Goal: Task Accomplishment & Management: Manage account settings

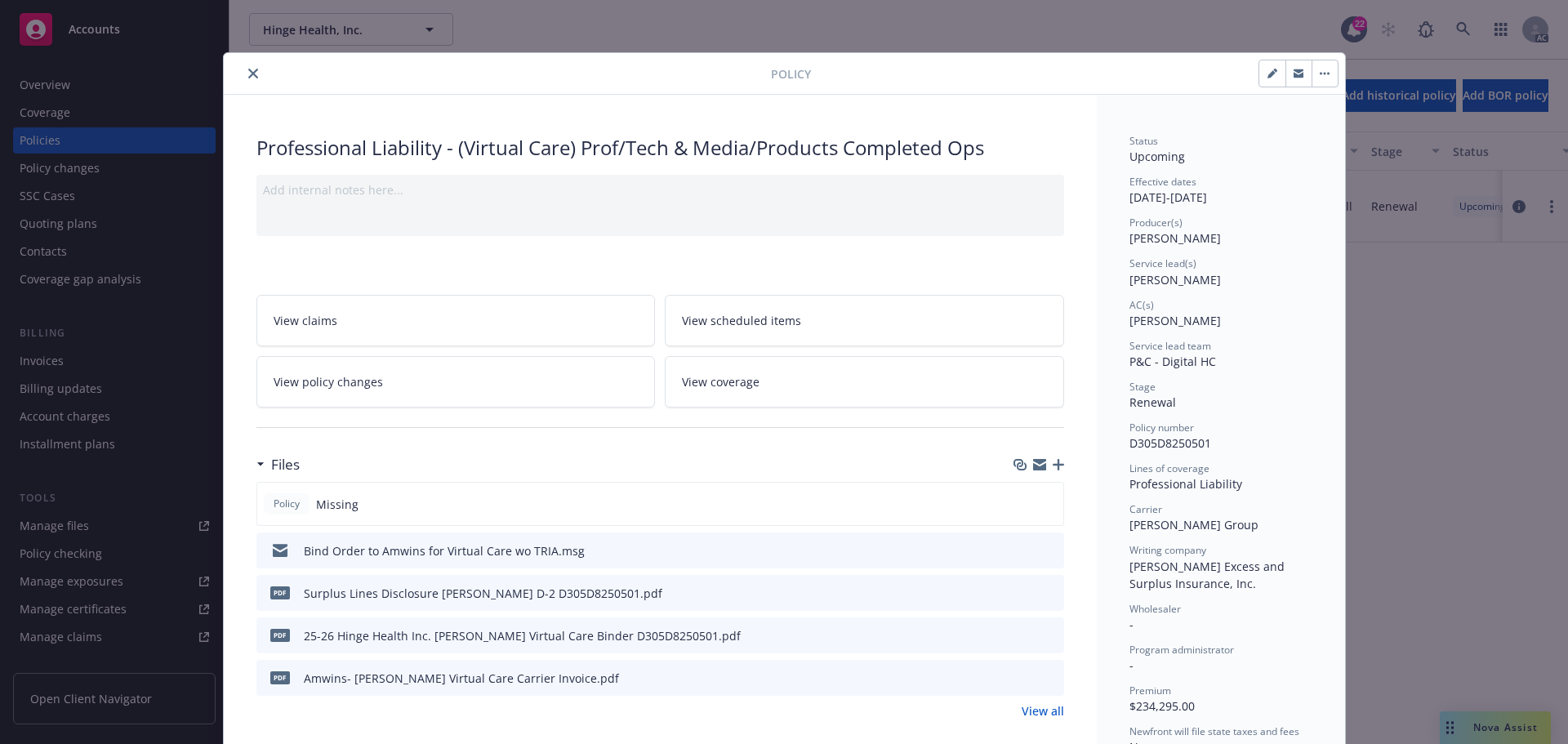
click at [243, 71] on button "close" at bounding box center [253, 73] width 20 height 20
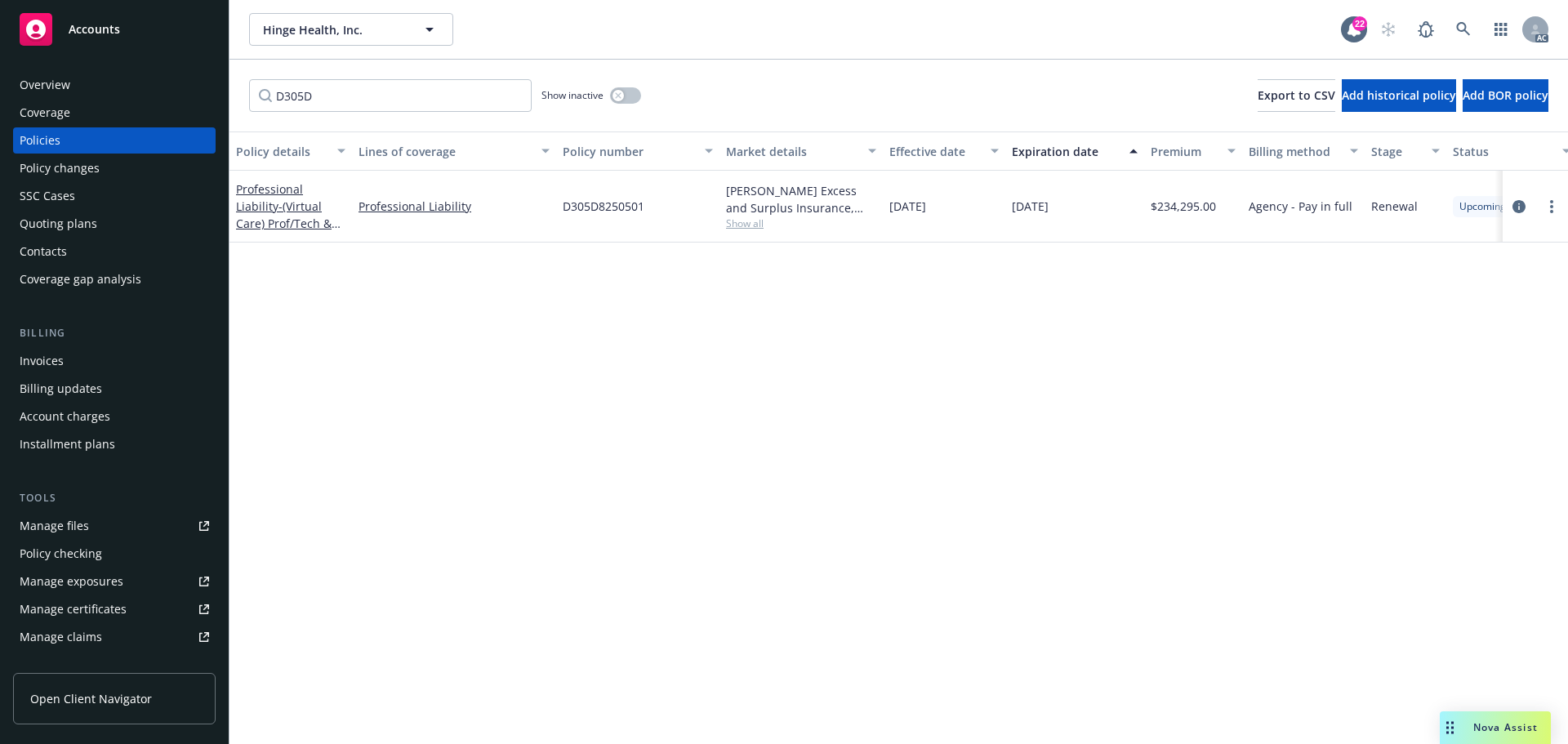
click at [87, 27] on span "Accounts" at bounding box center [94, 29] width 52 height 13
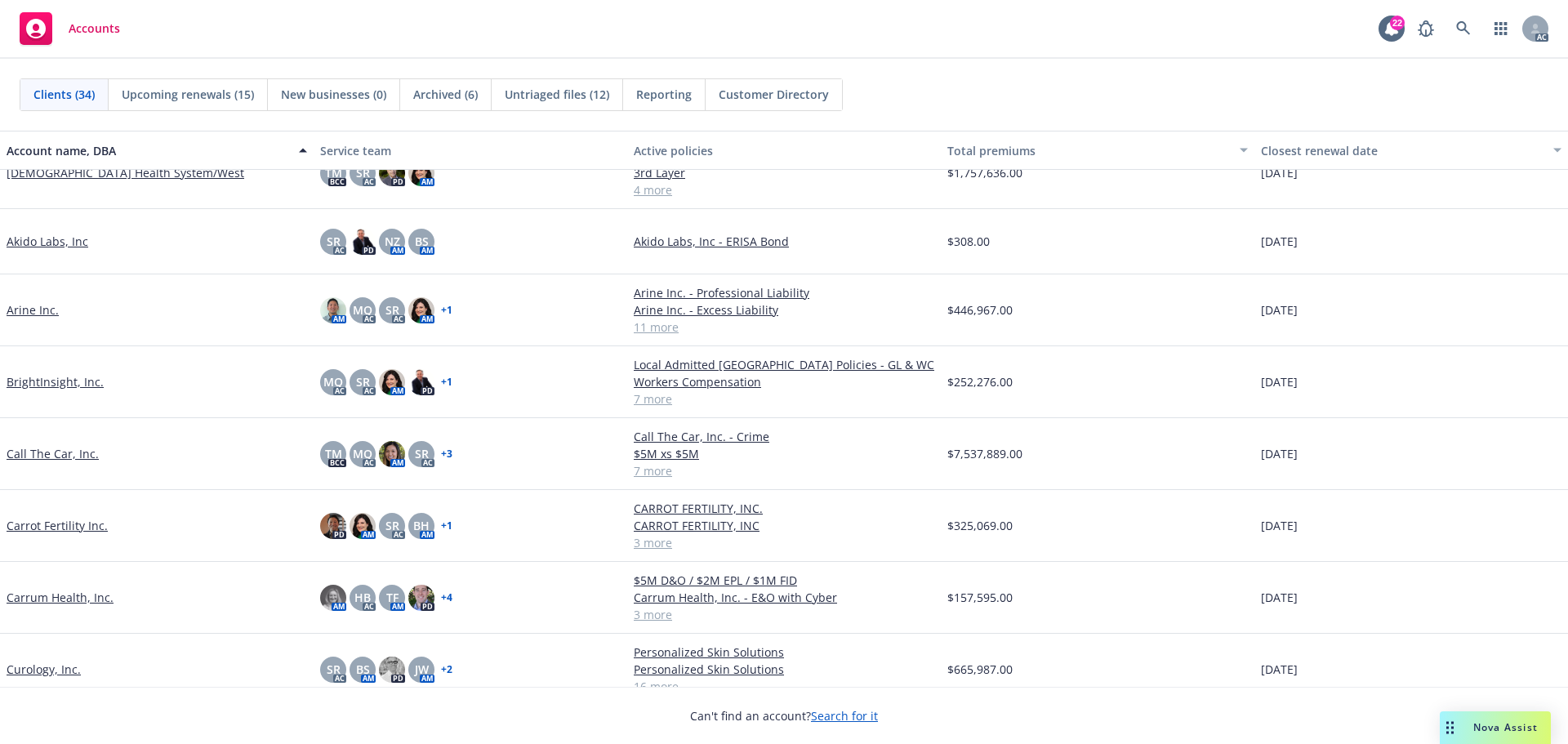
scroll to position [245, 0]
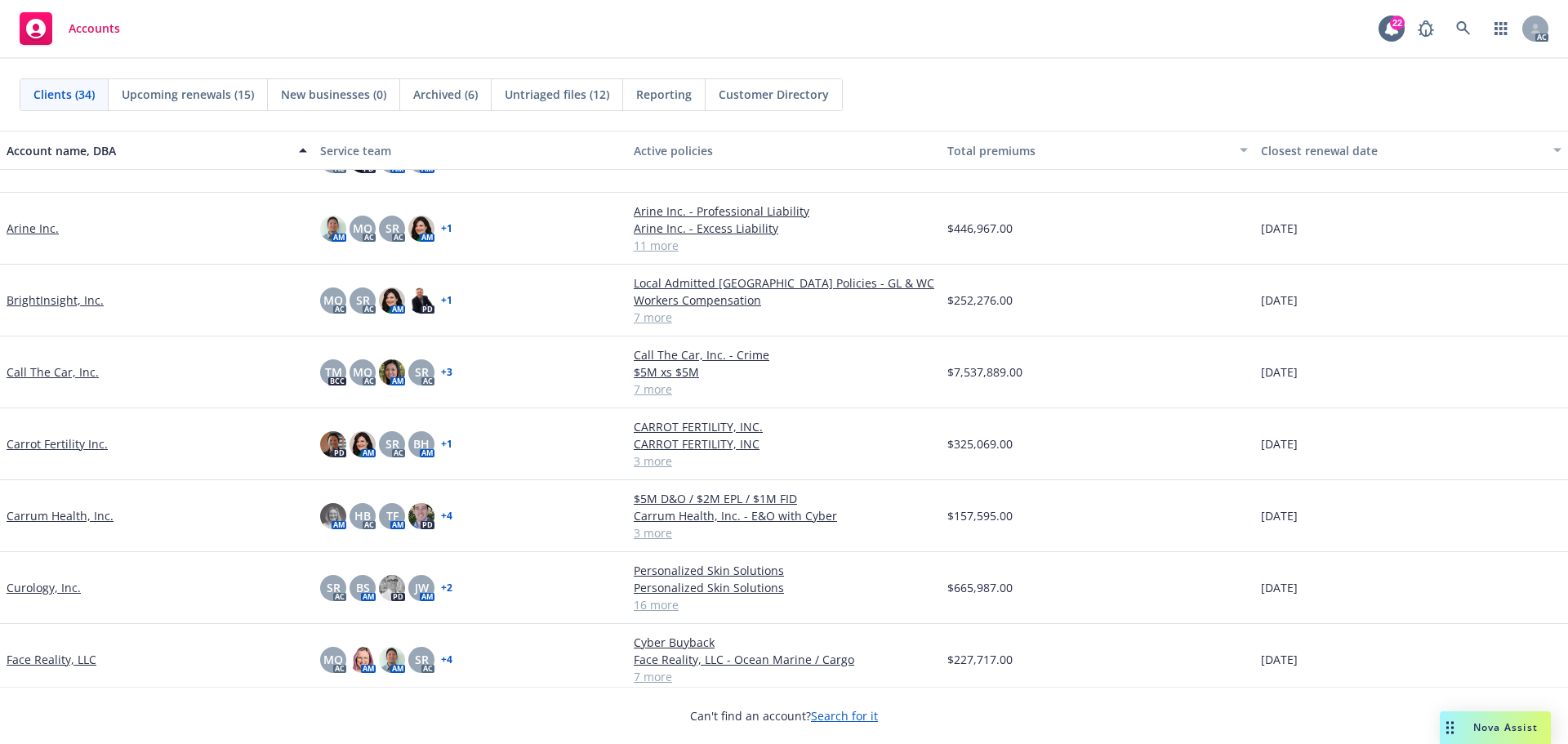
click at [55, 373] on link "Call The Car, Inc." at bounding box center [52, 372] width 92 height 17
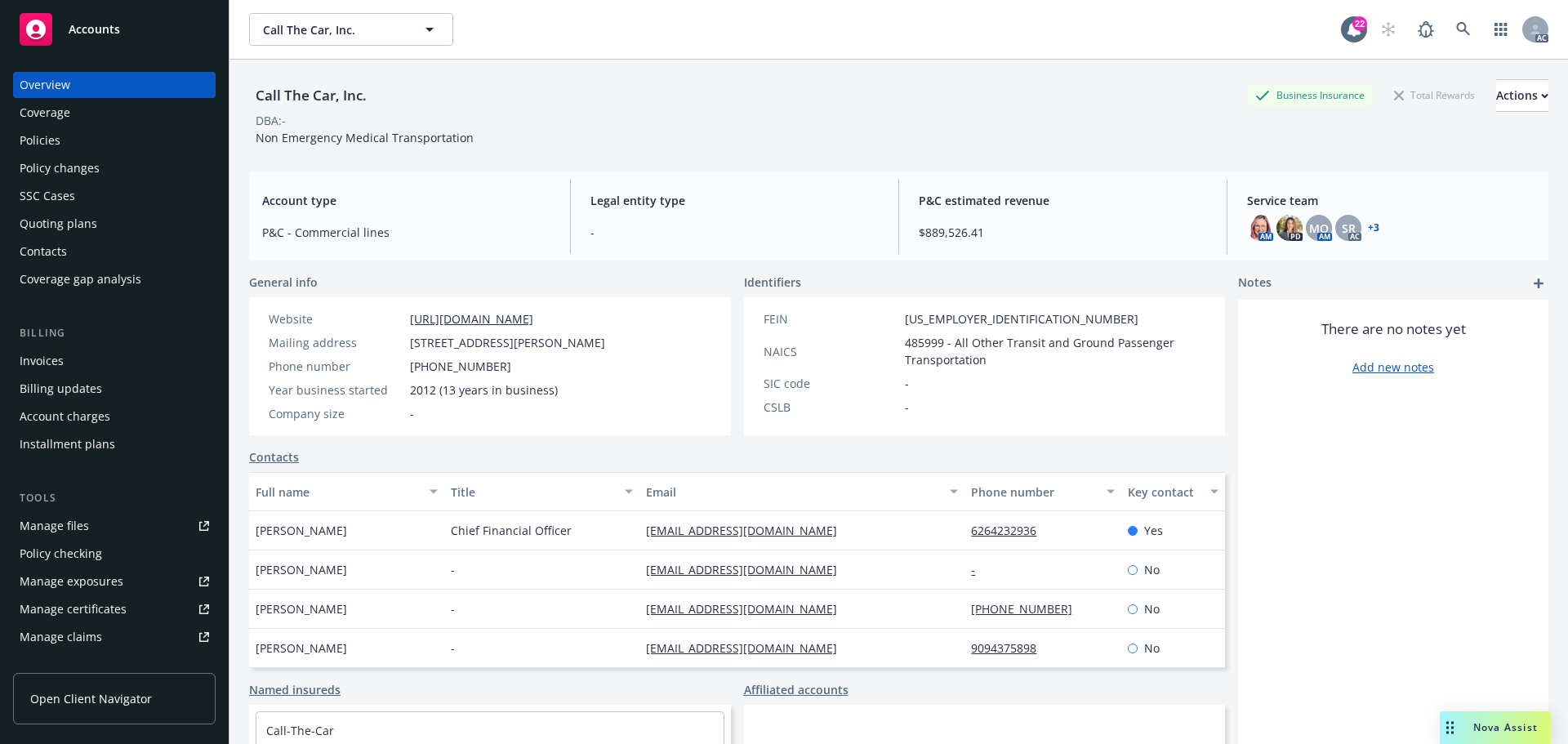
click at [99, 605] on div "Manage certificates" at bounding box center [73, 608] width 107 height 26
click at [99, 32] on span "Accounts" at bounding box center [94, 29] width 52 height 13
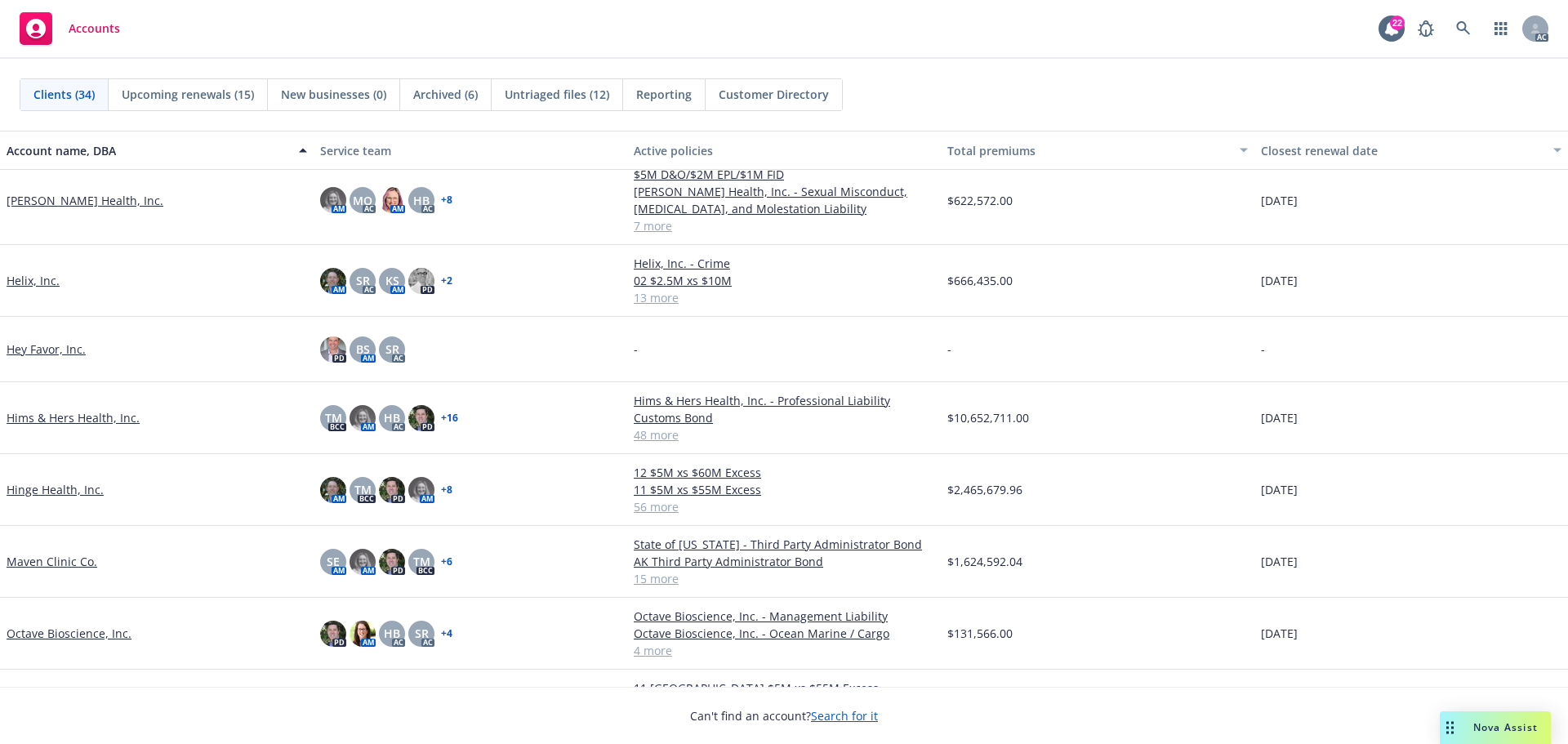
scroll to position [899, 0]
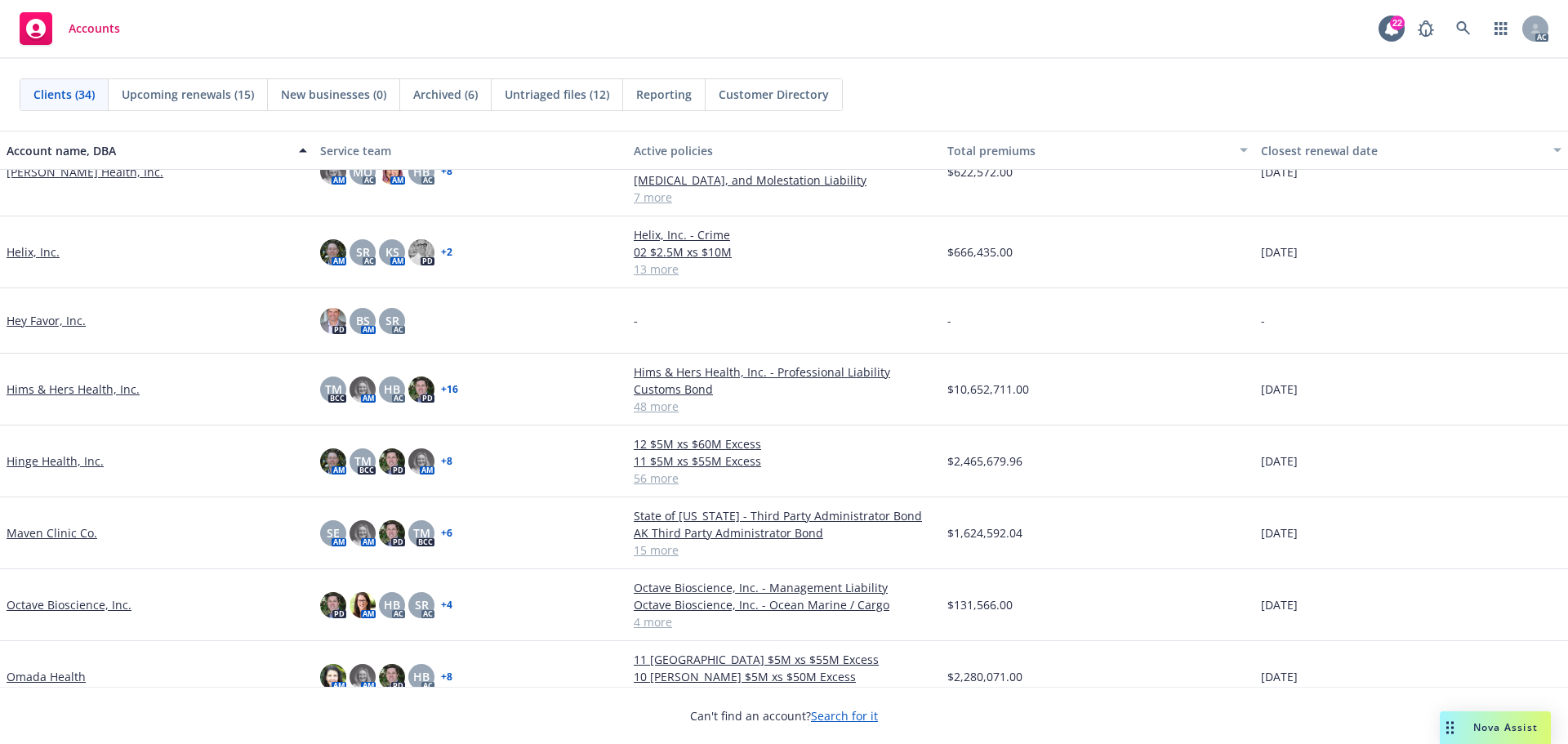
click at [60, 461] on link "Hinge Health, Inc." at bounding box center [54, 460] width 97 height 17
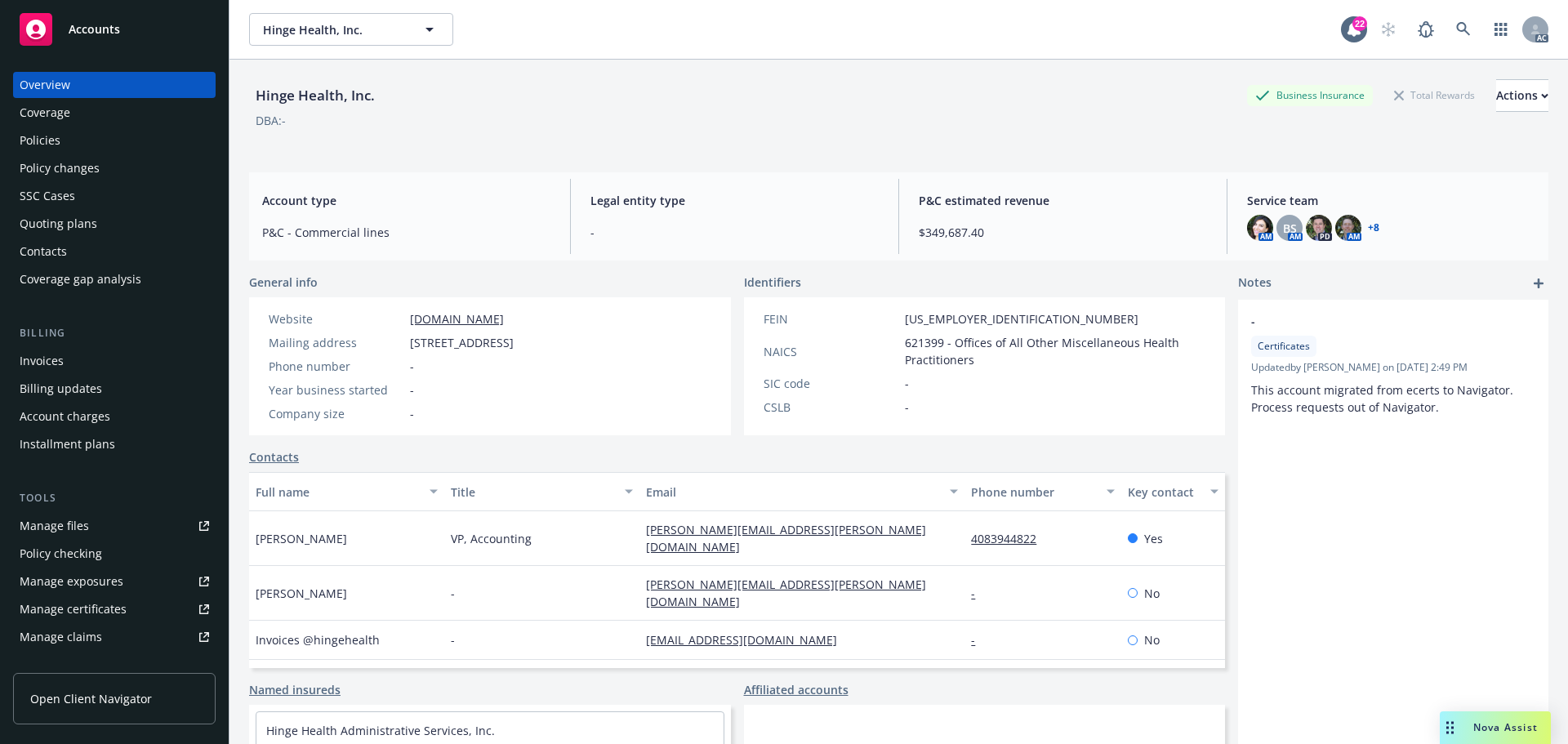
click at [85, 170] on div "Policy changes" at bounding box center [60, 168] width 80 height 26
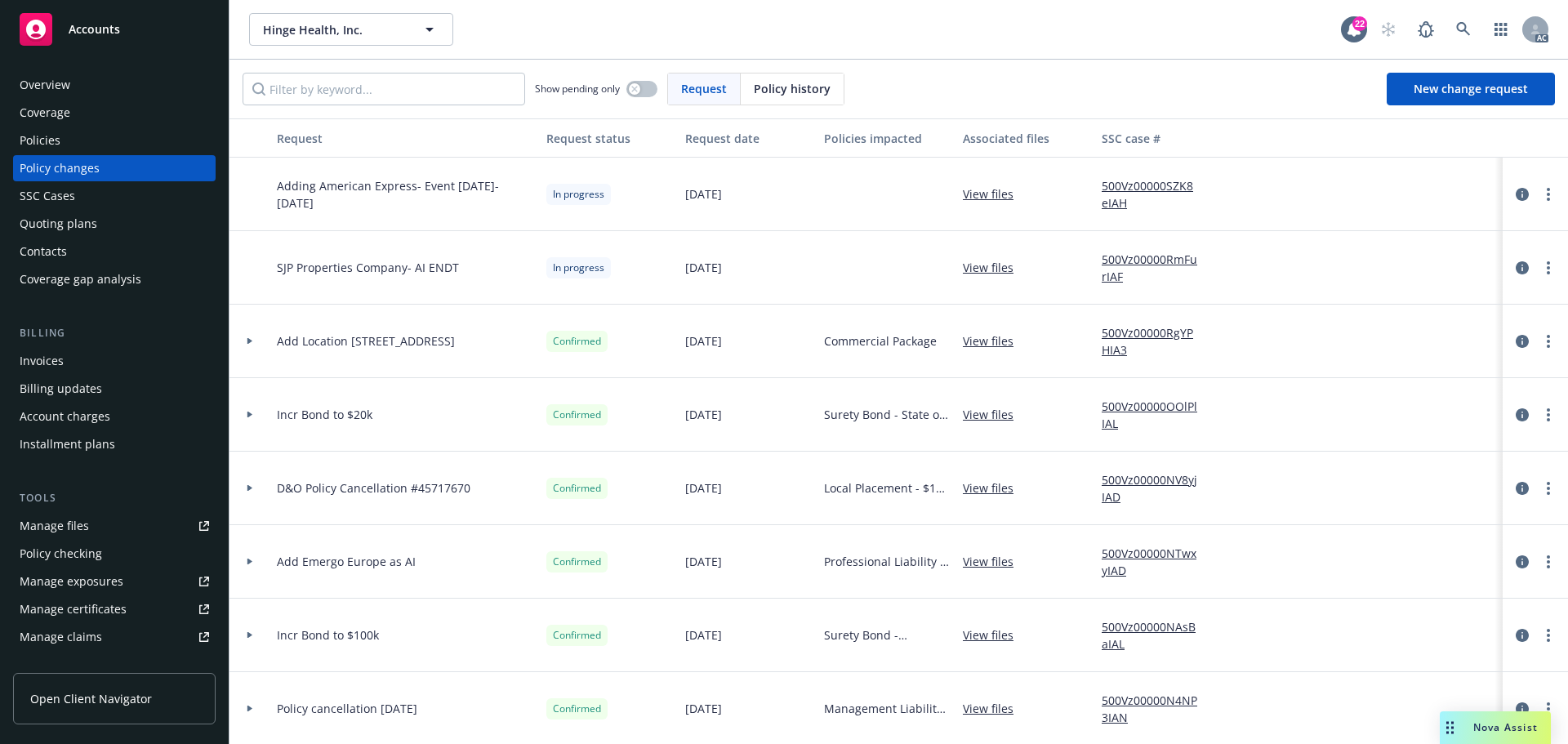
click at [73, 220] on div "Quoting plans" at bounding box center [59, 223] width 78 height 26
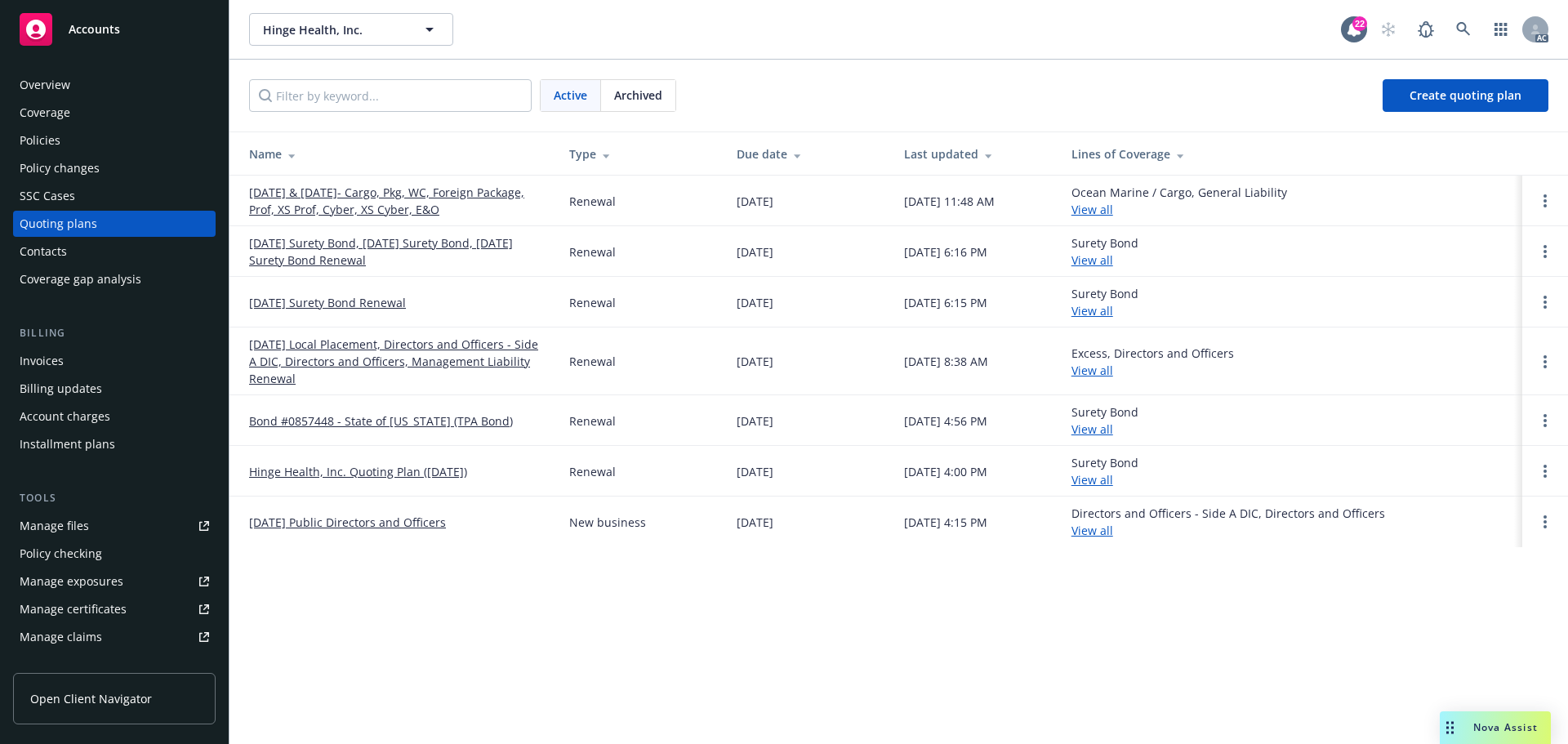
click at [77, 158] on div "Policy changes" at bounding box center [60, 168] width 80 height 26
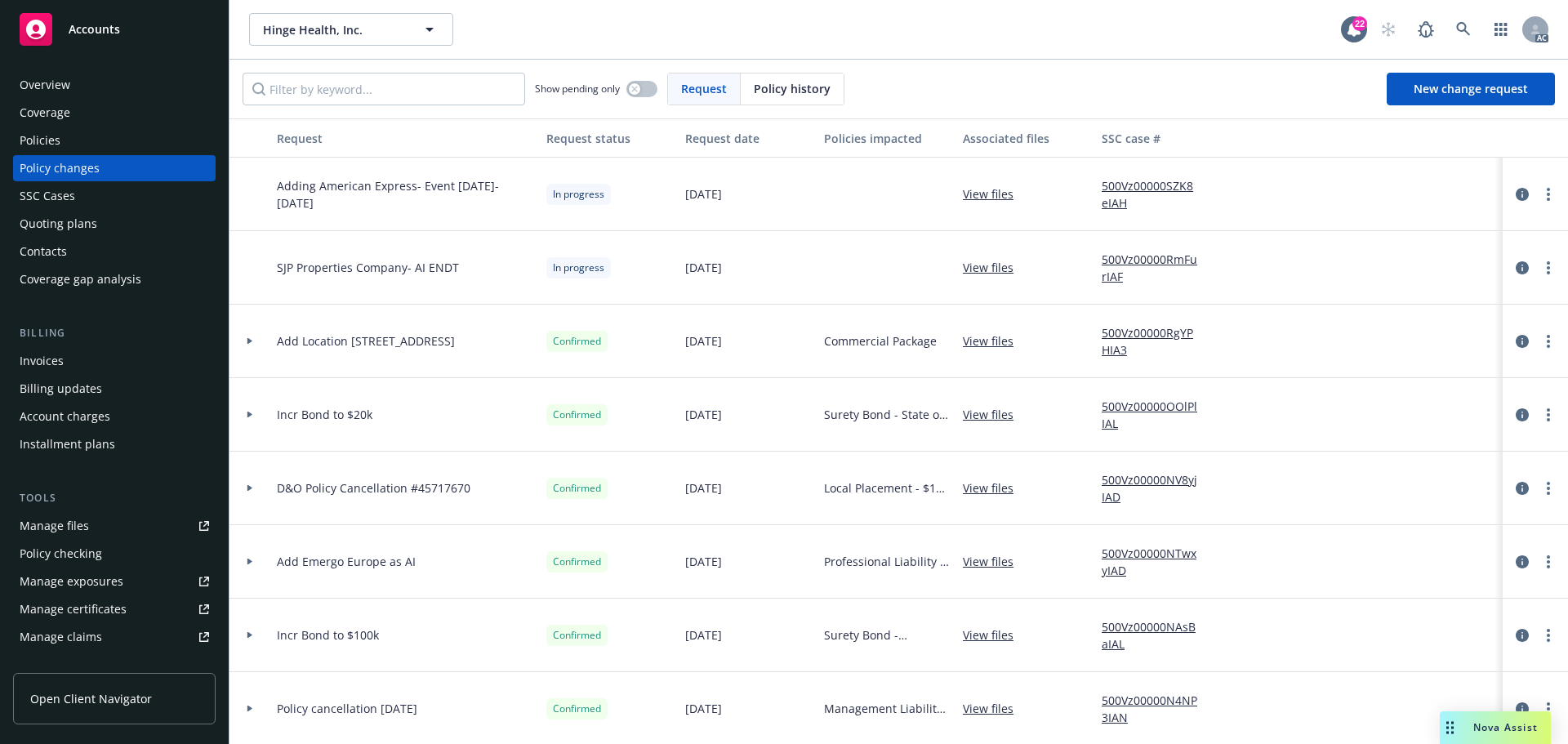
click at [72, 227] on div "Quoting plans" at bounding box center [59, 223] width 78 height 26
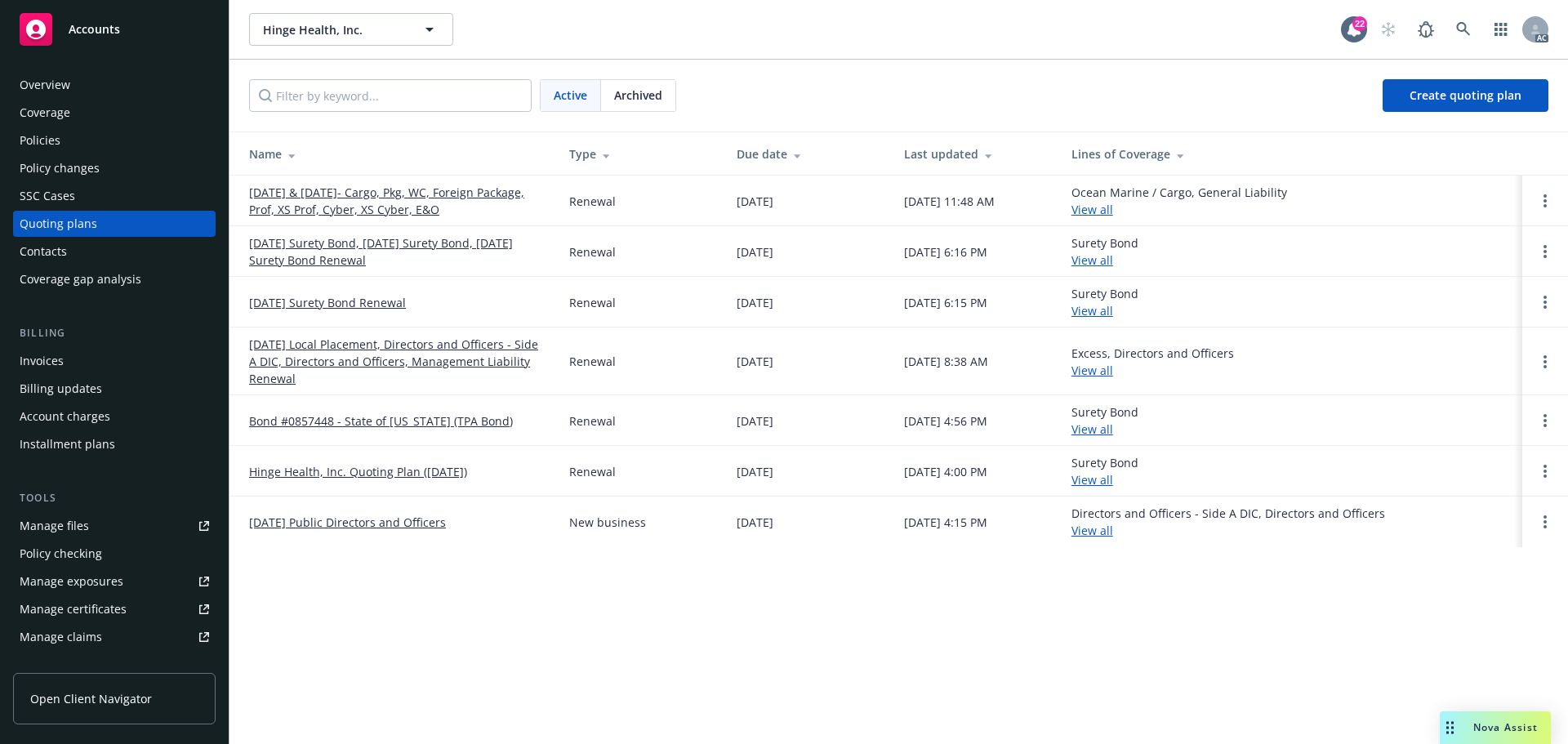
click at [412, 195] on link "[DATE] & [DATE]- Cargo, Pkg, WC, Foreign Package, Prof, XS Prof, Cyber, XS Cybe…" at bounding box center [396, 201] width 294 height 34
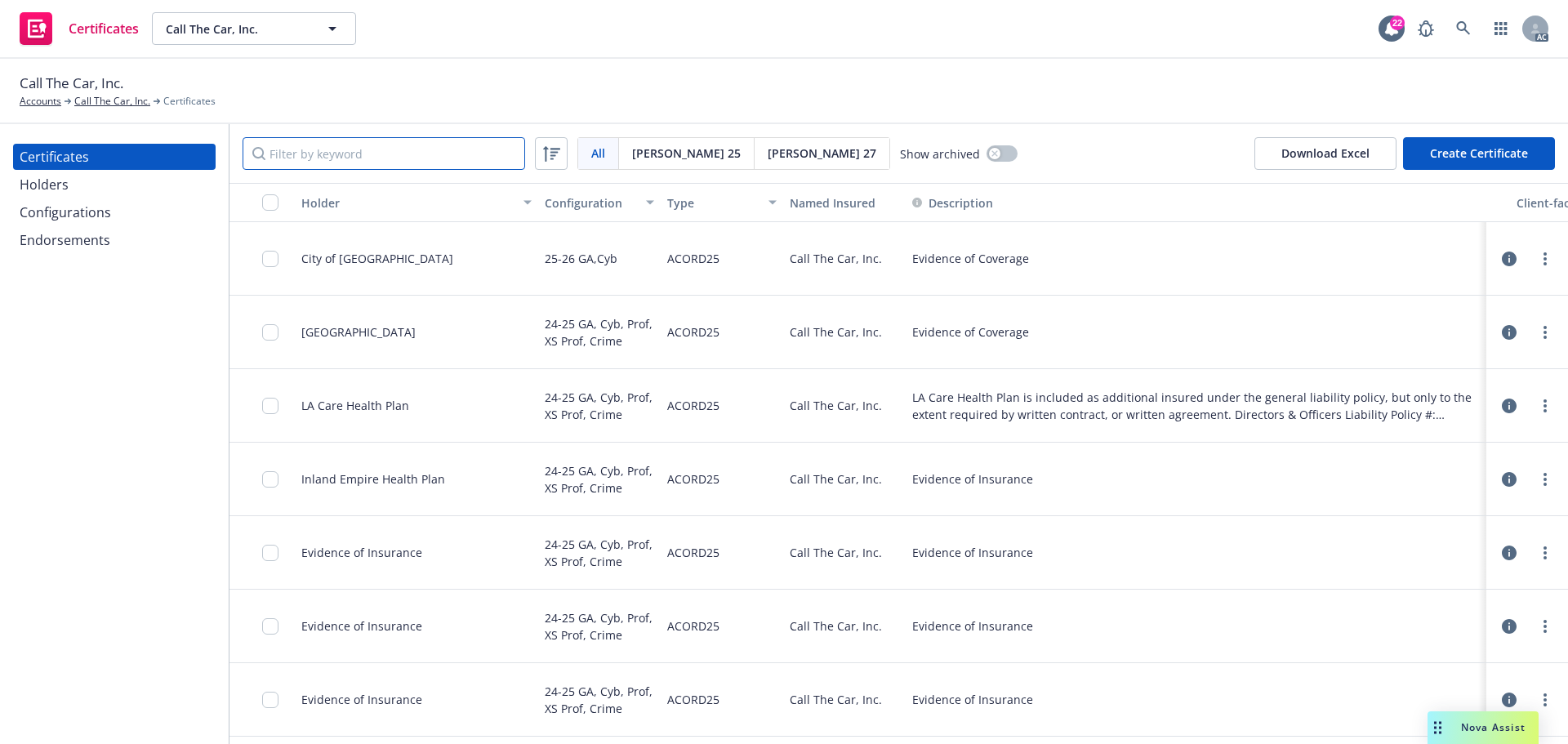
click at [335, 155] on input "Filter by keyword" at bounding box center [383, 154] width 283 height 33
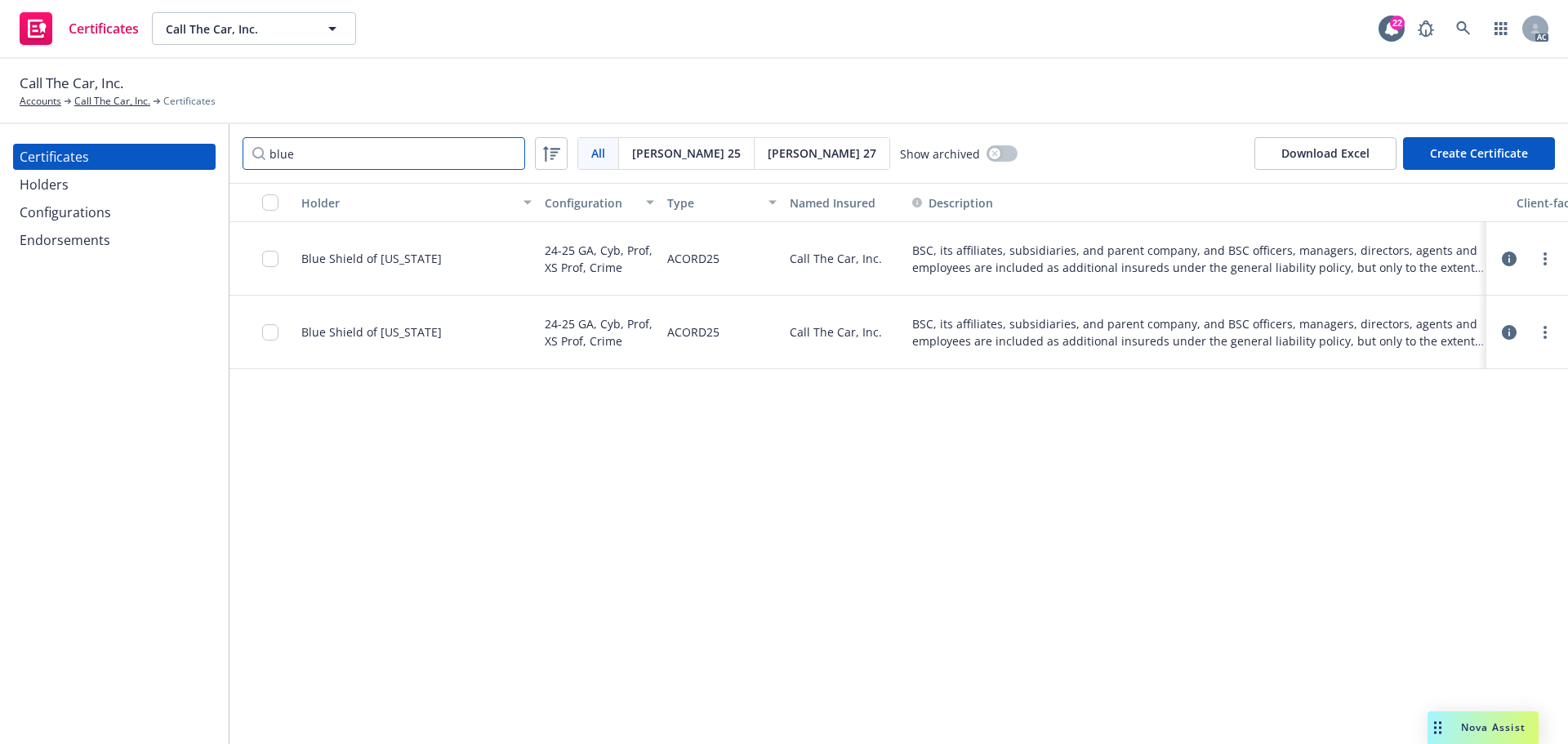
type input "blue"
click at [73, 183] on div "Holders" at bounding box center [115, 184] width 190 height 26
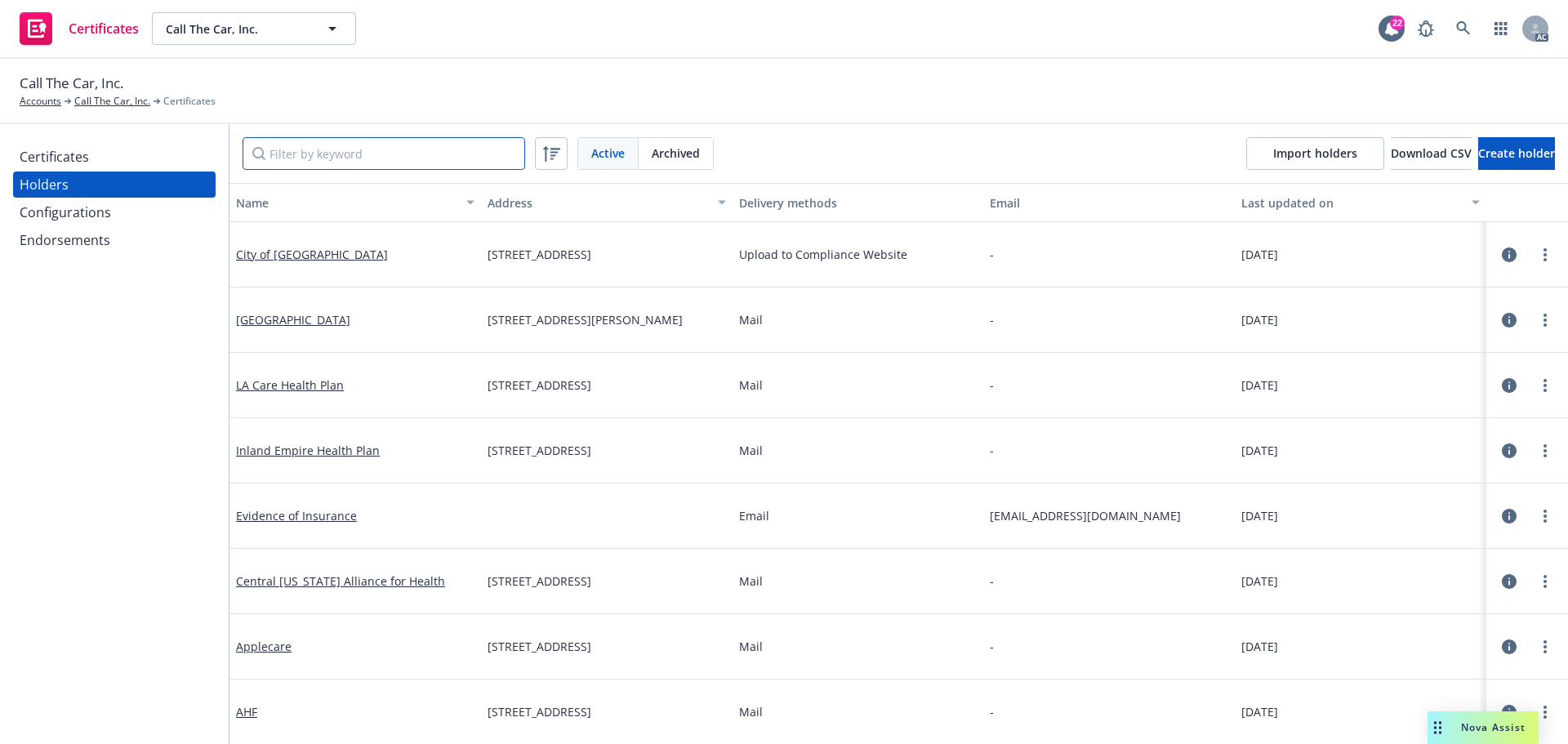
click at [319, 153] on input "Filter by keyword" at bounding box center [383, 154] width 283 height 33
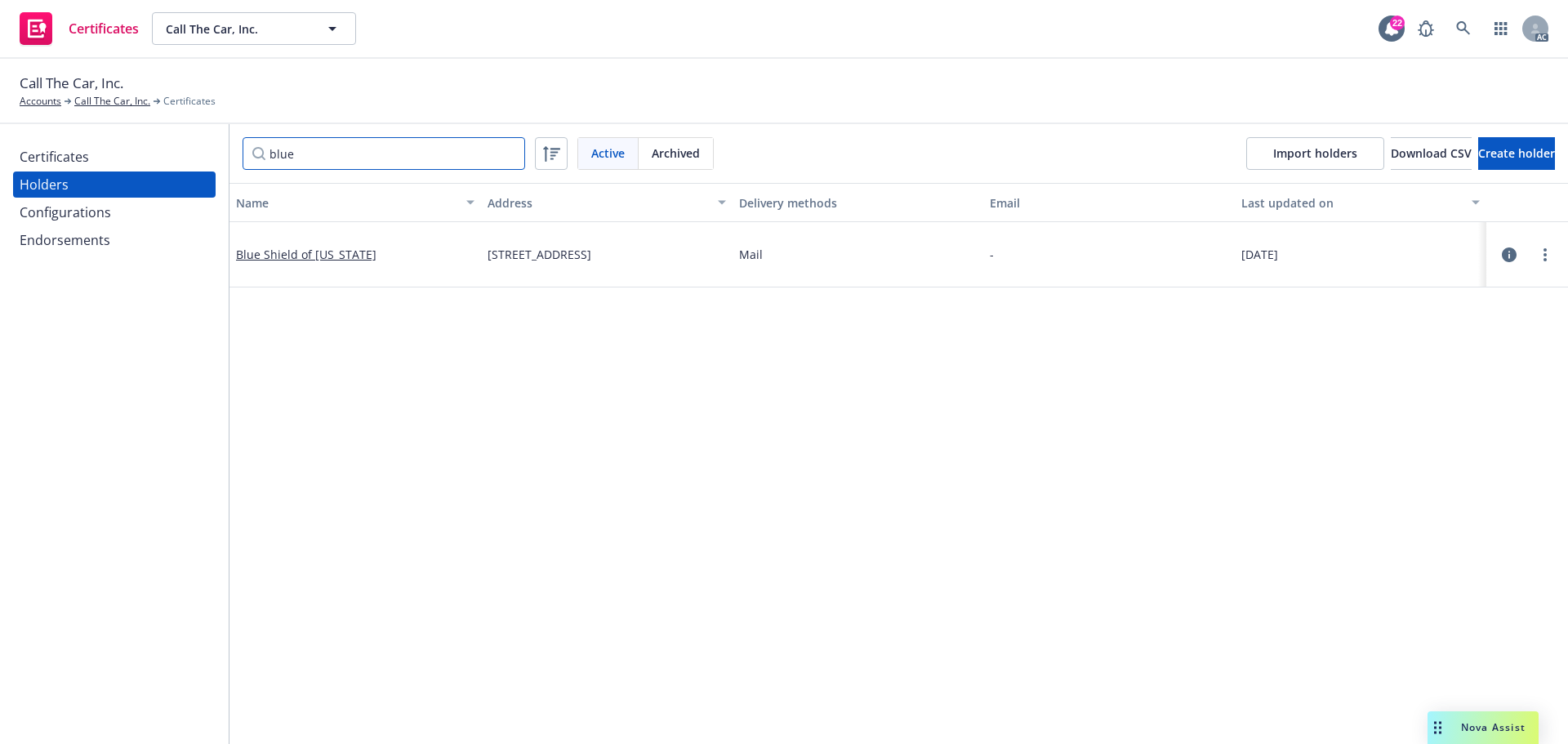
type input "blue"
click at [1502, 256] on icon "button" at bounding box center [1509, 255] width 14 height 14
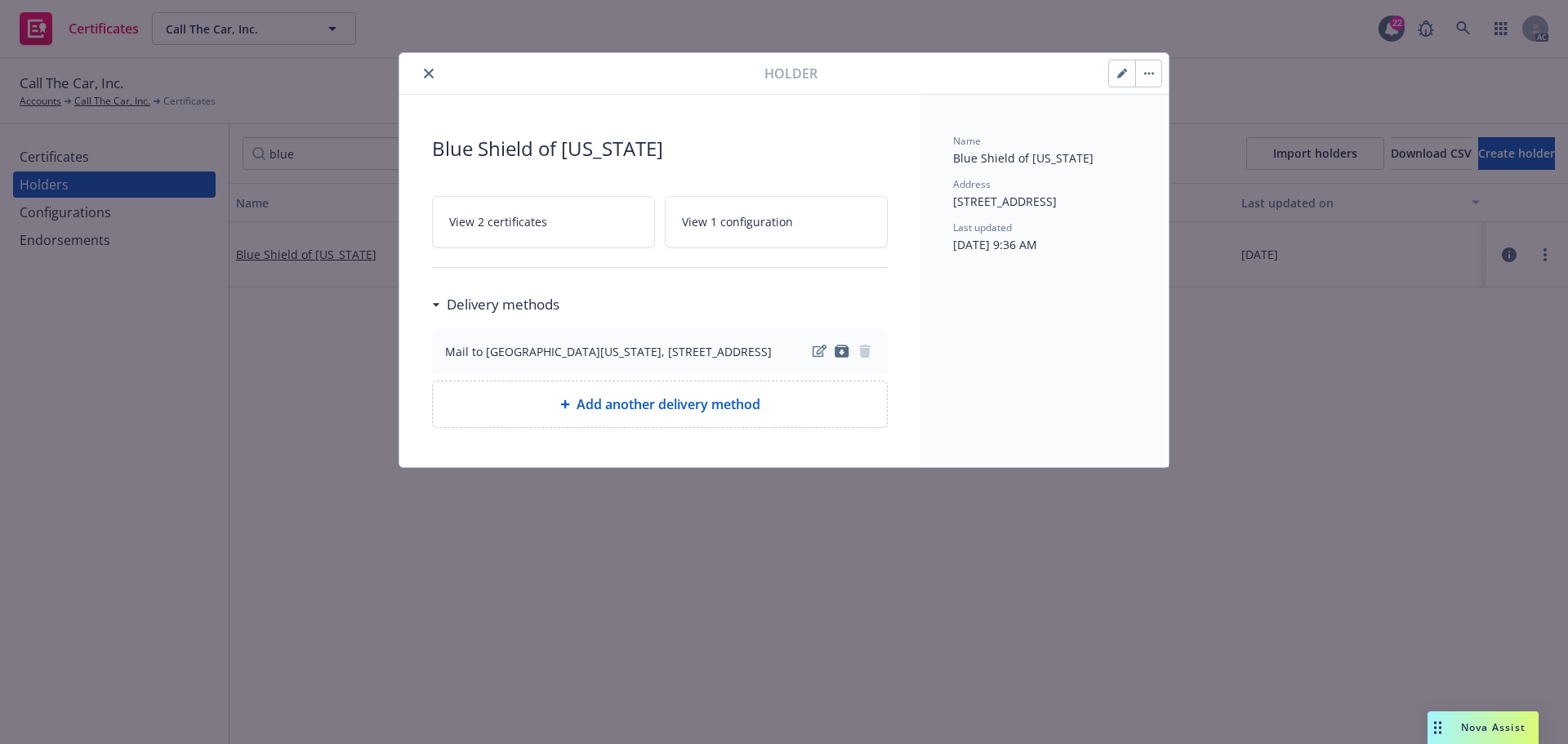
click at [1123, 77] on icon "button" at bounding box center [1122, 73] width 10 height 10
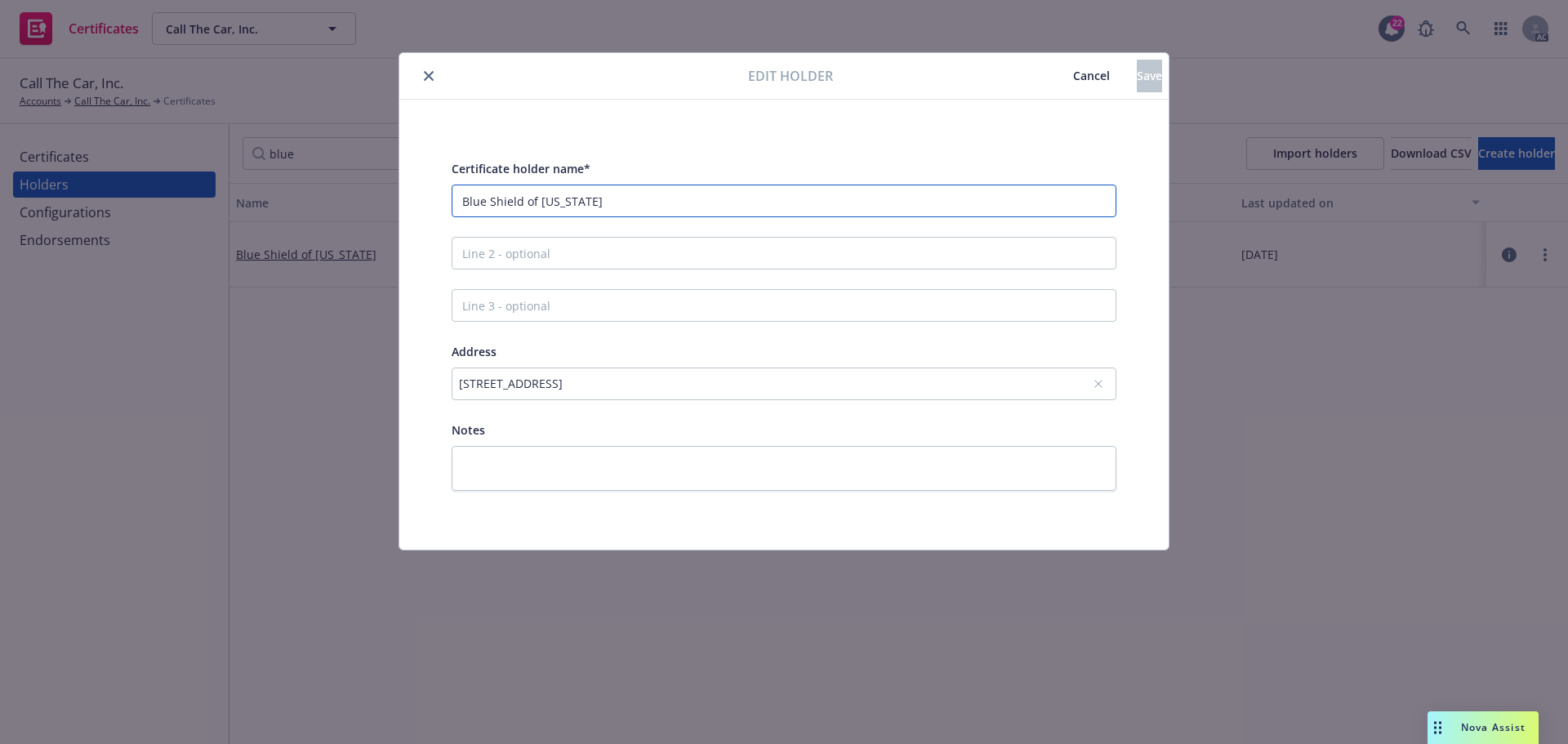
click at [604, 195] on input "Blue Shield of California" at bounding box center [784, 201] width 665 height 33
type input "Blue Shield of California"
click at [507, 255] on input "Line 2 - optional" at bounding box center [784, 253] width 665 height 33
paste input "Attn: suppliercertificateo@blueshieldca.com"
type input "Attn: suppliercertificateo@blueshieldca.com"
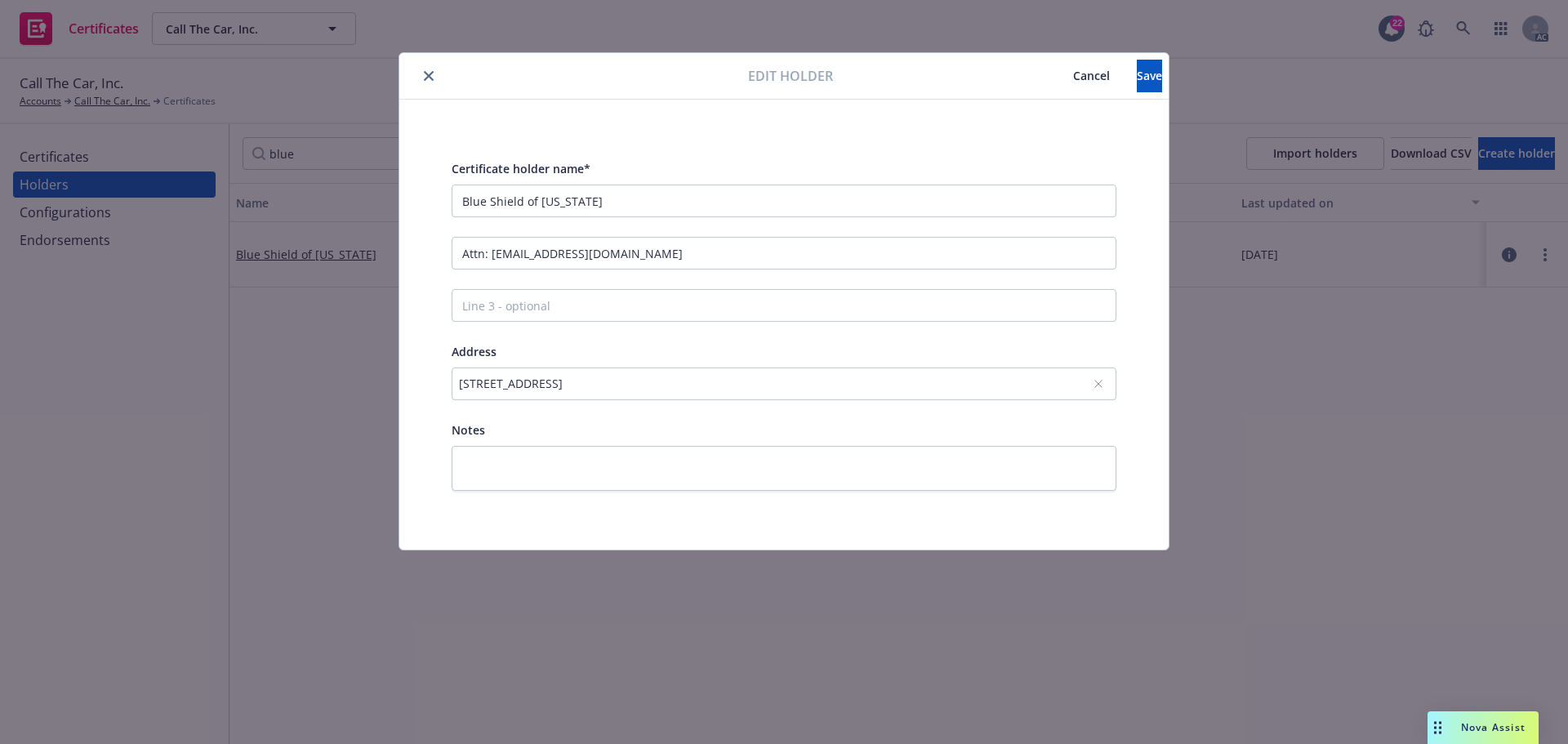
click at [600, 388] on div "601 12th Street 22nd Floor, Oakland, CA, 94607, USA" at bounding box center [776, 383] width 634 height 17
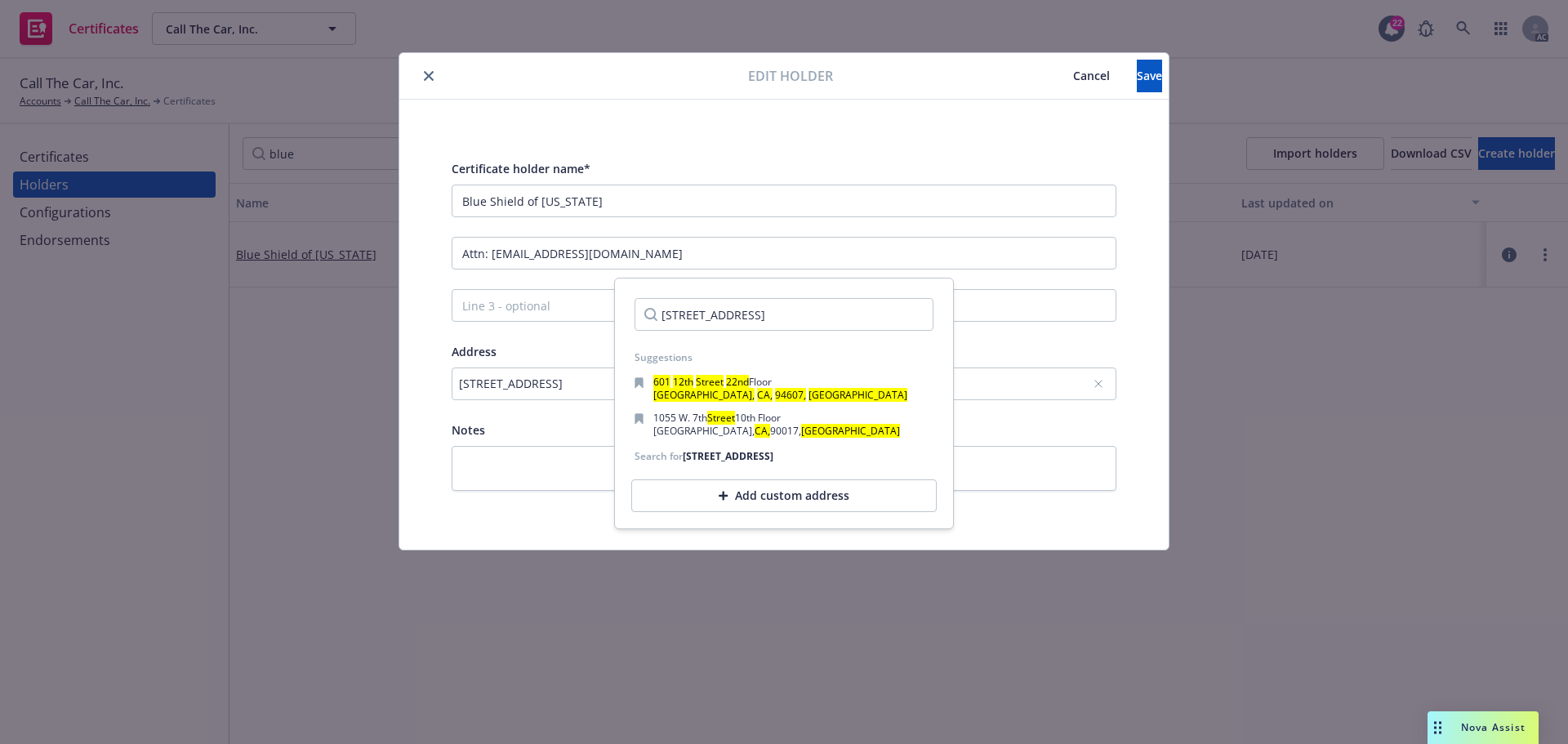
click at [525, 394] on div "601 12th Street 22nd Floor, Oakland, CA, 94607, USA" at bounding box center [784, 383] width 665 height 33
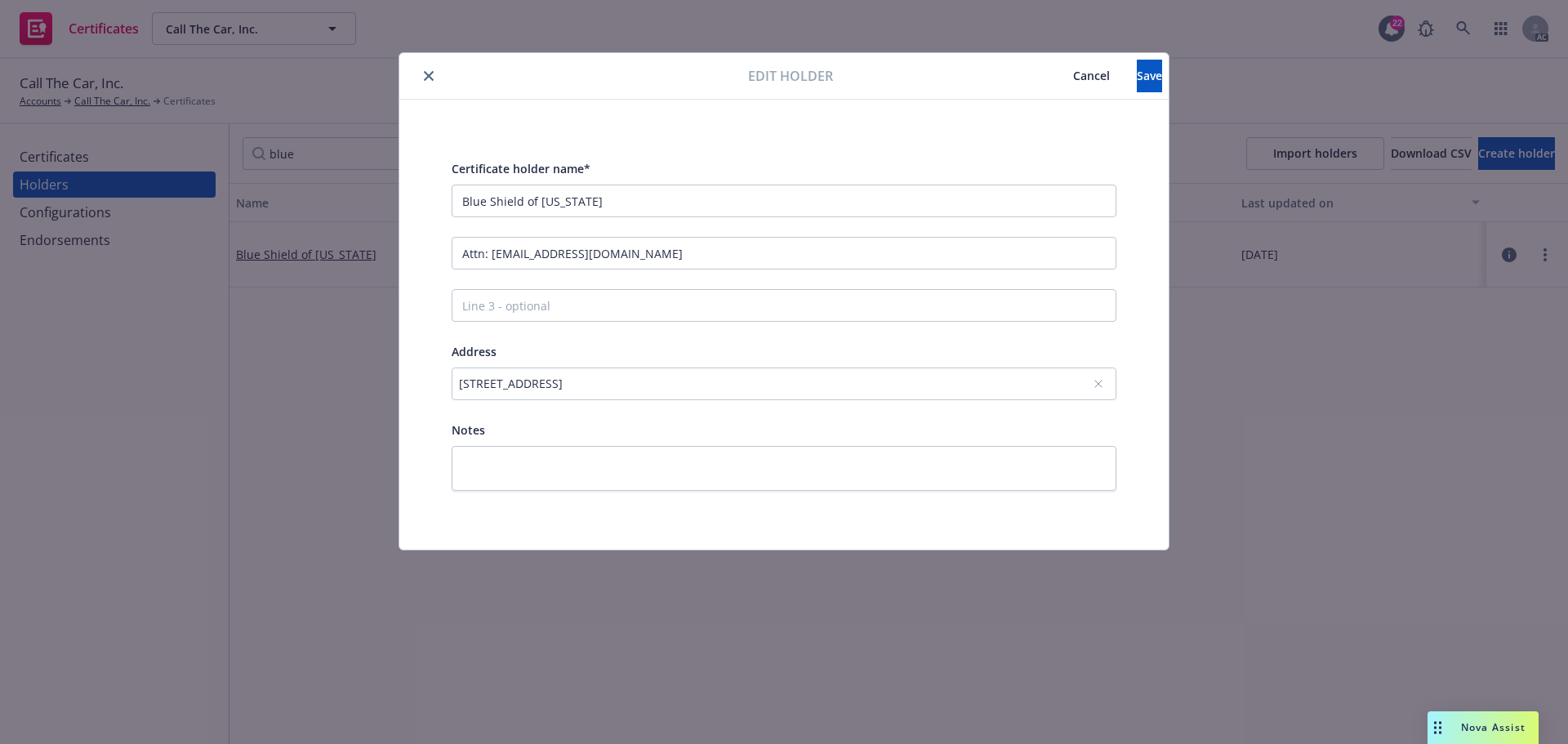
click at [629, 391] on div "601 12th Street 22nd Floor, Oakland, CA, 94607, USA" at bounding box center [776, 383] width 634 height 17
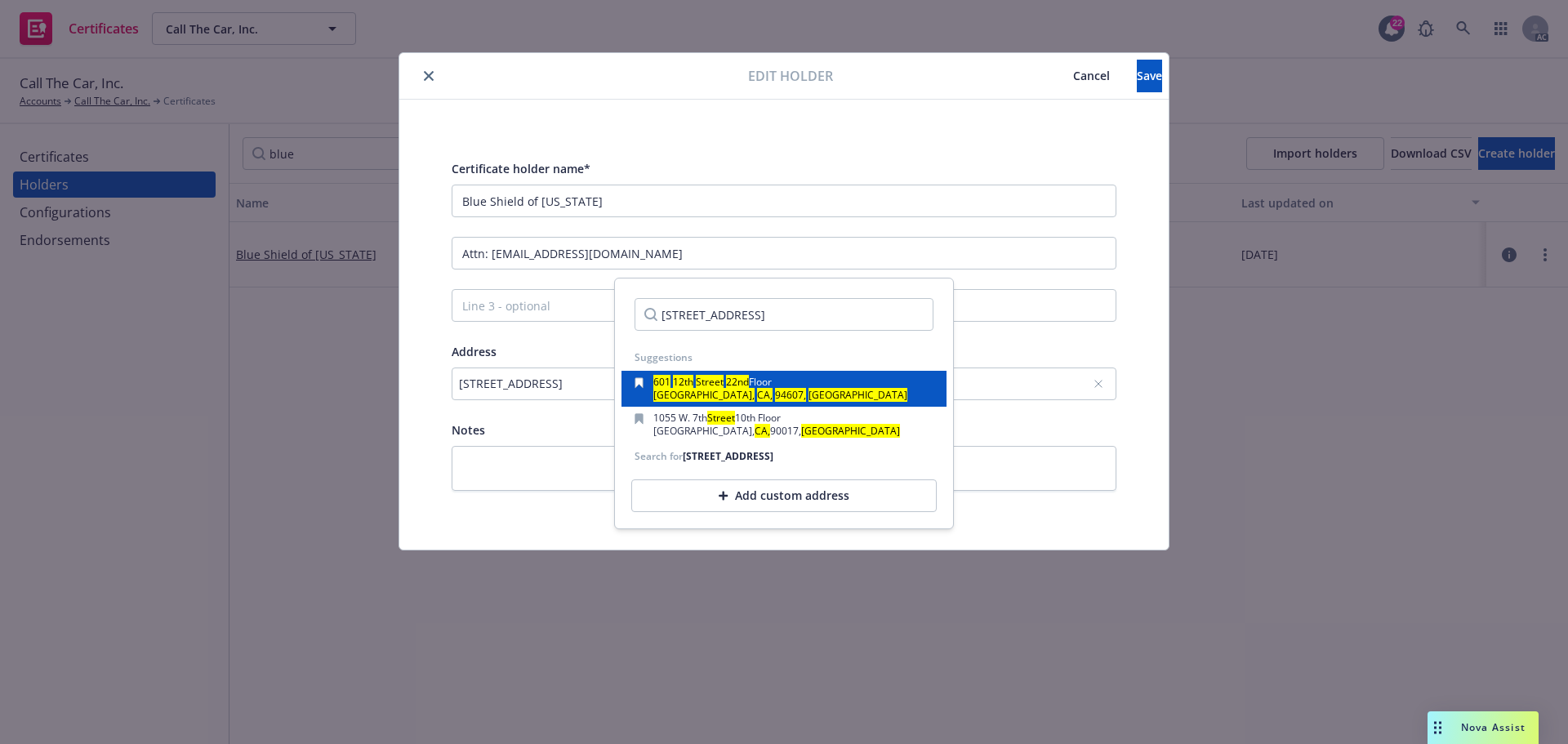
click at [819, 391] on div "601 12th Street 22nd Floor Oakland, CA, 94607, USA" at bounding box center [784, 388] width 299 height 23
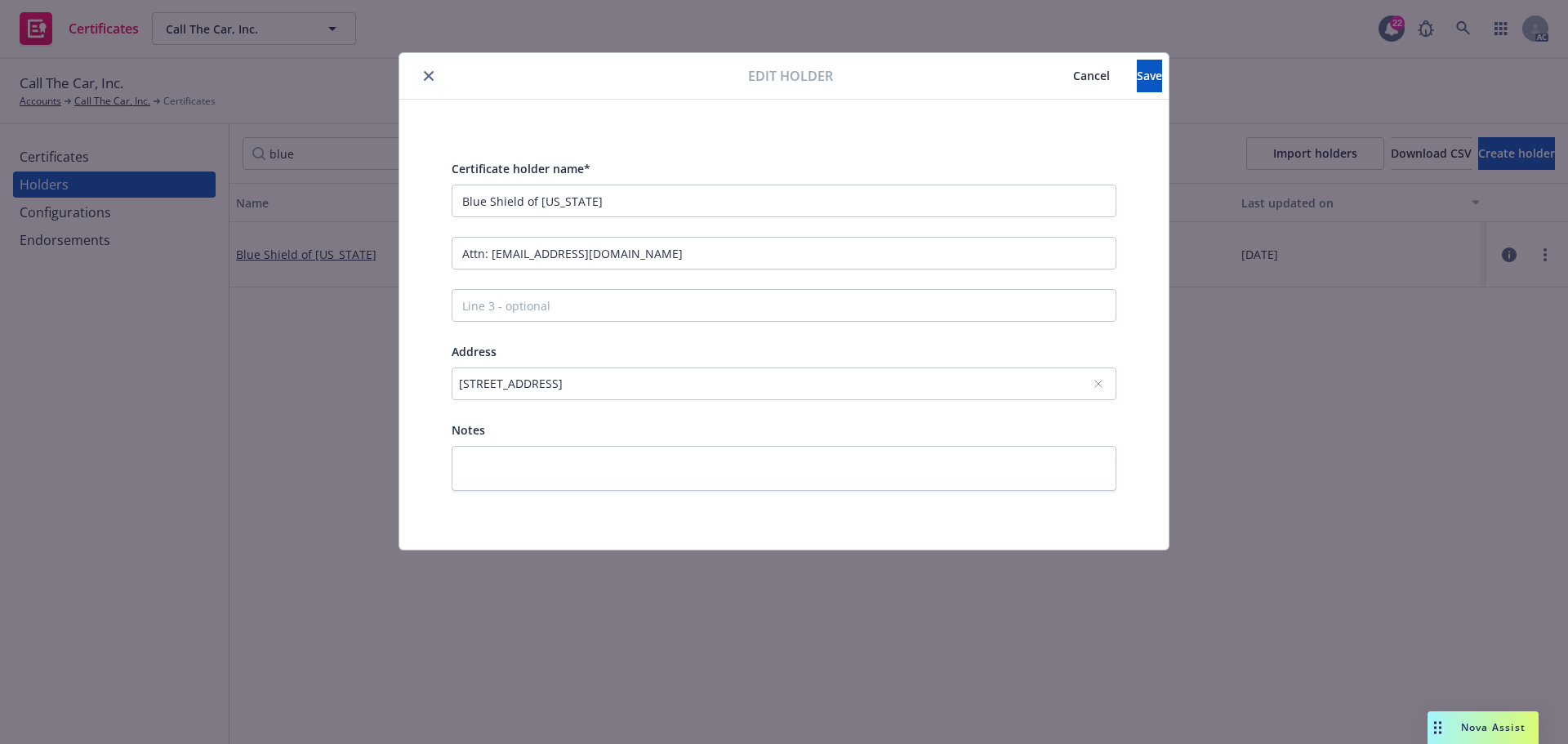
click at [595, 381] on div "601 12th Street 22nd Floor, Oakland, CA, 94607, USA" at bounding box center [776, 383] width 634 height 17
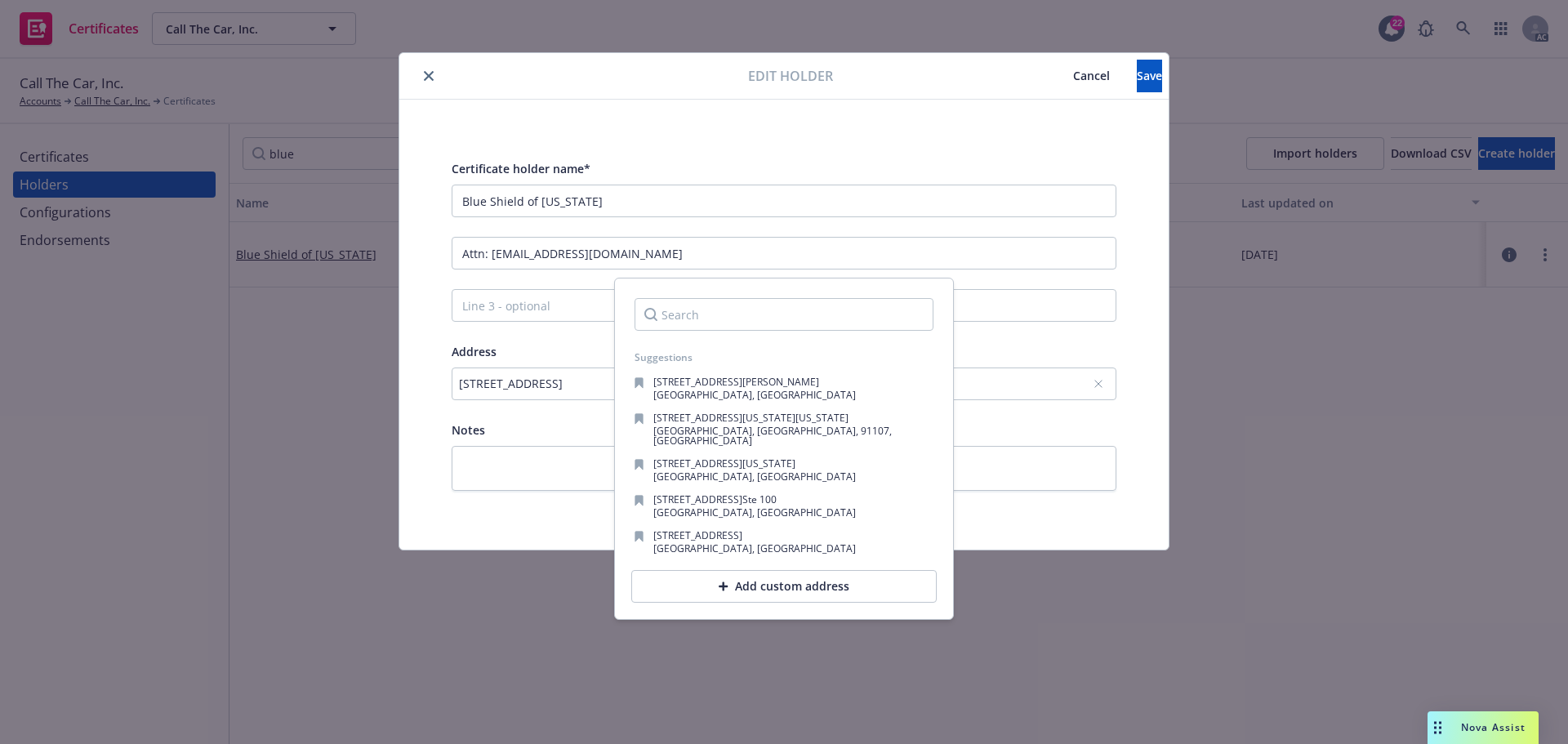
click at [783, 578] on div "Add custom address" at bounding box center [784, 586] width 306 height 33
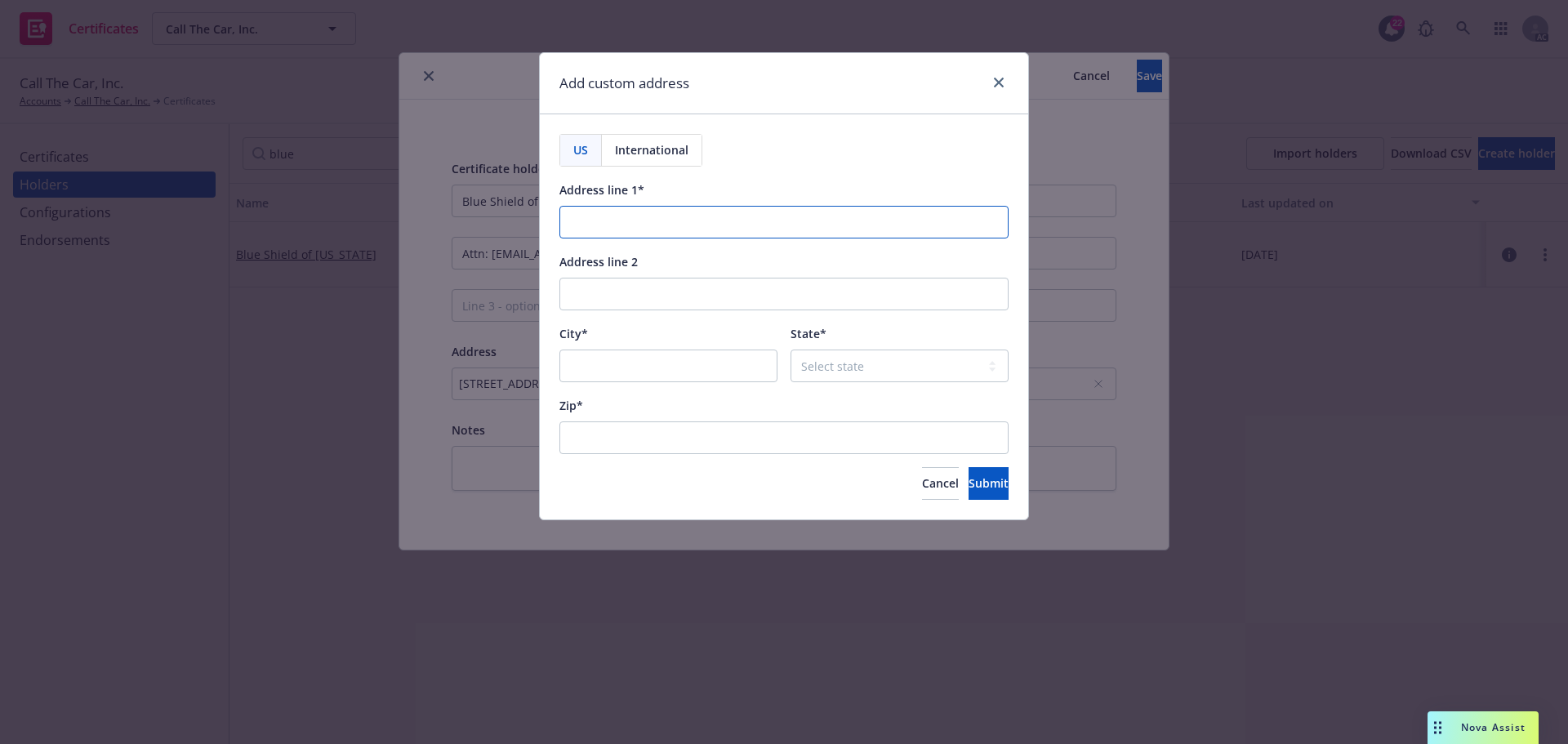
click at [605, 224] on input "Address line 1*" at bounding box center [784, 222] width 449 height 33
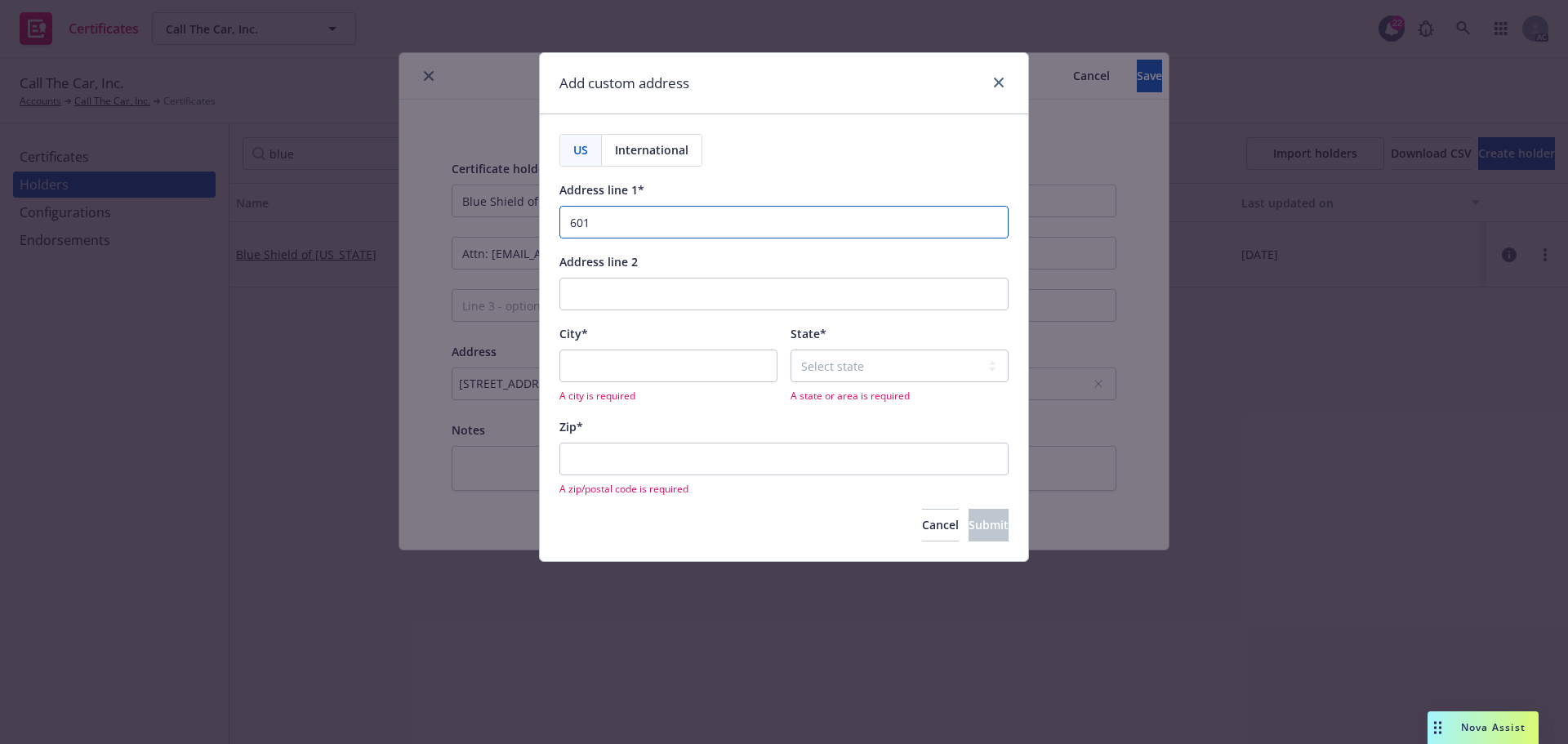
click at [609, 227] on input "601" at bounding box center [784, 222] width 449 height 33
type input "6"
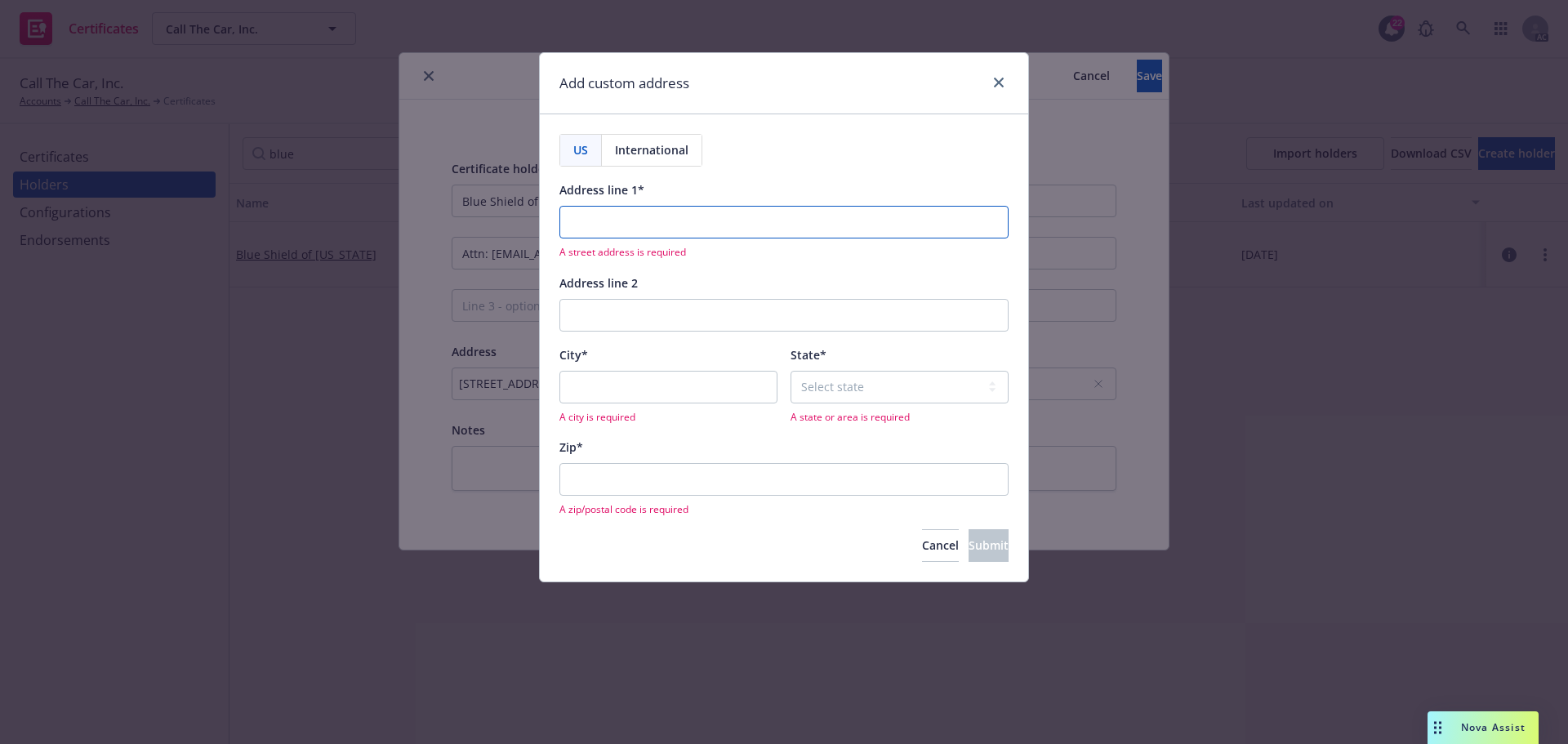
paste input "601 12th Street"
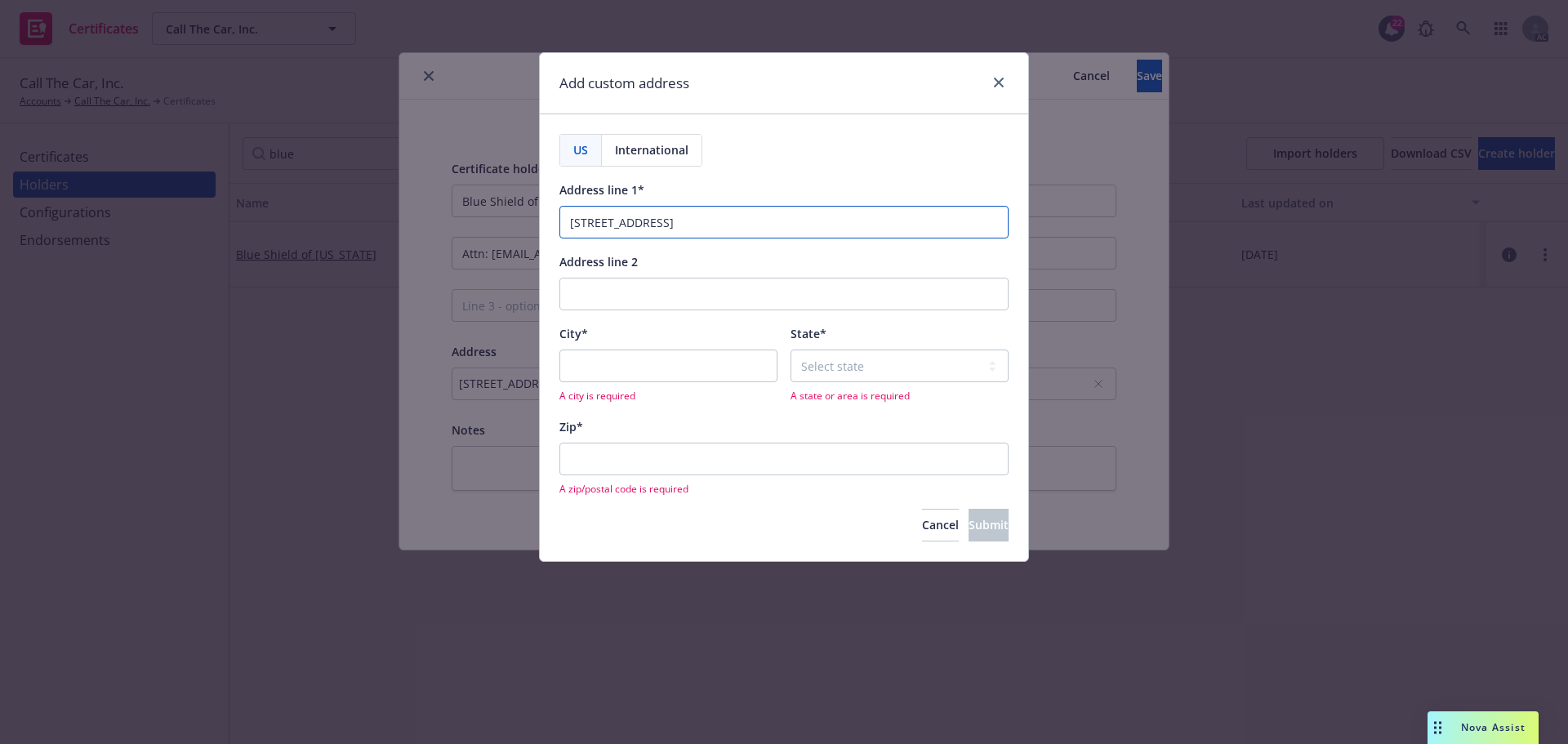
type input "601 12th Street"
click at [609, 371] on input "City*" at bounding box center [668, 366] width 218 height 33
click at [586, 365] on input "City*" at bounding box center [668, 366] width 218 height 33
paste input "Oakland"
type input "Oakland"
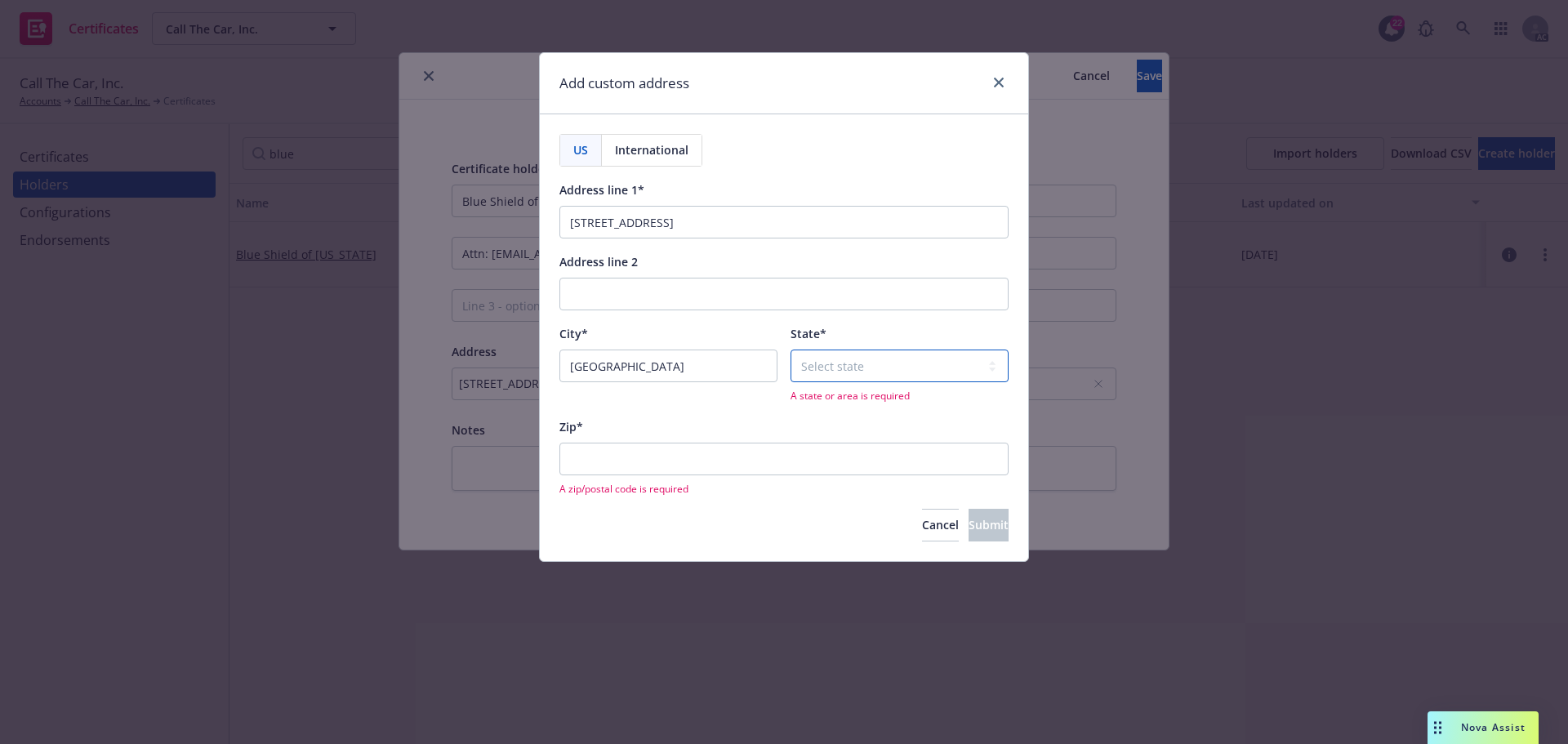
click at [845, 351] on select "Select state Alabama Alaska American Samoa Arizona Arkansas Baker Island Califo…" at bounding box center [899, 366] width 218 height 33
select select "CA"
click at [790, 350] on select "Select state Alabama Alaska American Samoa Arizona Arkansas Baker Island Califo…" at bounding box center [899, 366] width 218 height 33
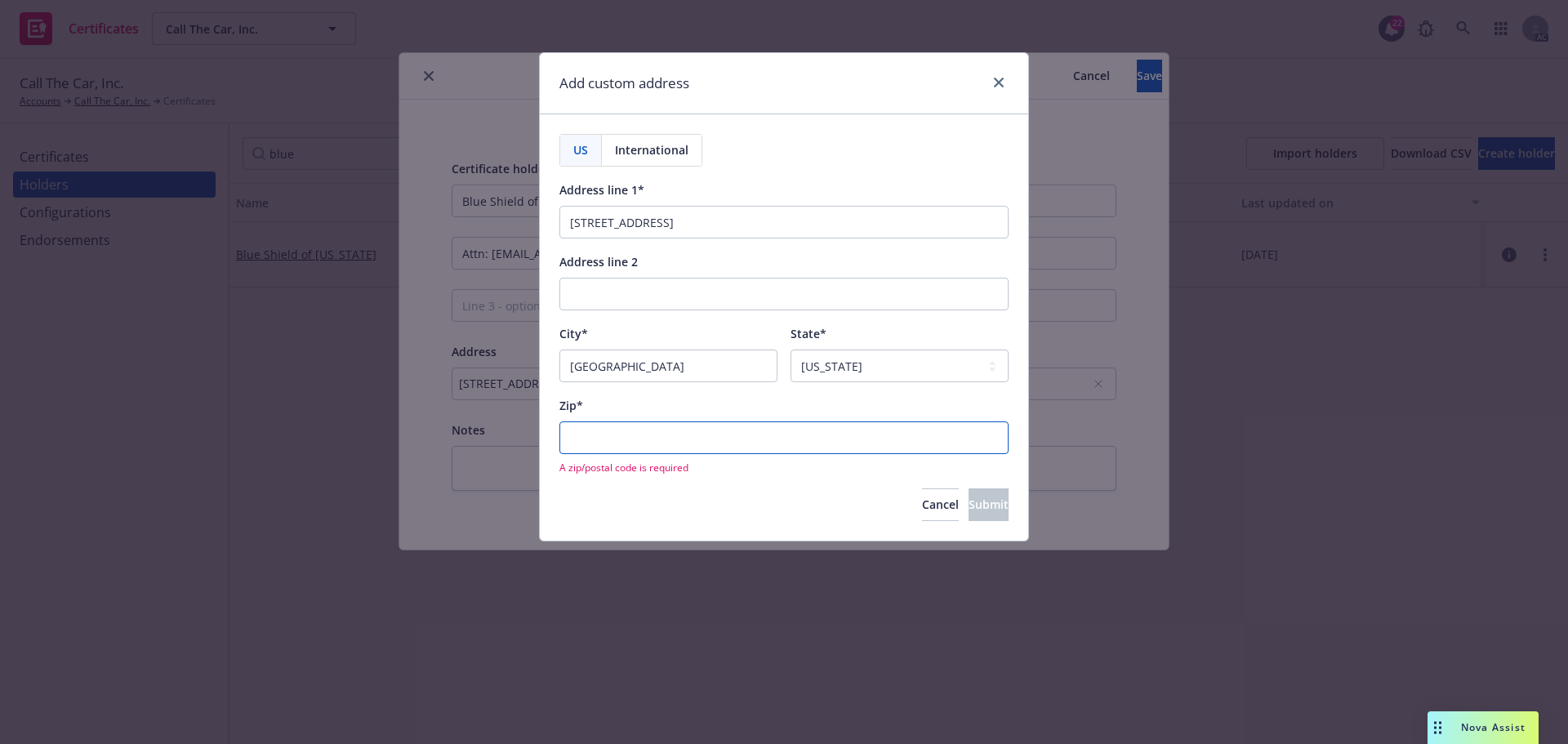
click at [599, 430] on input "Zip*" at bounding box center [784, 438] width 449 height 33
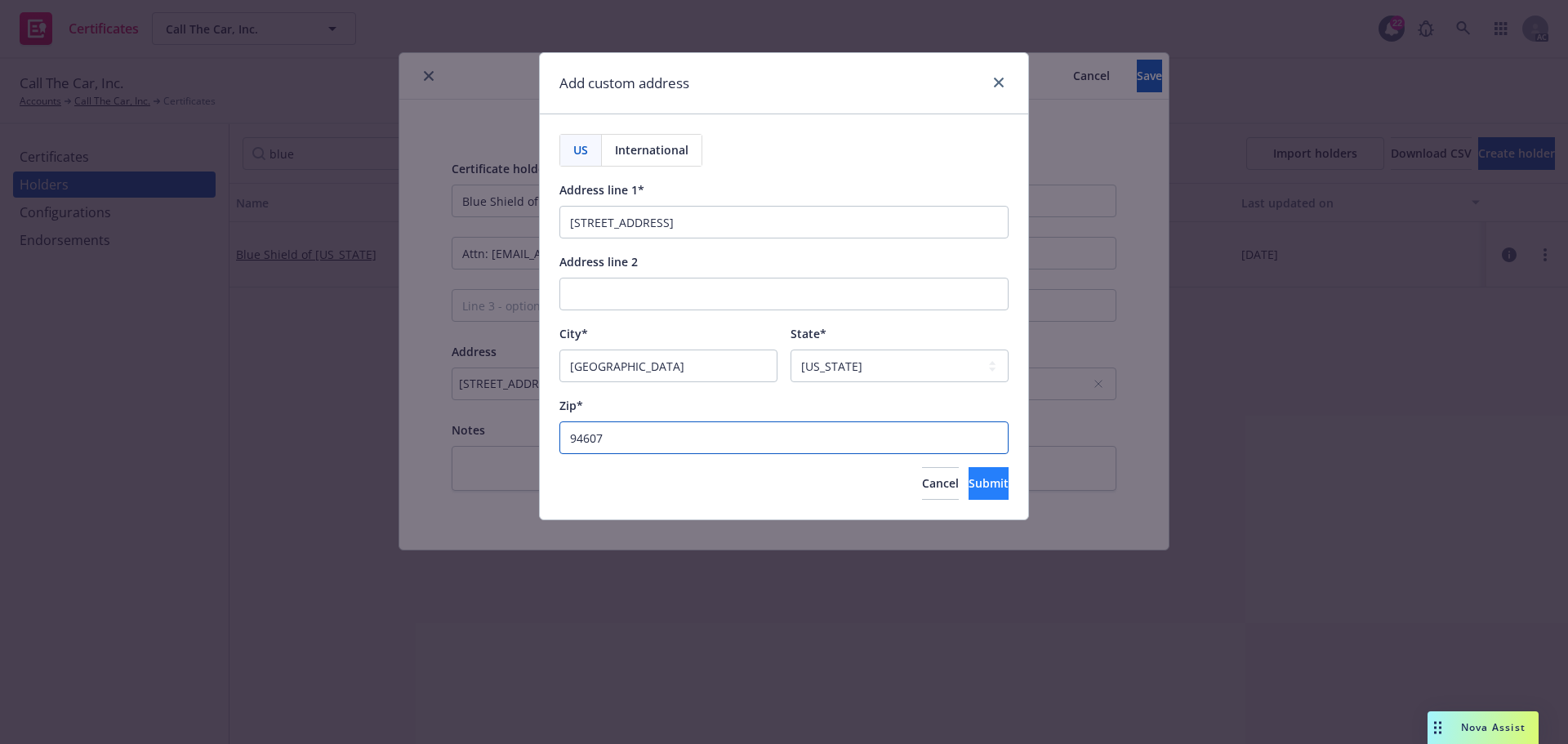
type input "94607"
click at [968, 485] on span "Submit" at bounding box center [988, 483] width 40 height 15
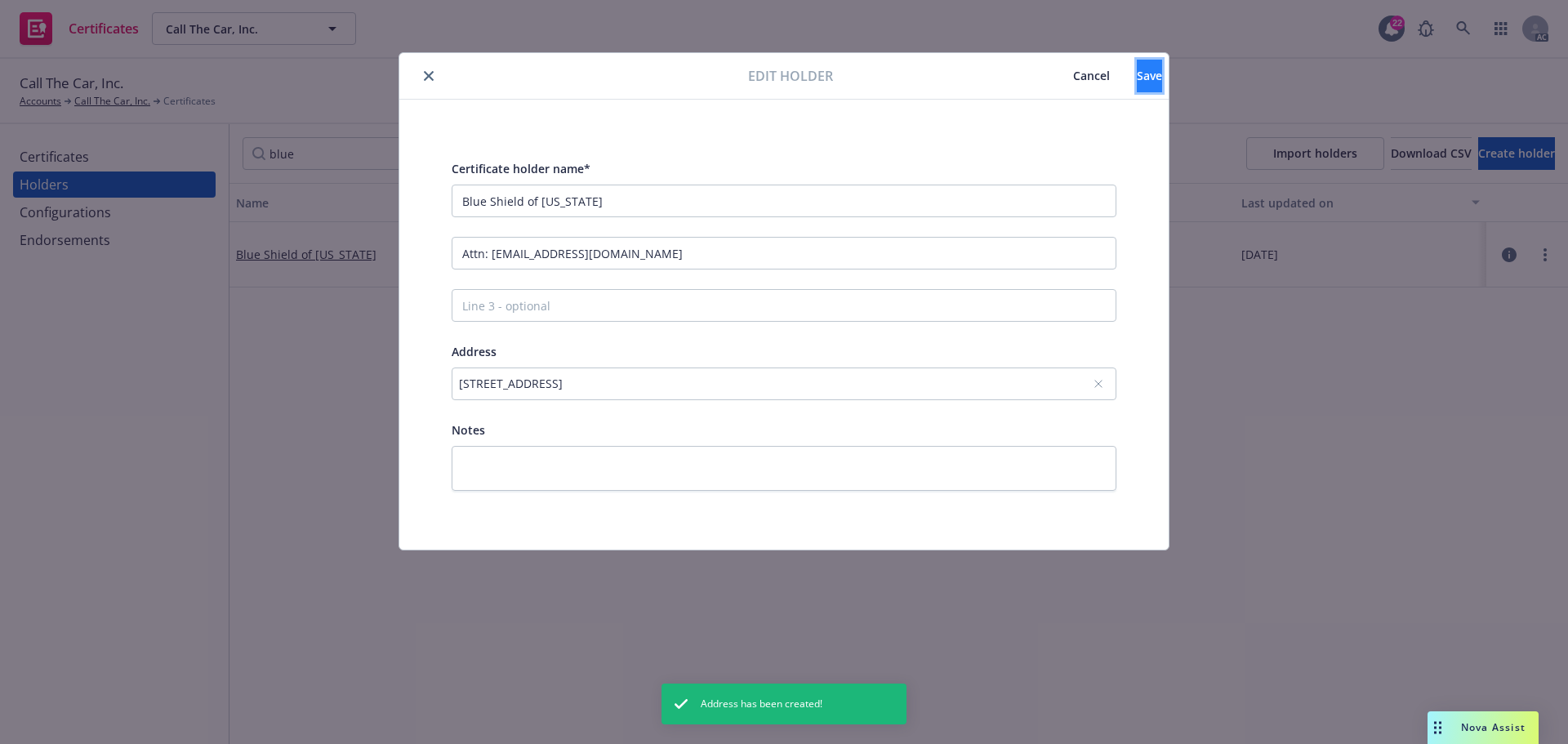
click at [1137, 74] on span "Save" at bounding box center [1149, 75] width 25 height 15
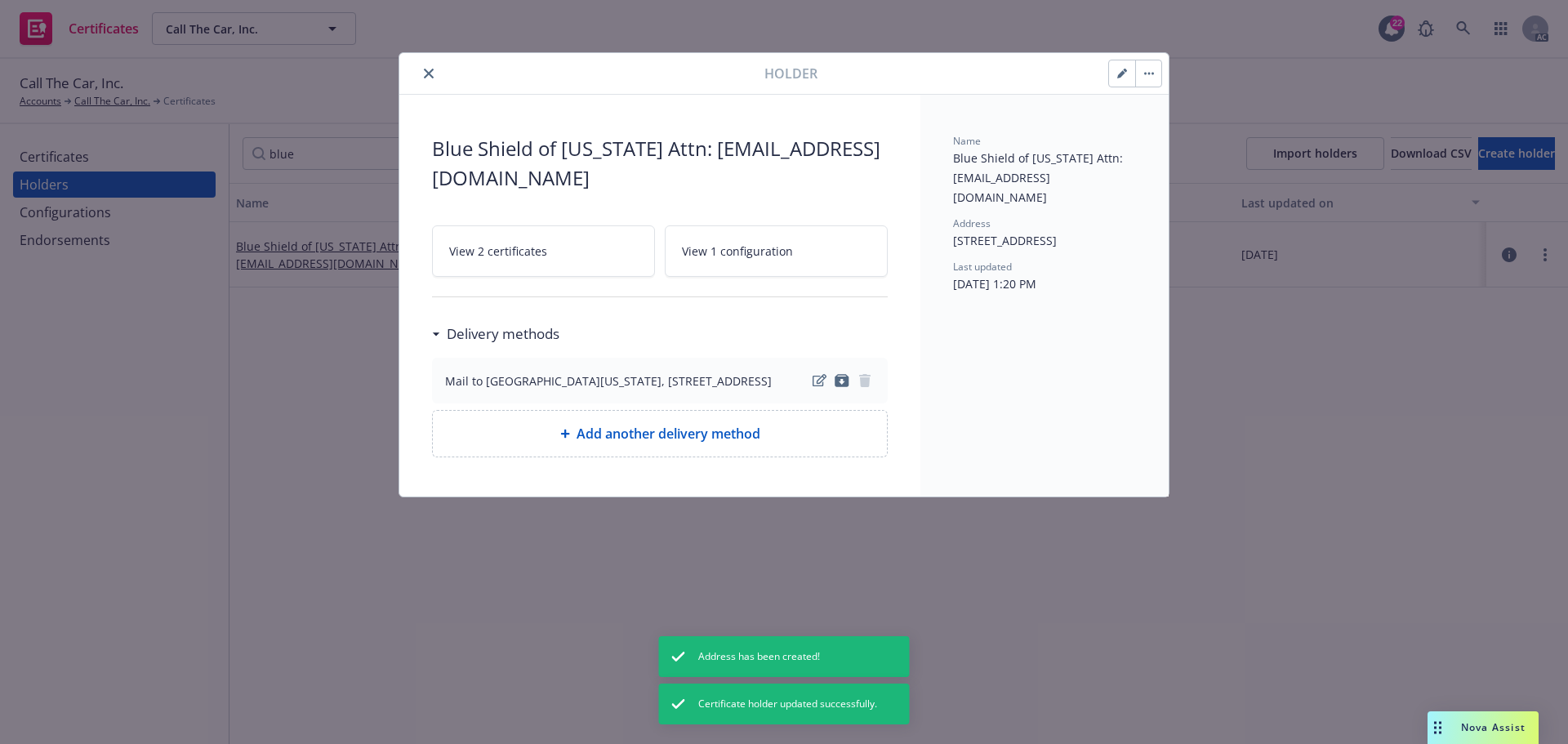
click at [1153, 72] on icon "button" at bounding box center [1153, 73] width 3 height 3
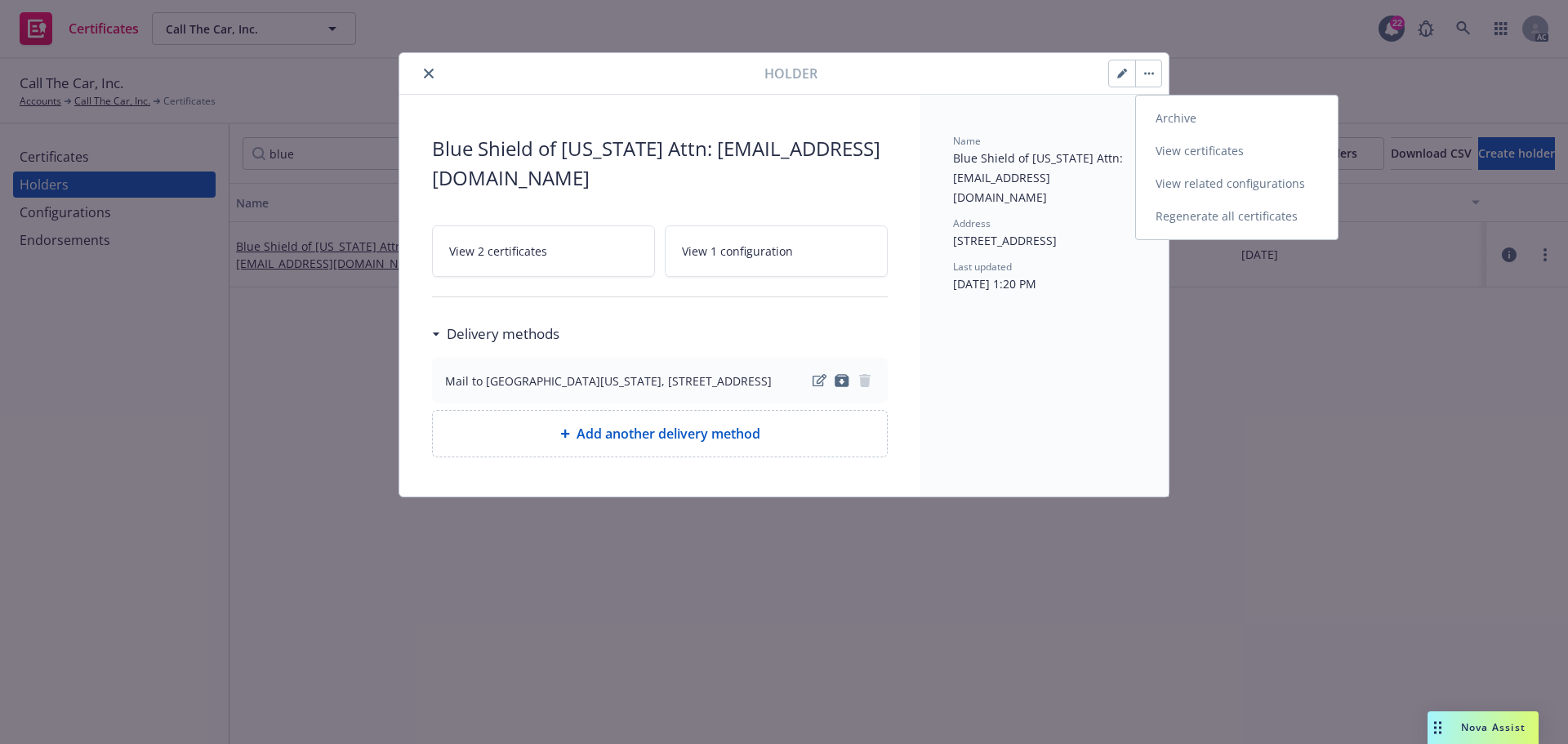
click at [1195, 150] on link "View certificates" at bounding box center [1236, 151] width 202 height 33
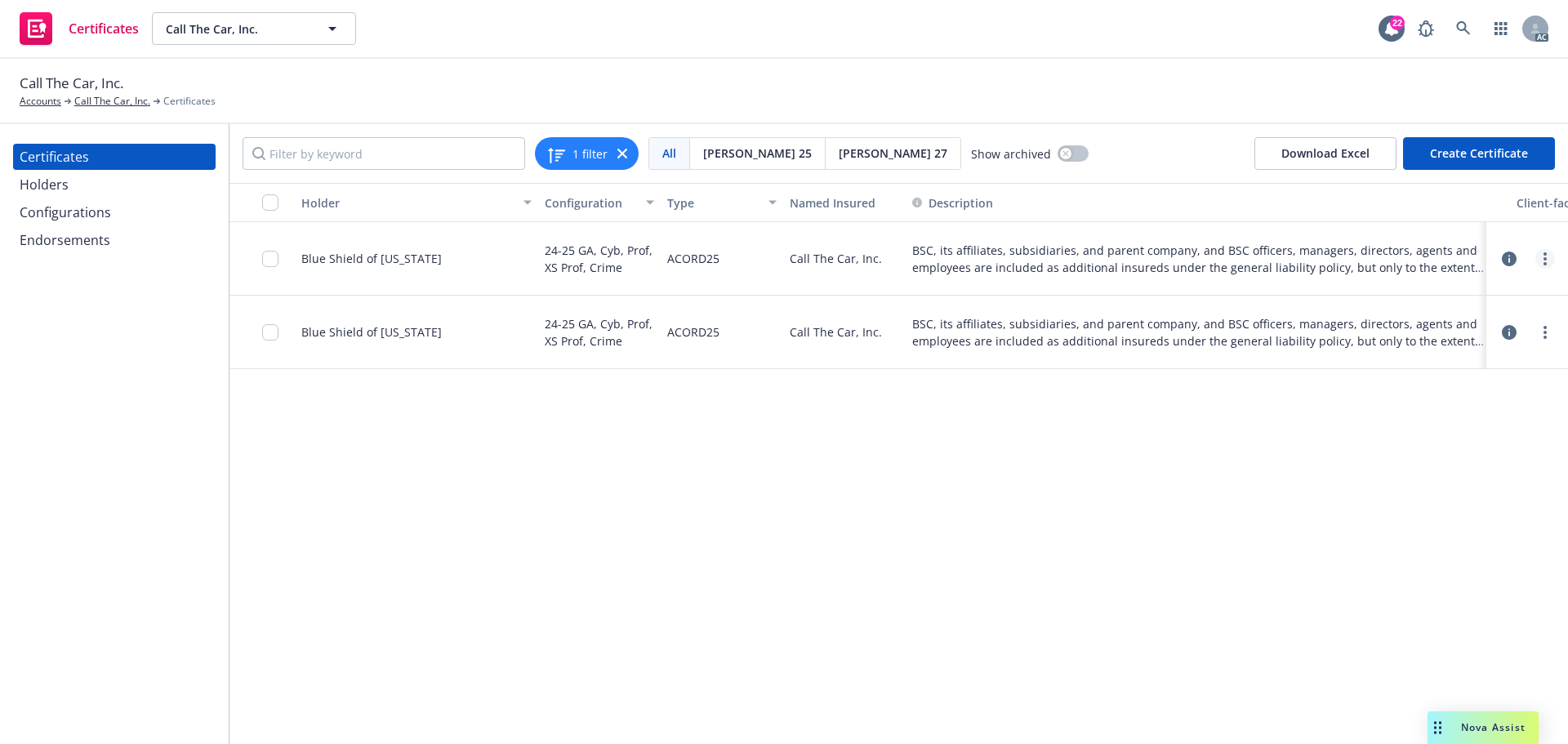
click at [1545, 264] on icon "more" at bounding box center [1545, 259] width 4 height 13
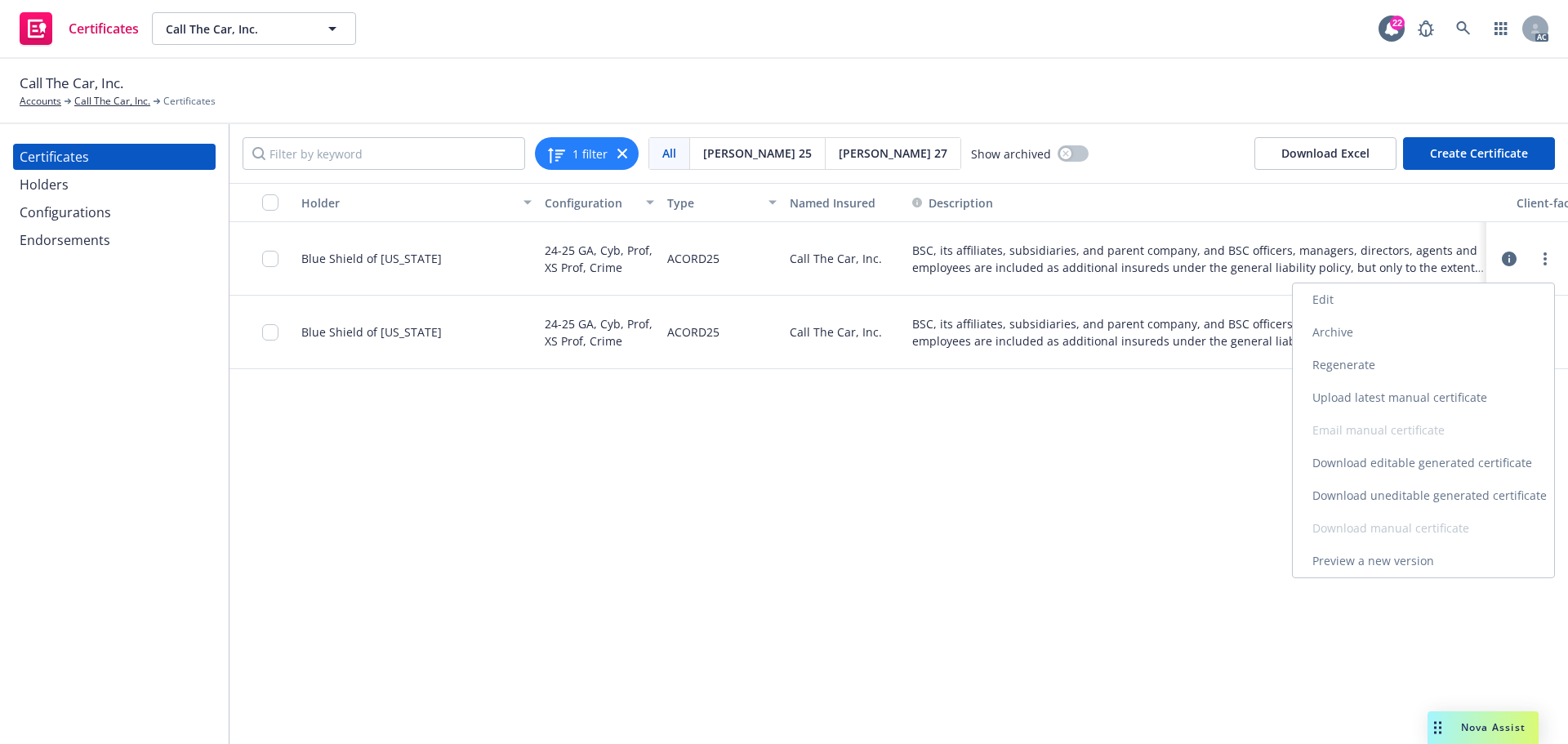
click at [1374, 497] on link "Download uneditable generated certificate" at bounding box center [1423, 495] width 261 height 33
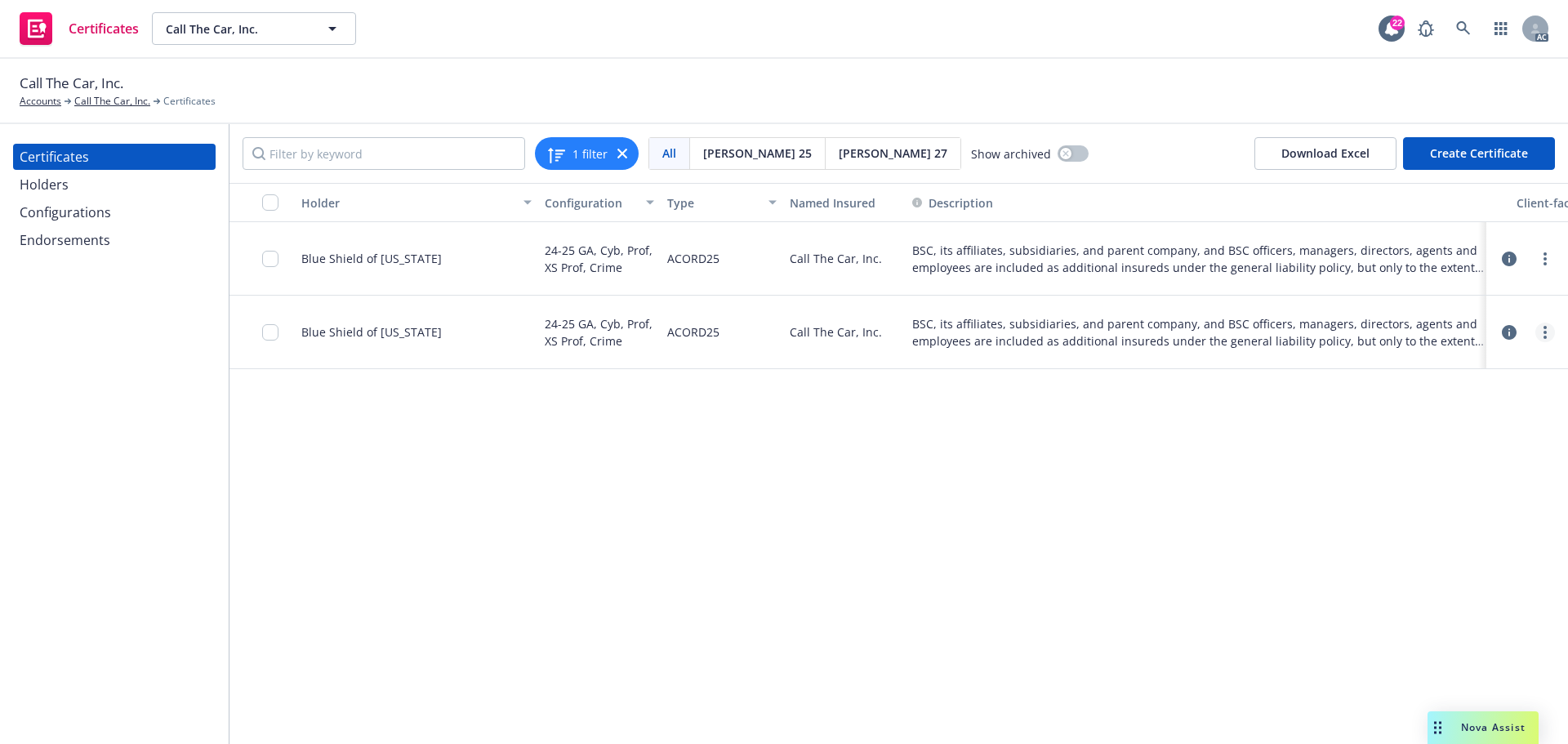
click at [1541, 342] on link "more" at bounding box center [1545, 333] width 20 height 20
click at [1402, 579] on link "Download uneditable generated certificate" at bounding box center [1423, 585] width 261 height 33
click at [1544, 265] on icon "more" at bounding box center [1545, 259] width 4 height 13
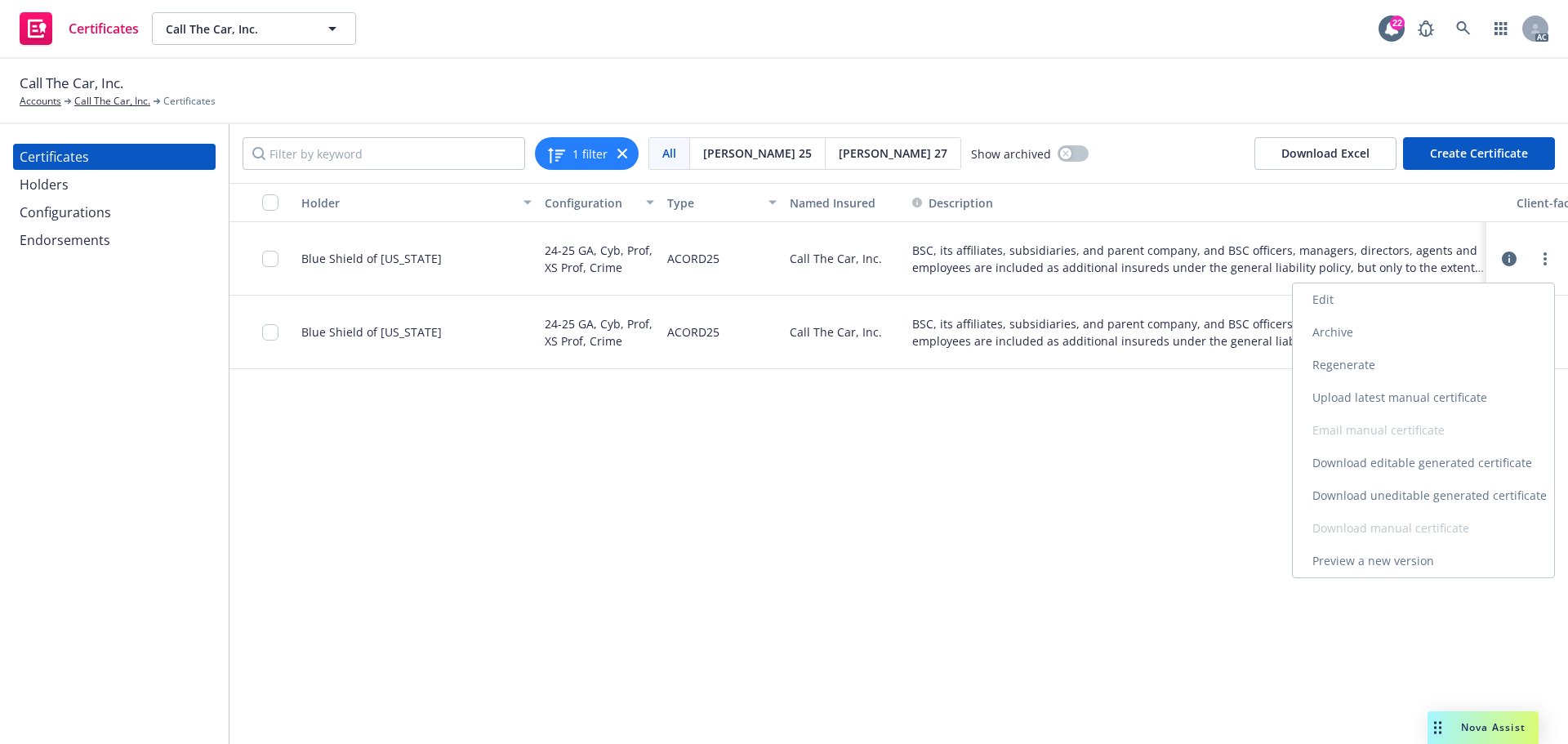
click at [1337, 336] on link "Archive" at bounding box center [1423, 333] width 261 height 33
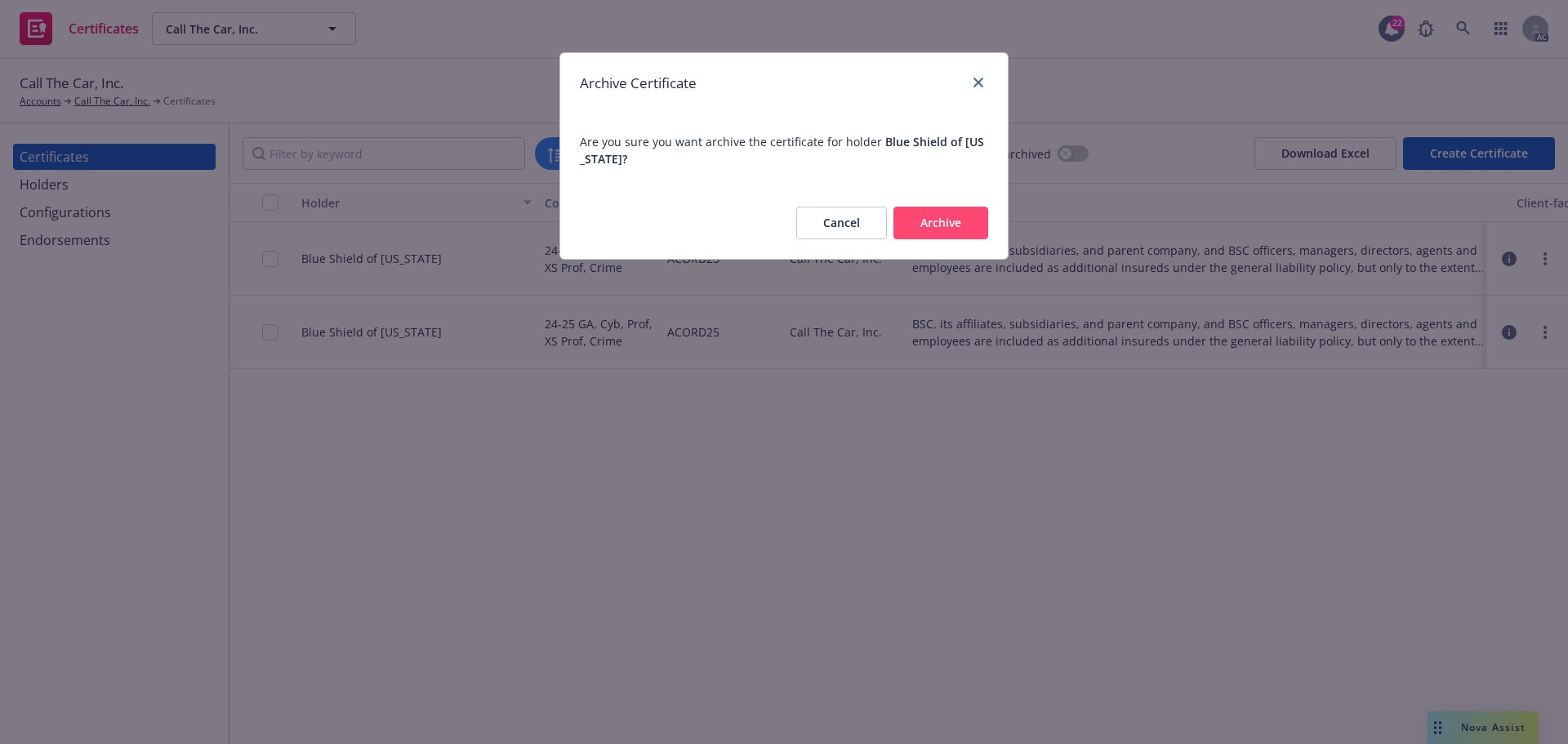
click at [955, 229] on button "Archive" at bounding box center [940, 223] width 95 height 33
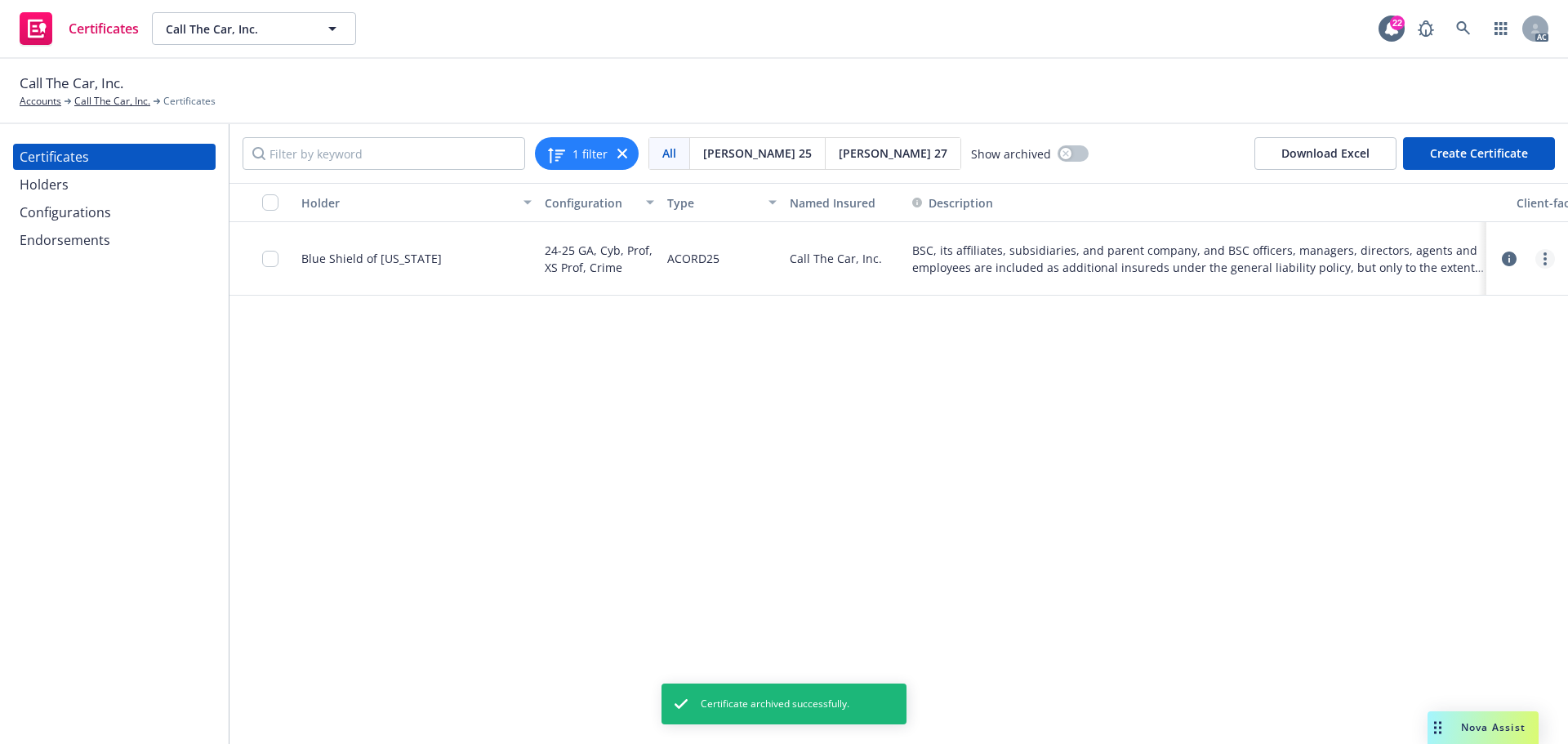
click at [1552, 266] on link "more" at bounding box center [1545, 259] width 20 height 20
click at [1331, 297] on link "Edit" at bounding box center [1423, 299] width 261 height 33
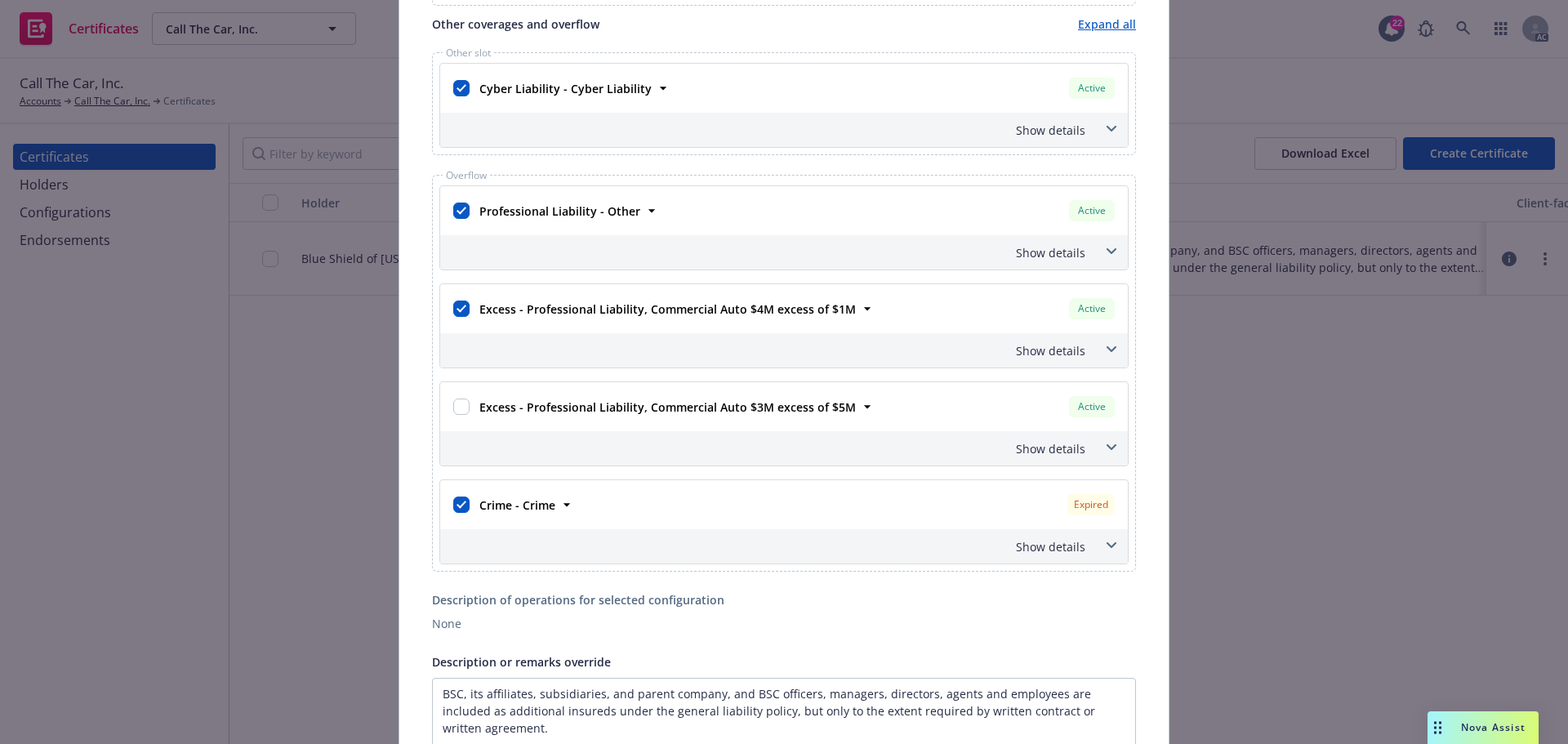
scroll to position [571, 0]
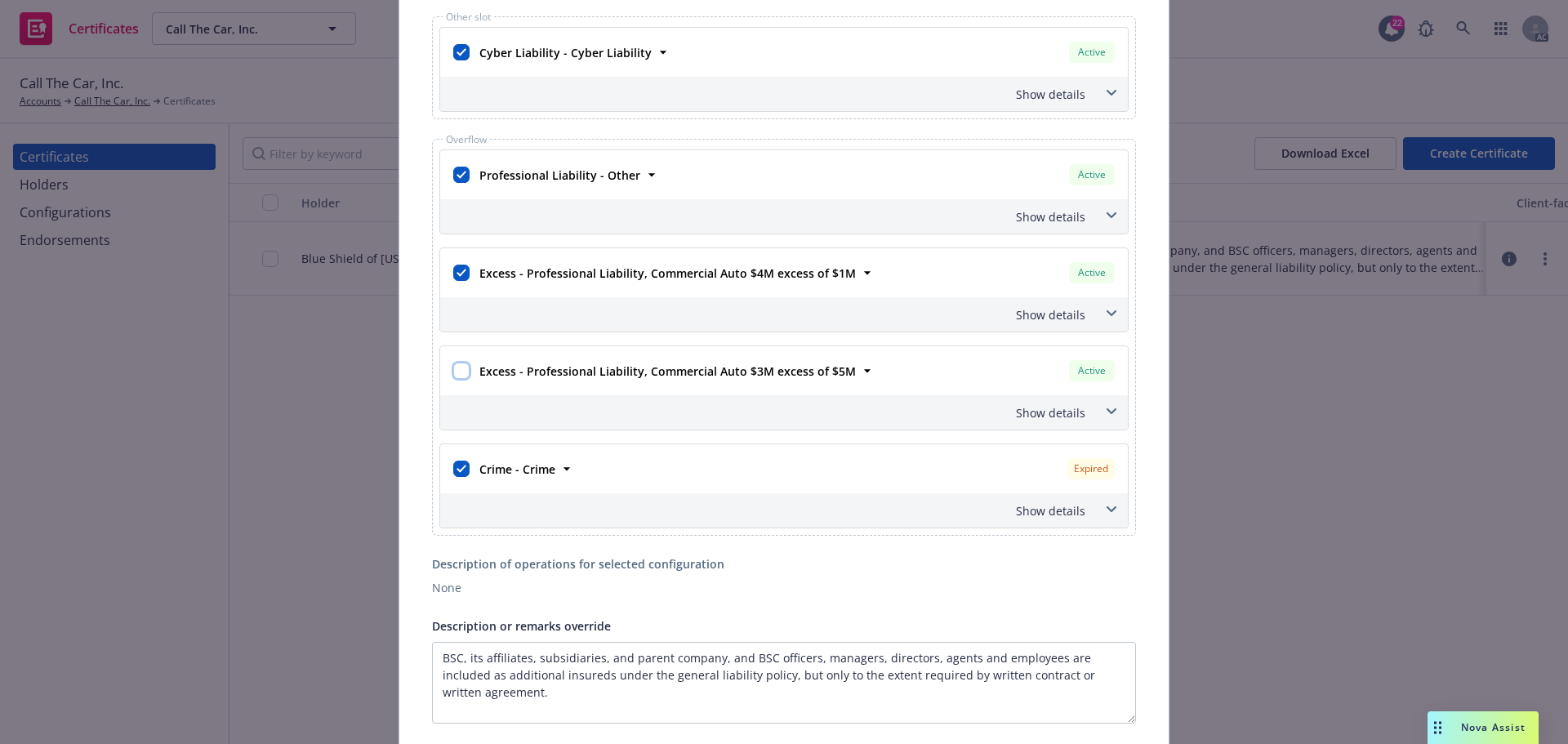
click at [453, 372] on input "checkbox" at bounding box center [461, 371] width 16 height 16
checkbox input "true"
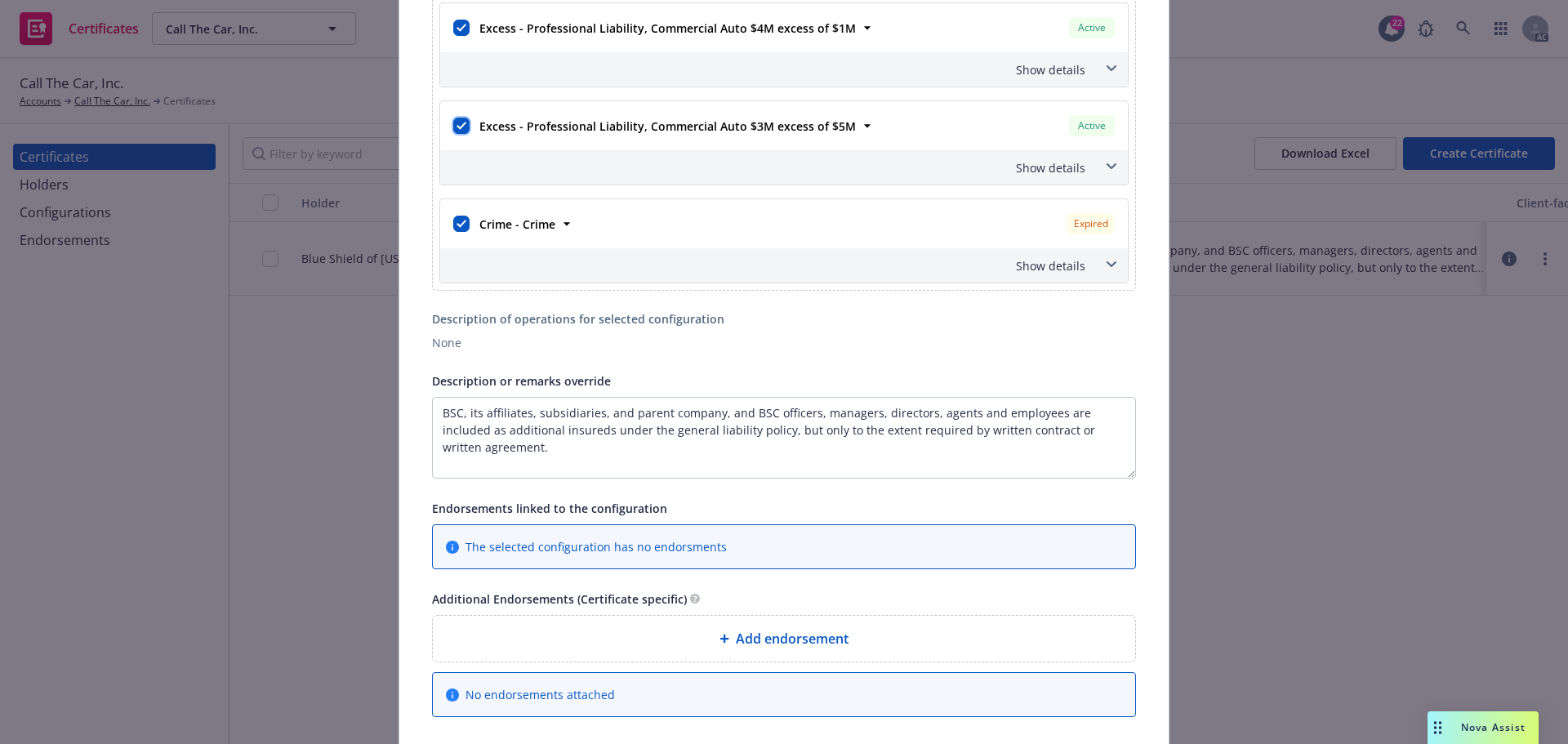
scroll to position [928, 0]
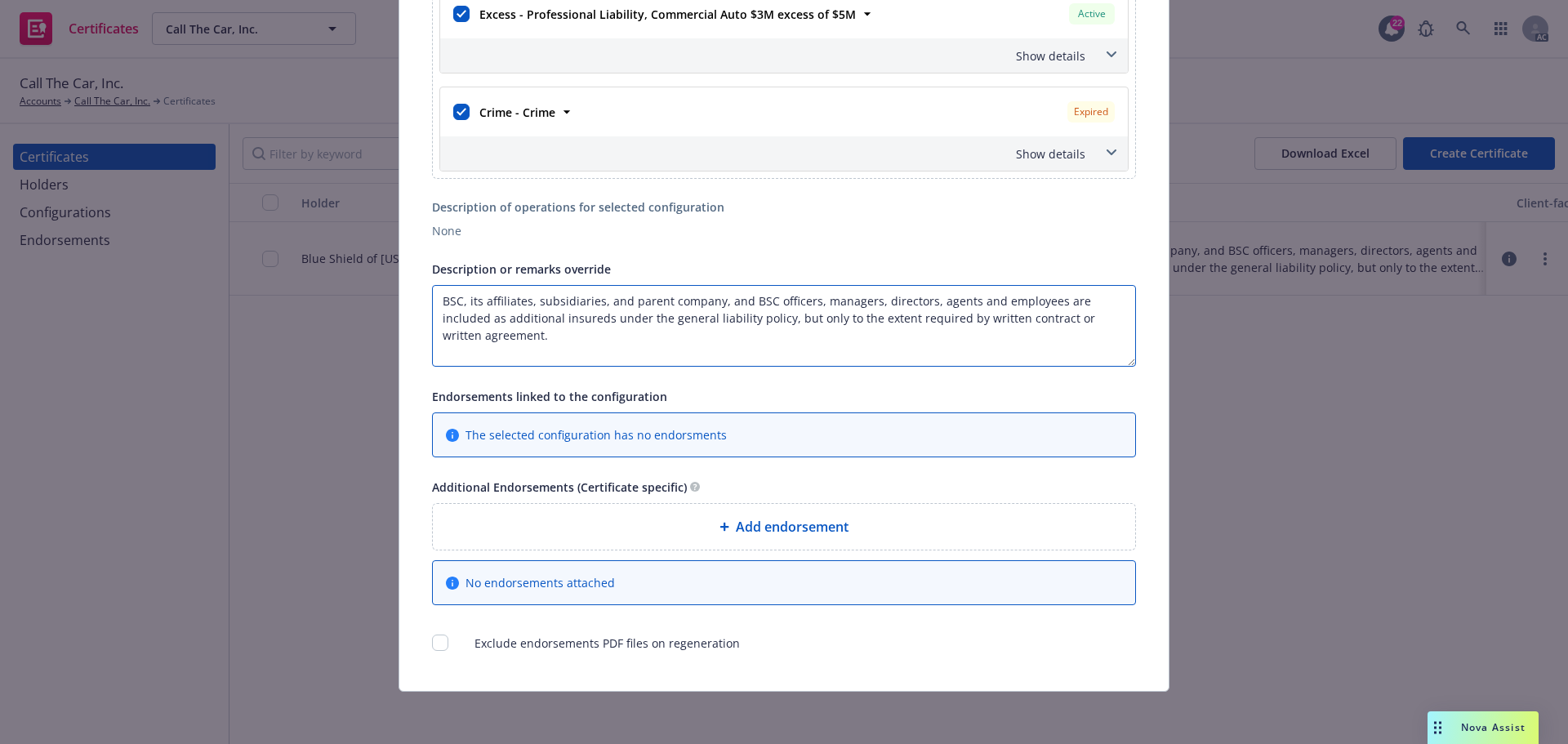
drag, startPoint x: 604, startPoint y: 317, endPoint x: 428, endPoint y: 290, distance: 178.1
click at [432, 290] on textarea "BSC, its affiliates, subsidiaries, and parent company, and BSC officers, manage…" at bounding box center [784, 325] width 704 height 81
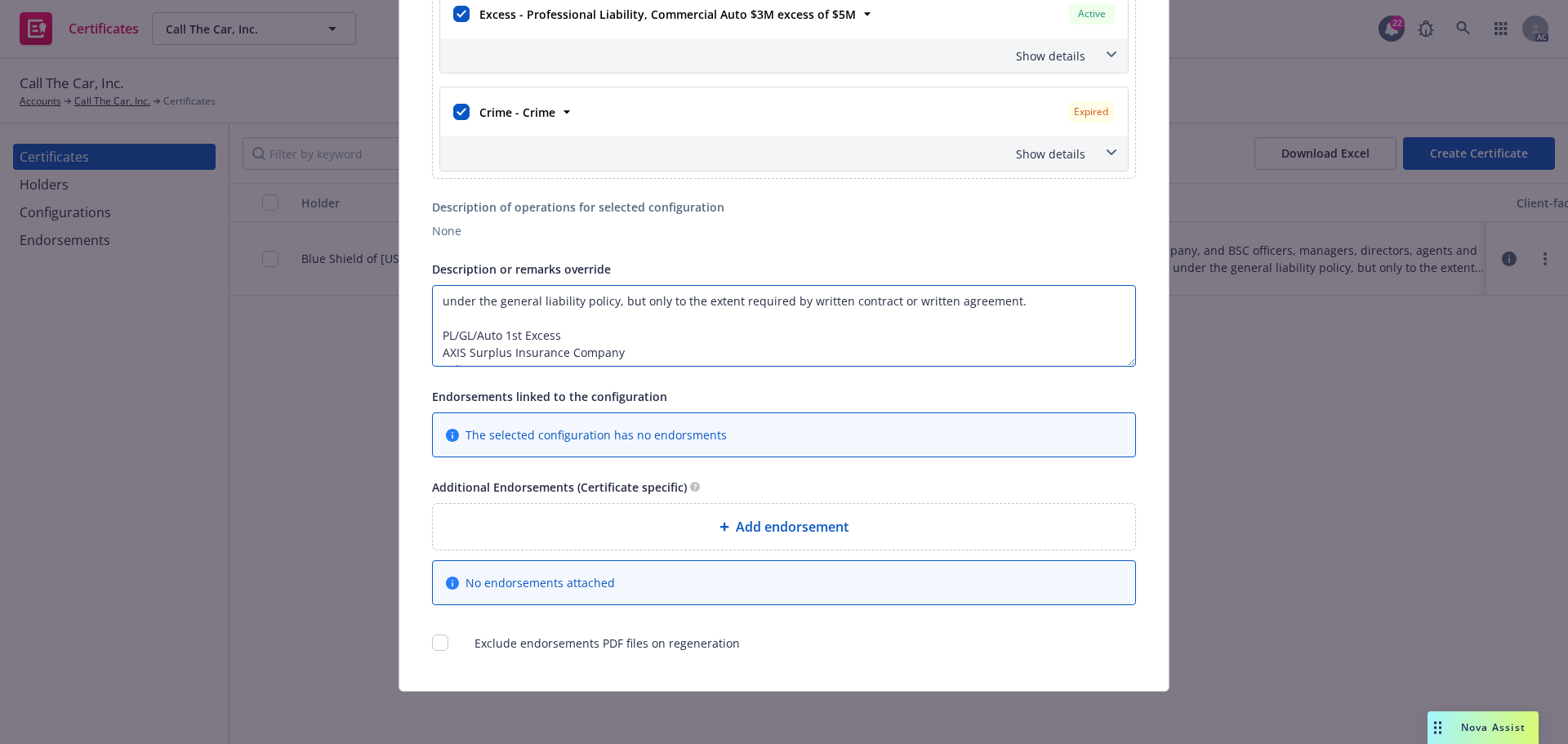
paste textarea "BSC, its affiliates, subsidiaries, and parent company, and BSC’s officers, mana…"
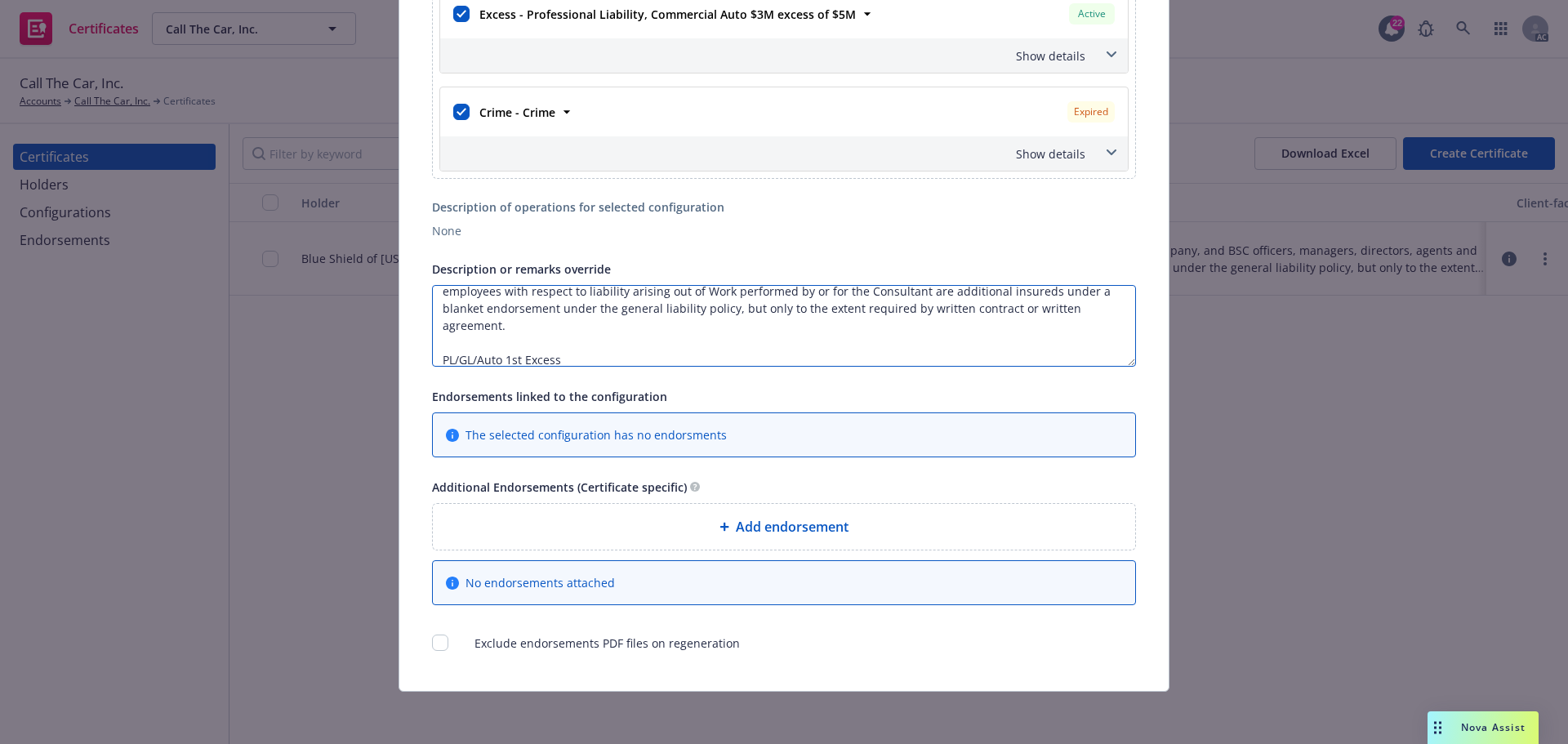
scroll to position [190, 0]
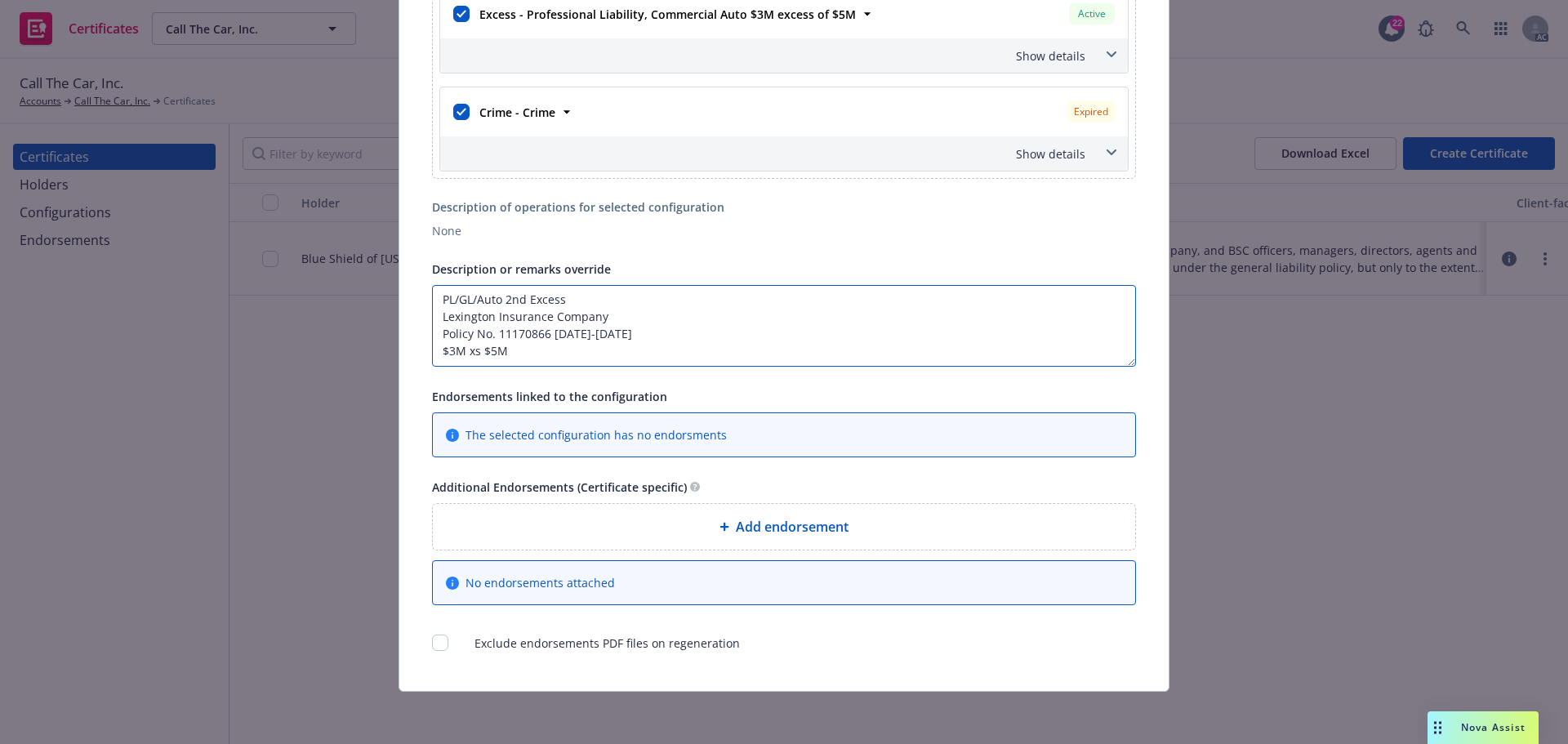
drag, startPoint x: 532, startPoint y: 329, endPoint x: 581, endPoint y: 376, distance: 67.9
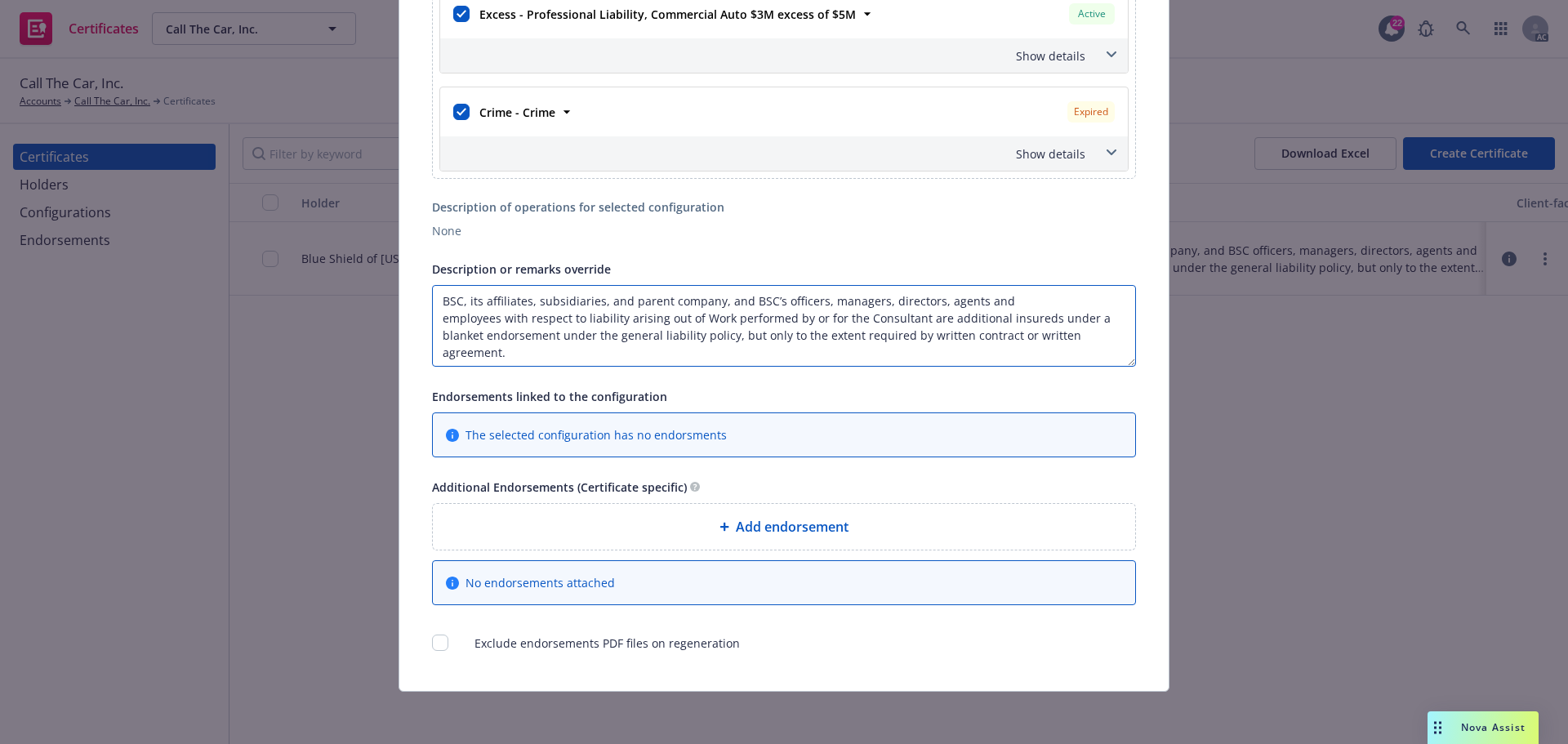
scroll to position [2, 0]
drag, startPoint x: 436, startPoint y: 293, endPoint x: 508, endPoint y: 352, distance: 93.1
click at [508, 352] on textarea "BSC, its affiliates, subsidiaries, and parent company, and BSC’s officers, mana…" at bounding box center [784, 325] width 704 height 81
click at [453, 320] on textarea "BSC, its affiliates, subsidiaries, and parent company, and BSC’s officers, mana…" at bounding box center [784, 325] width 704 height 81
click at [435, 315] on textarea "BSC, its affiliates, subsidiaries, and parent company, and BSC’s officers, mana…" at bounding box center [784, 325] width 704 height 81
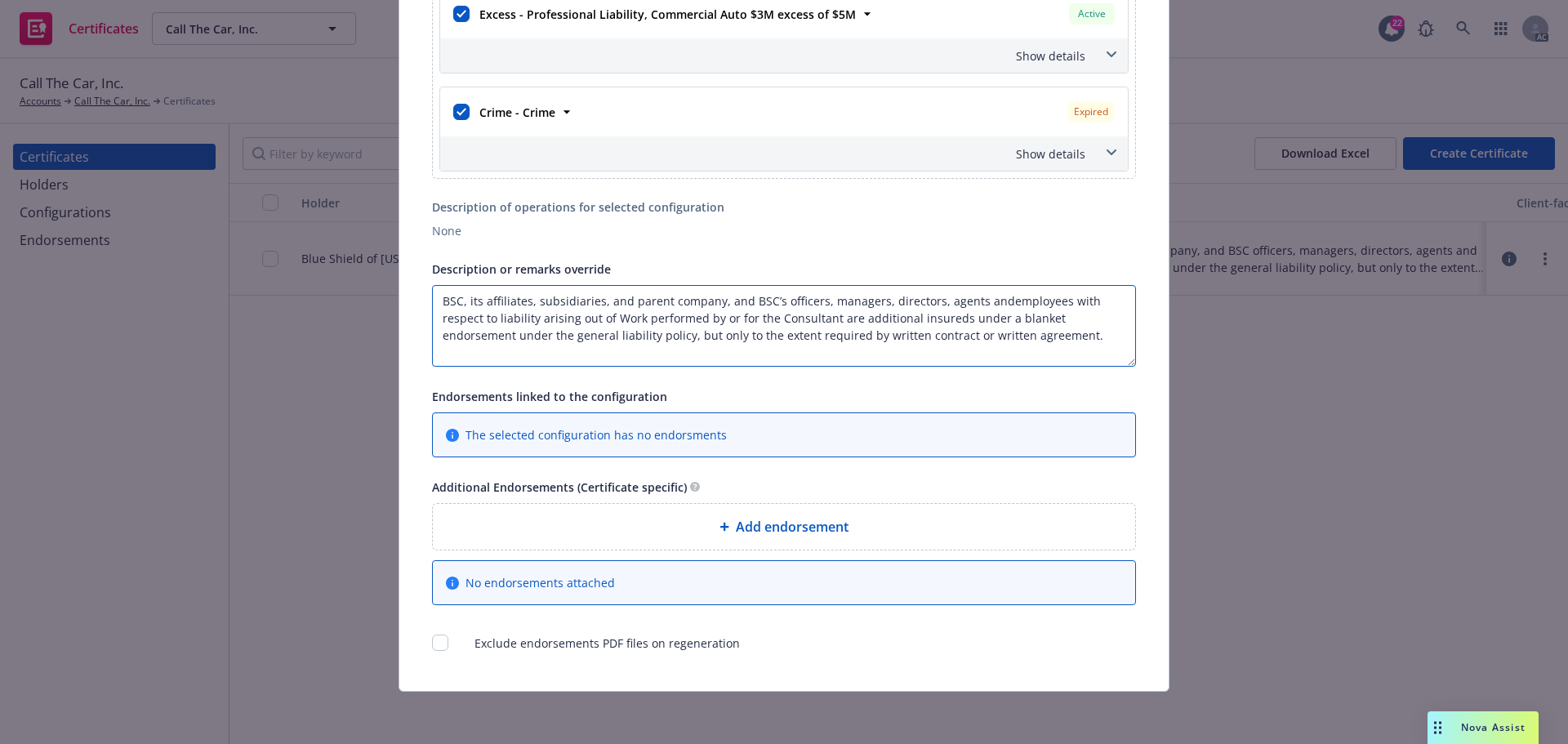
scroll to position [0, 0]
type textarea "BSC, its affiliates, subsidiaries, and parent company, and BSC’s officers, mana…"
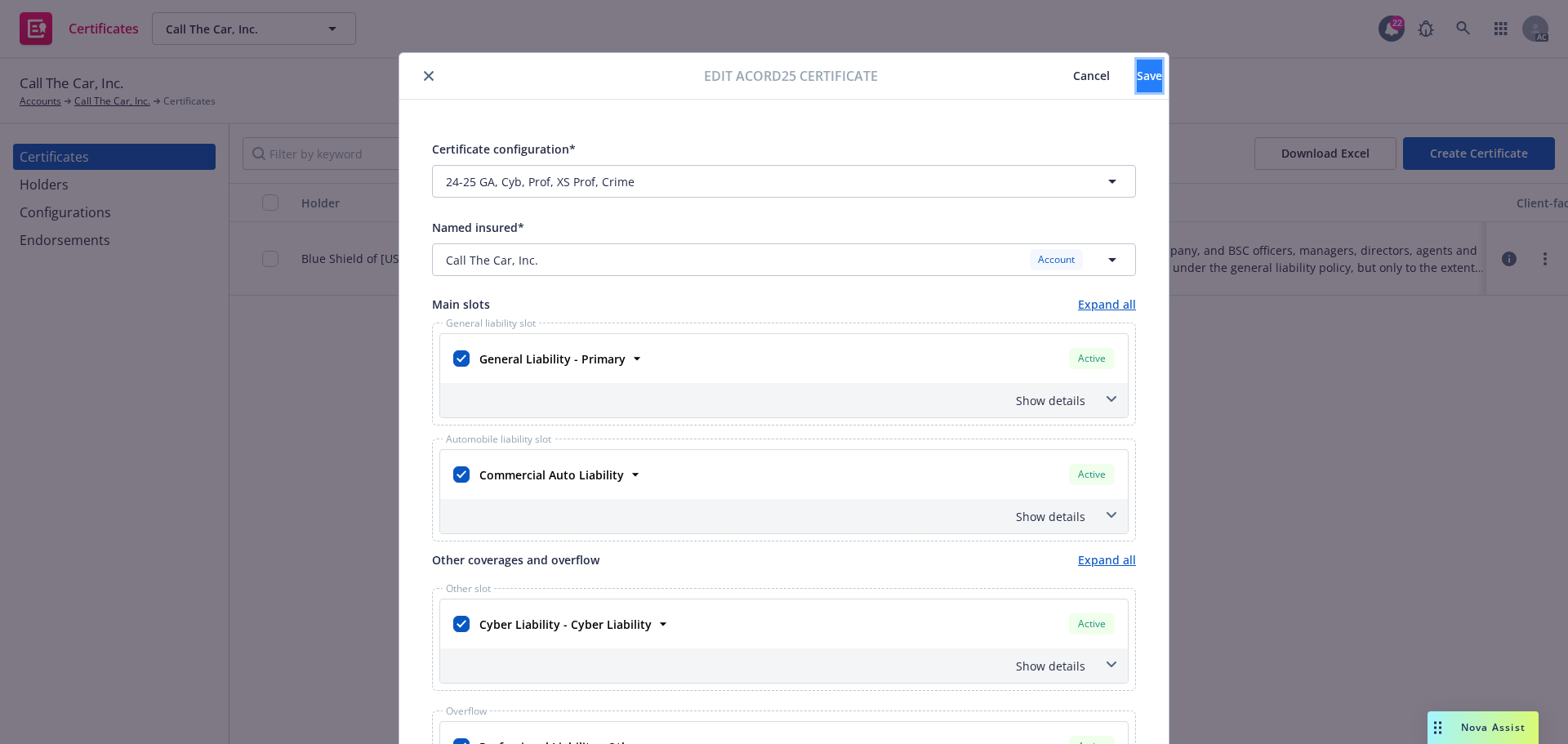
click at [1137, 80] on span "Save" at bounding box center [1149, 75] width 25 height 15
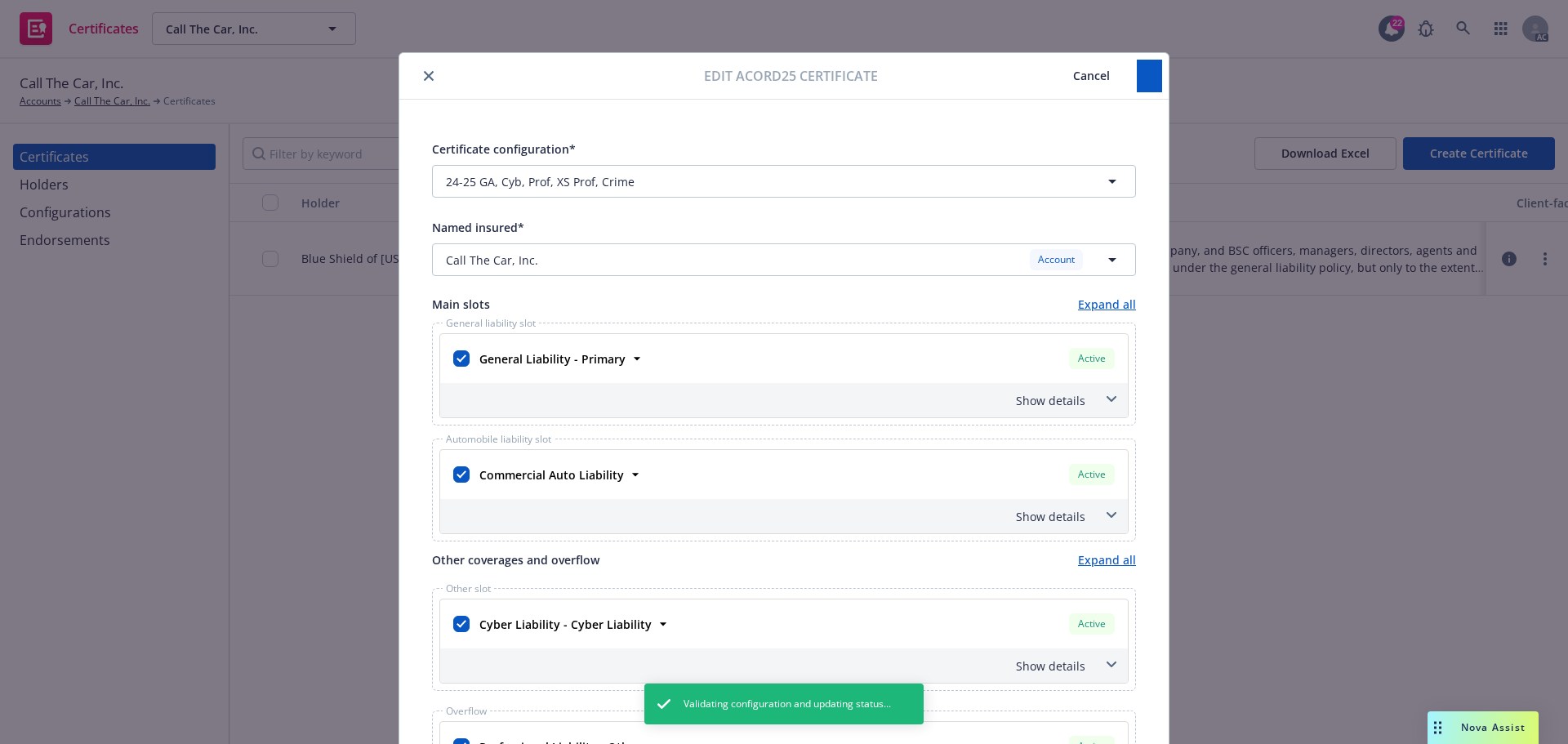
checkbox input "true"
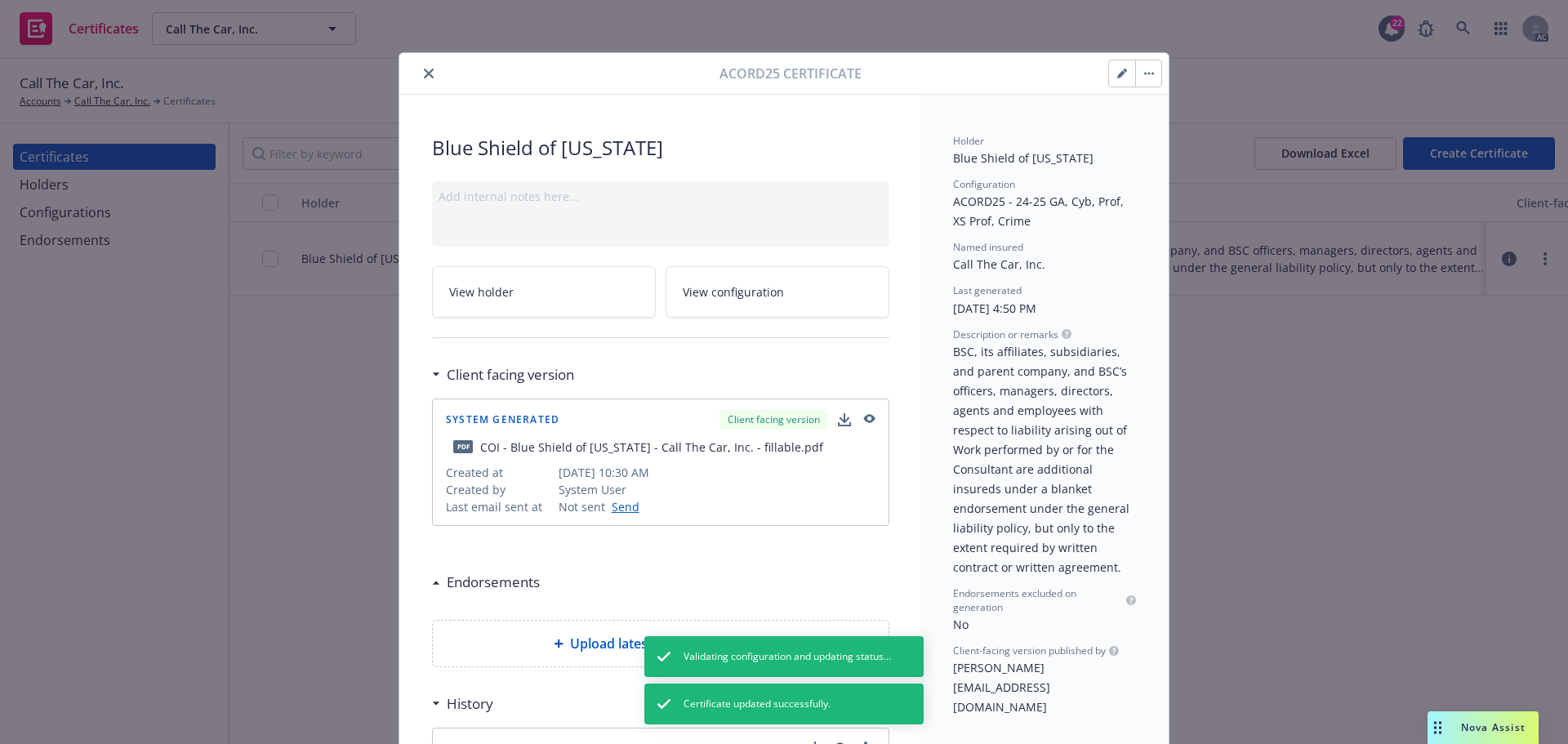
click at [424, 71] on icon "close" at bounding box center [429, 73] width 10 height 10
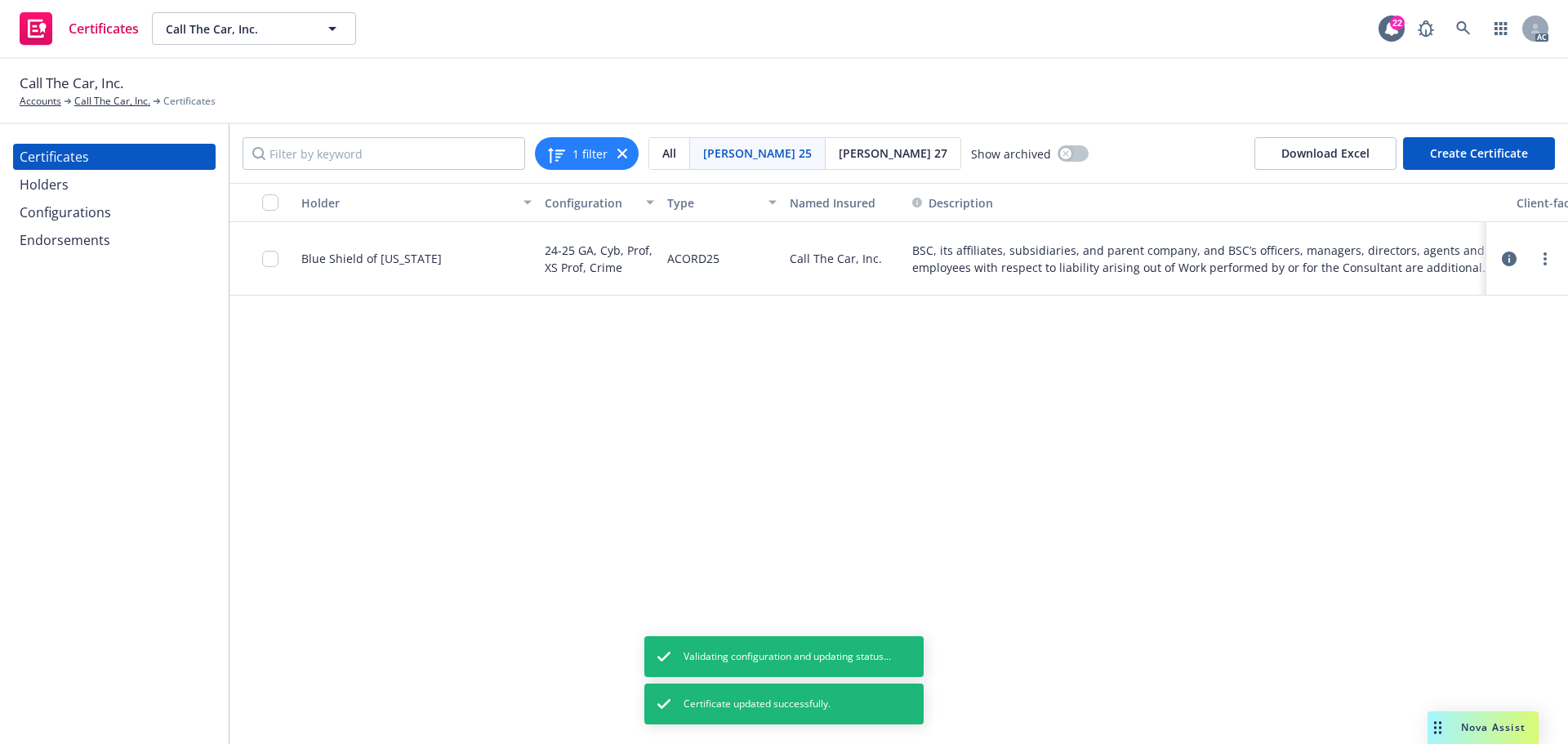
click at [63, 216] on div "Configurations" at bounding box center [65, 212] width 91 height 26
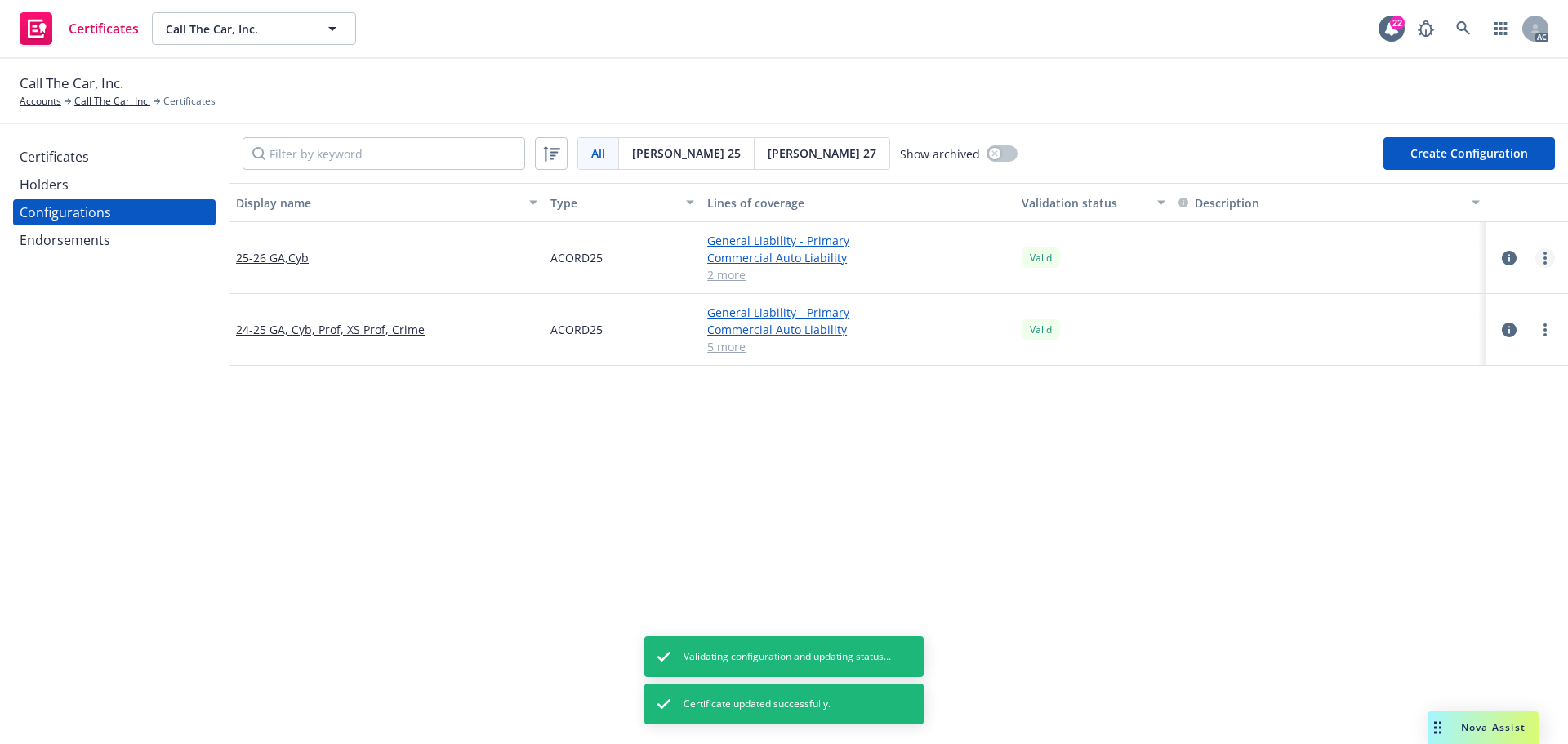
click at [1537, 256] on link "more" at bounding box center [1545, 259] width 20 height 20
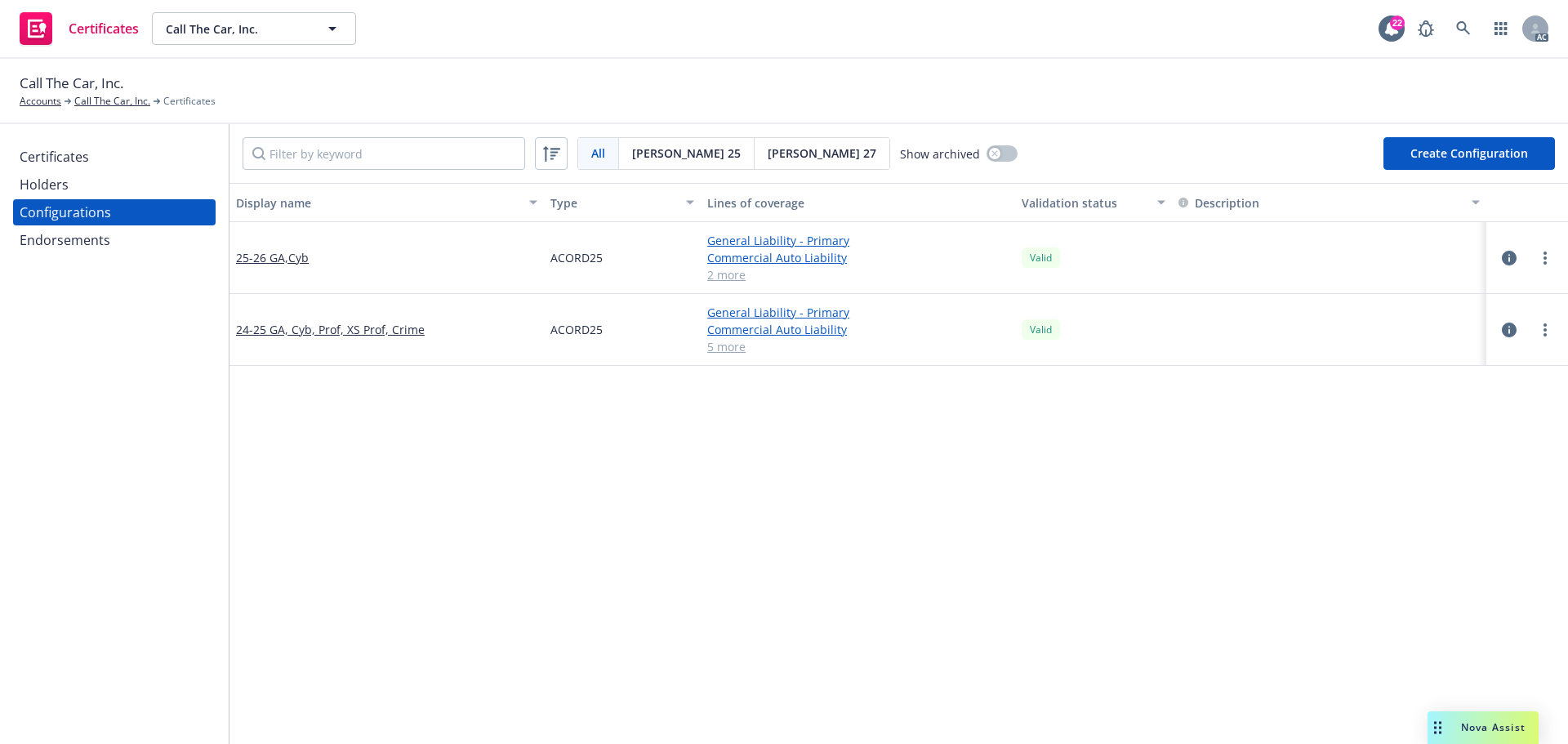
drag, startPoint x: 1509, startPoint y: 354, endPoint x: 1512, endPoint y: 386, distance: 32.1
click at [1520, 253] on div at bounding box center [1526, 259] width 55 height 20
click at [1538, 258] on link "more" at bounding box center [1545, 259] width 20 height 20
click at [1462, 351] on link "View certificates using this" at bounding box center [1452, 357] width 180 height 33
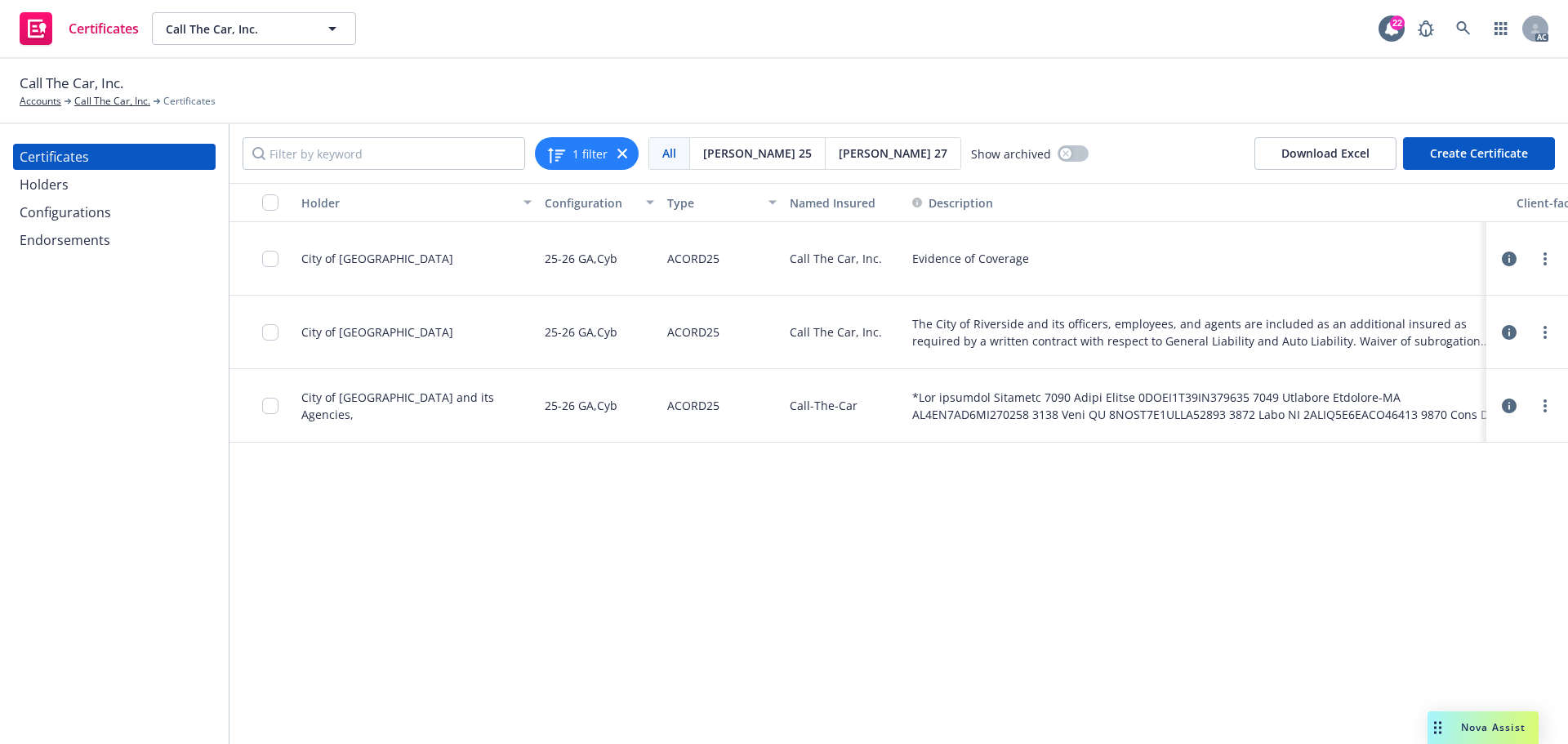
click at [69, 212] on div "Configurations" at bounding box center [65, 212] width 91 height 26
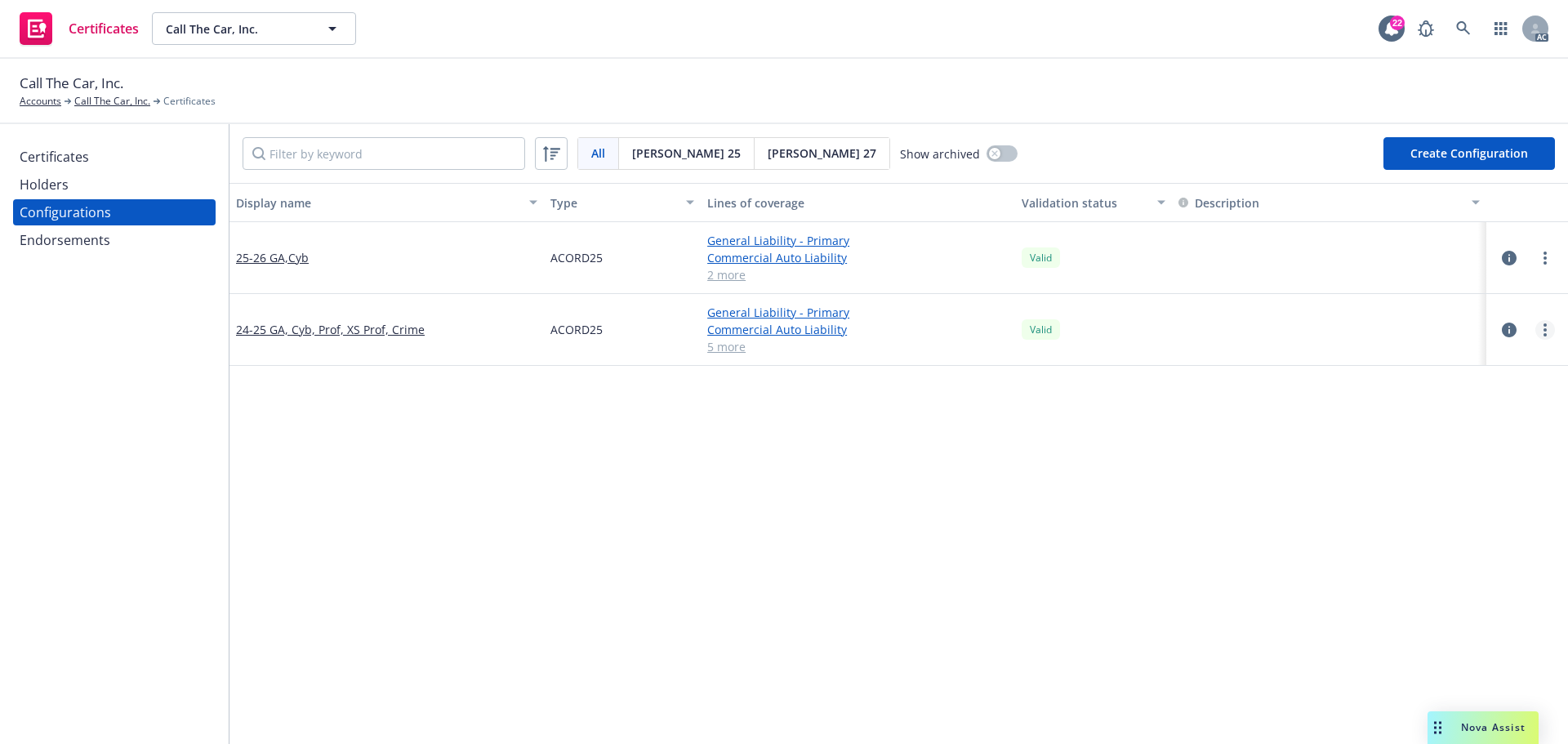
click at [1544, 333] on icon "more" at bounding box center [1545, 330] width 4 height 13
click at [1484, 423] on link "View certificates using this" at bounding box center [1452, 429] width 180 height 33
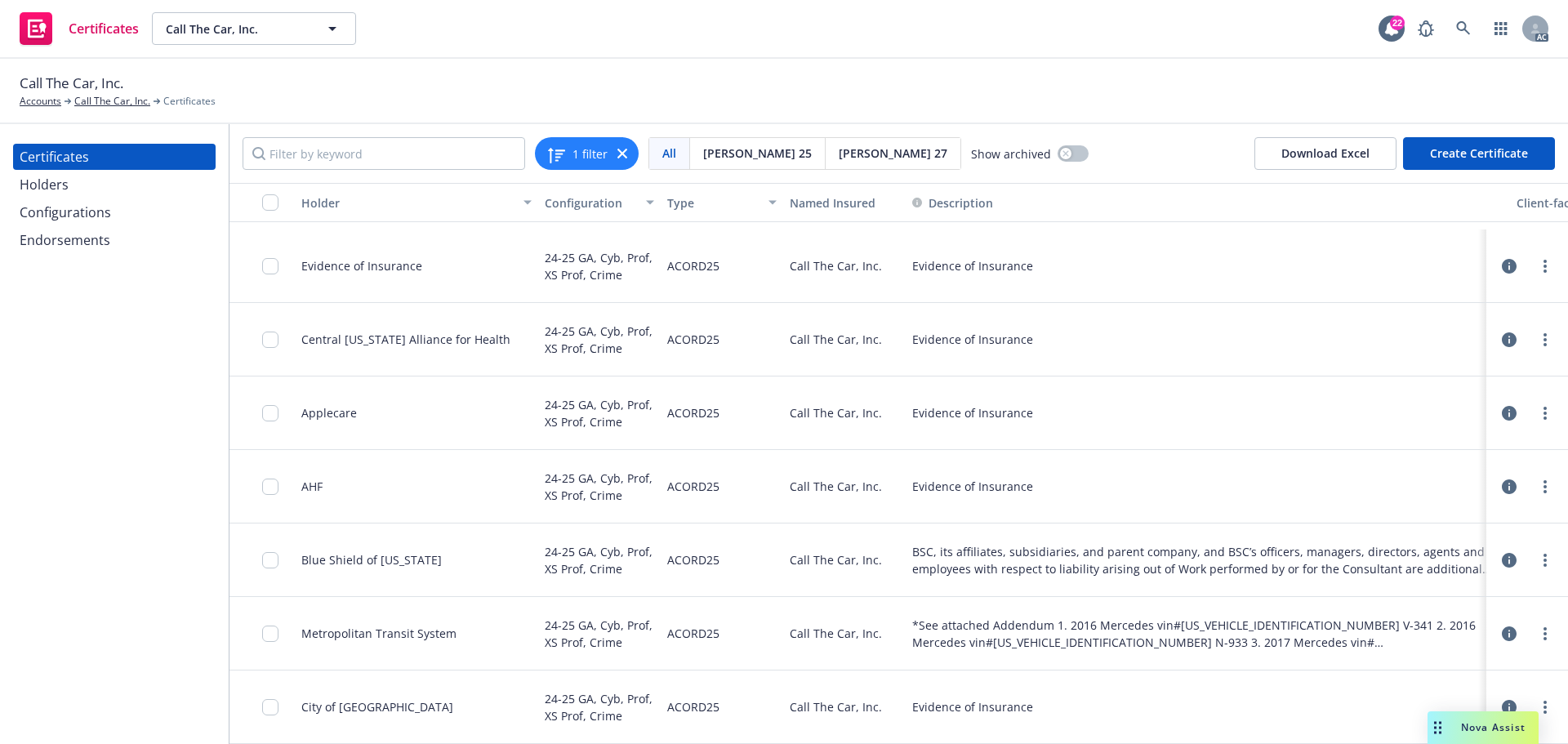
scroll to position [481, 0]
click at [1535, 624] on link "more" at bounding box center [1545, 634] width 20 height 20
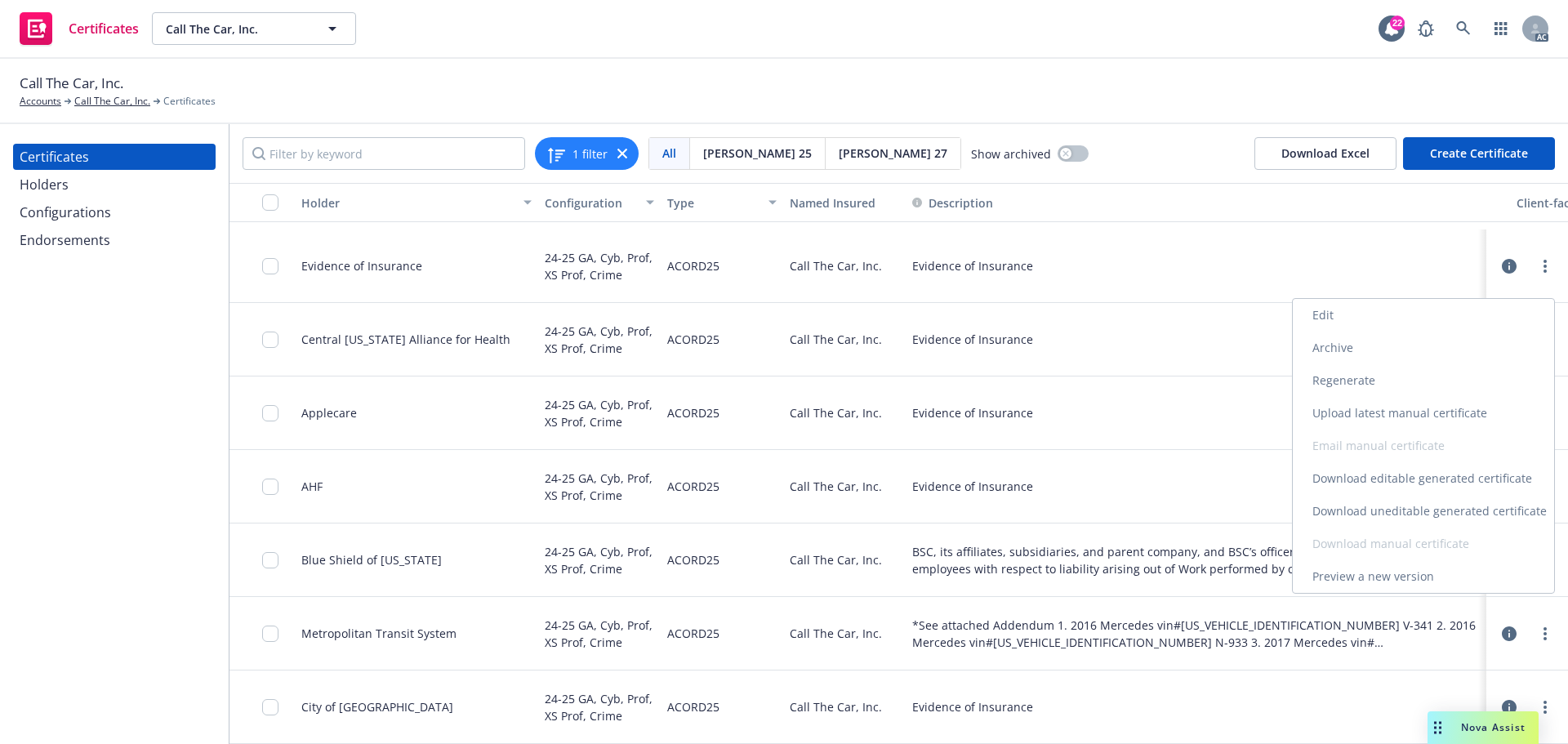
click at [1406, 507] on link "Download uneditable generated certificate" at bounding box center [1423, 511] width 261 height 33
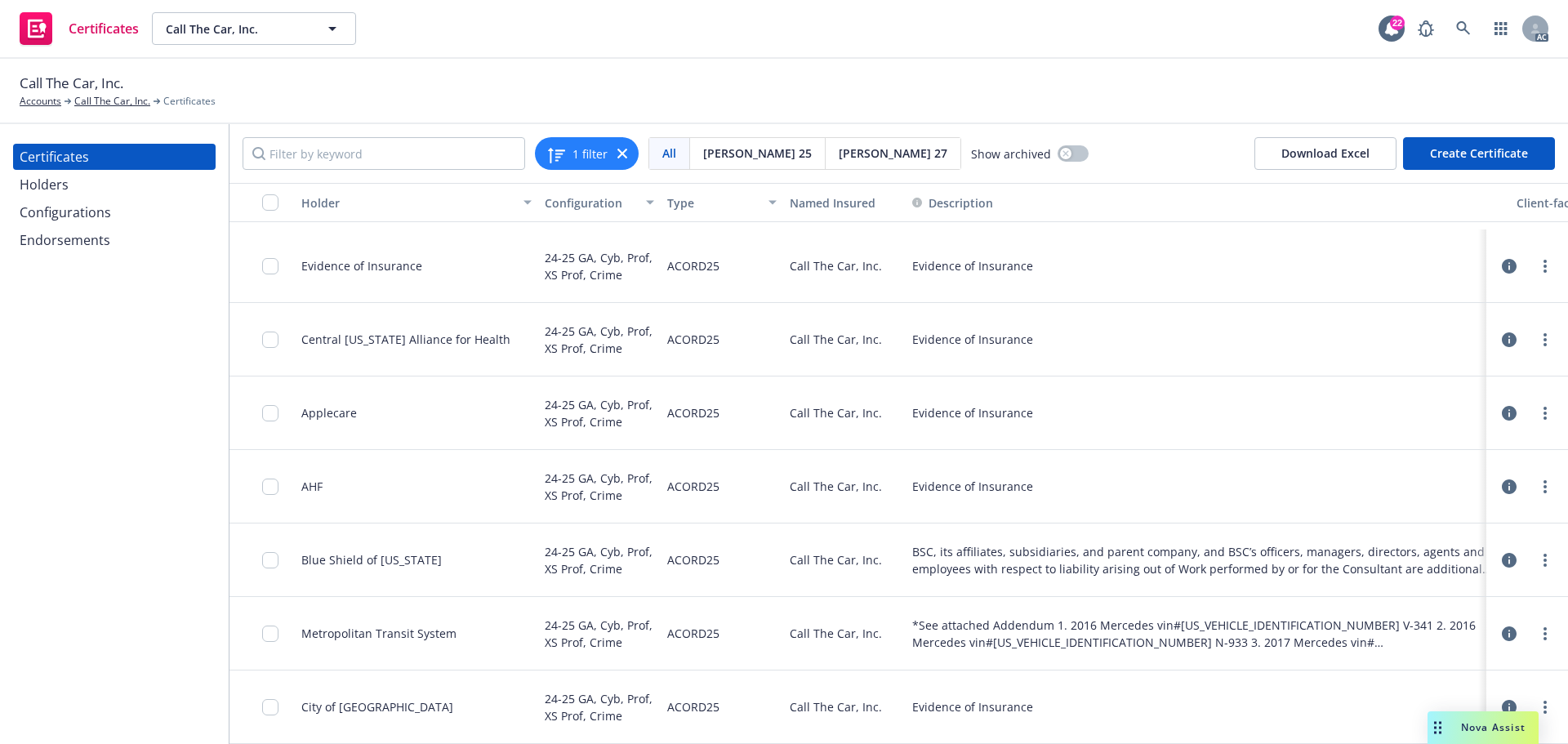
click at [107, 216] on div "Configurations" at bounding box center [65, 212] width 91 height 26
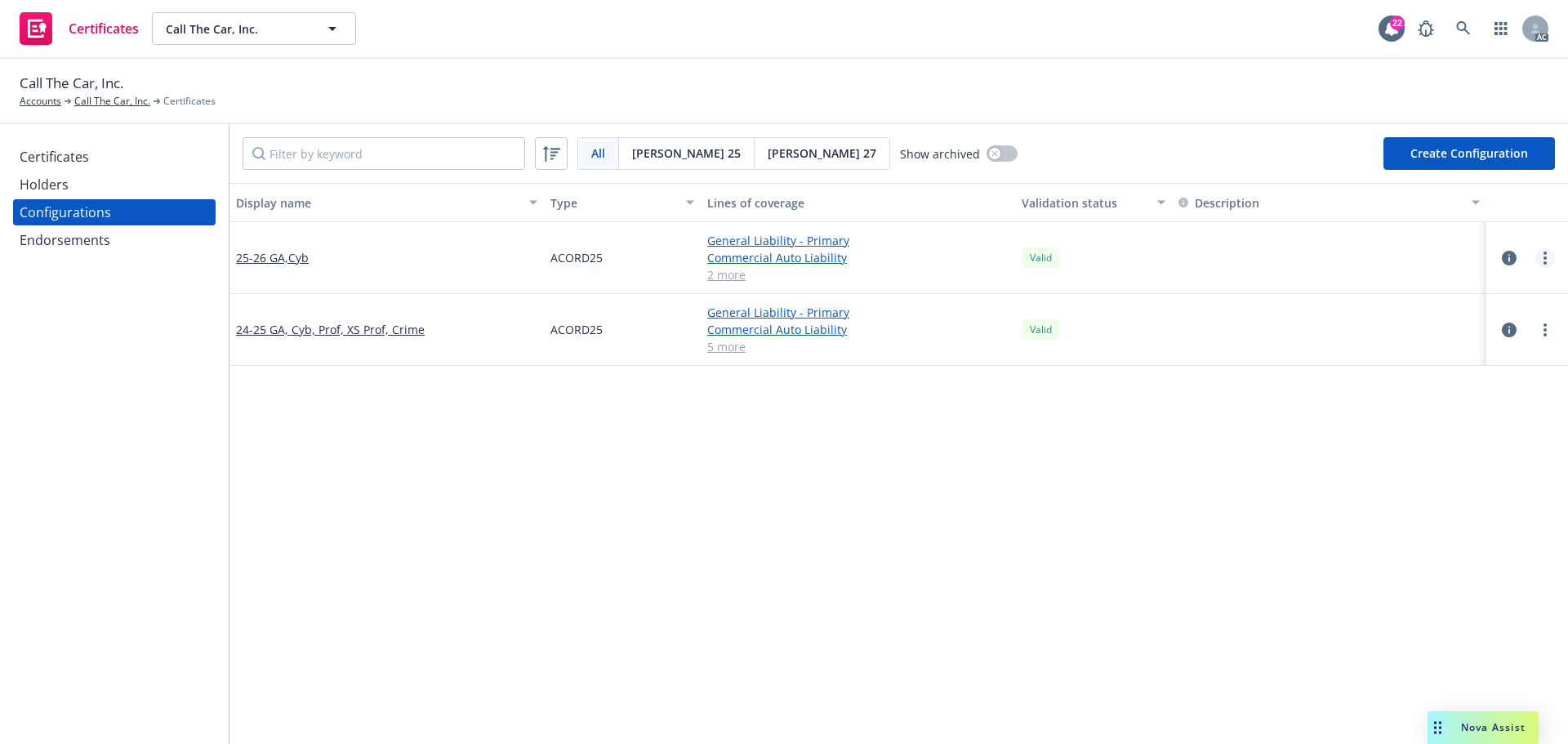
click at [1539, 258] on link "more" at bounding box center [1545, 259] width 20 height 20
click at [1450, 354] on link "View certificates using this" at bounding box center [1452, 357] width 180 height 33
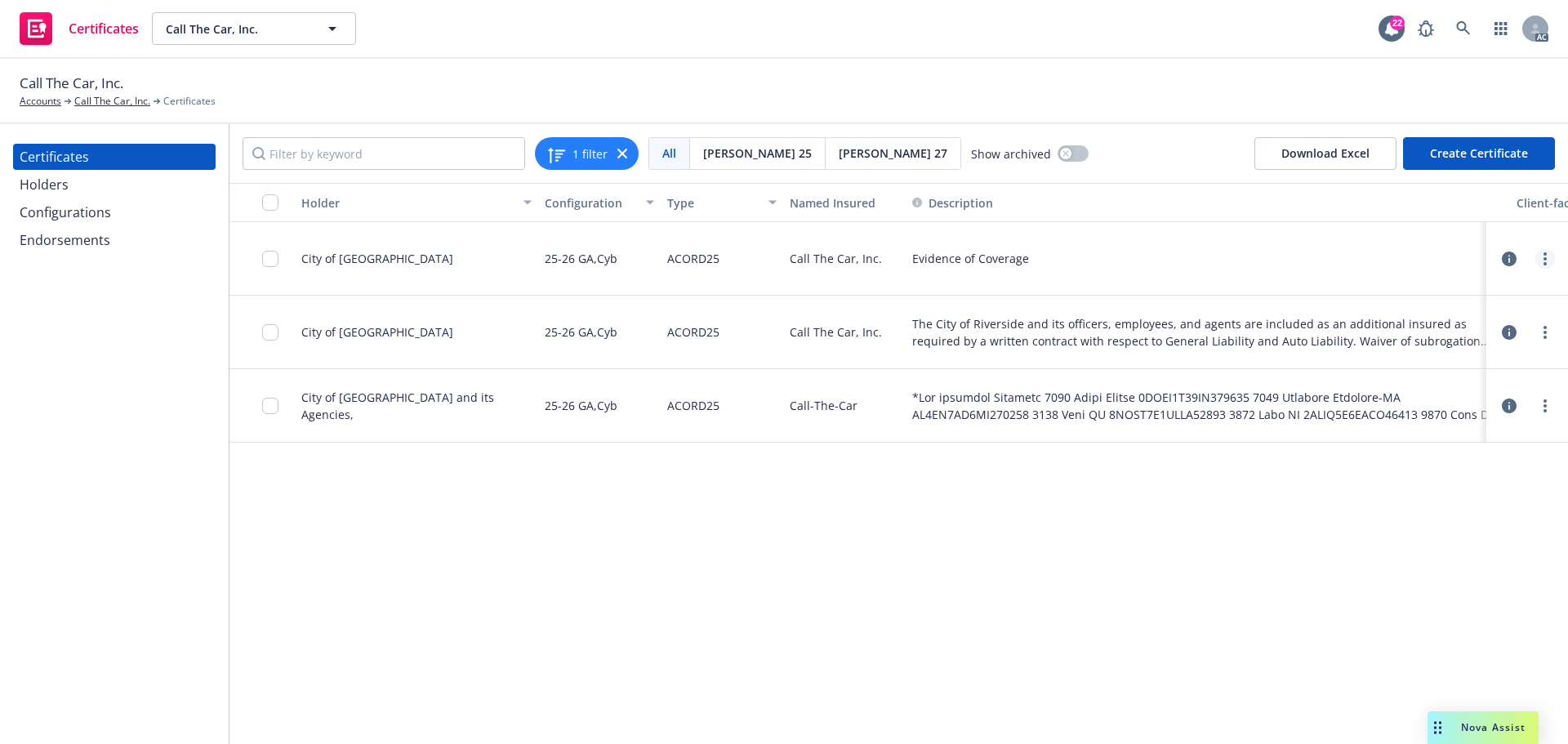
click at [1549, 263] on link "more" at bounding box center [1545, 259] width 20 height 20
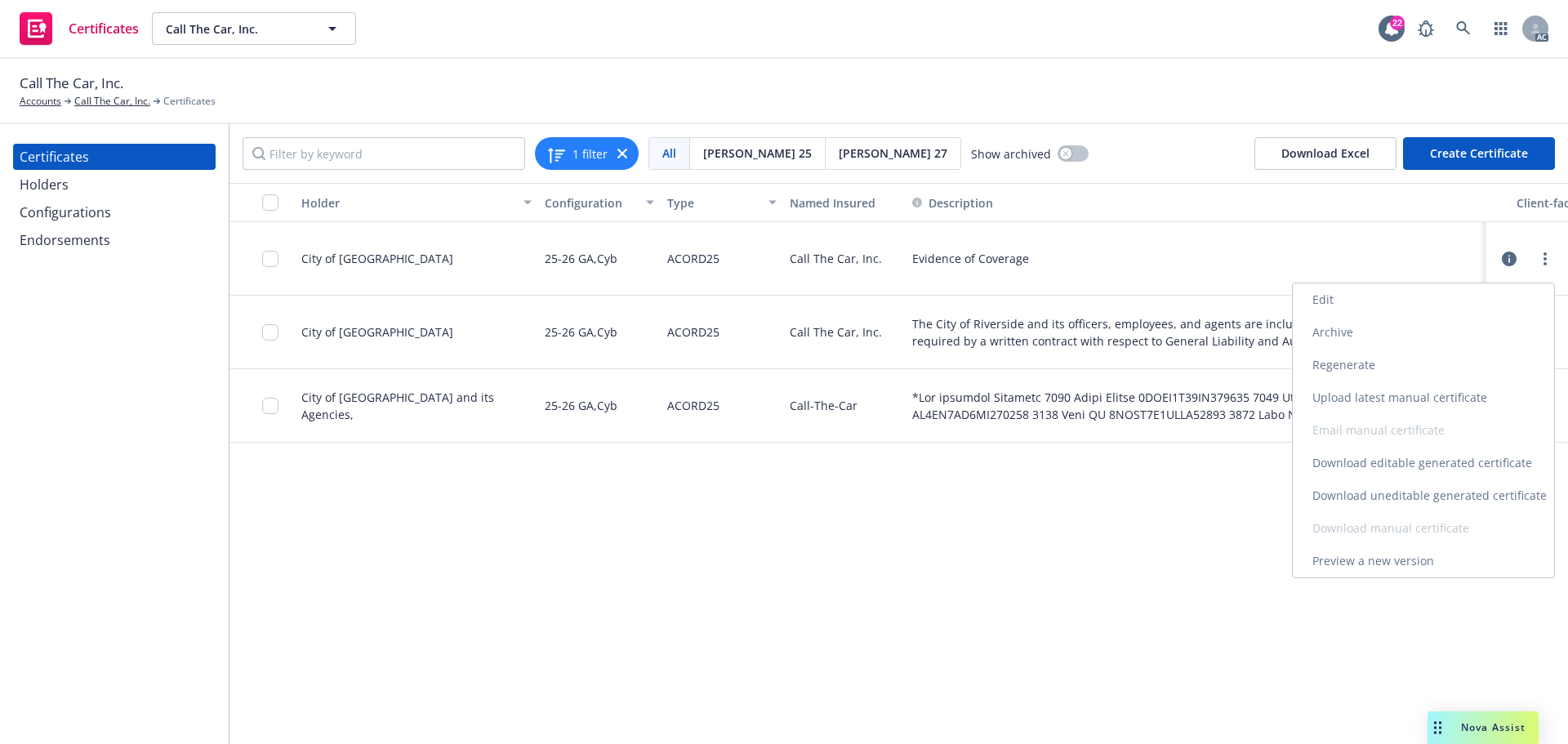
click at [1361, 368] on link "Regenerate" at bounding box center [1423, 365] width 261 height 33
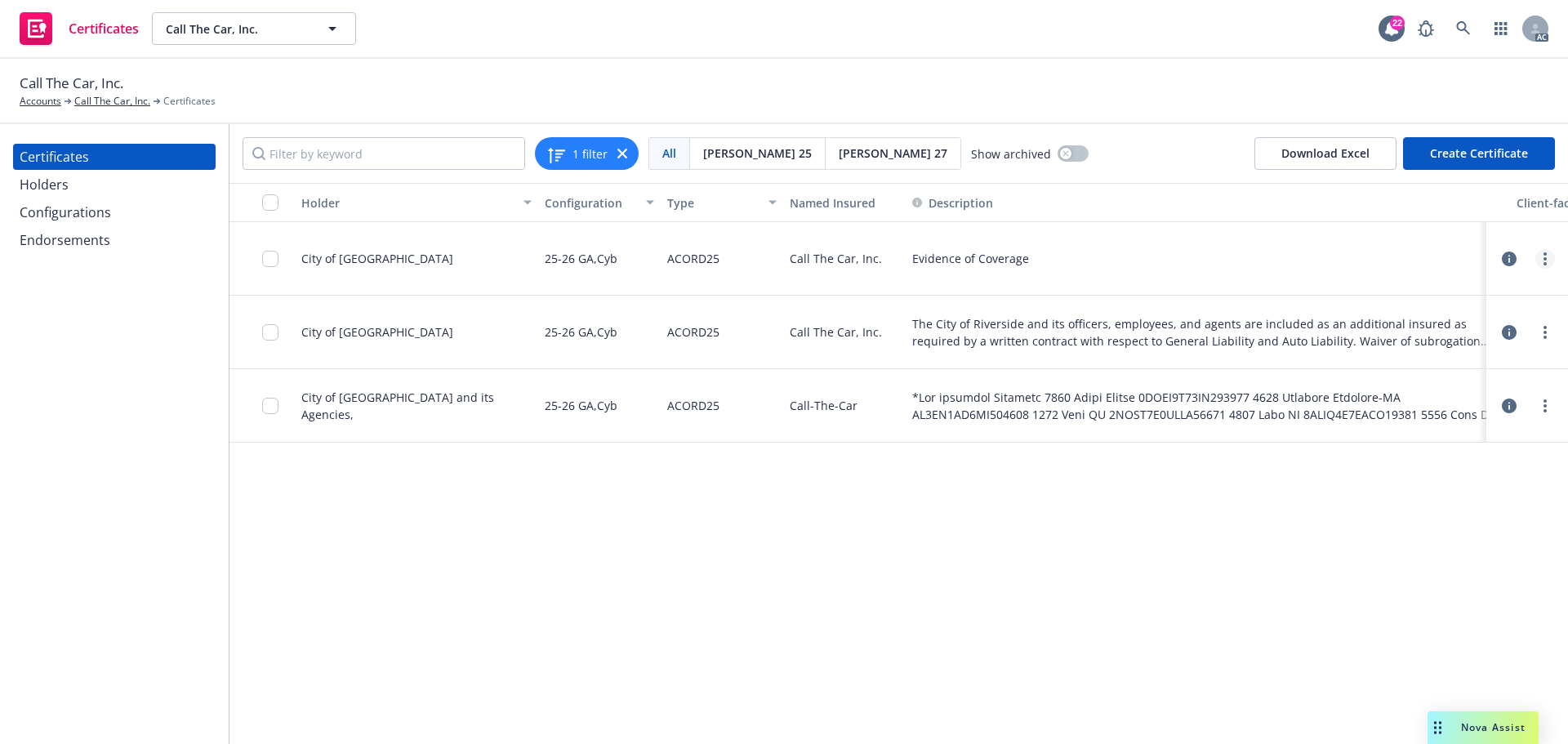
click at [1546, 266] on icon "more" at bounding box center [1545, 259] width 4 height 13
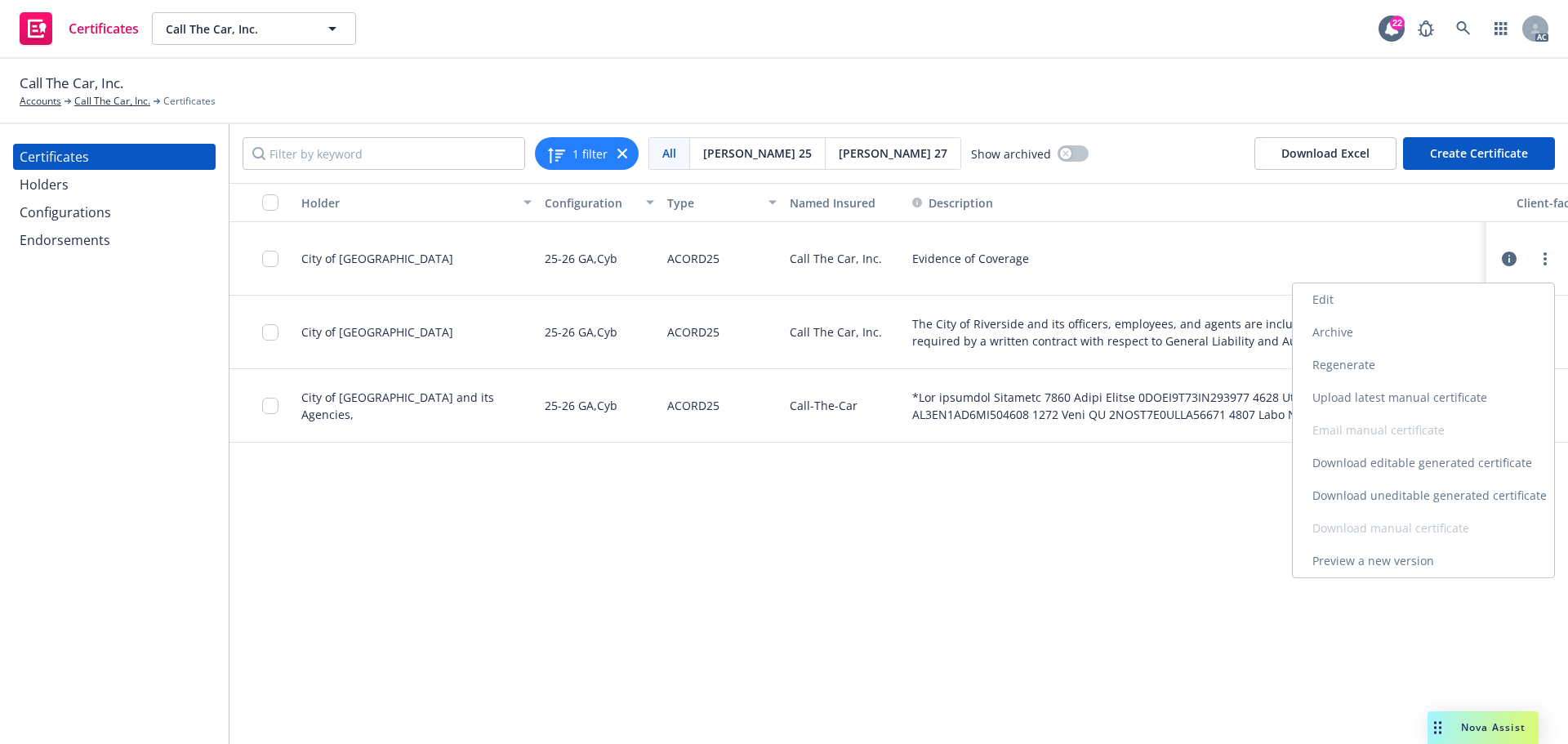
click at [1417, 494] on link "Download uneditable generated certificate" at bounding box center [1423, 495] width 261 height 33
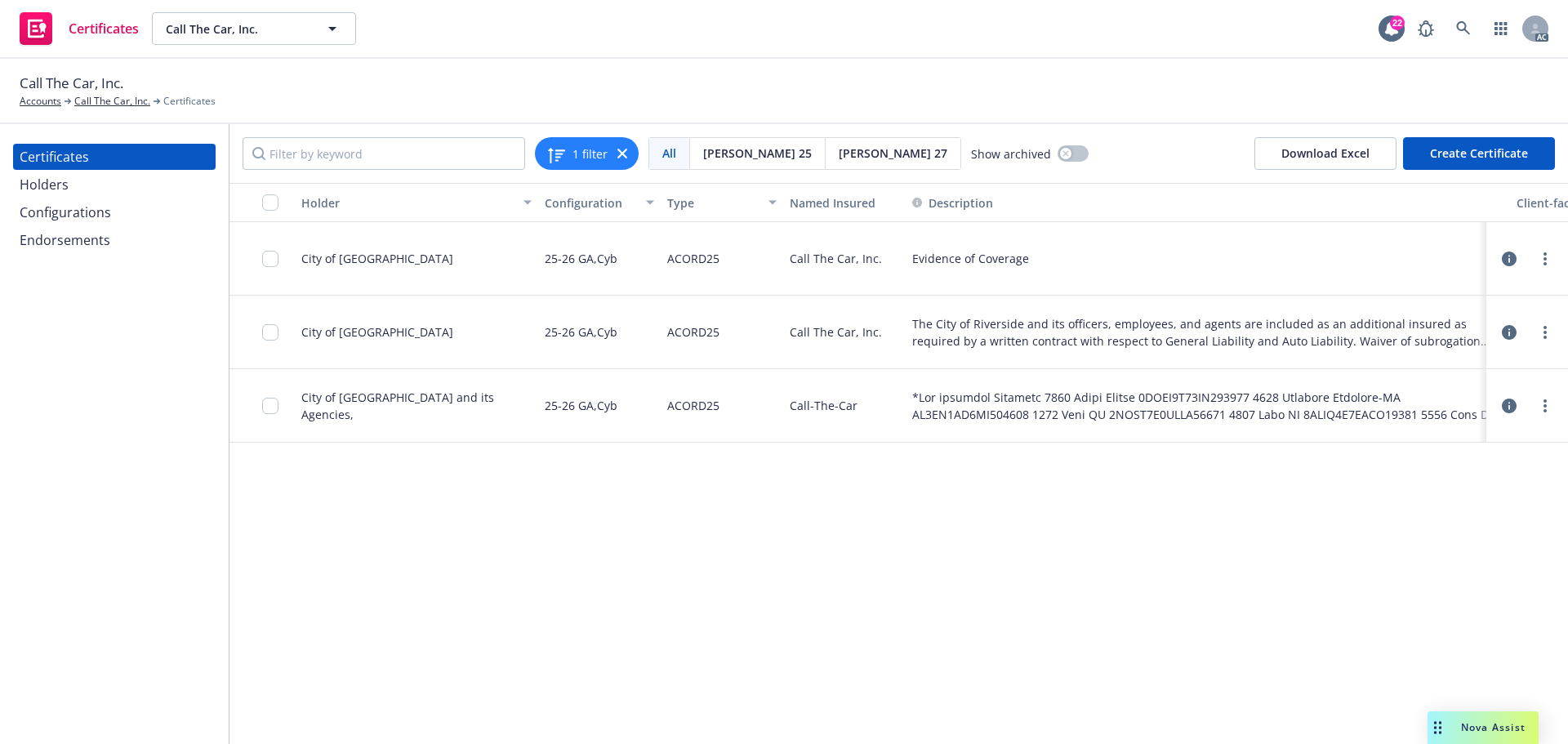
click at [89, 213] on div "Configurations" at bounding box center [65, 212] width 91 height 26
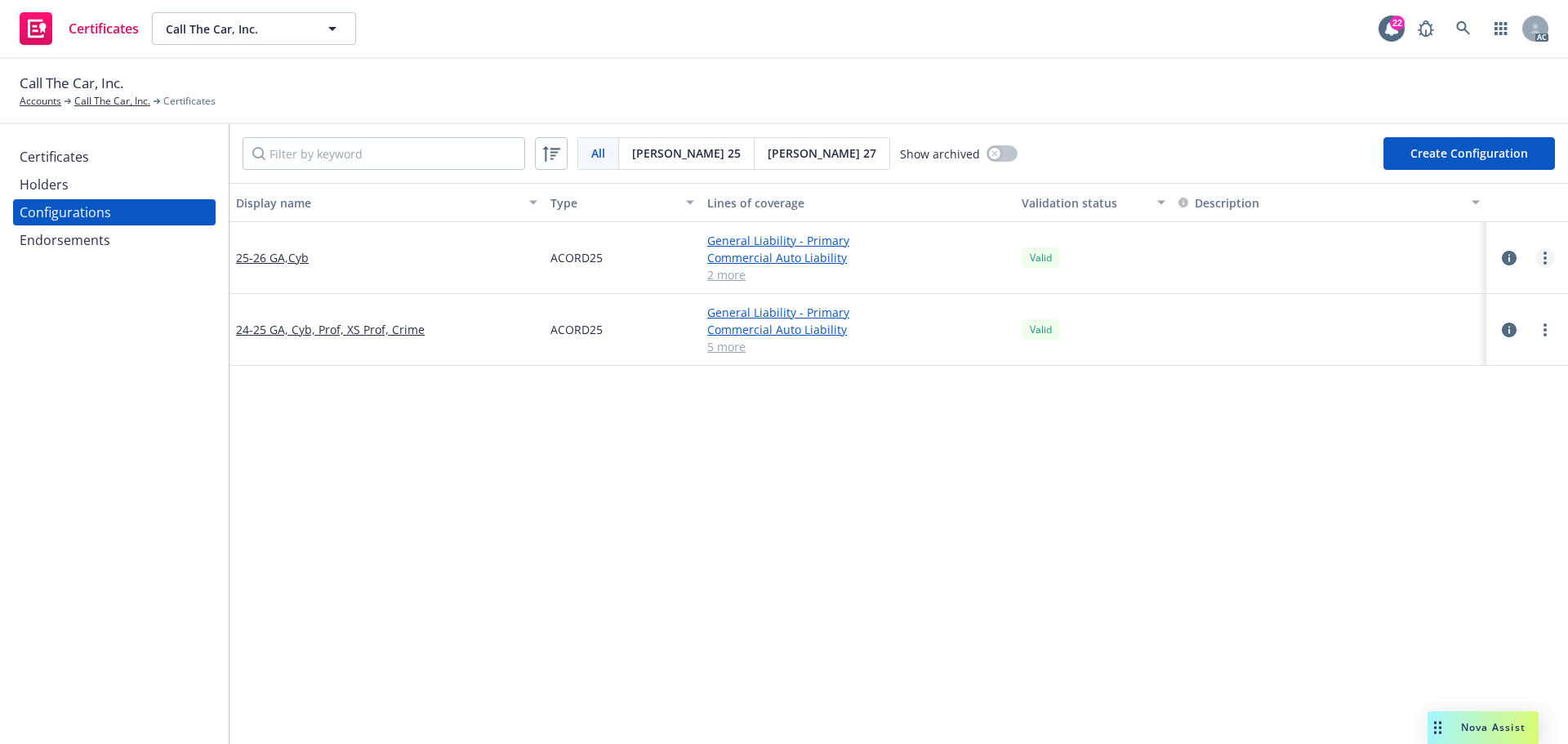
click at [1544, 258] on circle "more" at bounding box center [1545, 259] width 4 height 4
click at [1415, 285] on link "Edit" at bounding box center [1452, 291] width 180 height 33
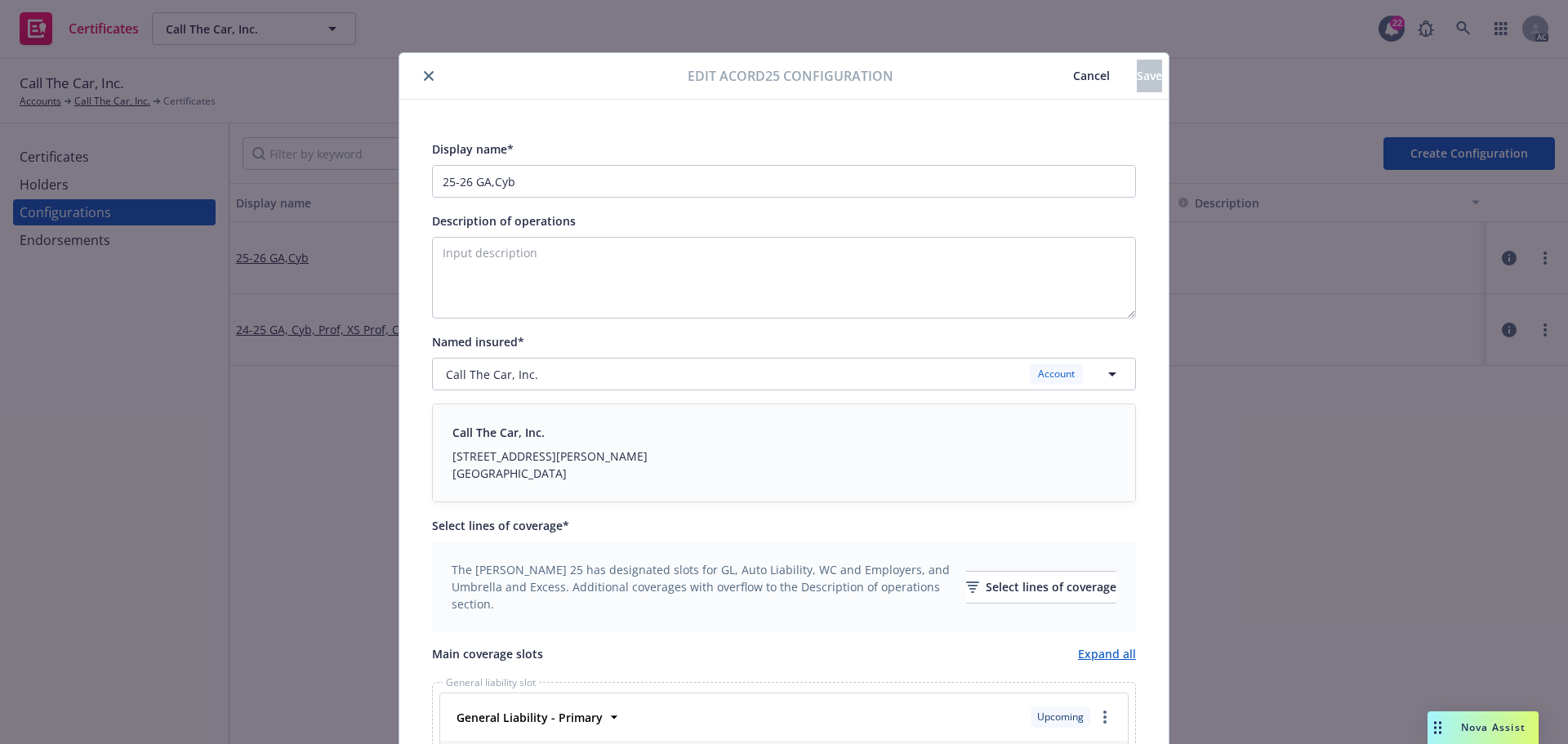
click at [424, 75] on icon "close" at bounding box center [429, 76] width 10 height 10
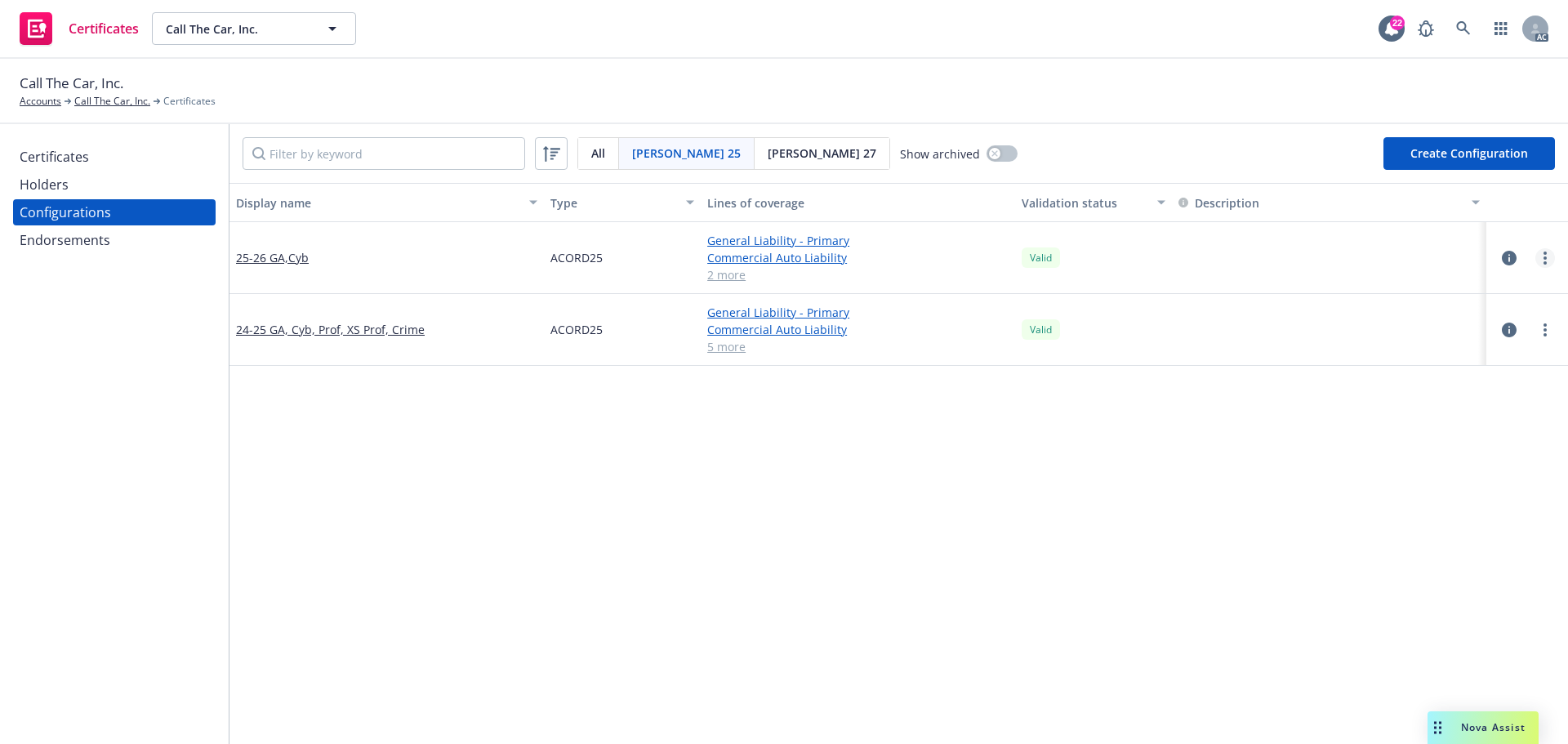
click at [1544, 259] on icon "more" at bounding box center [1545, 258] width 4 height 13
click at [1456, 358] on link "View certificates using this" at bounding box center [1452, 357] width 180 height 33
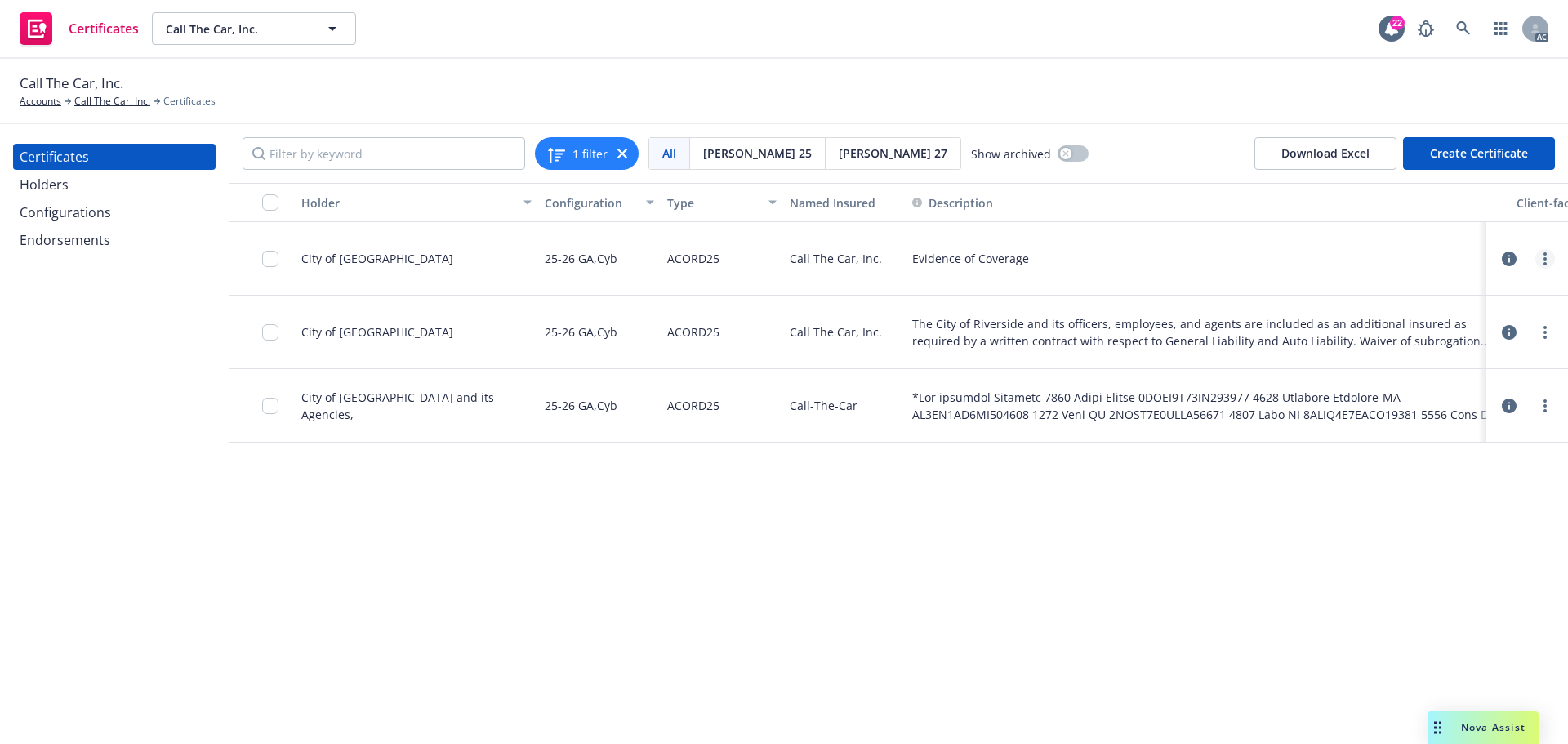
click at [1545, 264] on icon "more" at bounding box center [1545, 259] width 4 height 13
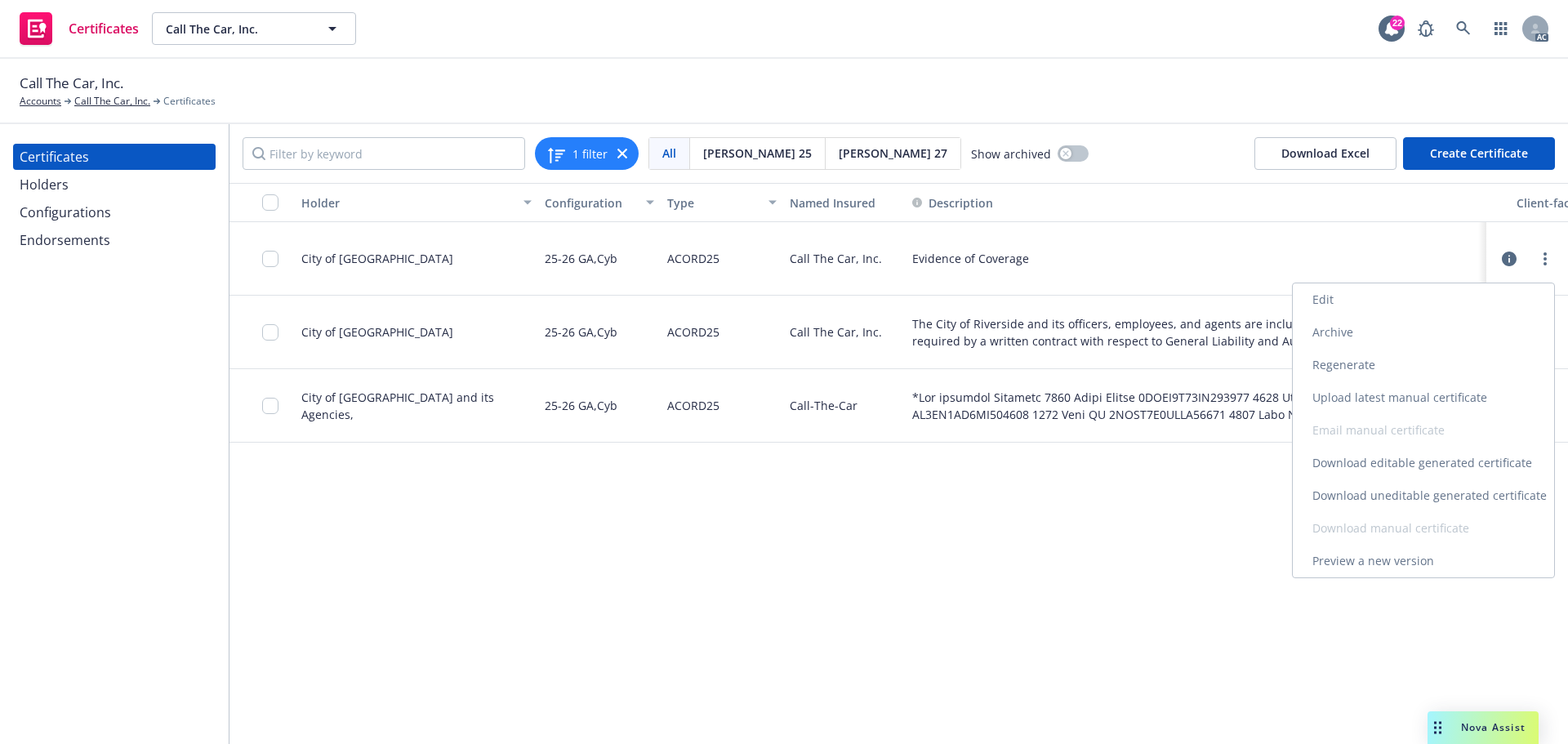
click at [1355, 299] on link "Edit" at bounding box center [1423, 299] width 261 height 33
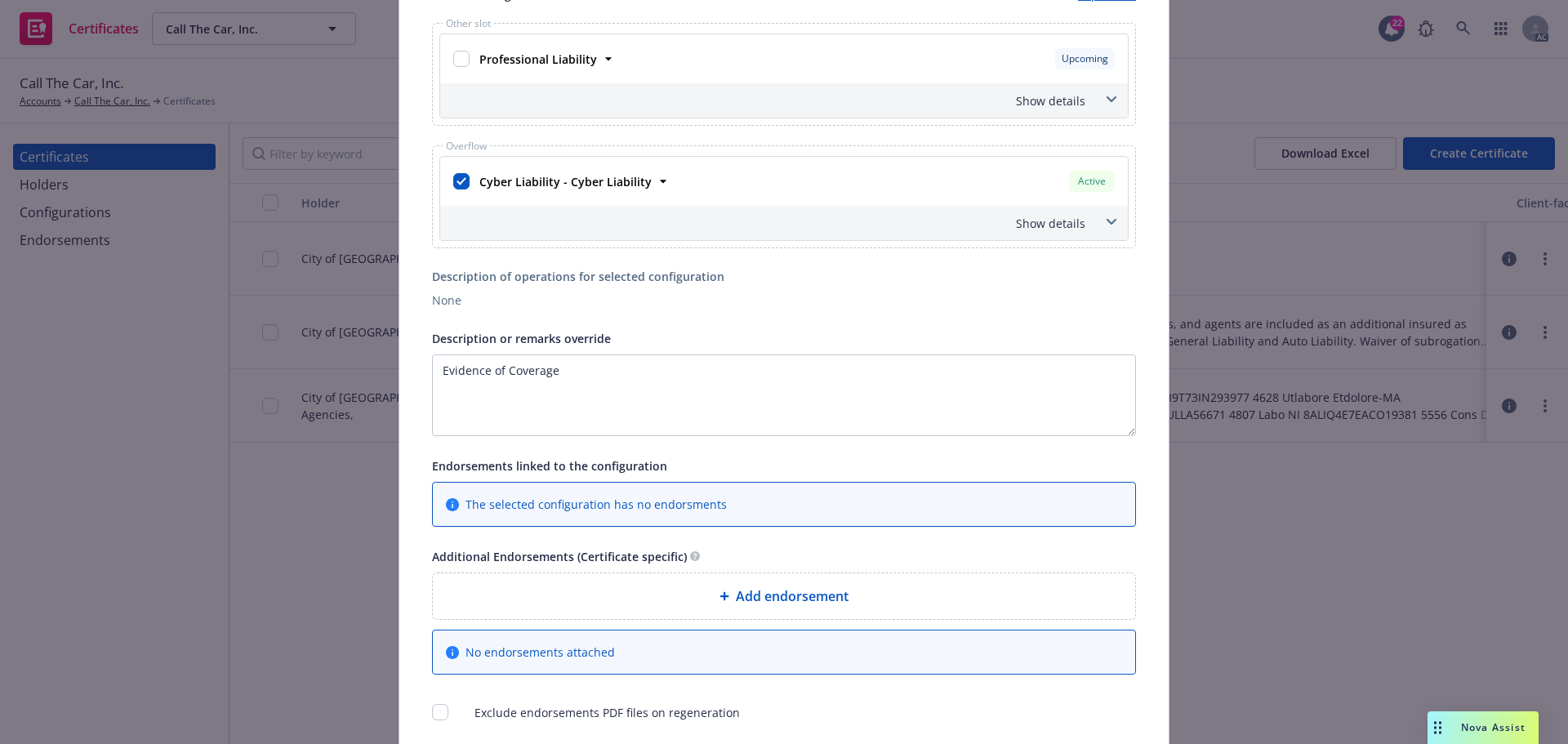
scroll to position [571, 0]
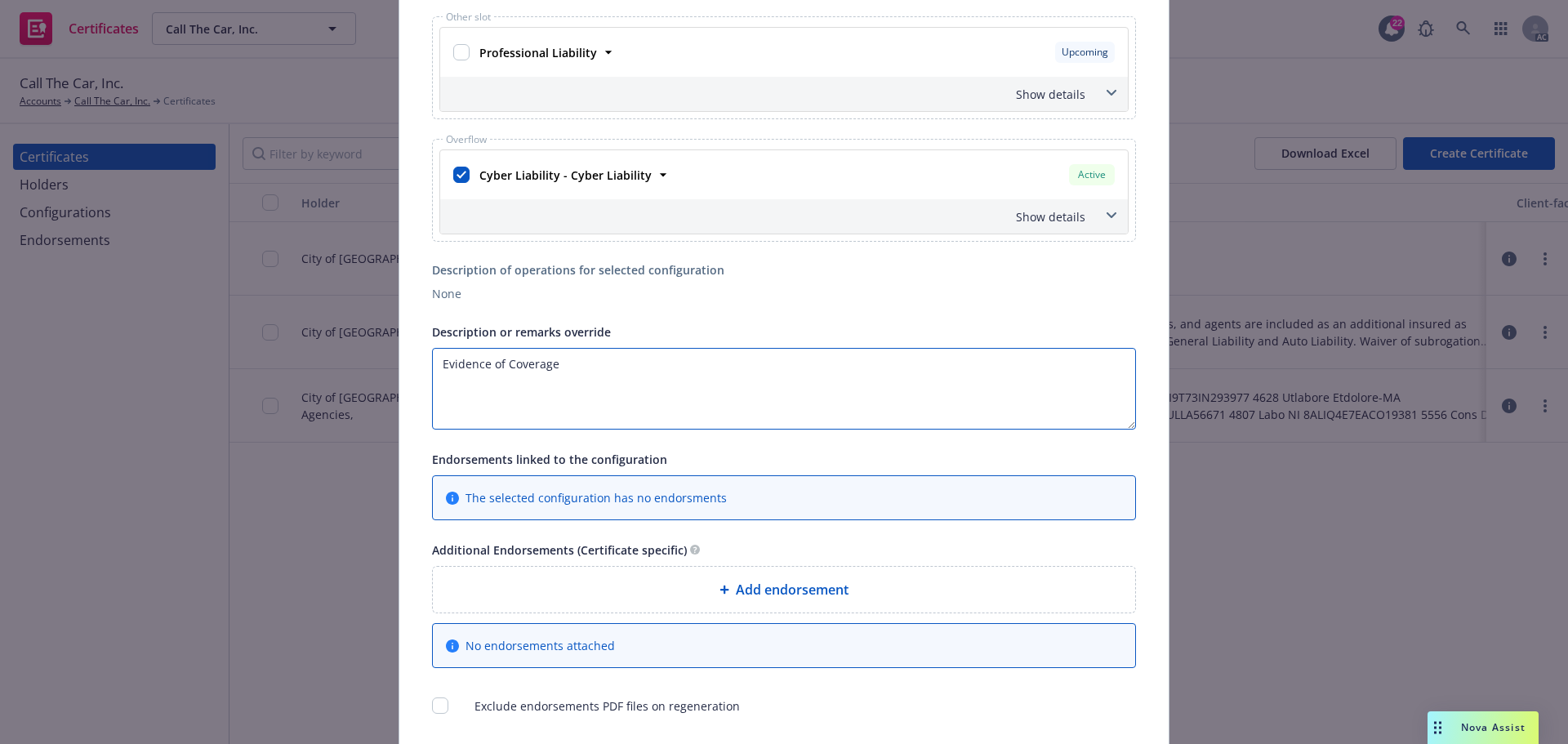
click at [625, 382] on textarea "Evidence of Coverage" at bounding box center [784, 389] width 704 height 81
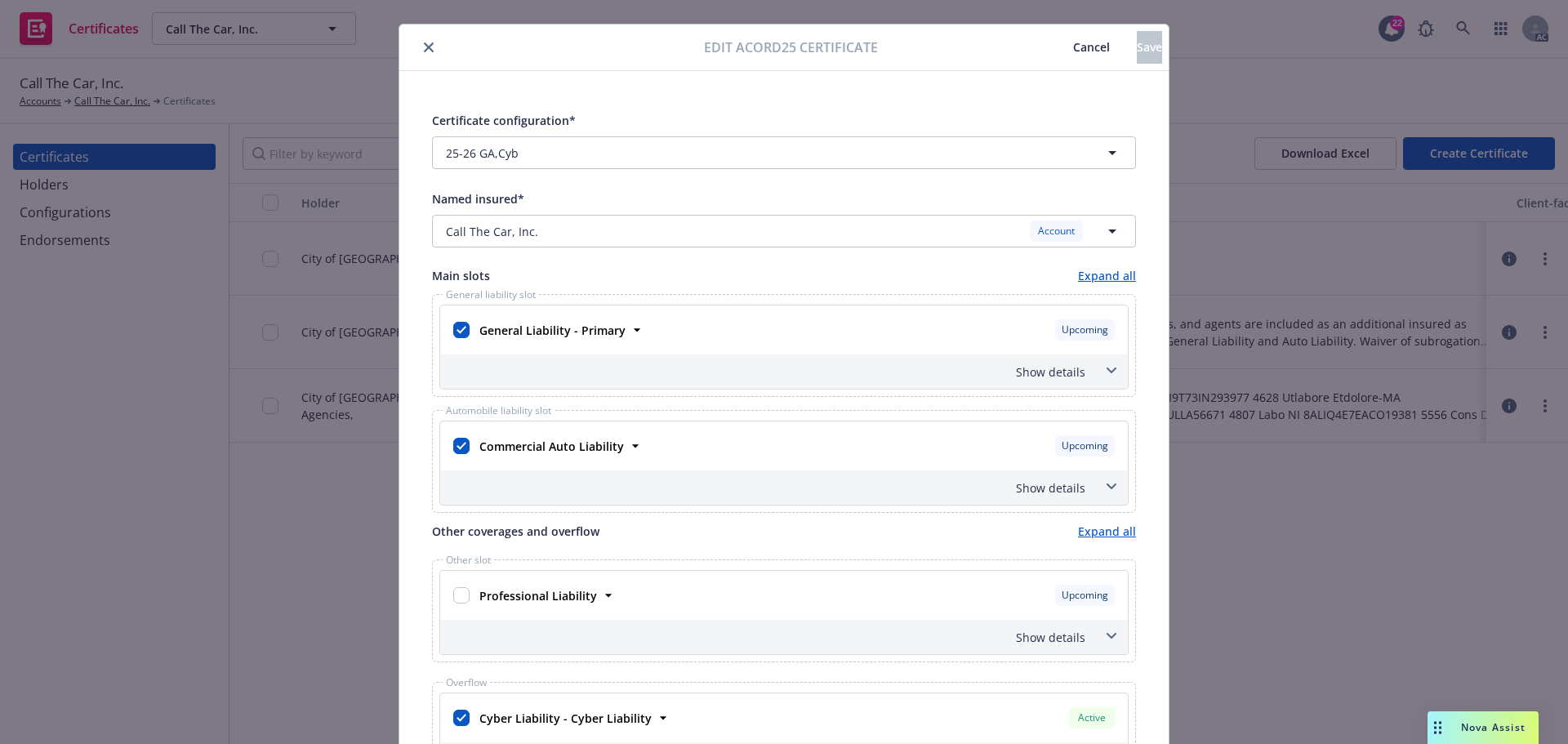
scroll to position [0, 0]
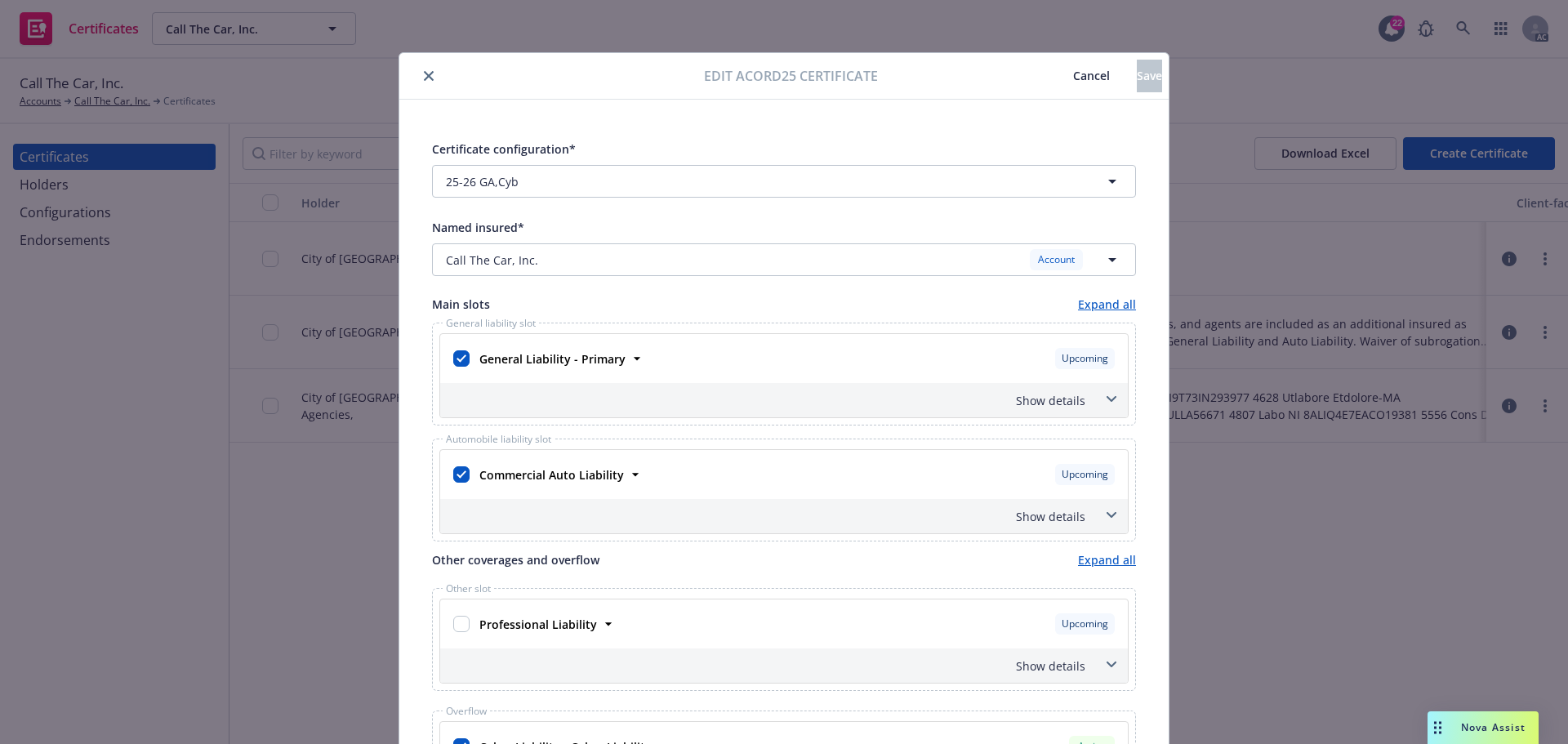
click at [419, 71] on button "close" at bounding box center [429, 76] width 20 height 20
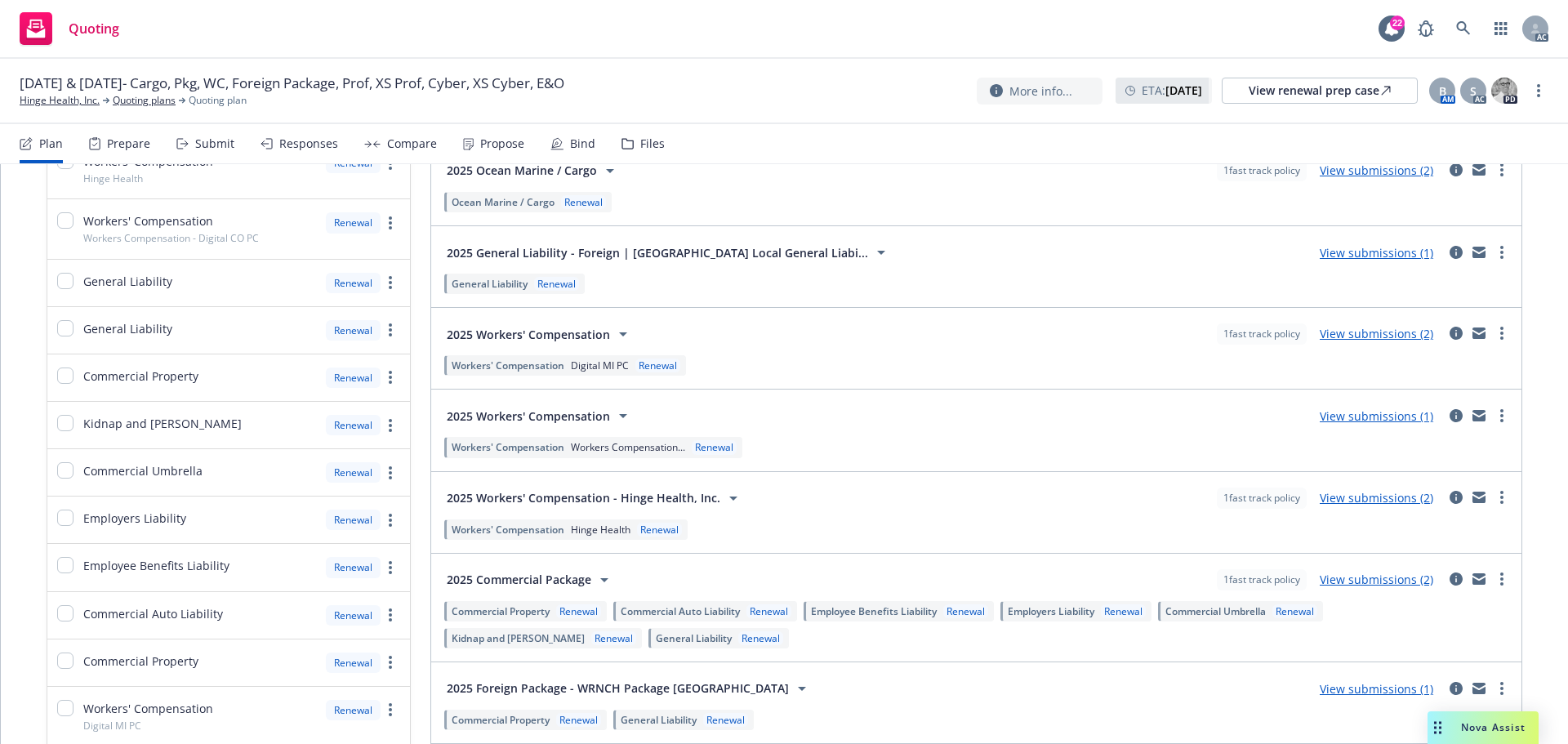
scroll to position [735, 0]
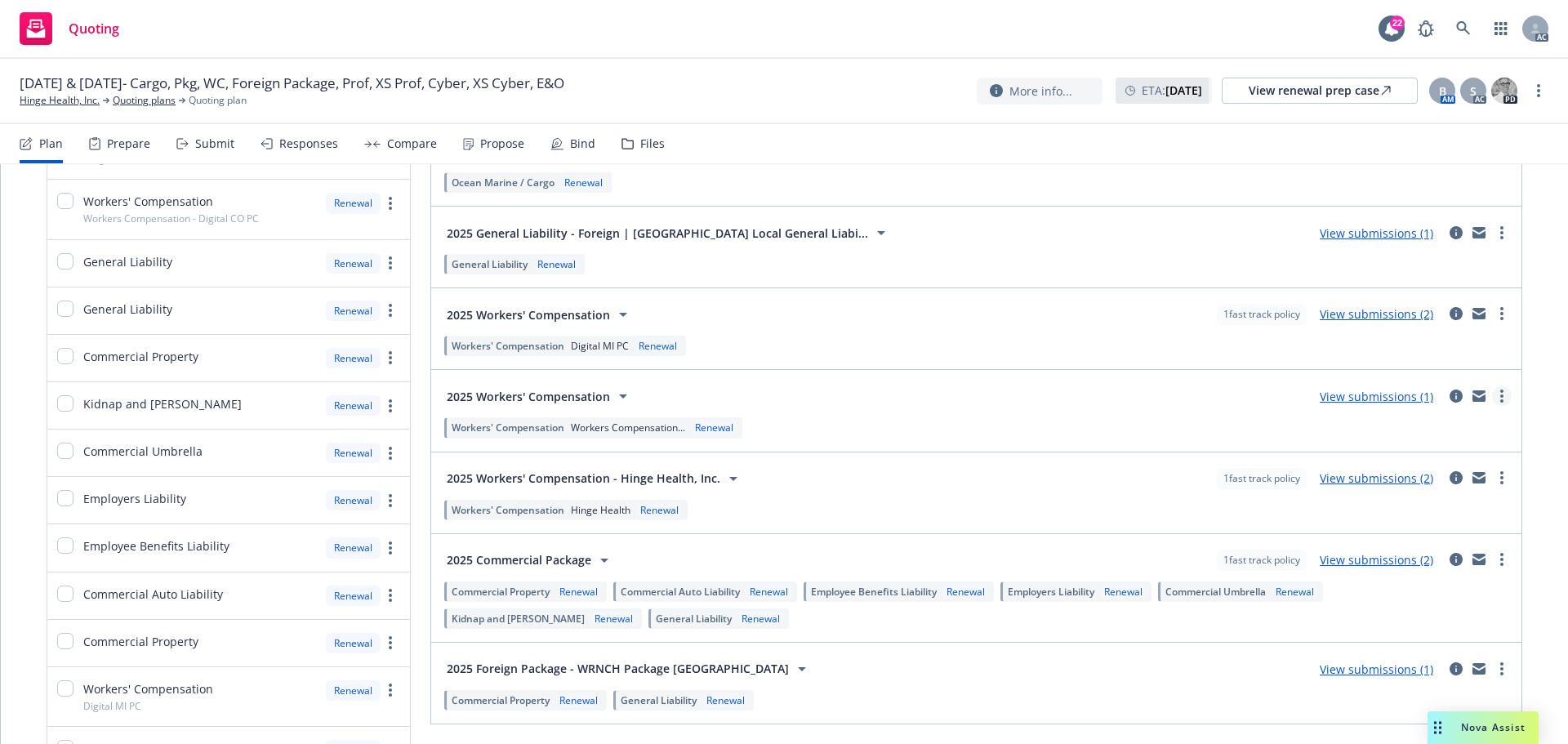
click at [1500, 395] on circle "more" at bounding box center [1502, 396] width 4 height 4
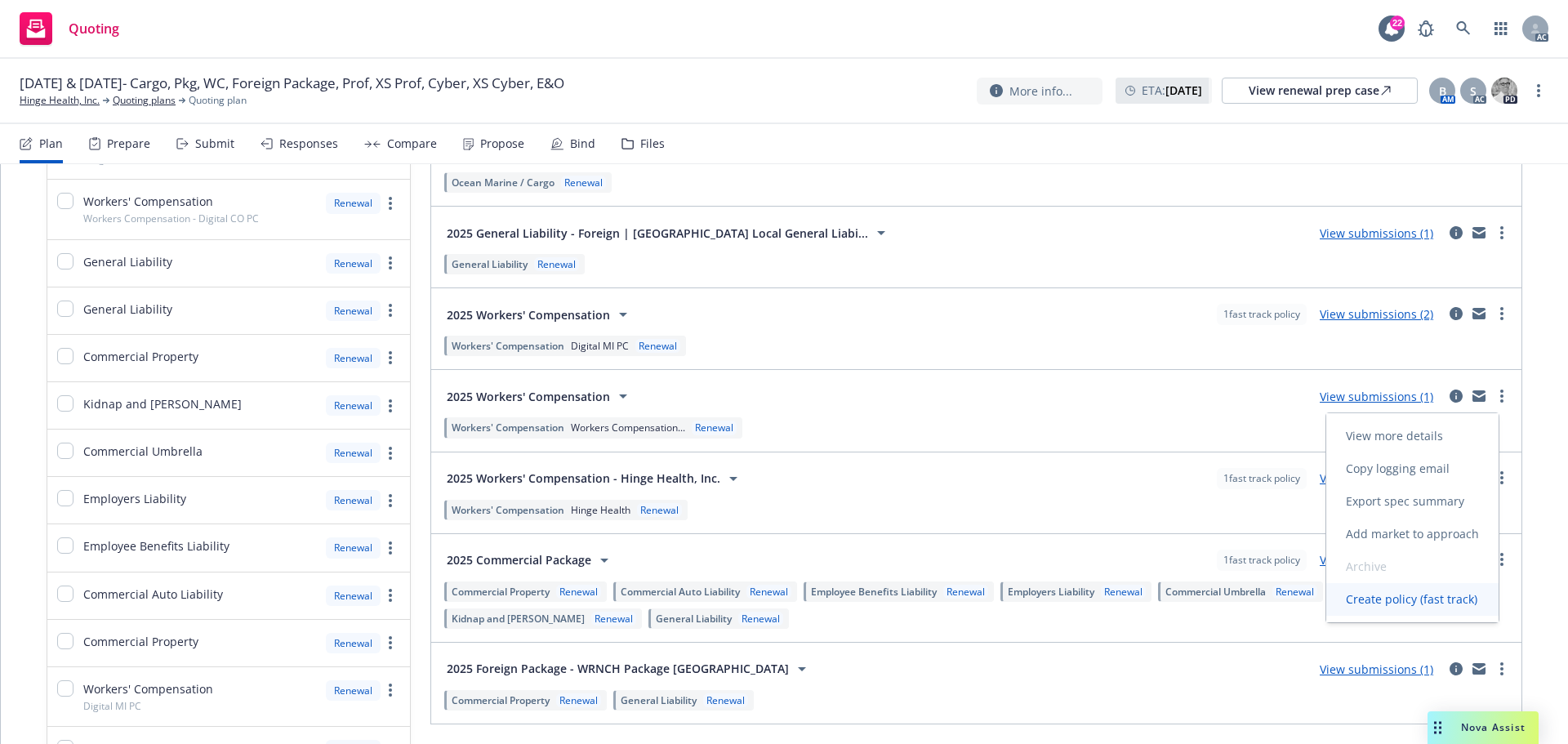
click at [1393, 598] on span "Create policy (fast track)" at bounding box center [1412, 598] width 171 height 15
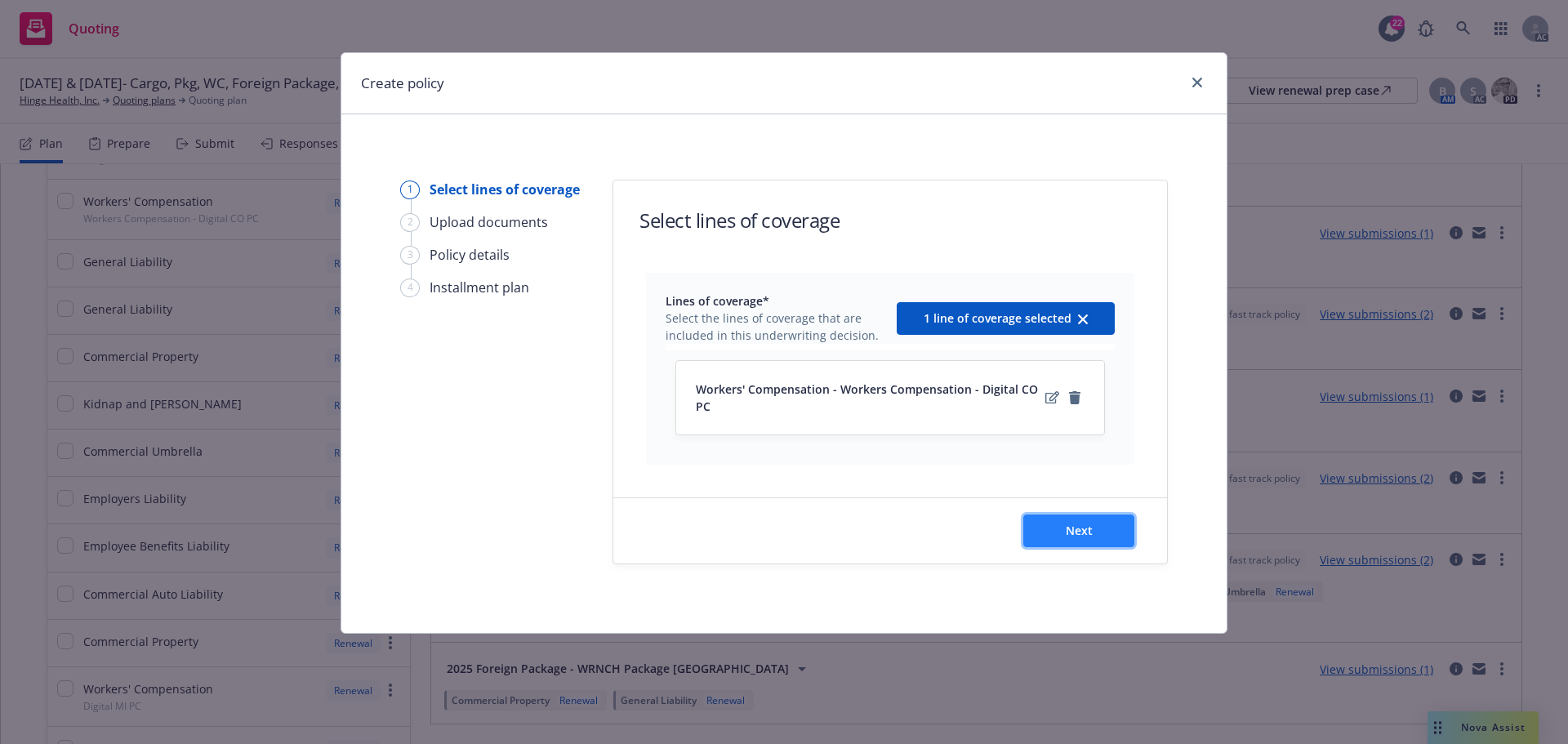
click at [1081, 538] on span "Next" at bounding box center [1080, 530] width 27 height 15
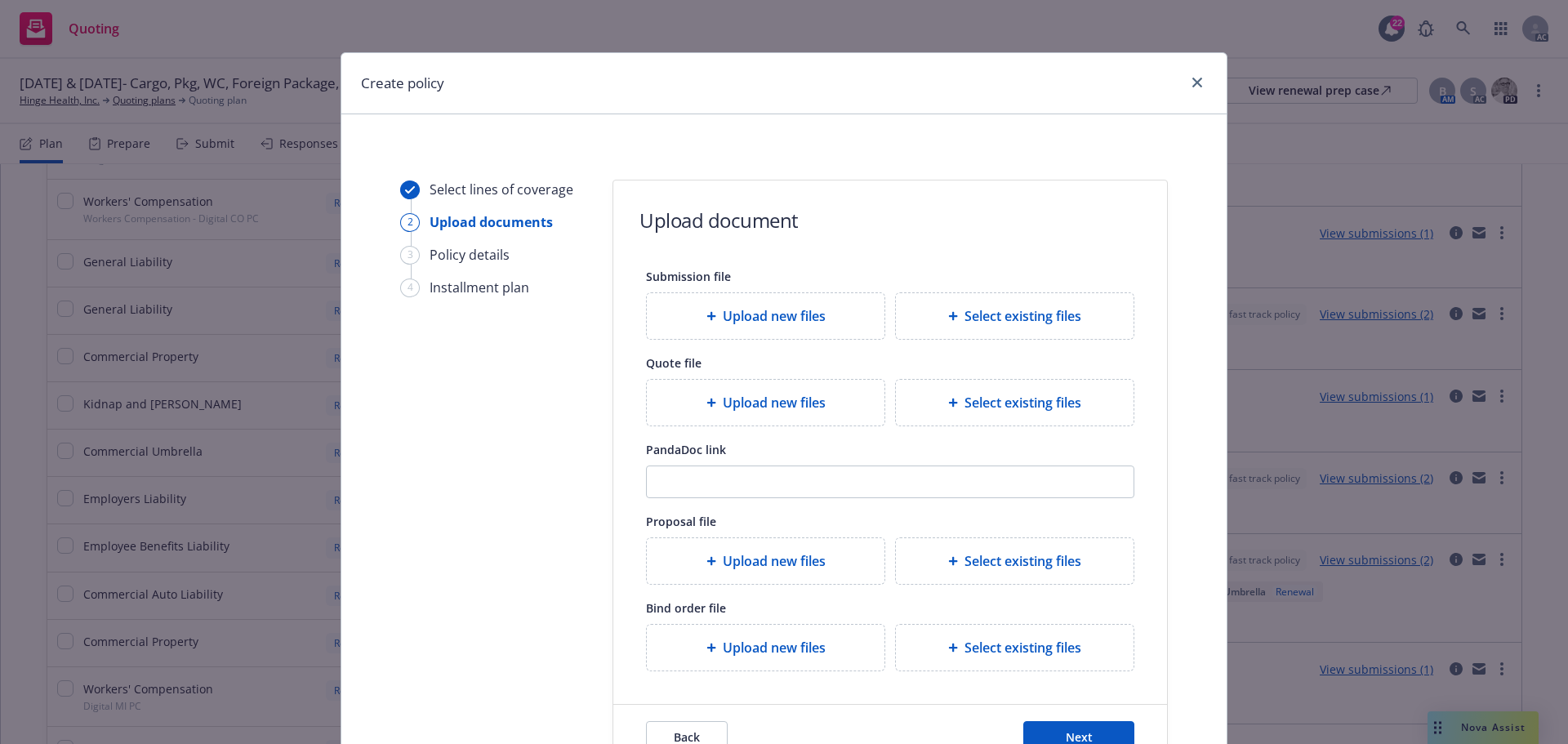
scroll to position [148, 0]
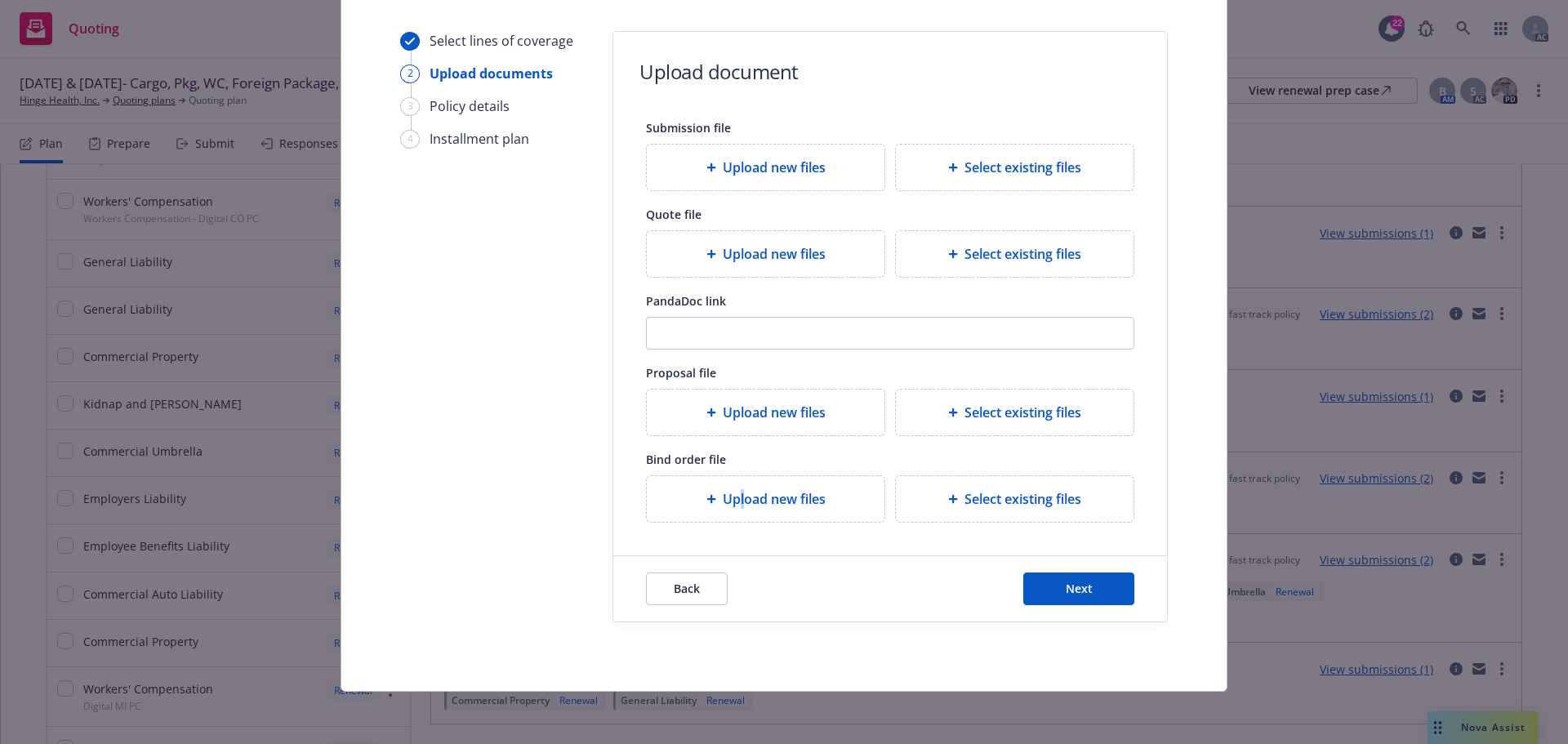
click at [736, 500] on span "Upload new files" at bounding box center [774, 499] width 103 height 20
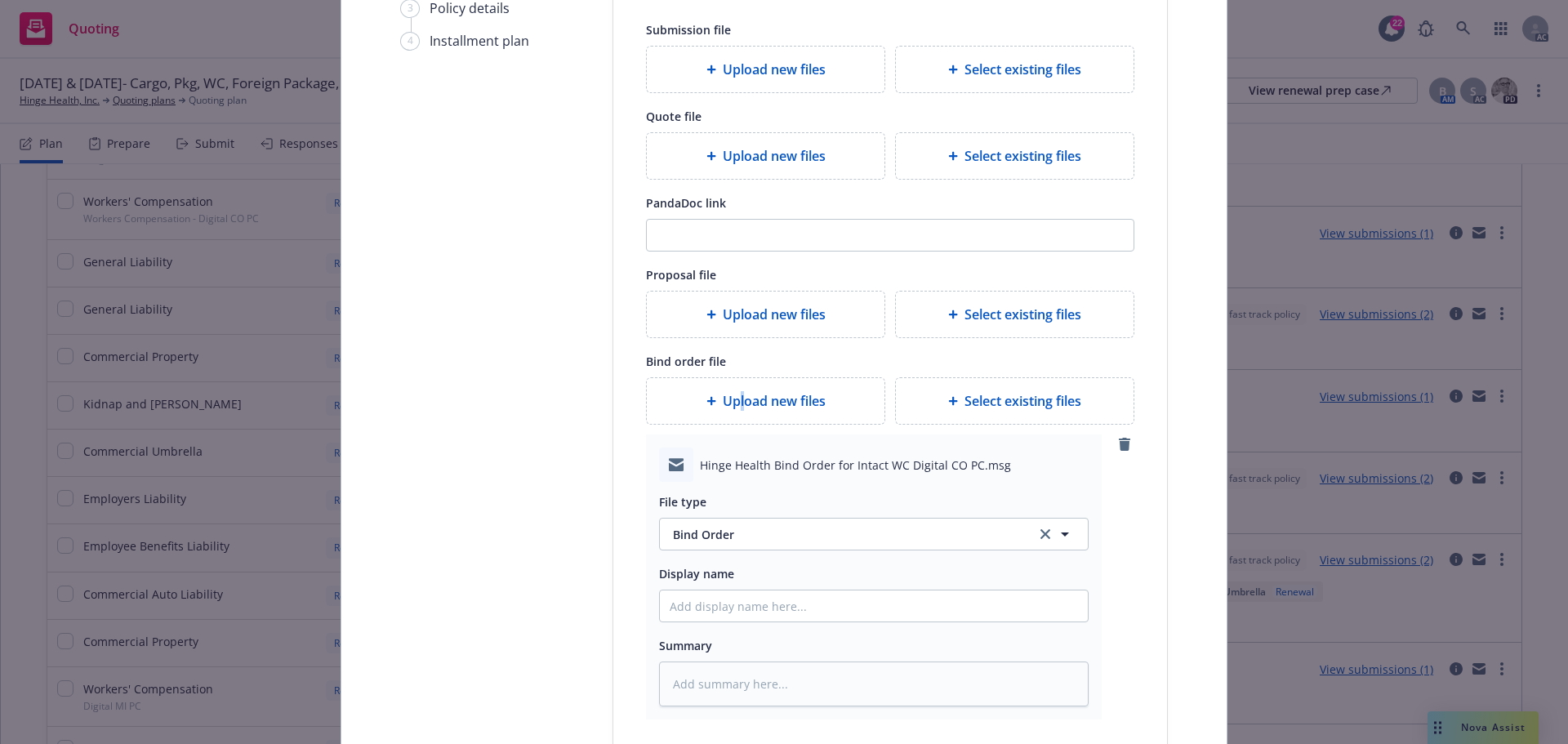
scroll to position [393, 0]
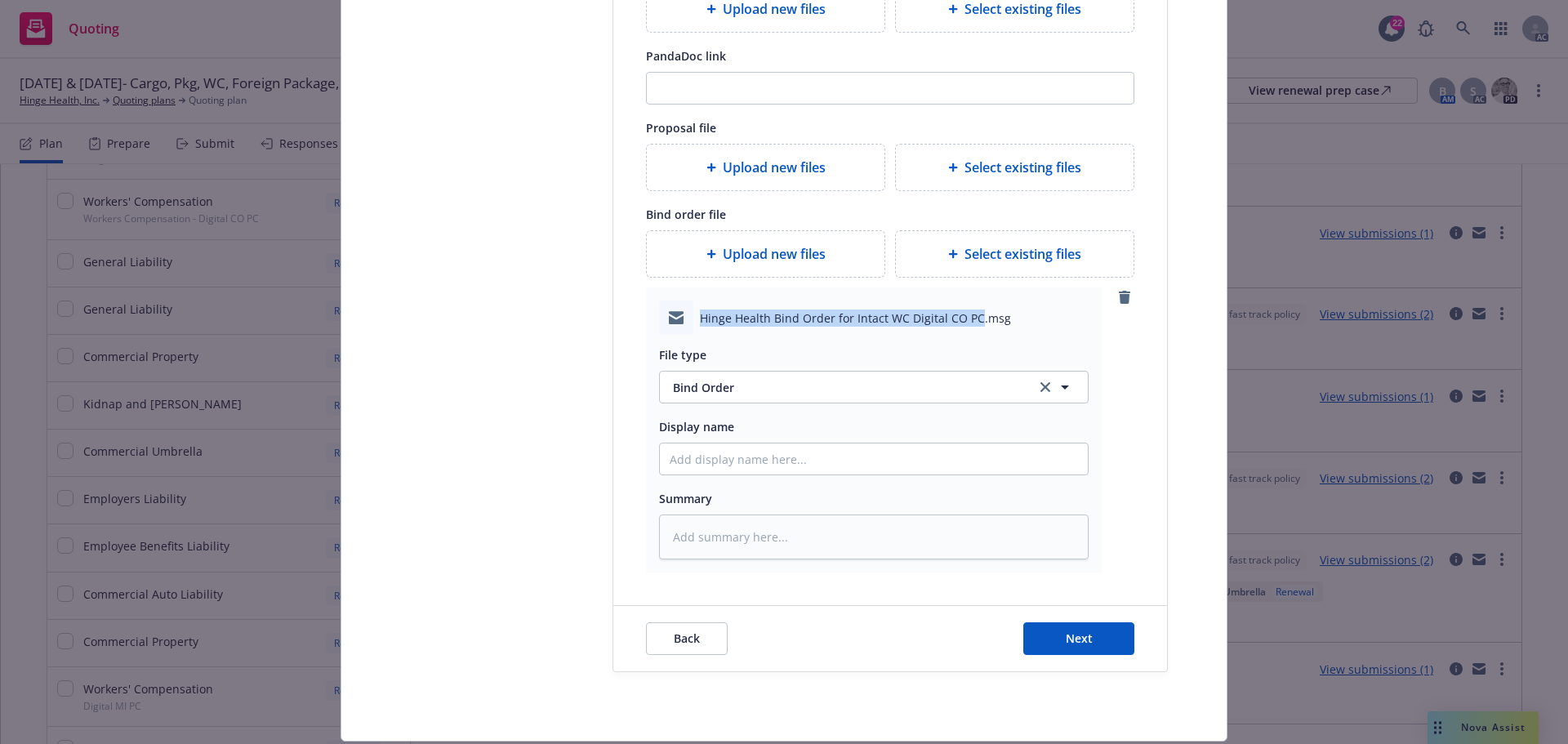
drag, startPoint x: 694, startPoint y: 316, endPoint x: 968, endPoint y: 316, distance: 274.0
click at [968, 316] on span "Hinge Health Bind Order for Intact WC Digital CO PC.msg" at bounding box center [855, 317] width 311 height 17
copy span "Hinge Health Bind Order for Intact WC Digital CO PC"
click at [733, 458] on input "Display name" at bounding box center [874, 458] width 428 height 31
paste input "Hinge Health Bind Order for Intact WC Digital CO PC"
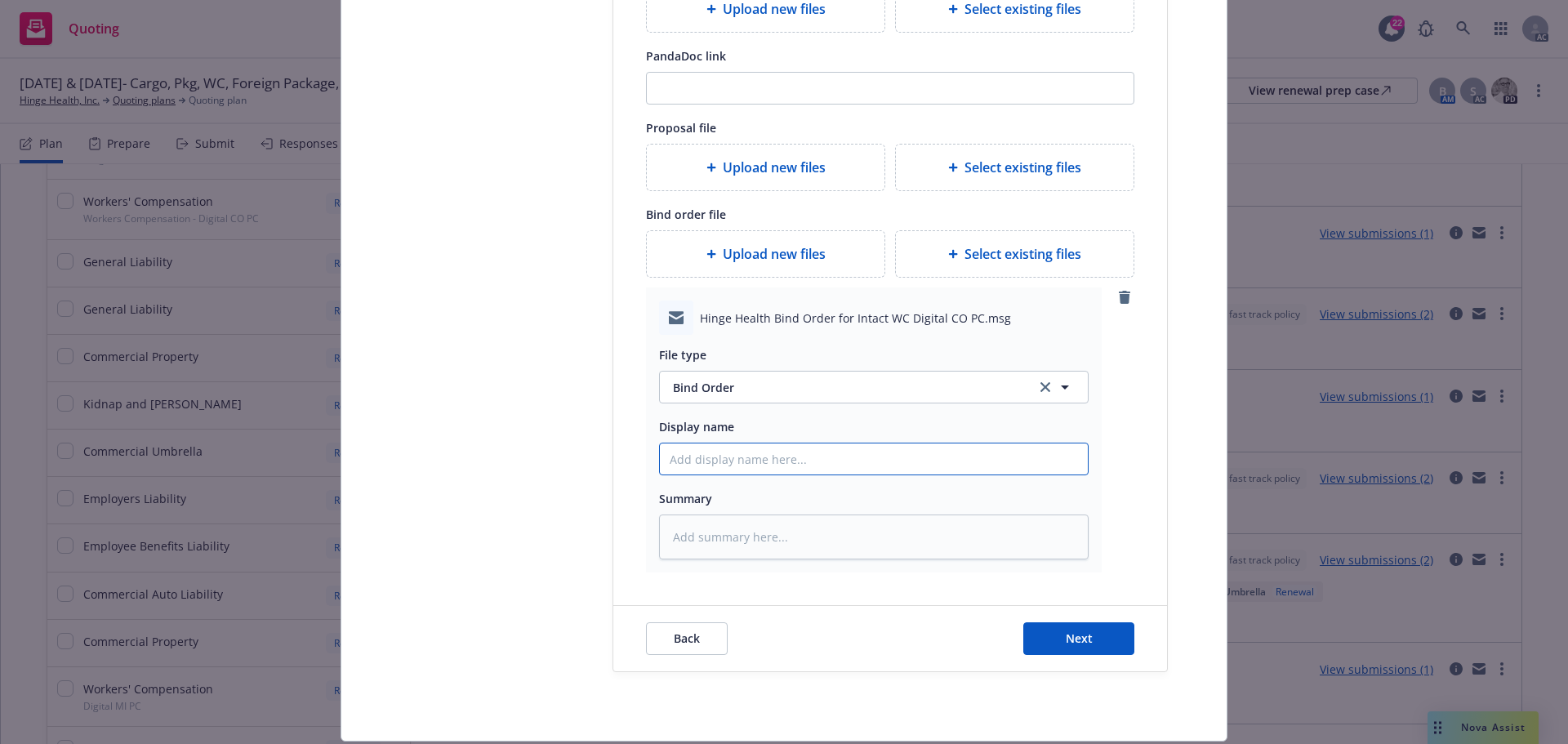
type textarea "x"
type input "Hinge Health Bind Order for Intact WC Digital CO PC"
click at [688, 528] on textarea at bounding box center [874, 537] width 430 height 45
paste textarea "Hinge Health Bind Order for Intact WC Digital CO PC"
type textarea "x"
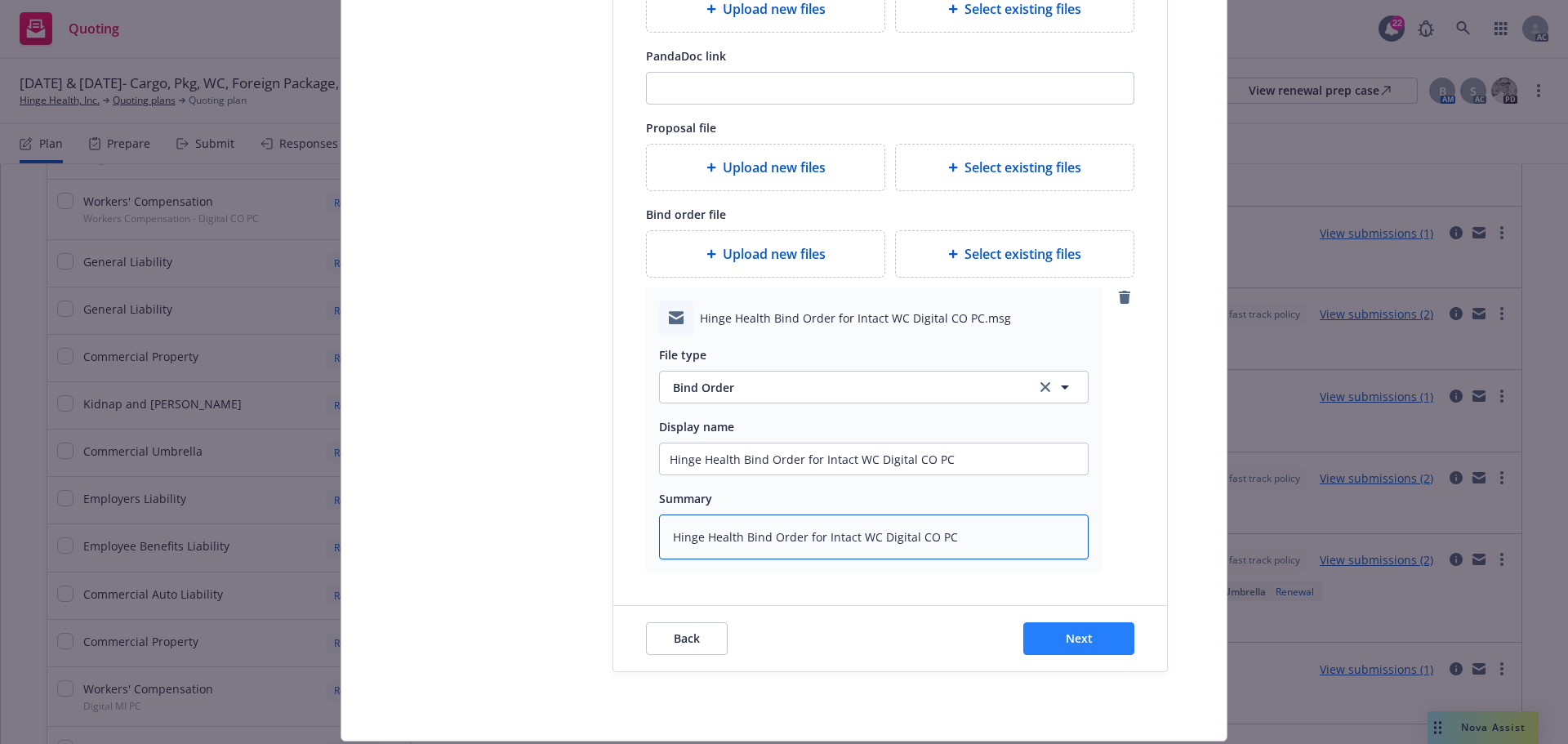
type textarea "Hinge Health Bind Order for Intact WC Digital CO PC"
click at [1082, 626] on button "Next" at bounding box center [1079, 638] width 111 height 33
type textarea "x"
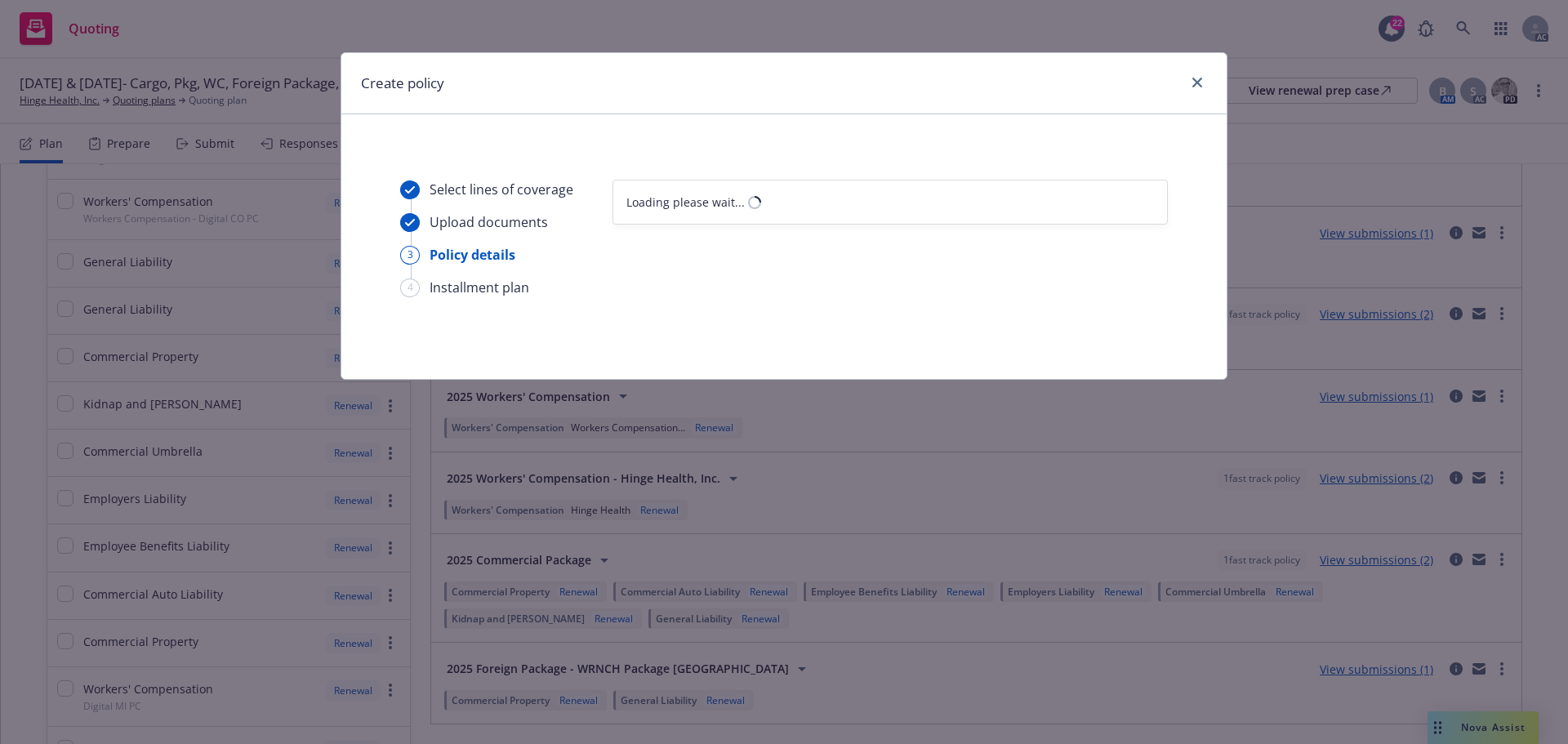
select select "12"
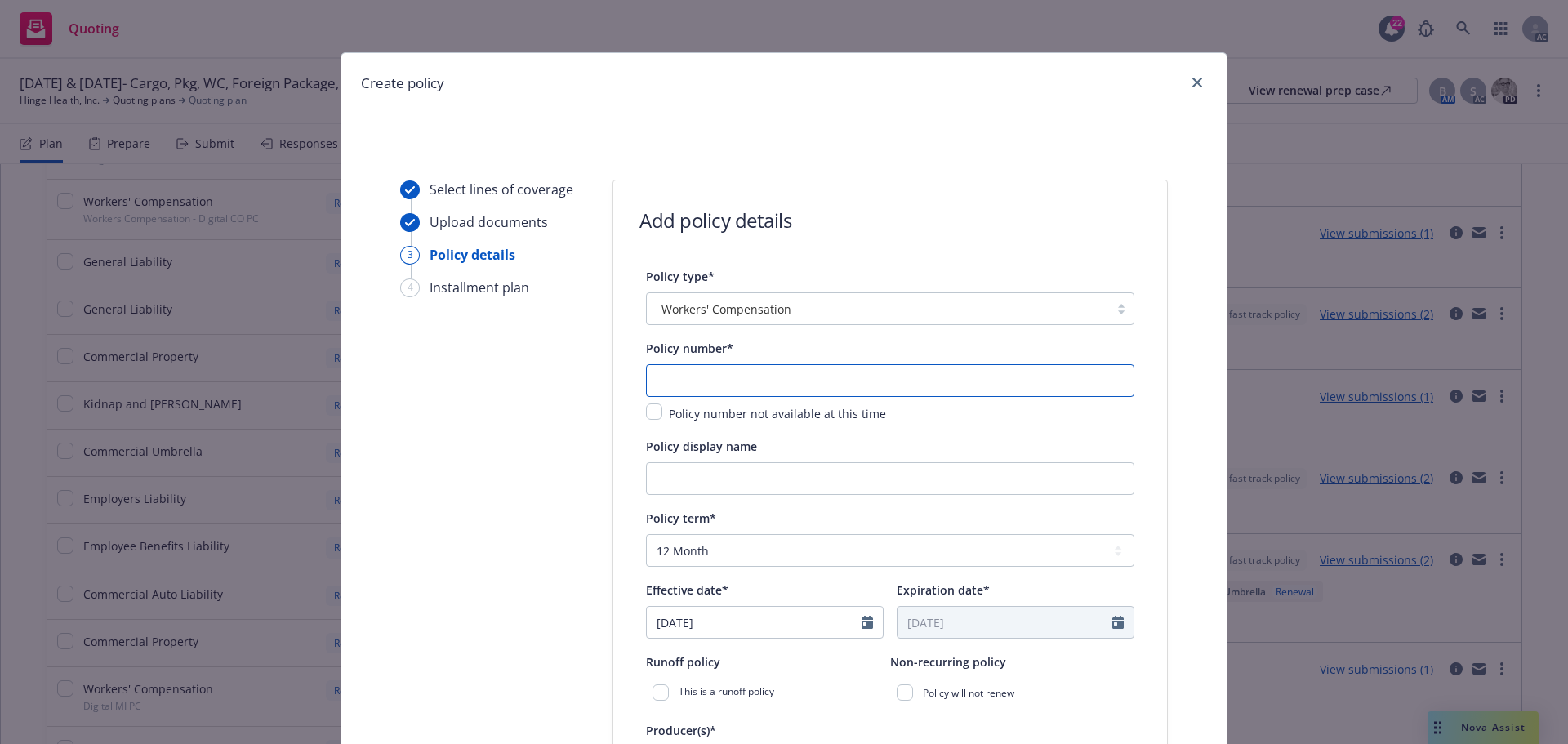
click at [680, 377] on input "text" at bounding box center [891, 381] width 488 height 33
paste input "406-04-81-37-0005"
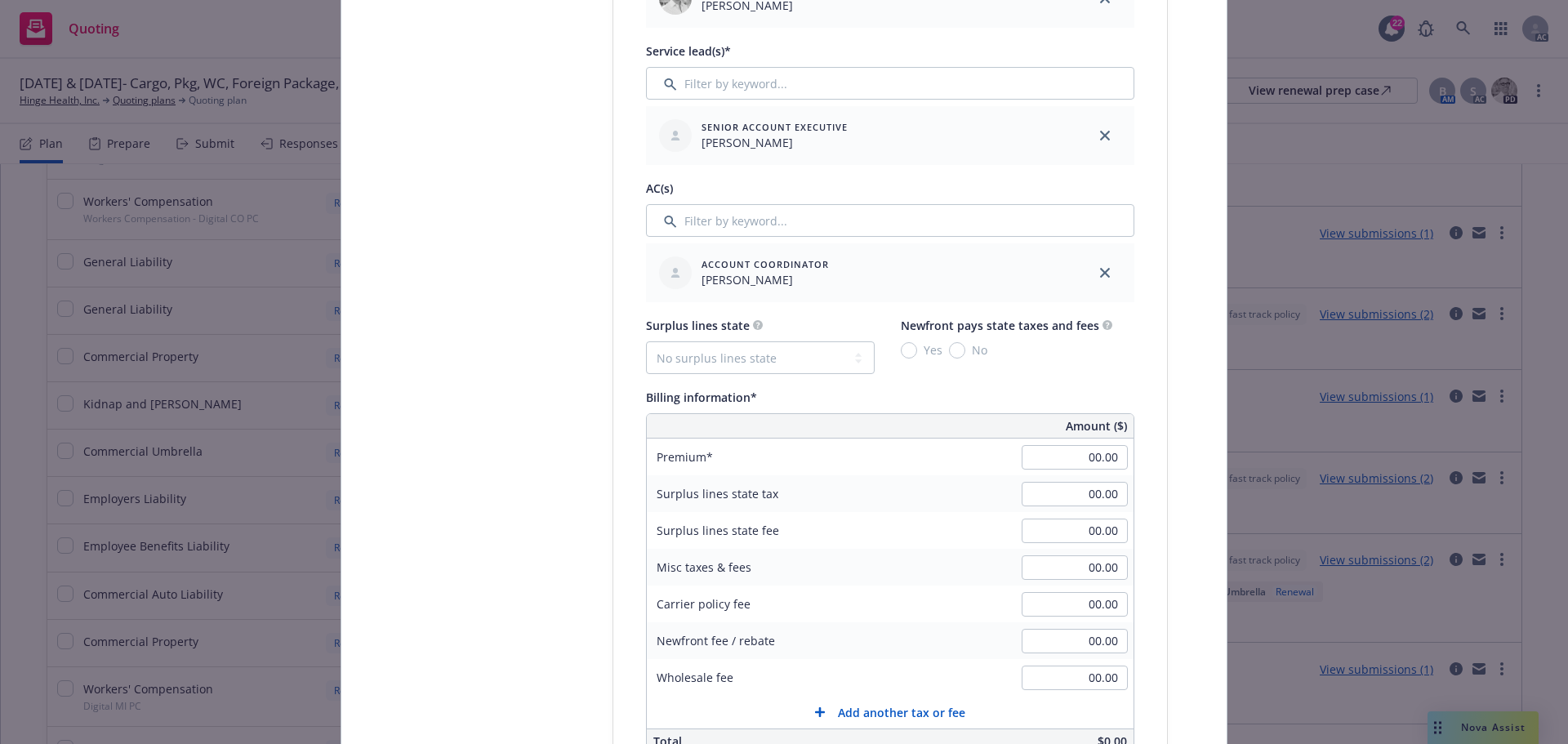
scroll to position [899, 0]
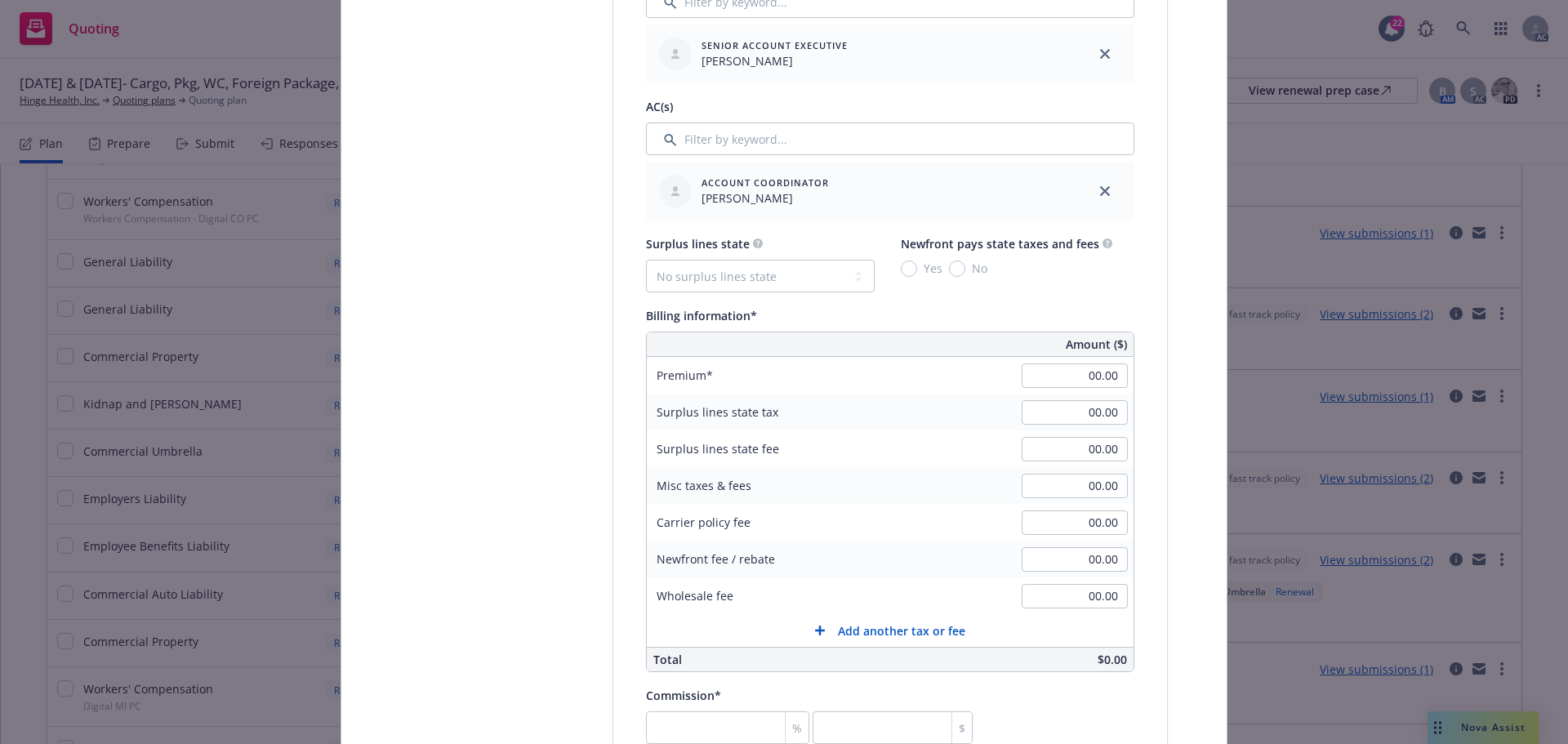
type input "406-04-81-37-0005"
click at [1100, 367] on input "00.00" at bounding box center [1074, 375] width 106 height 24
type input "18,391.00"
click at [1085, 482] on input "00.00" at bounding box center [1074, 485] width 106 height 24
type input "959.93"
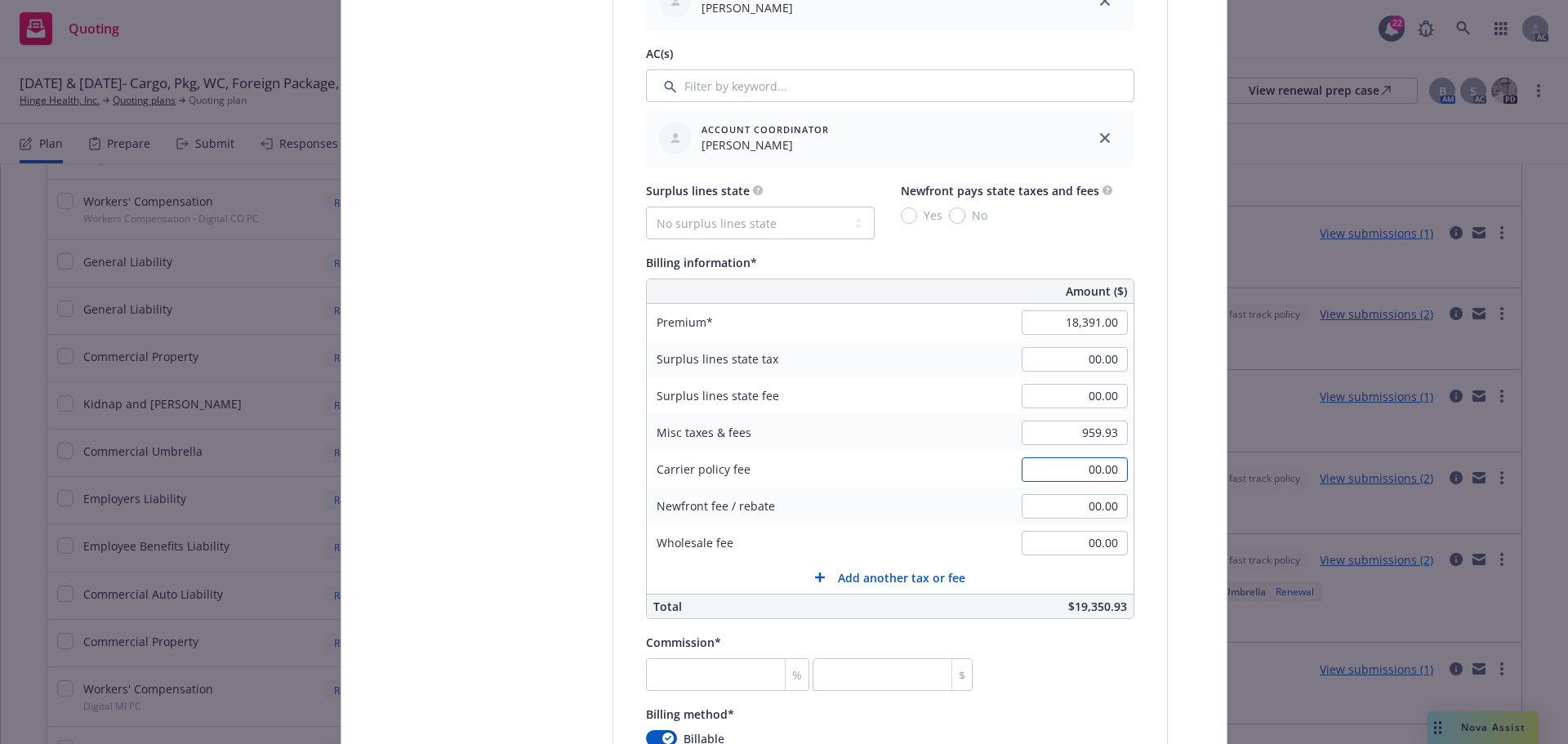
scroll to position [980, 0]
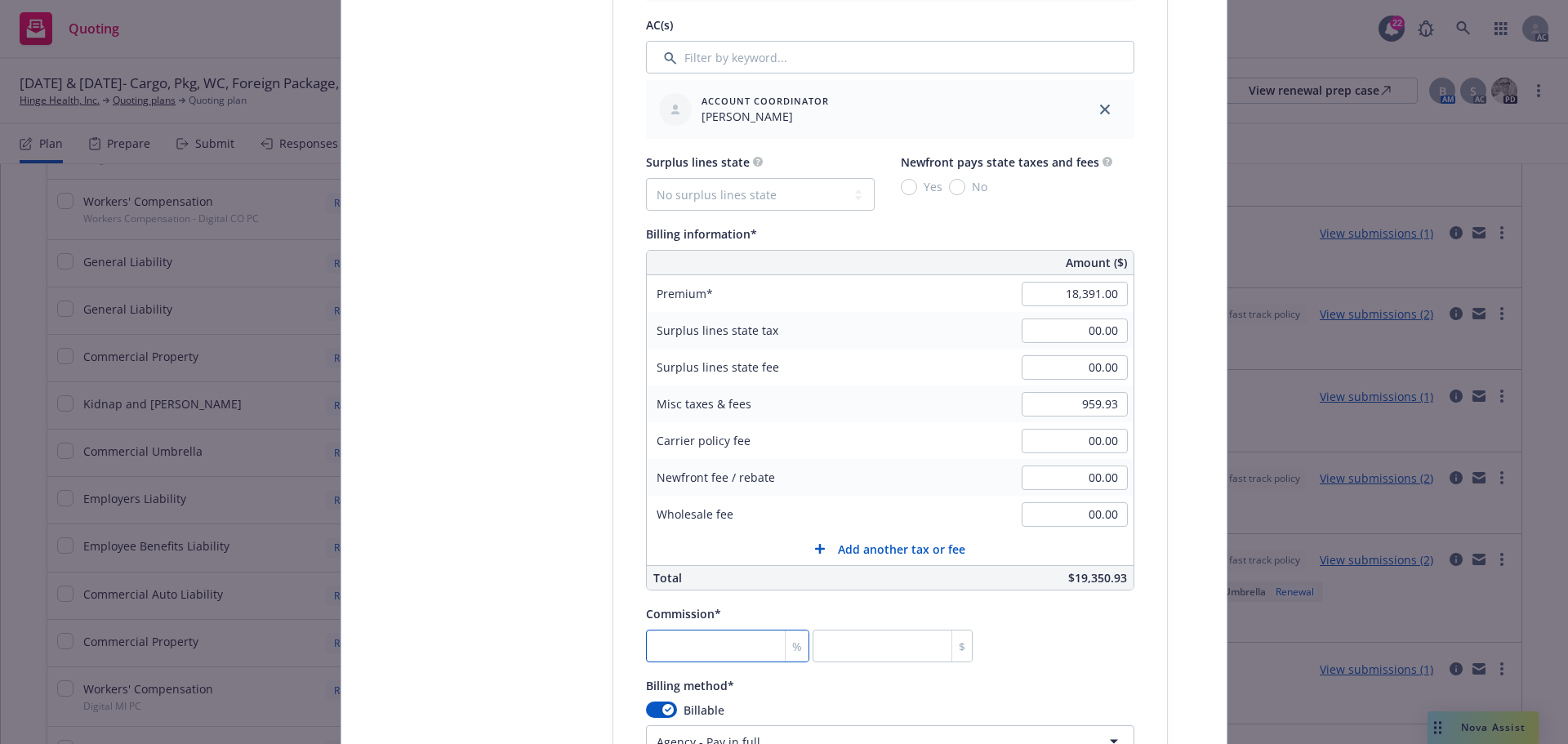
click at [713, 646] on input "number" at bounding box center [728, 645] width 164 height 33
type input "1"
type input "183.91"
type input "10"
type input "1839.1"
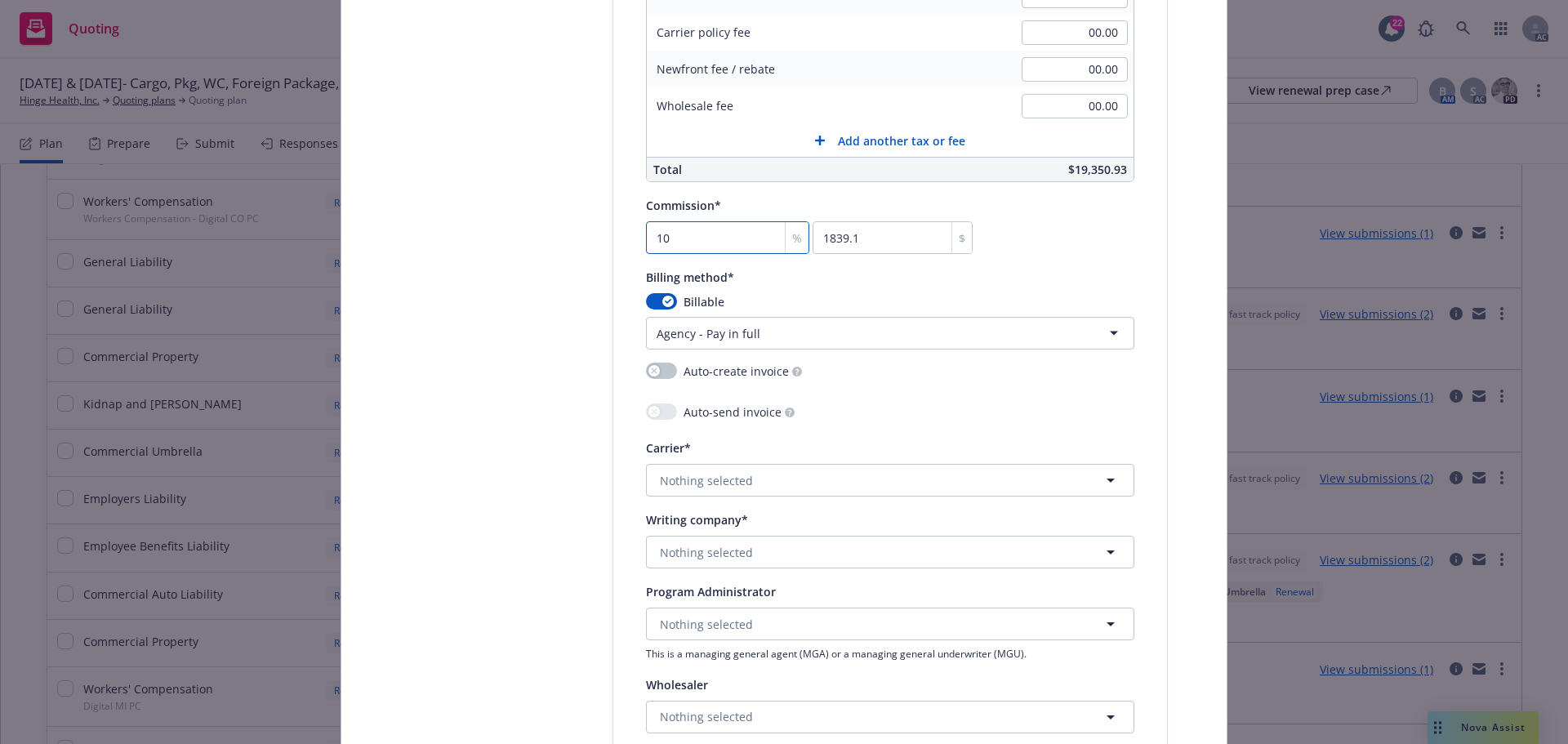
scroll to position [1470, 0]
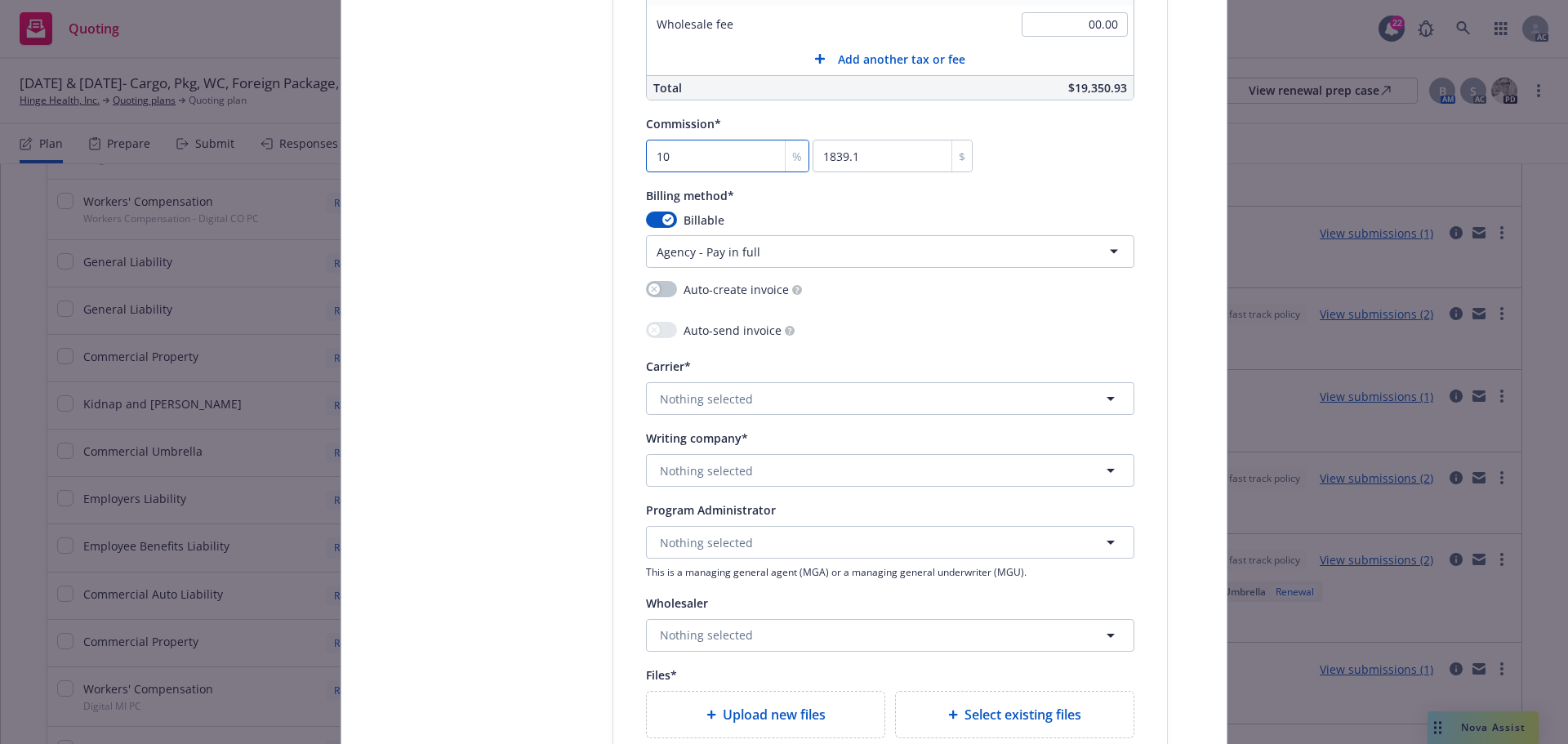
type input "10"
click at [720, 472] on span "Nothing selected" at bounding box center [706, 470] width 93 height 17
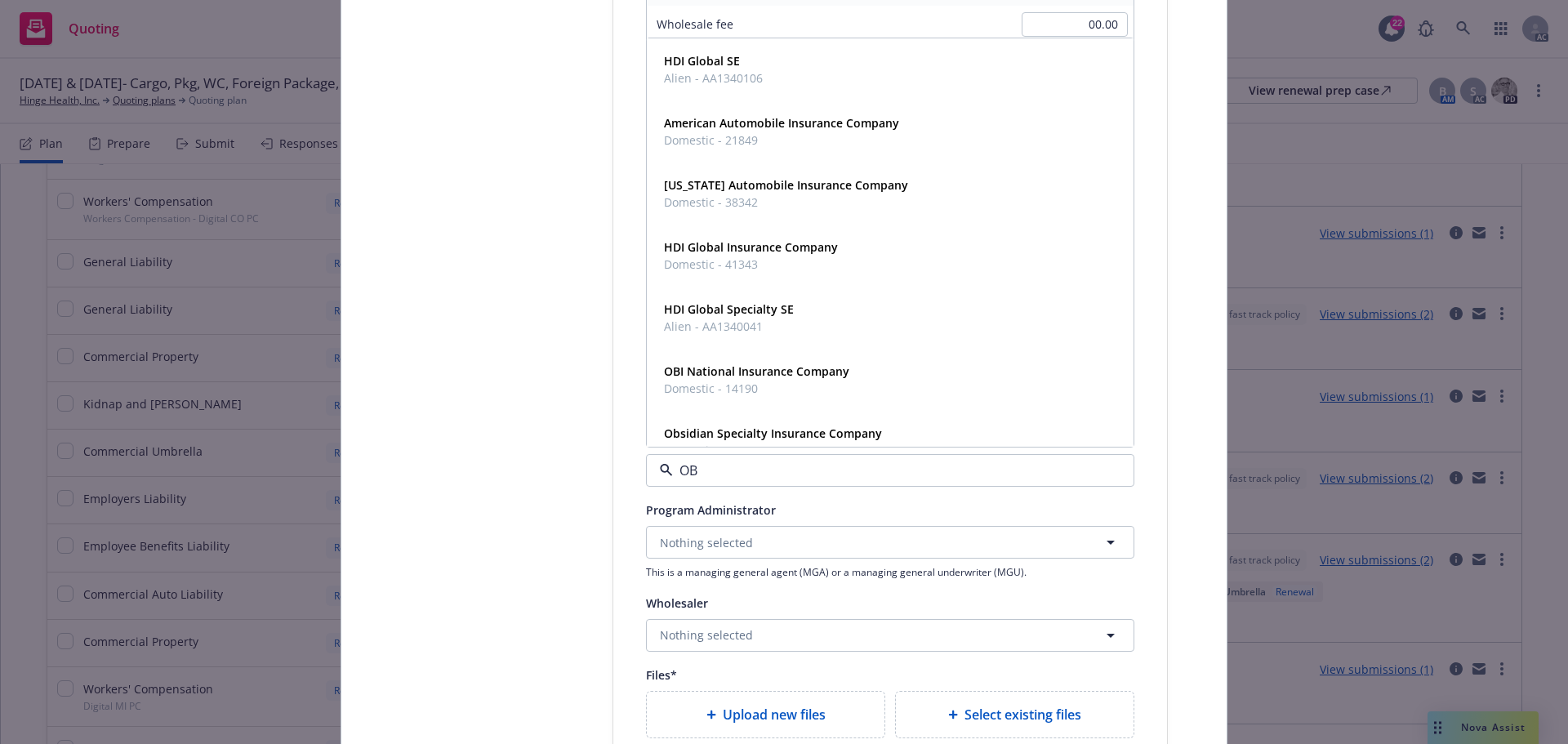
type input "OBI"
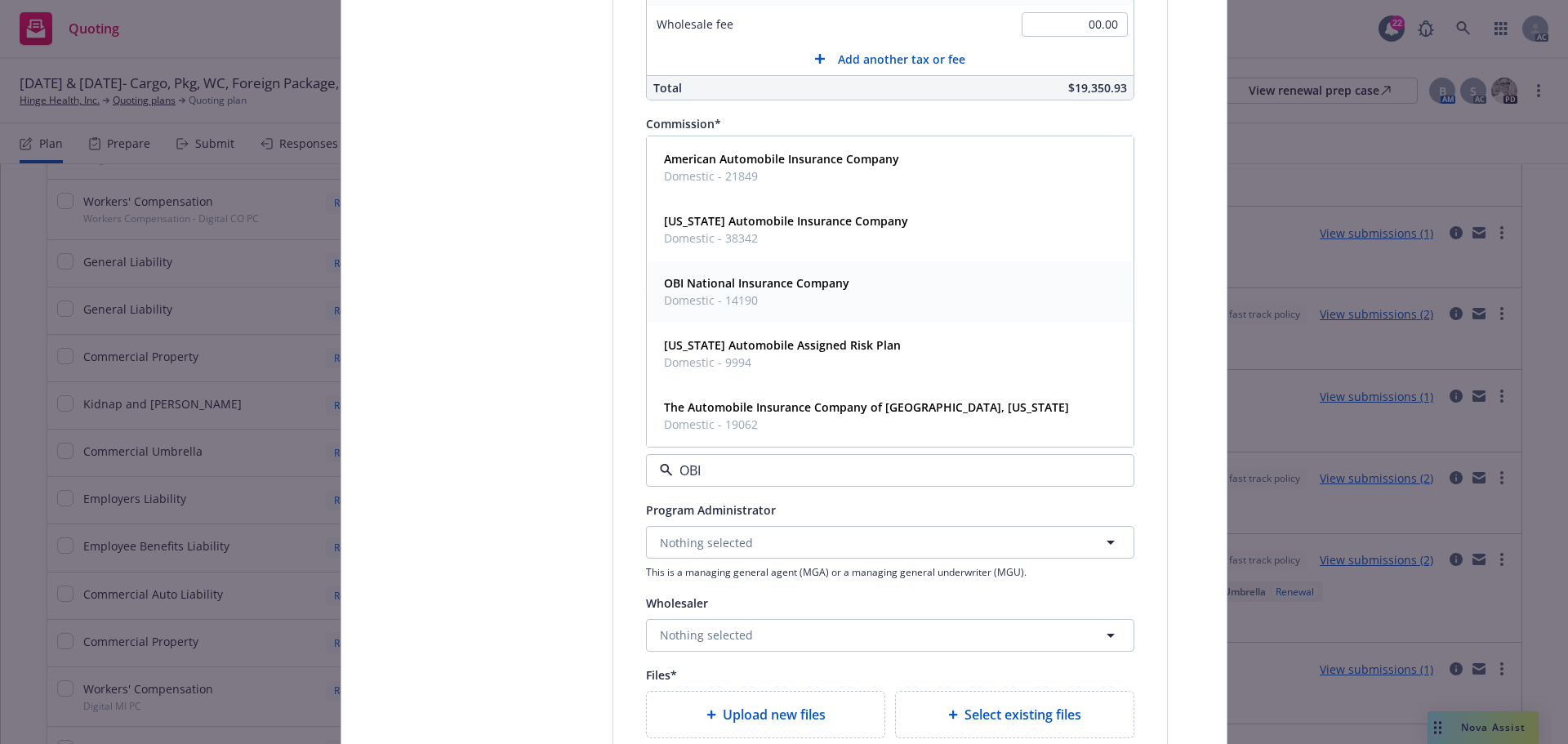
click at [767, 294] on span "Domestic - 14190" at bounding box center [756, 299] width 185 height 17
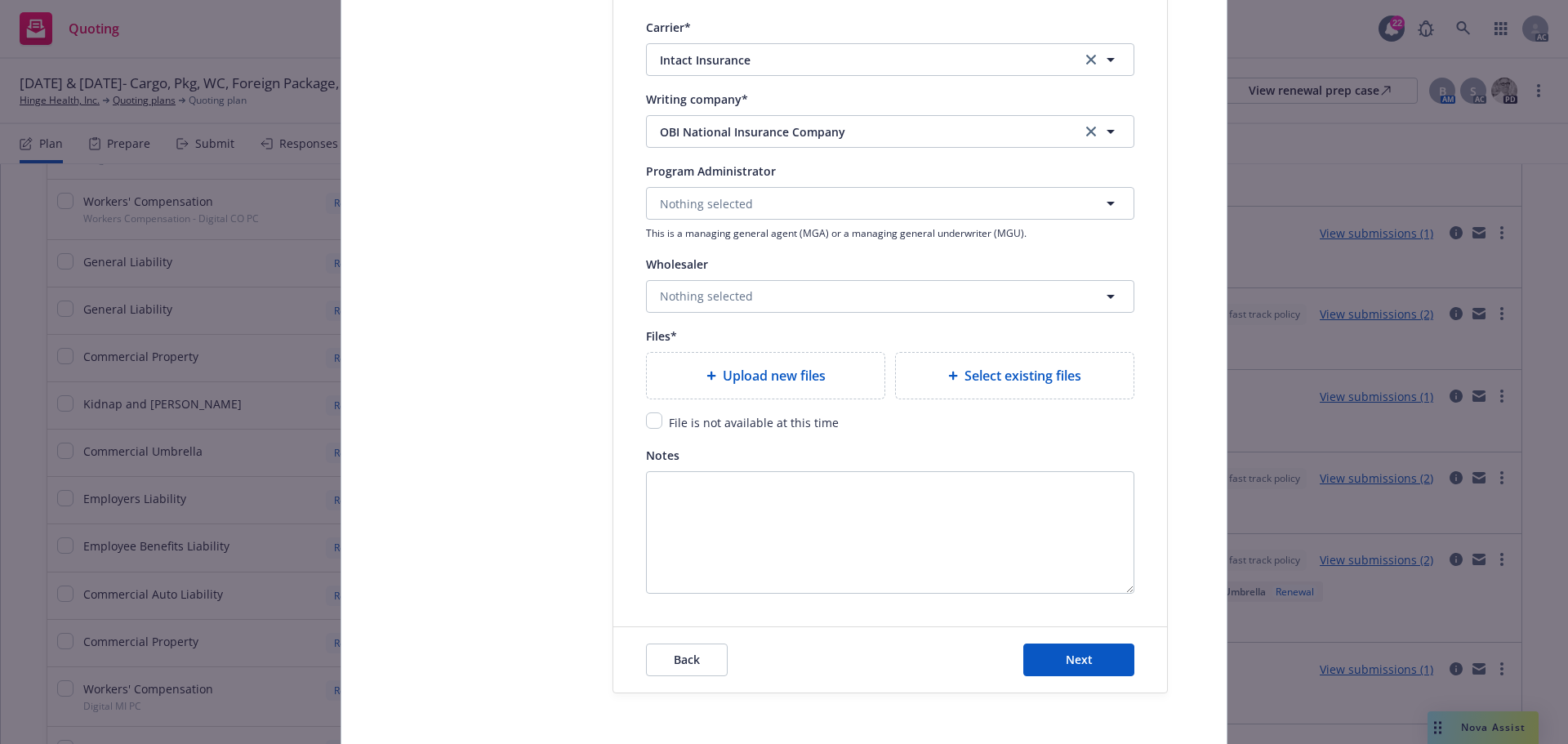
scroll to position [1879, 0]
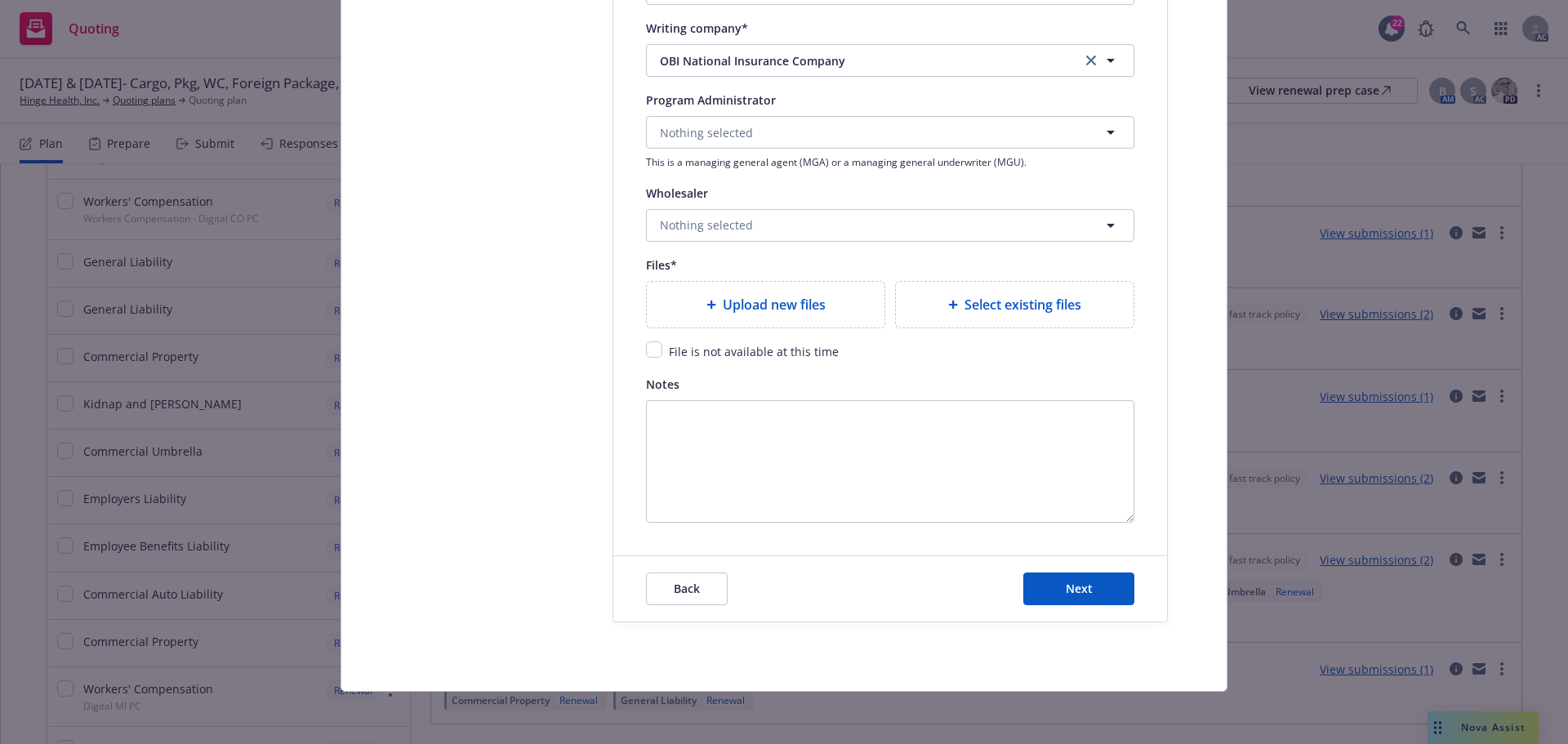
click at [740, 306] on span "Upload new files" at bounding box center [774, 305] width 103 height 20
type textarea "x"
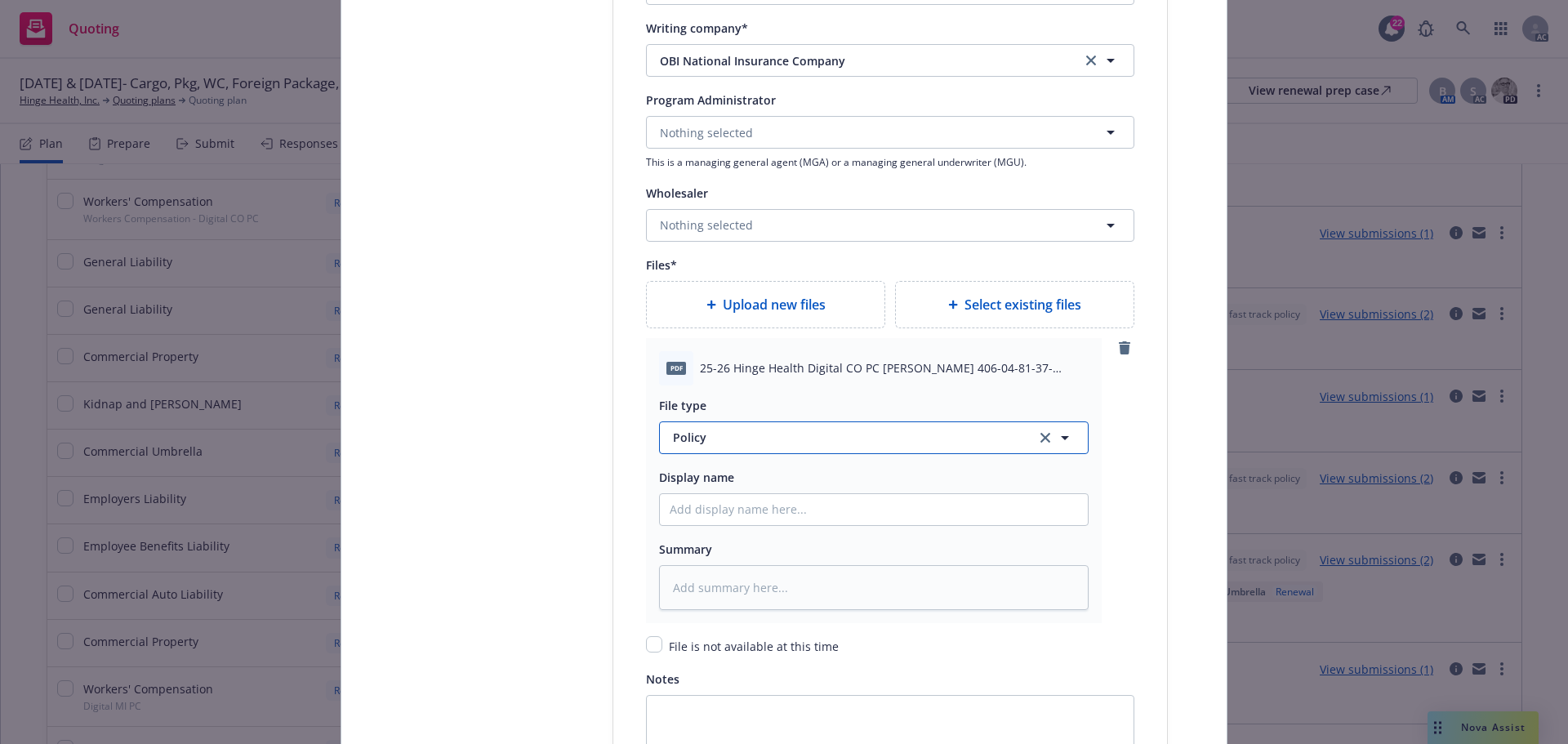
click at [713, 440] on span "Policy" at bounding box center [845, 437] width 344 height 17
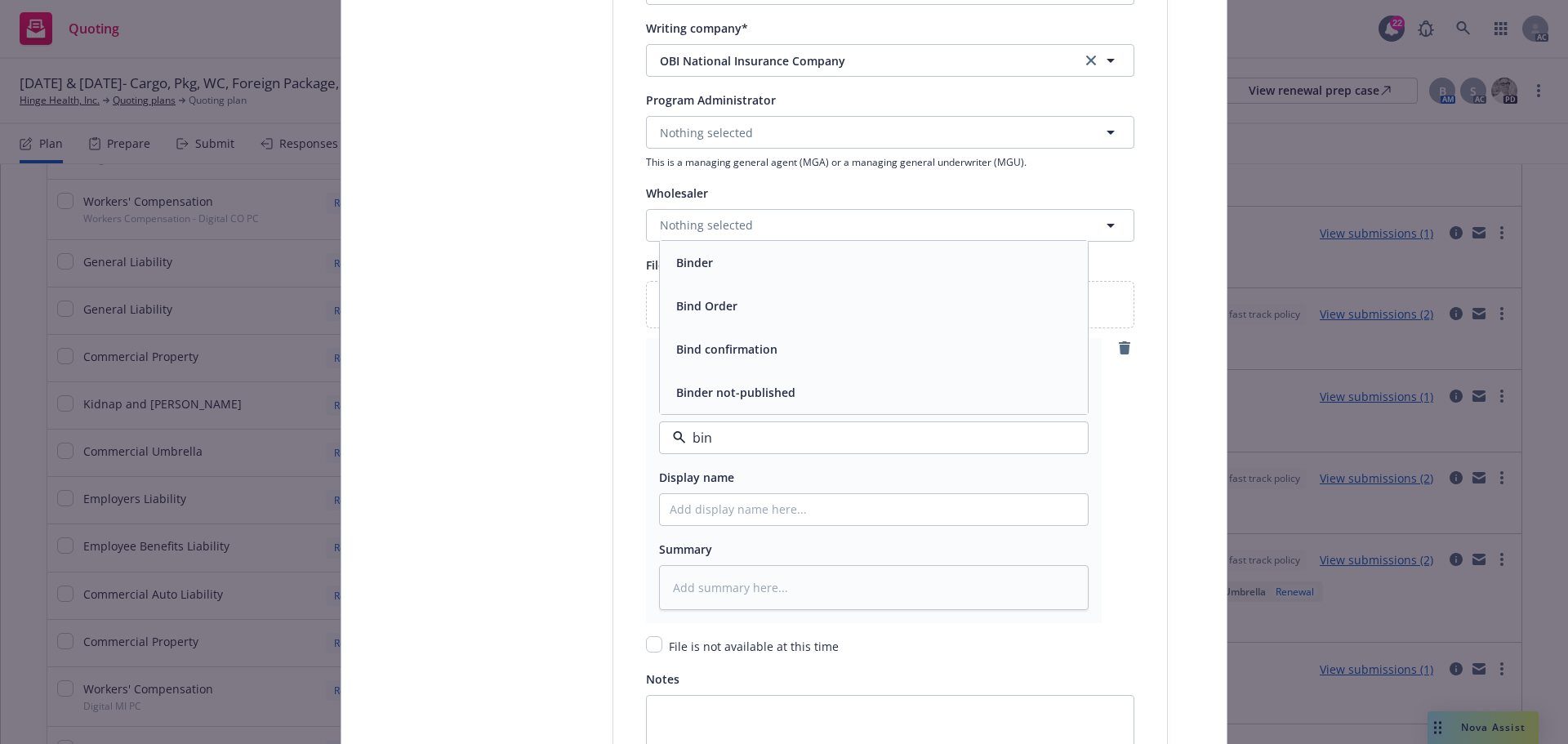
type input "bind"
click at [717, 266] on div "Binder" at bounding box center [874, 262] width 409 height 24
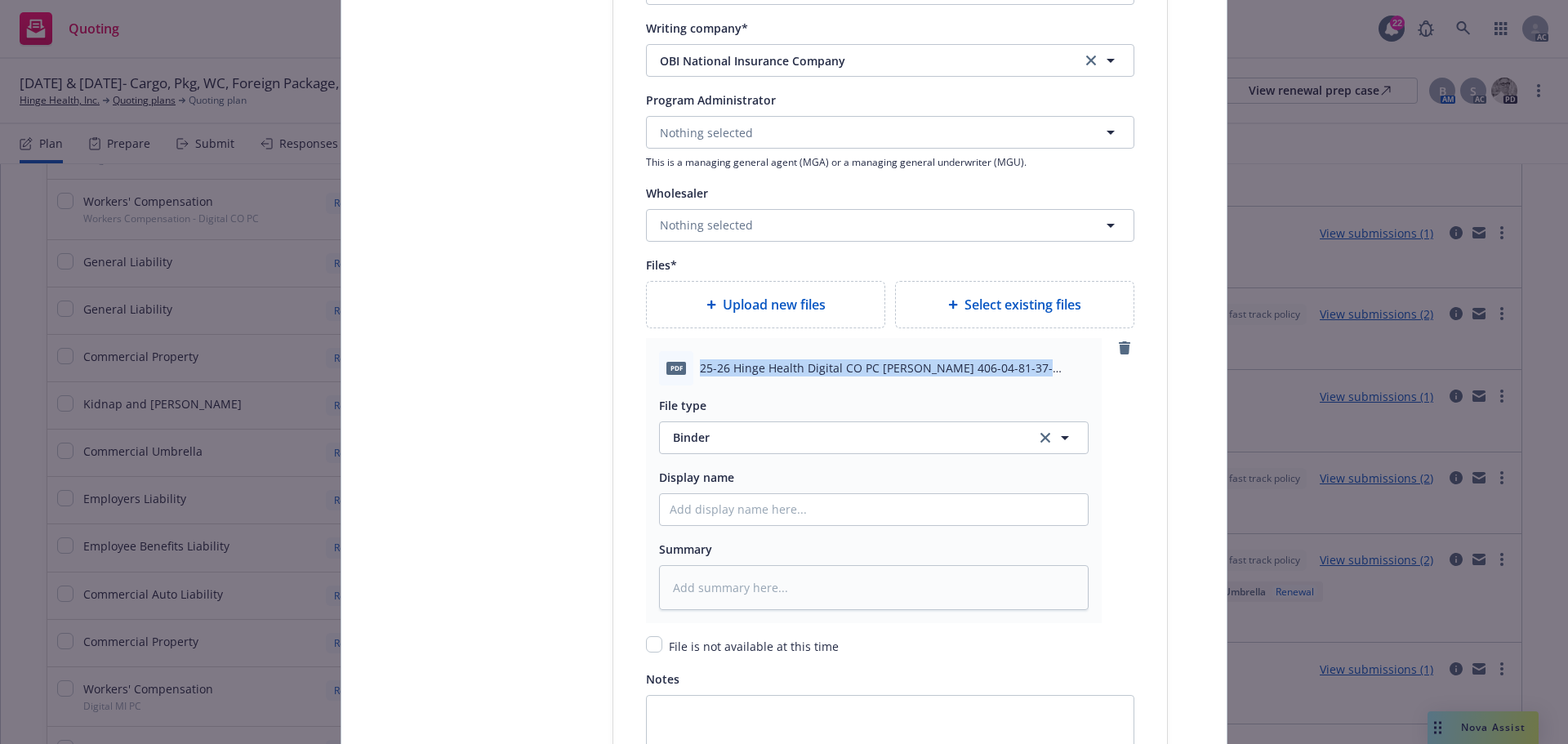
drag, startPoint x: 694, startPoint y: 369, endPoint x: 1031, endPoint y: 373, distance: 337.0
click at [1031, 373] on span "25-26 Hinge Health Digital CO PC WC Binder 406-04-81-37-0005.pdf" at bounding box center [894, 367] width 389 height 17
copy span "25-26 Hinge Health Digital CO PC WC Binder 406-04-81-37-0005"
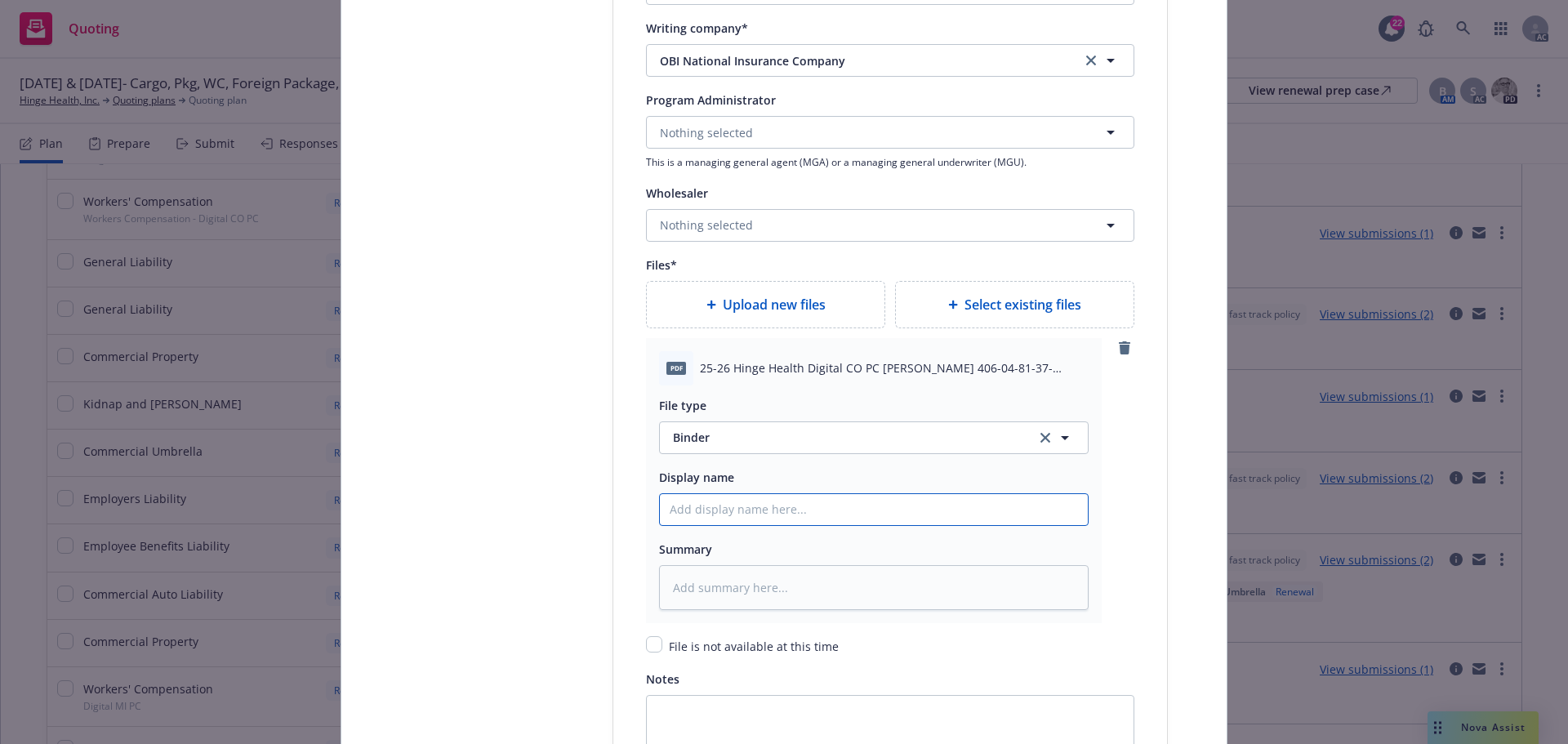
click at [718, 514] on input "Policy display name" at bounding box center [874, 509] width 428 height 31
paste input "25-26 Hinge Health Digital CO PC WC Binder 406-04-81-37-0005"
type textarea "x"
type input "25-26 Hinge Health Digital CO PC WC Binder 406-04-81-37-0005"
click at [735, 590] on textarea at bounding box center [874, 588] width 430 height 45
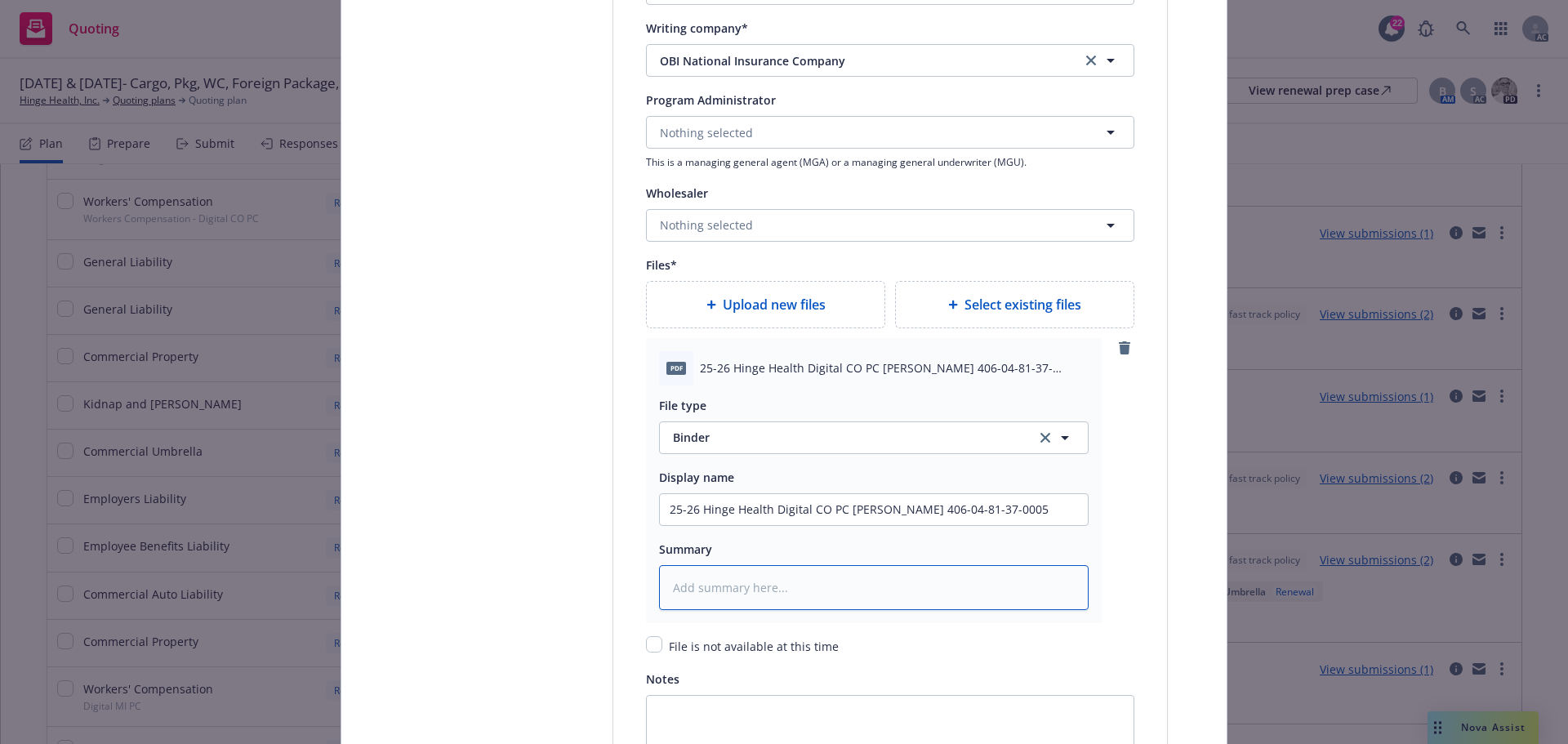
paste textarea "25-26 Hinge Health Digital CO PC WC Binder 406-04-81-37-0005"
type textarea "x"
type textarea "25-26 Hinge Health Digital CO PC WC Binder 406-04-81-37-0005"
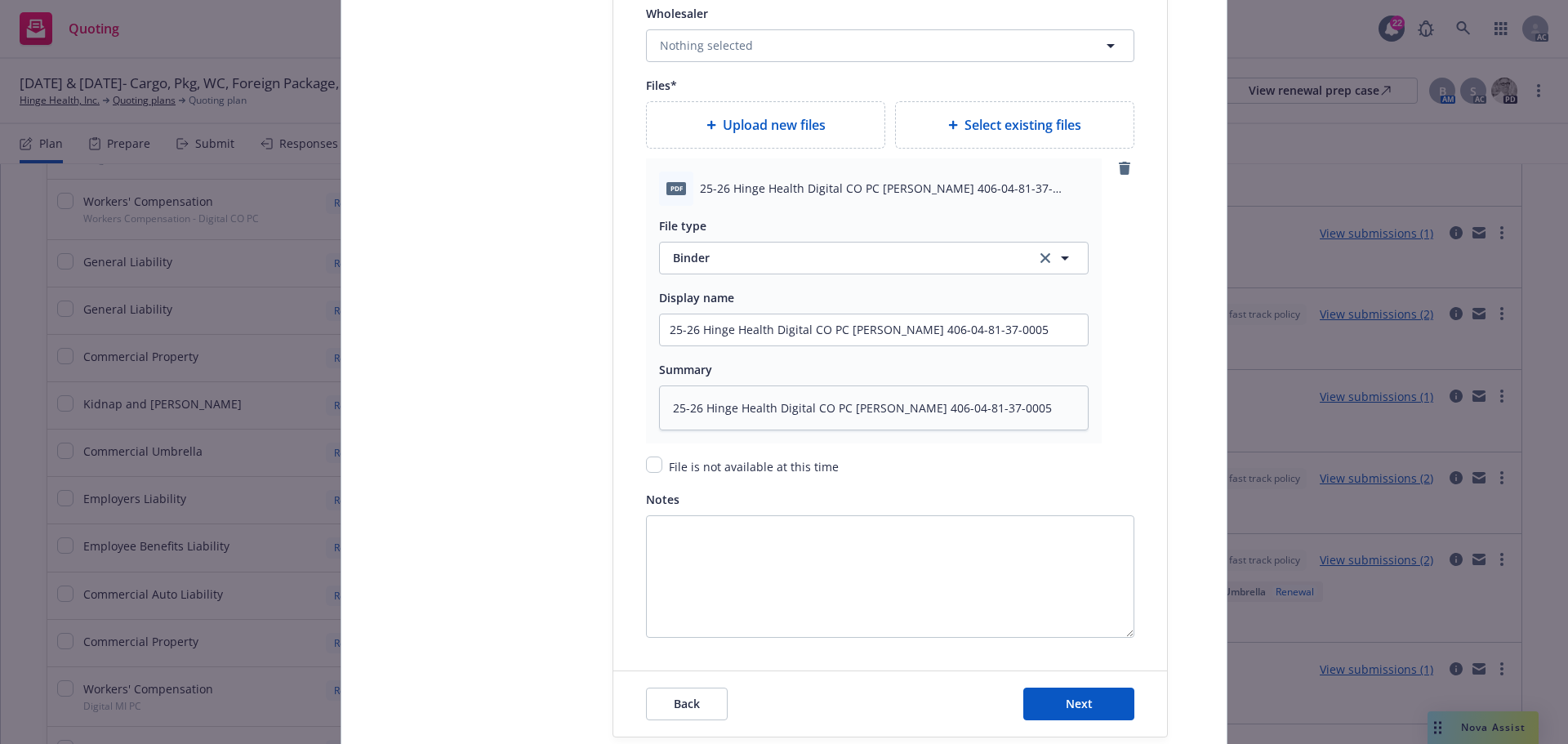
scroll to position [2174, 0]
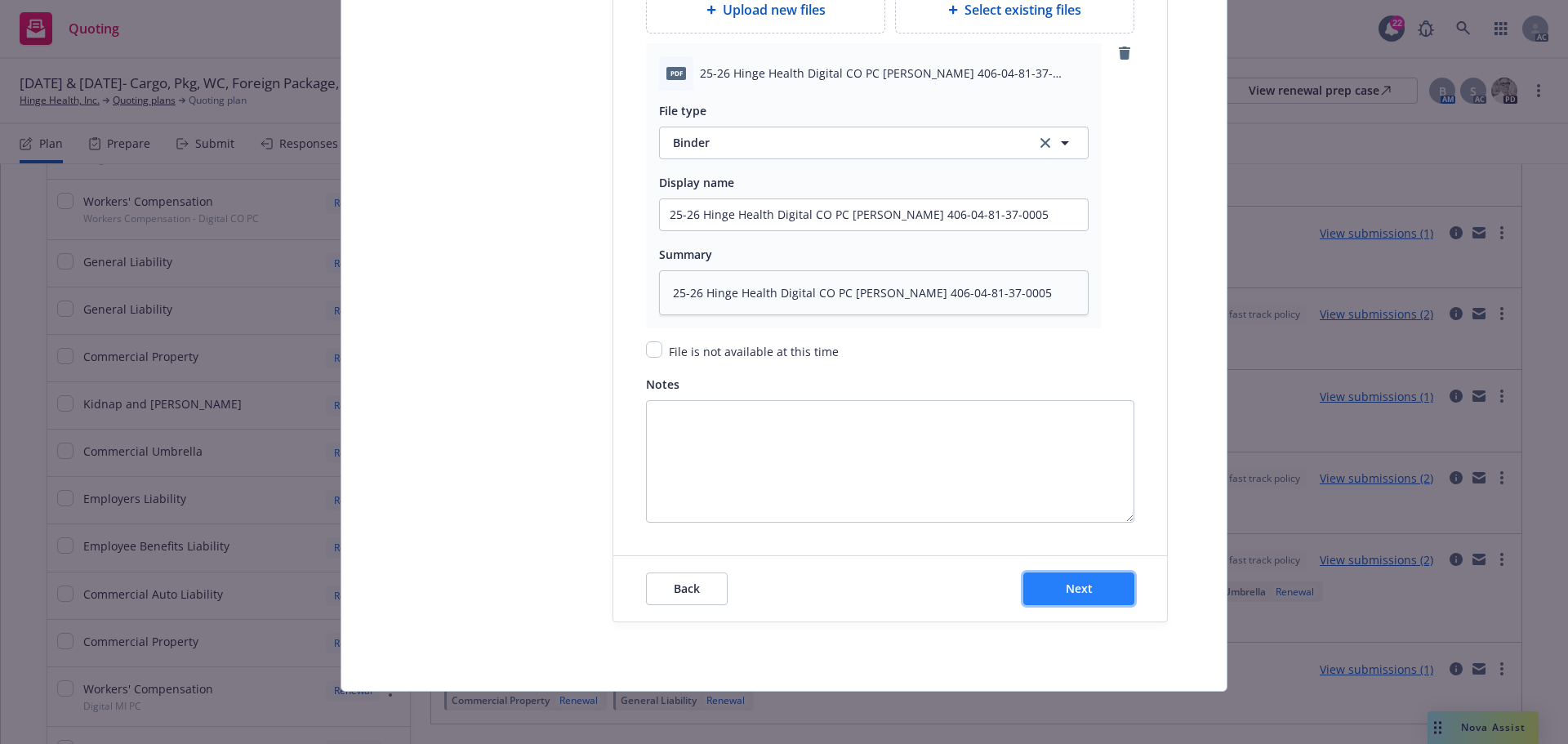
click at [1095, 594] on button "Next" at bounding box center [1079, 589] width 111 height 33
type textarea "x"
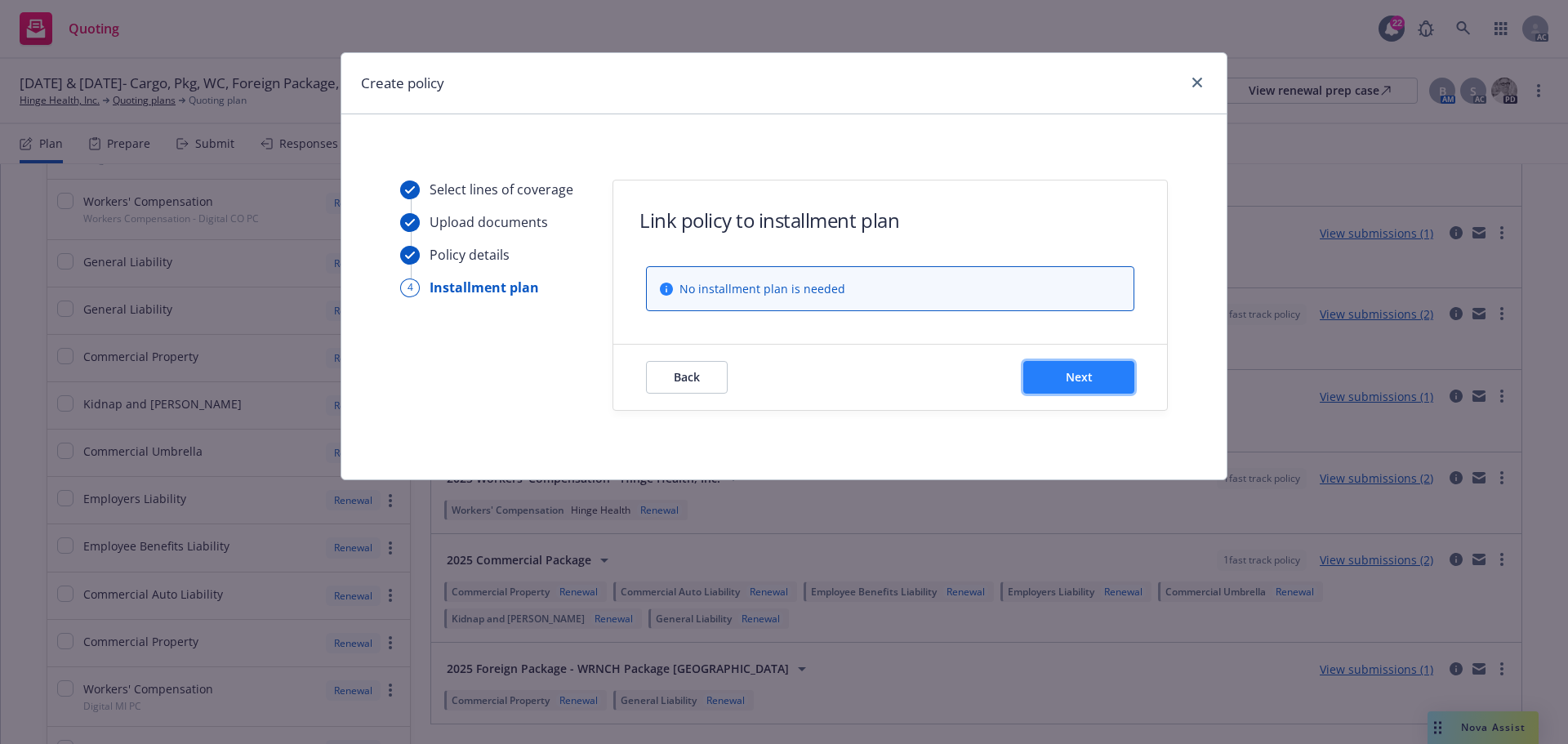
click at [1084, 381] on span "Next" at bounding box center [1080, 376] width 27 height 15
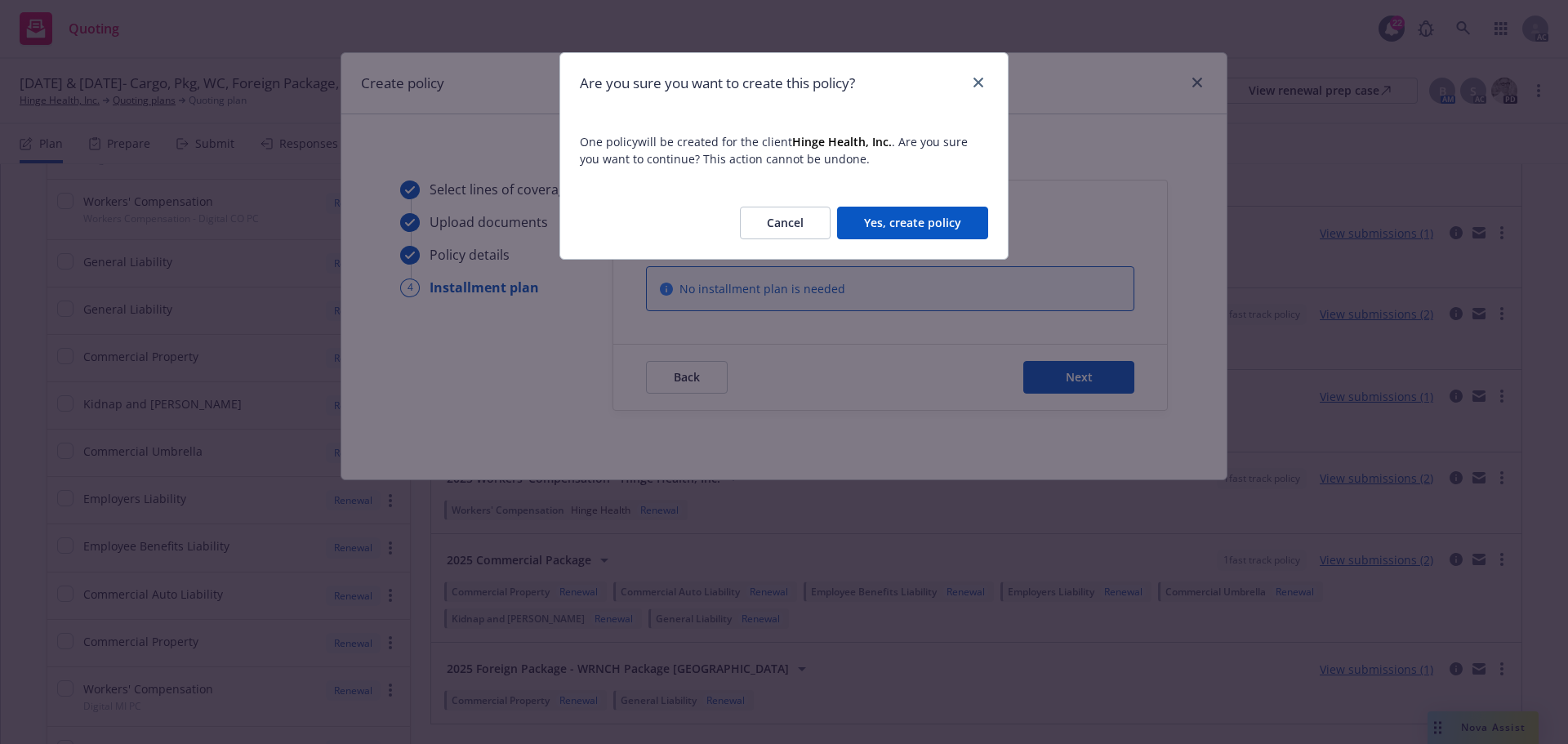
click at [940, 228] on button "Yes, create policy" at bounding box center [912, 223] width 151 height 33
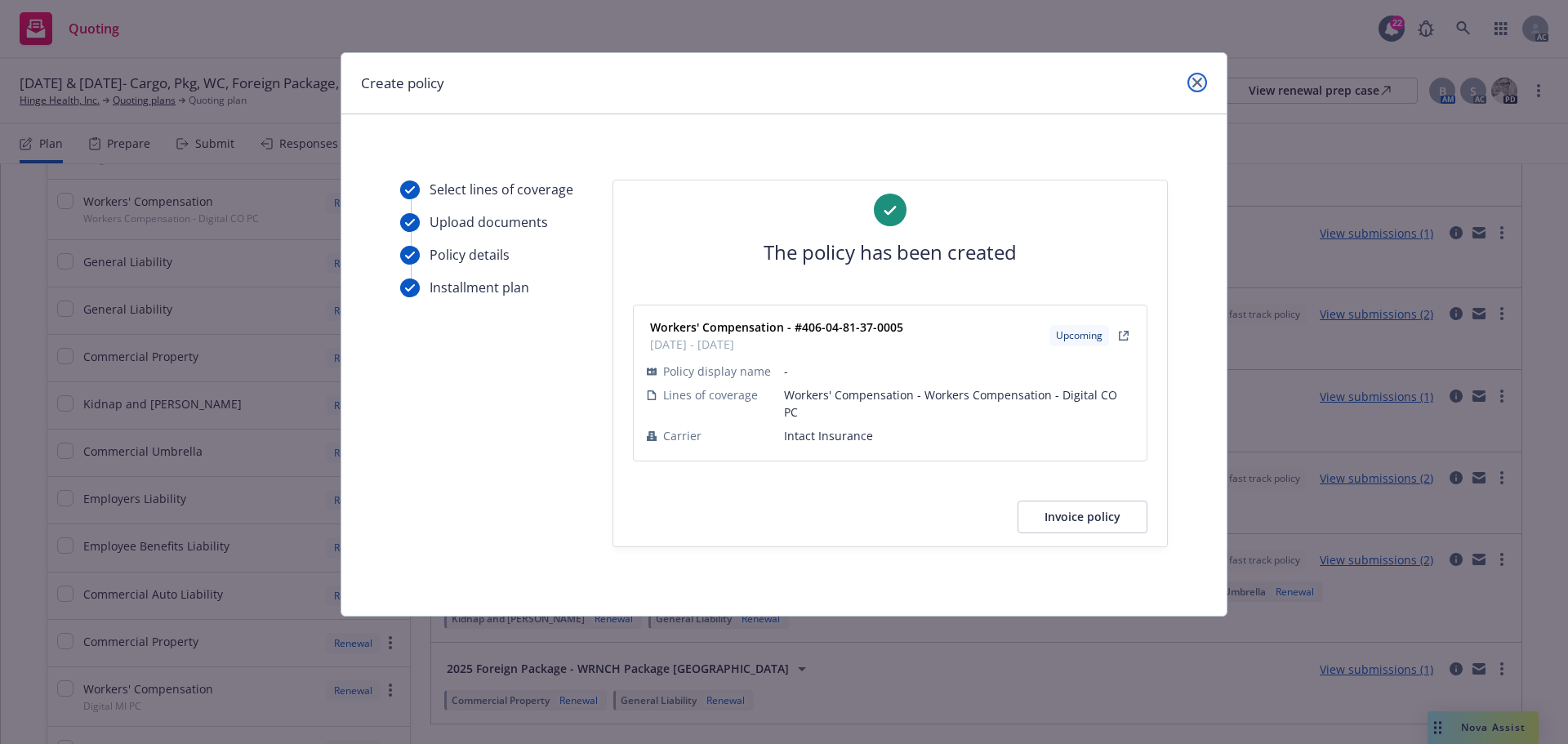
click at [1206, 80] on link "close" at bounding box center [1197, 82] width 20 height 20
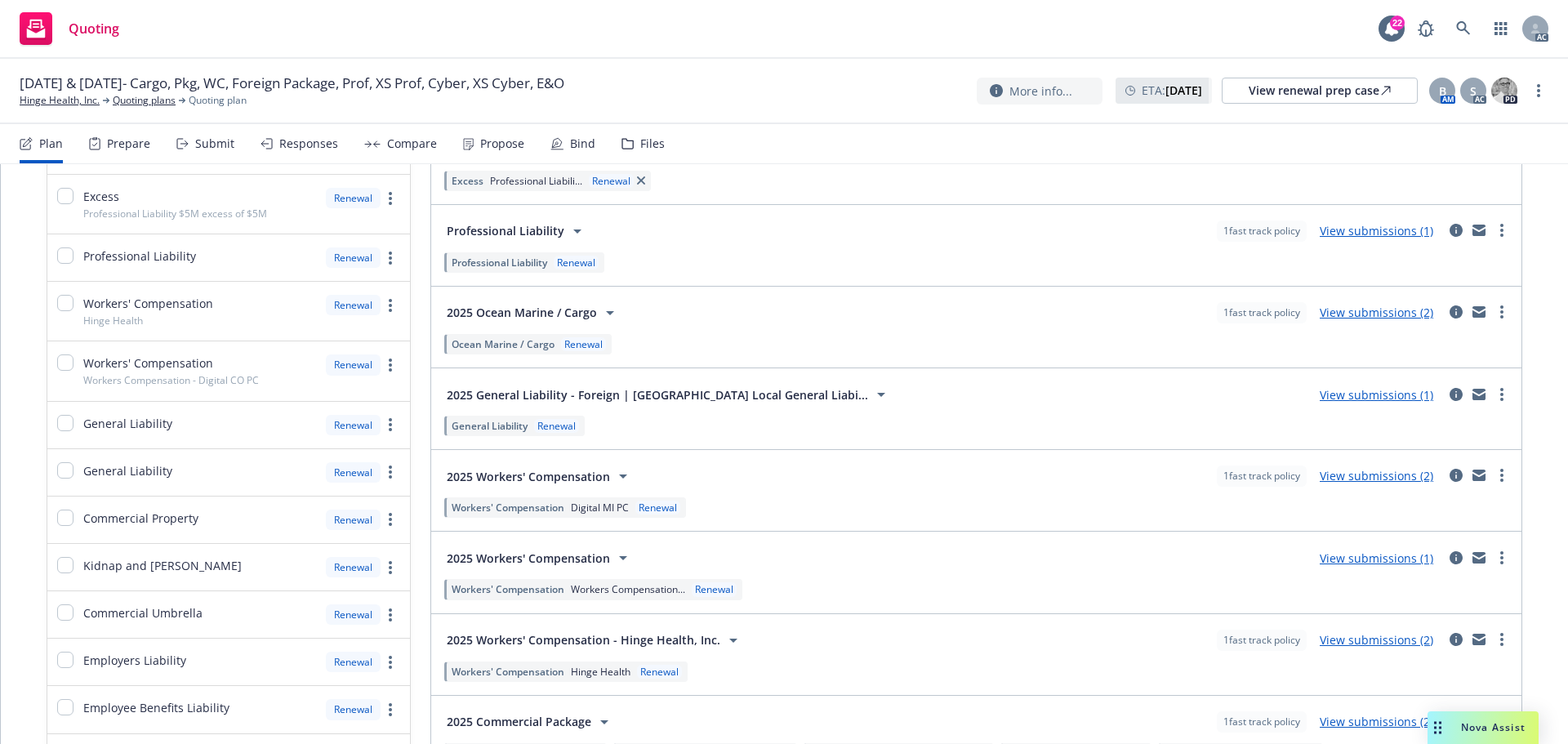
scroll to position [571, 0]
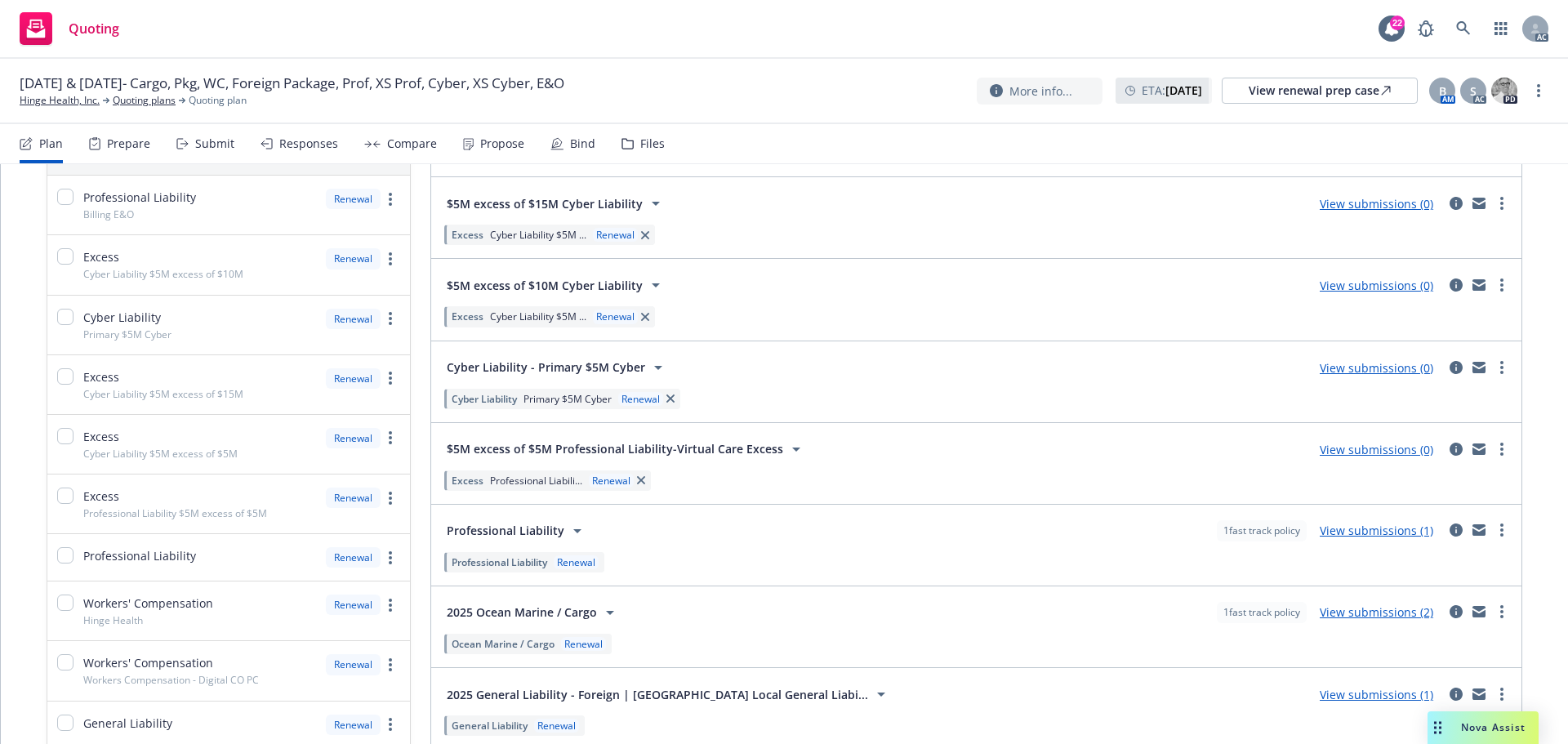
scroll to position [245, 0]
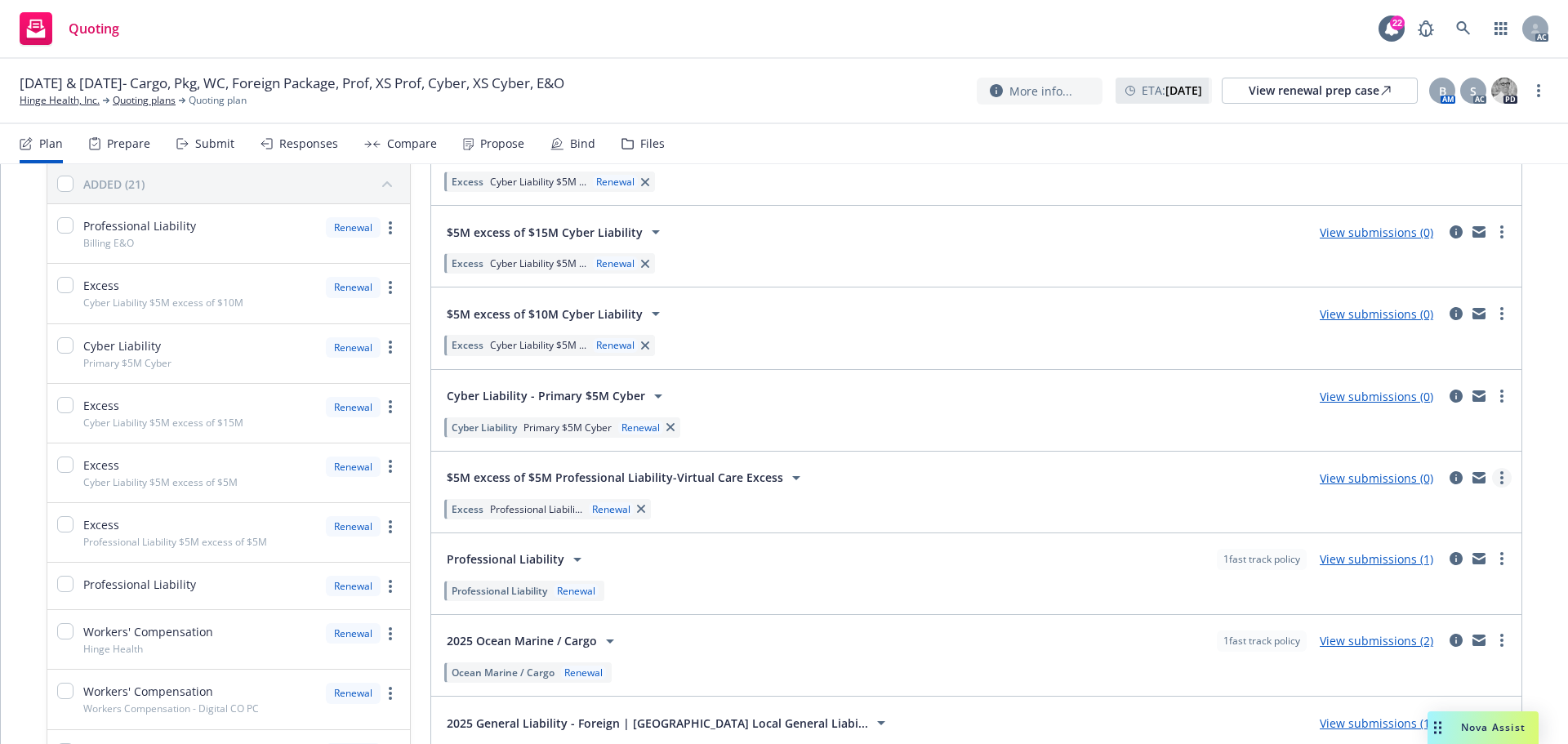
click at [1492, 477] on link "more" at bounding box center [1502, 478] width 20 height 20
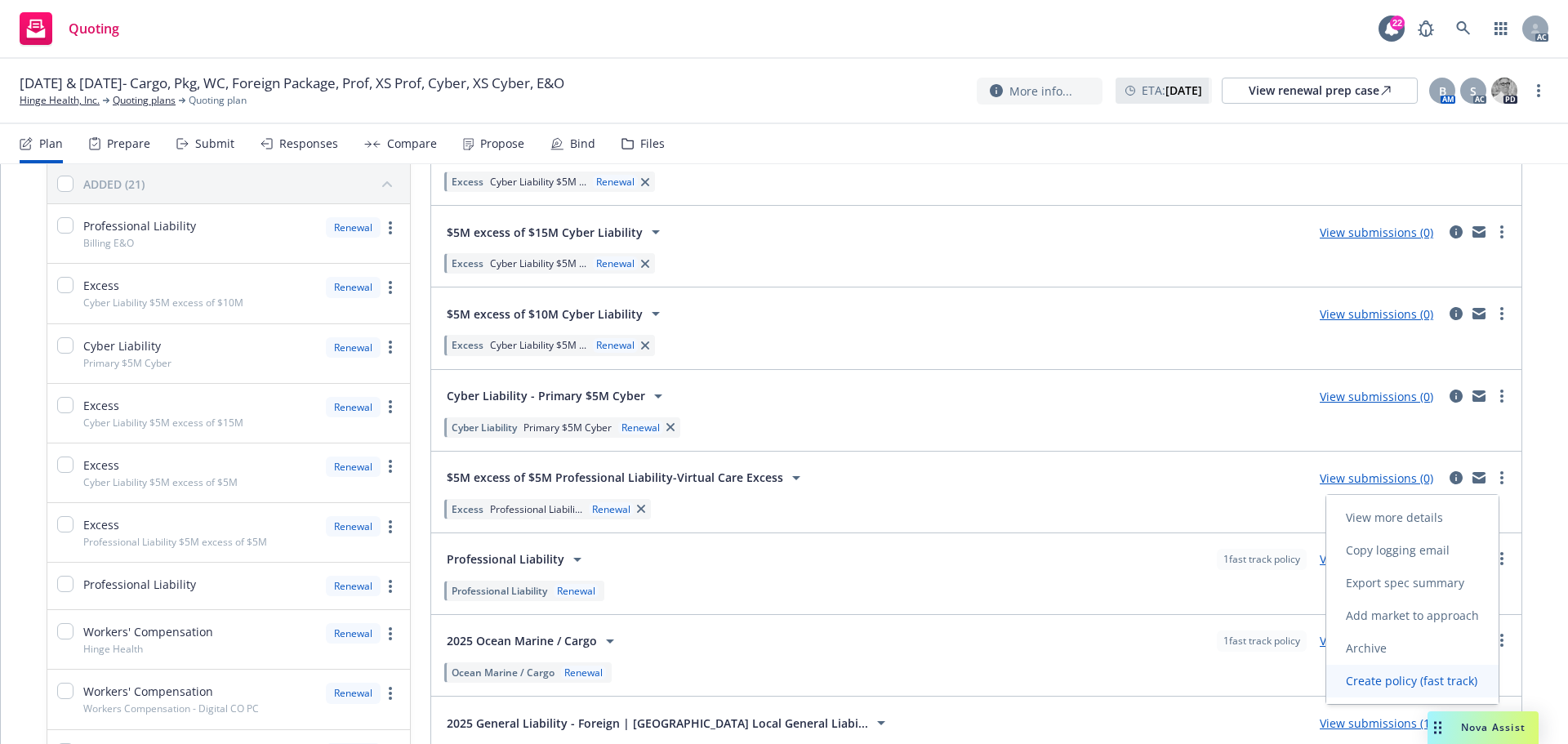
click at [1385, 682] on span "Create policy (fast track)" at bounding box center [1412, 680] width 171 height 15
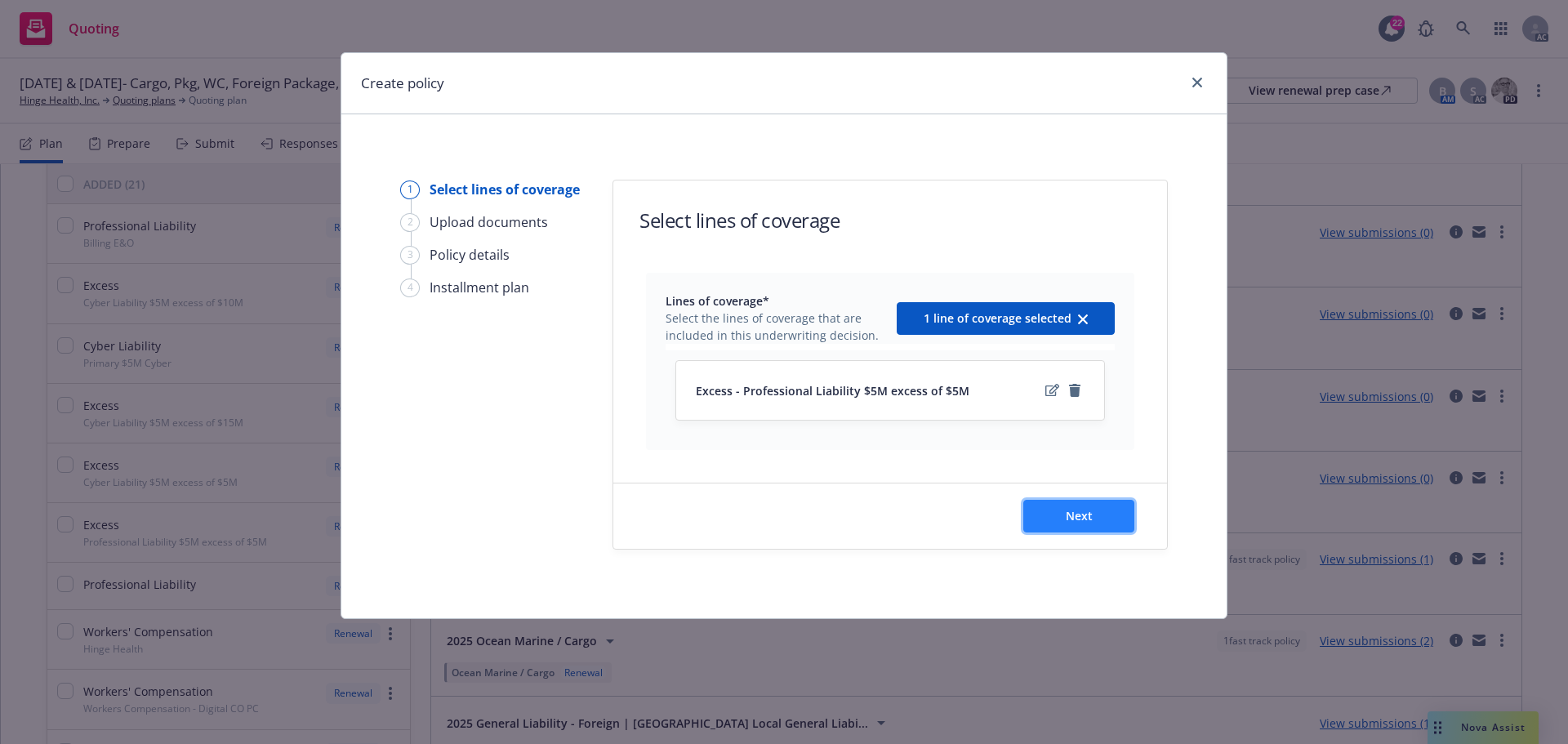
click at [1070, 519] on span "Next" at bounding box center [1080, 515] width 27 height 15
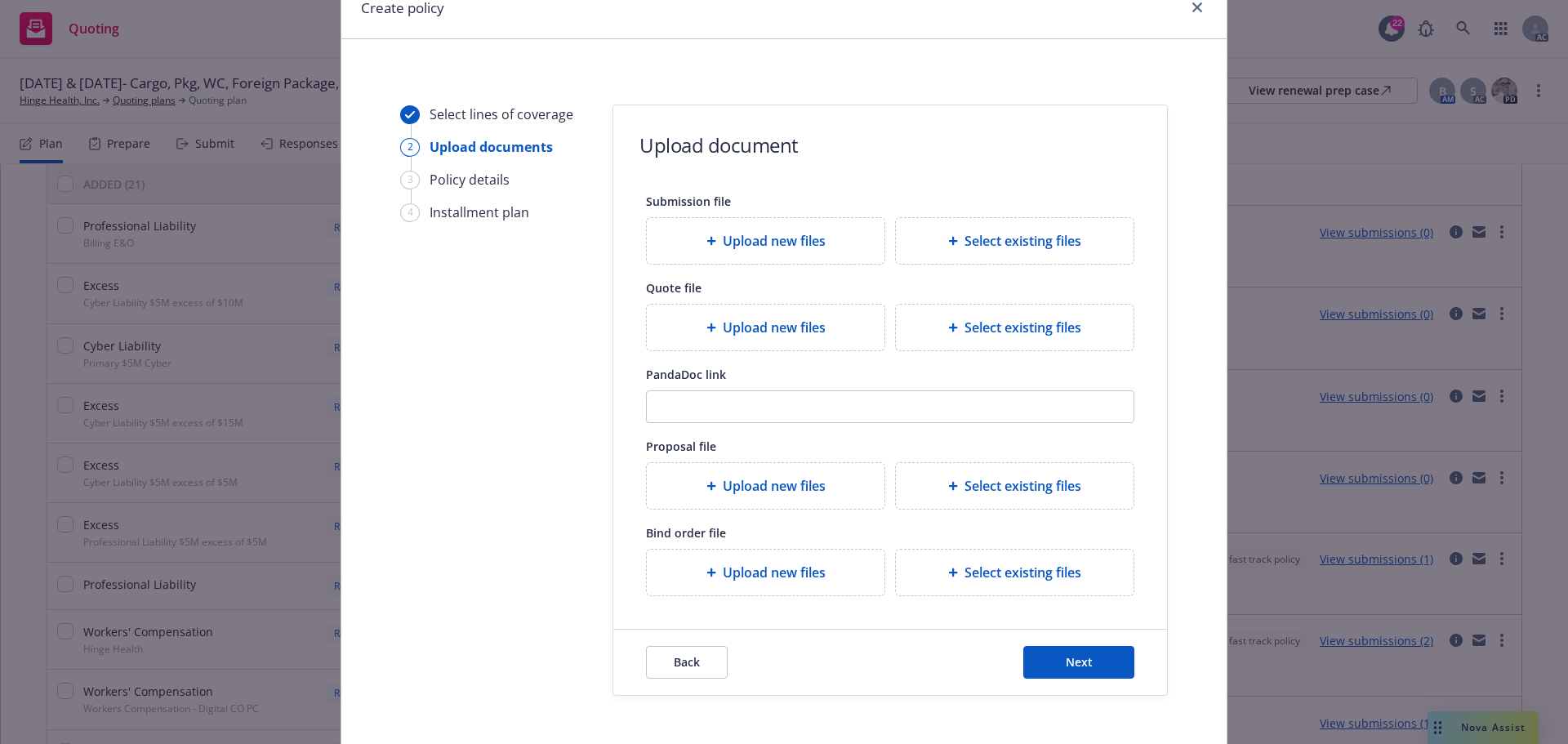
scroll to position [148, 0]
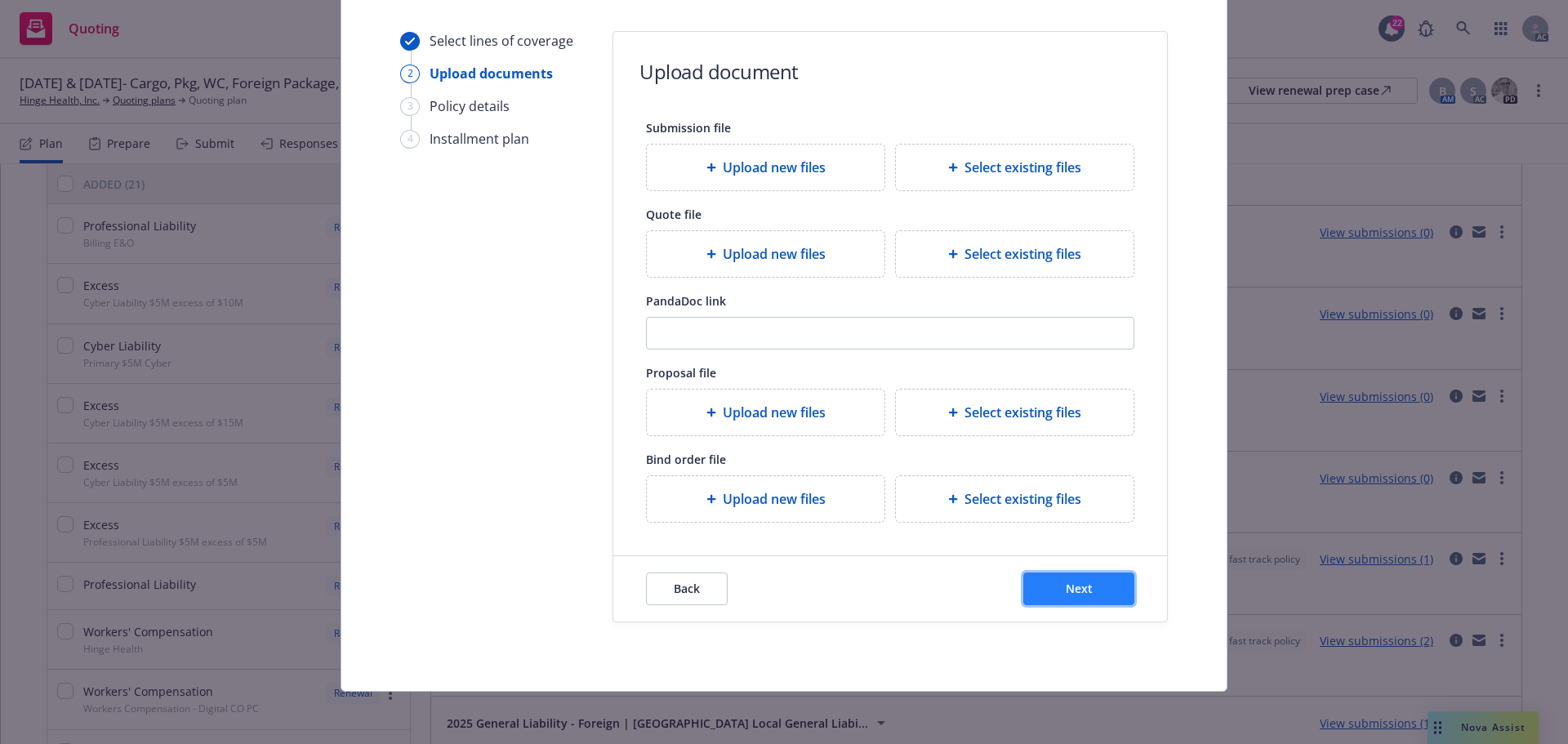
click at [1072, 587] on span "Next" at bounding box center [1080, 588] width 27 height 15
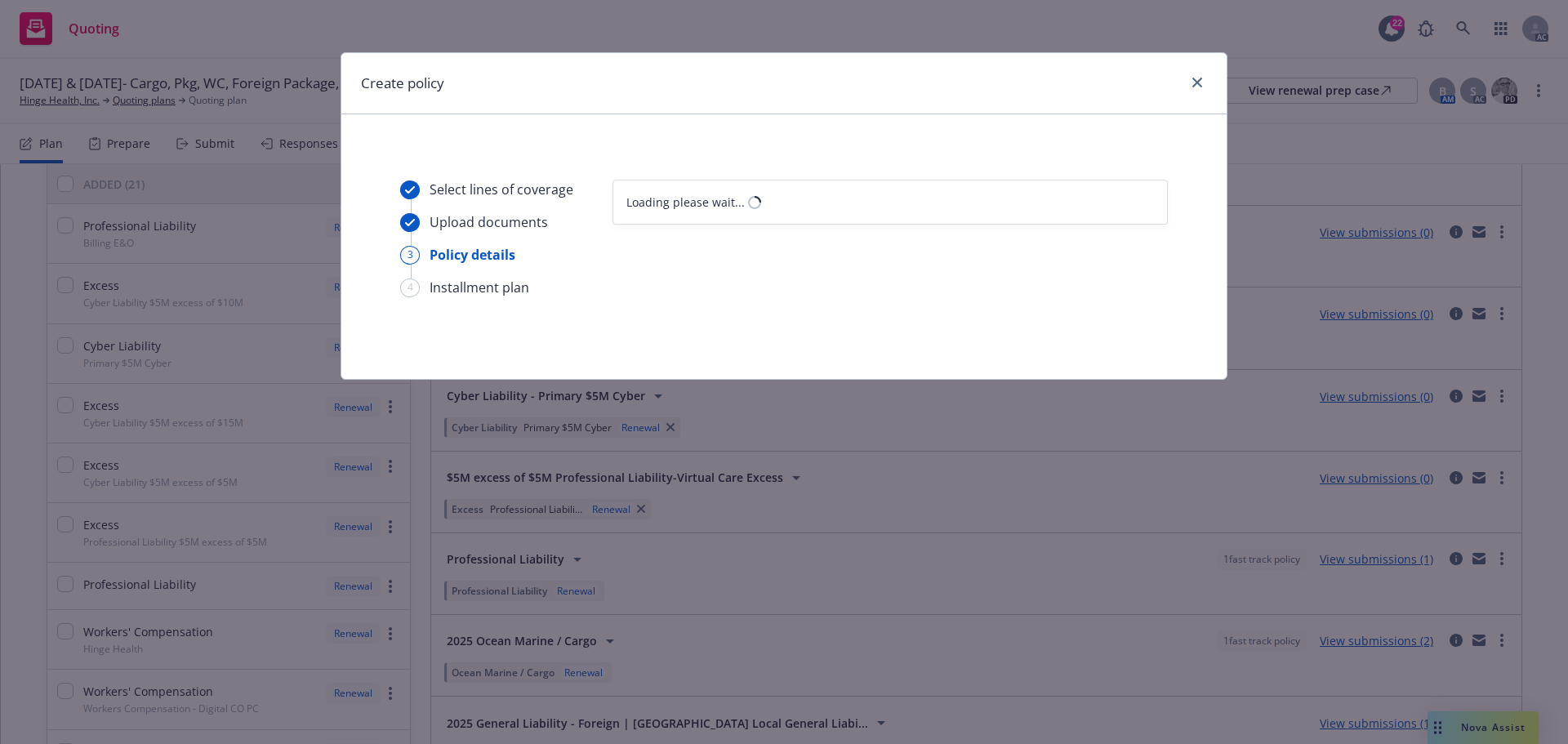
scroll to position [0, 0]
select select "12"
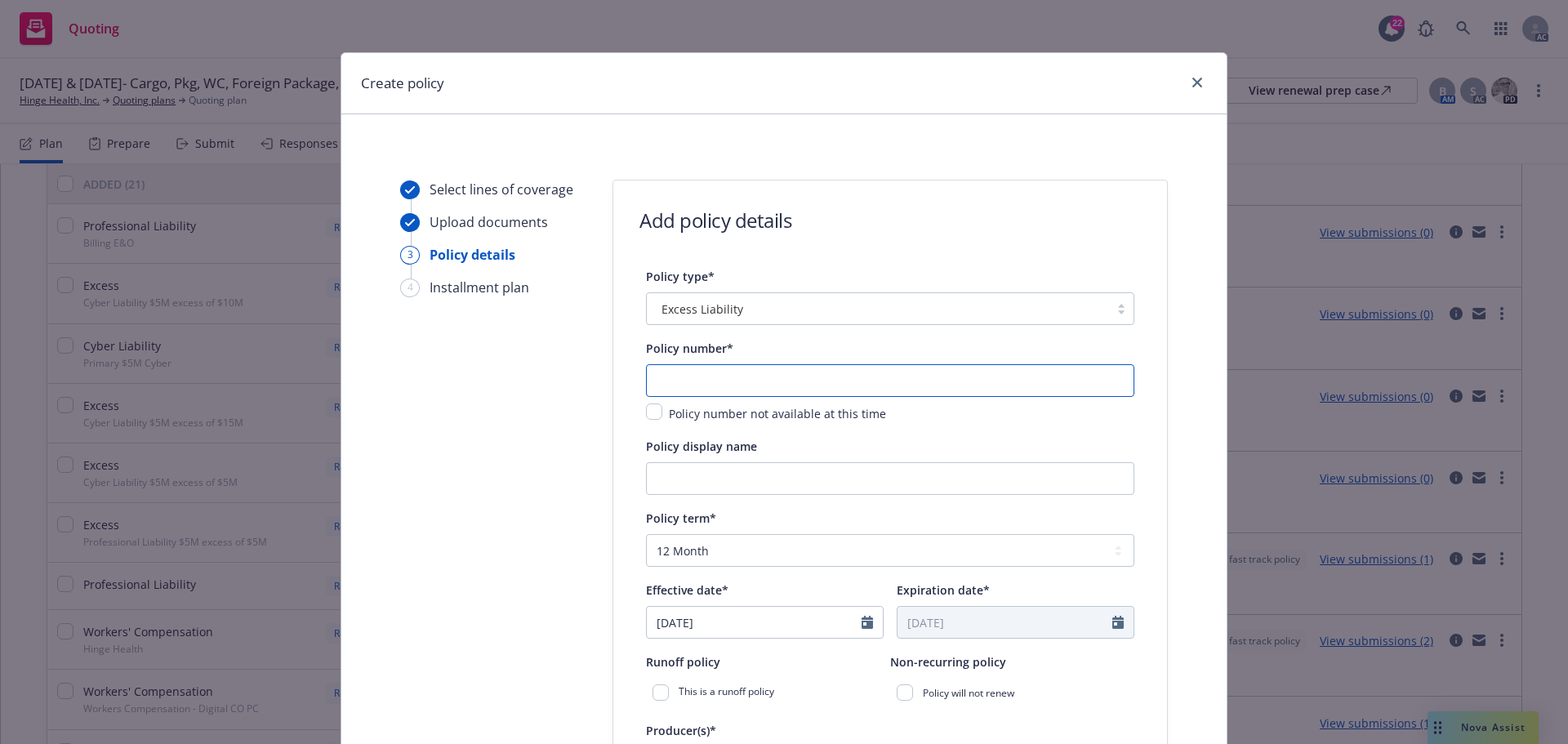
click at [704, 384] on input "text" at bounding box center [891, 381] width 488 height 33
click at [670, 376] on input "text" at bounding box center [891, 381] width 488 height 33
paste input "HC7CACVYHM003"
type input "HC7CACVYHM003"
click at [704, 480] on input "Policy display name" at bounding box center [891, 478] width 488 height 33
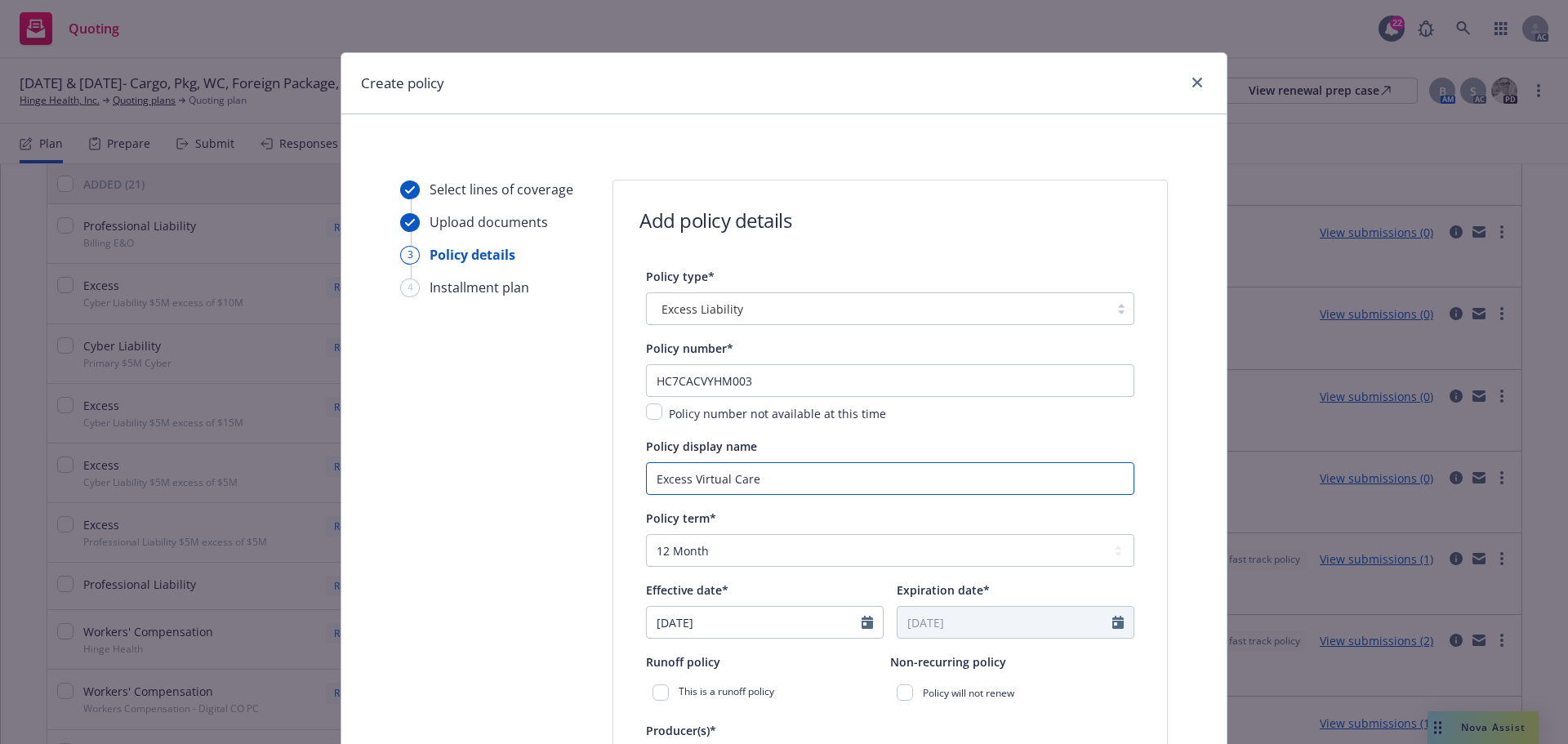
type input "Excess Virtual Care"
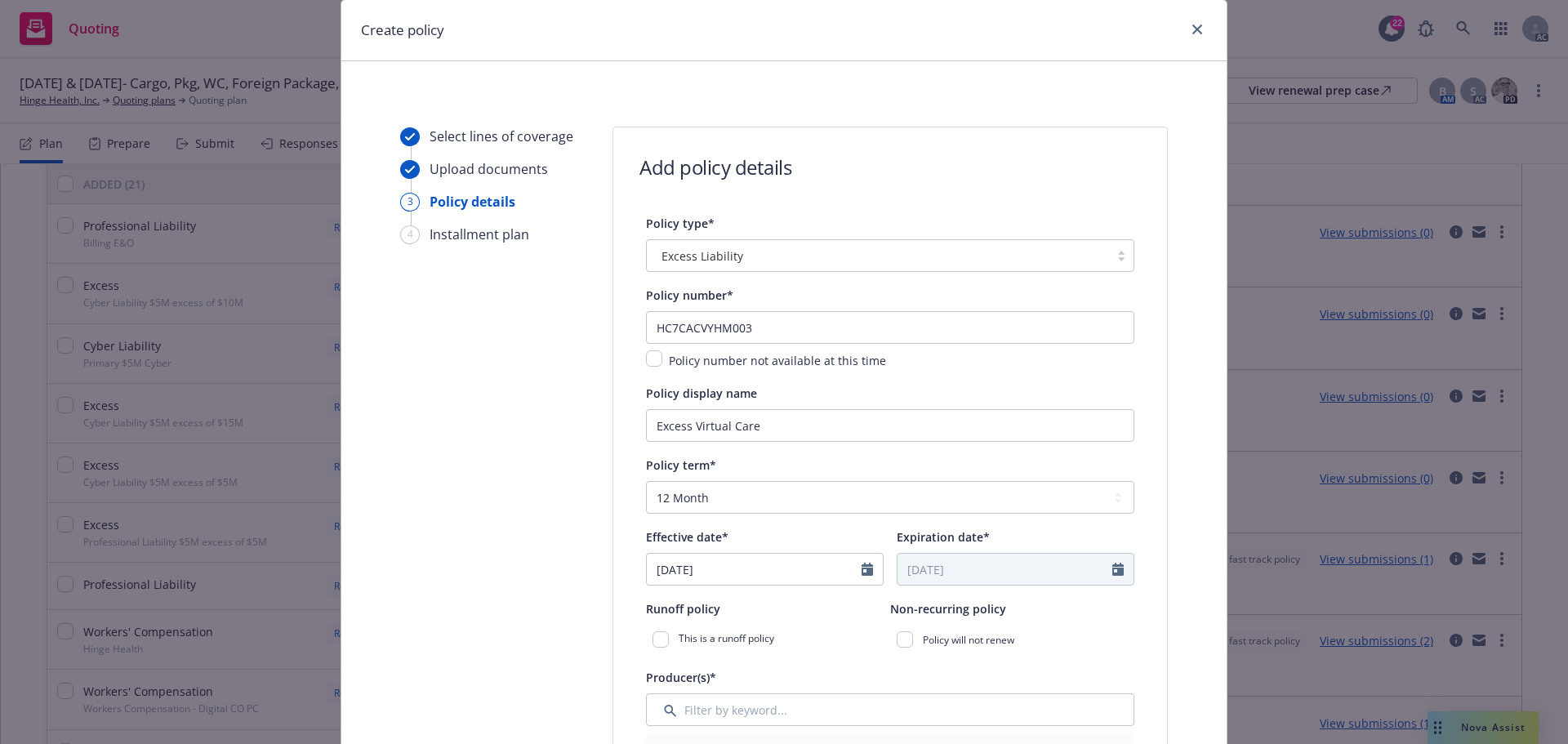
scroll to position [81, 0]
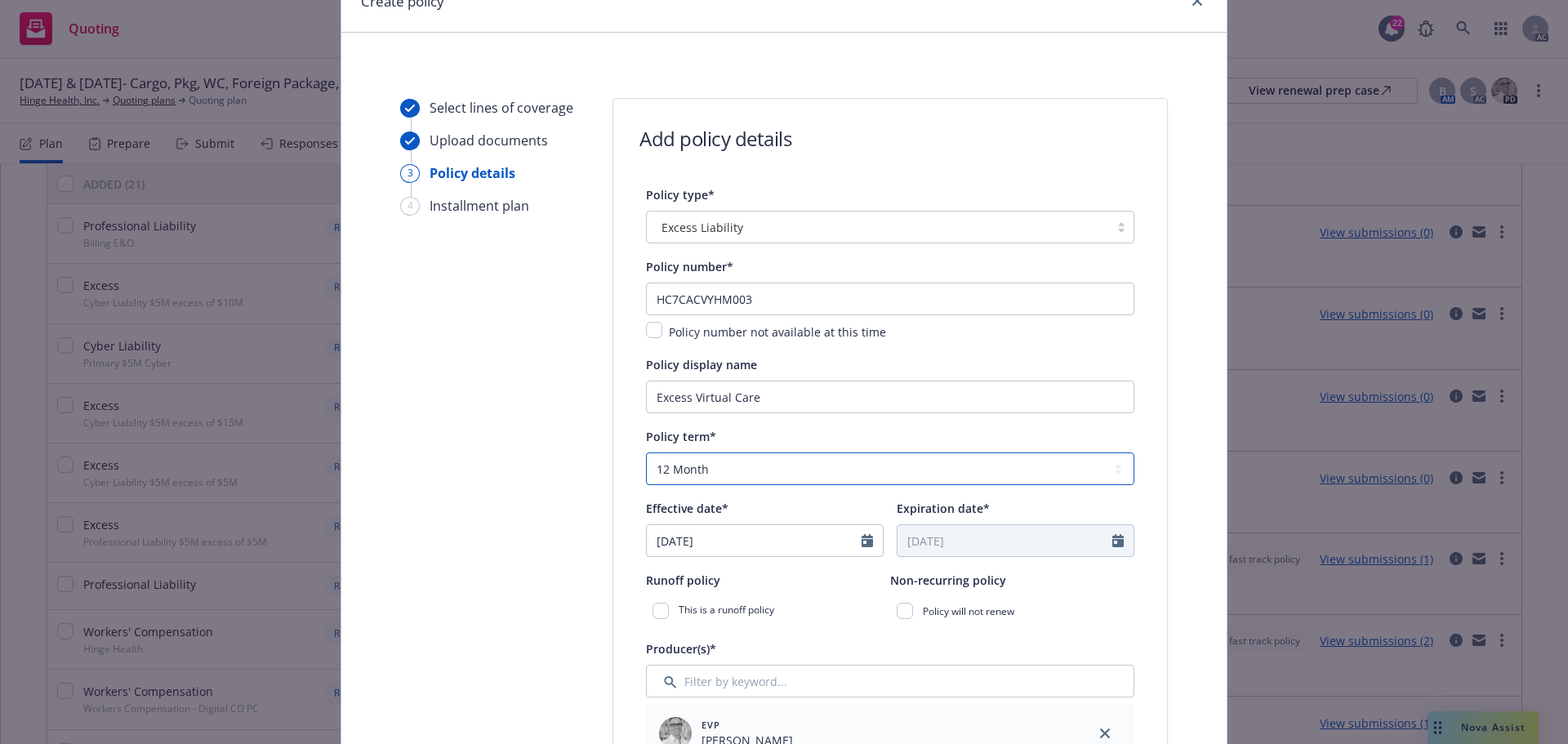
click at [776, 471] on select "Select policy term 12 Month 6 Month 4 Month 3 Month 2 Month 1 Month 36 Month (3…" at bounding box center [891, 468] width 488 height 33
select select "other"
click at [647, 452] on select "Select policy term 12 Month 6 Month 4 Month 3 Month 2 Month 1 Month 36 Month (3…" at bounding box center [891, 468] width 488 height 33
click at [942, 538] on input "Expiration date*" at bounding box center [1006, 541] width 215 height 31
select select "9"
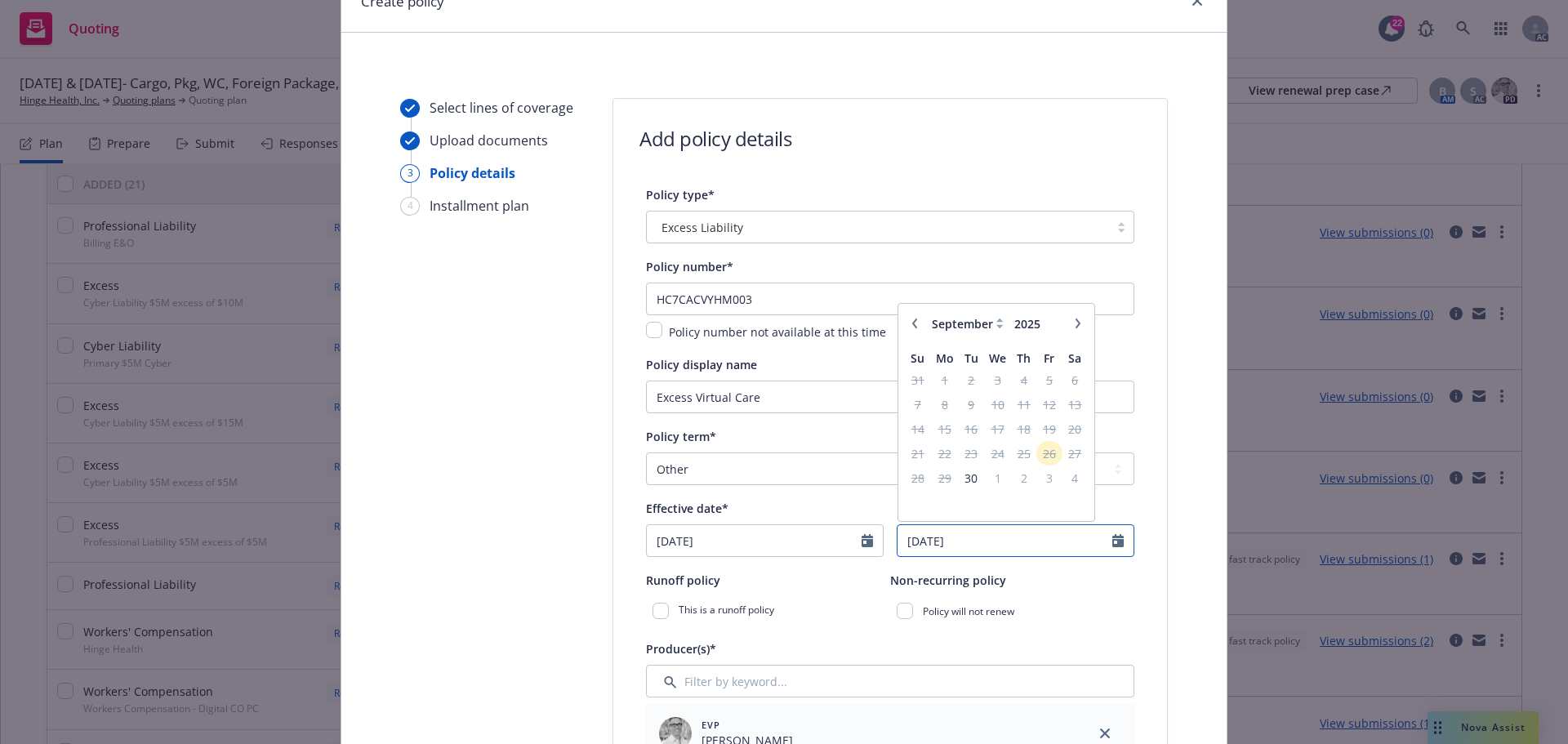
type input "[DATE]"
click at [870, 619] on div "This is a runoff policy" at bounding box center [769, 610] width 244 height 30
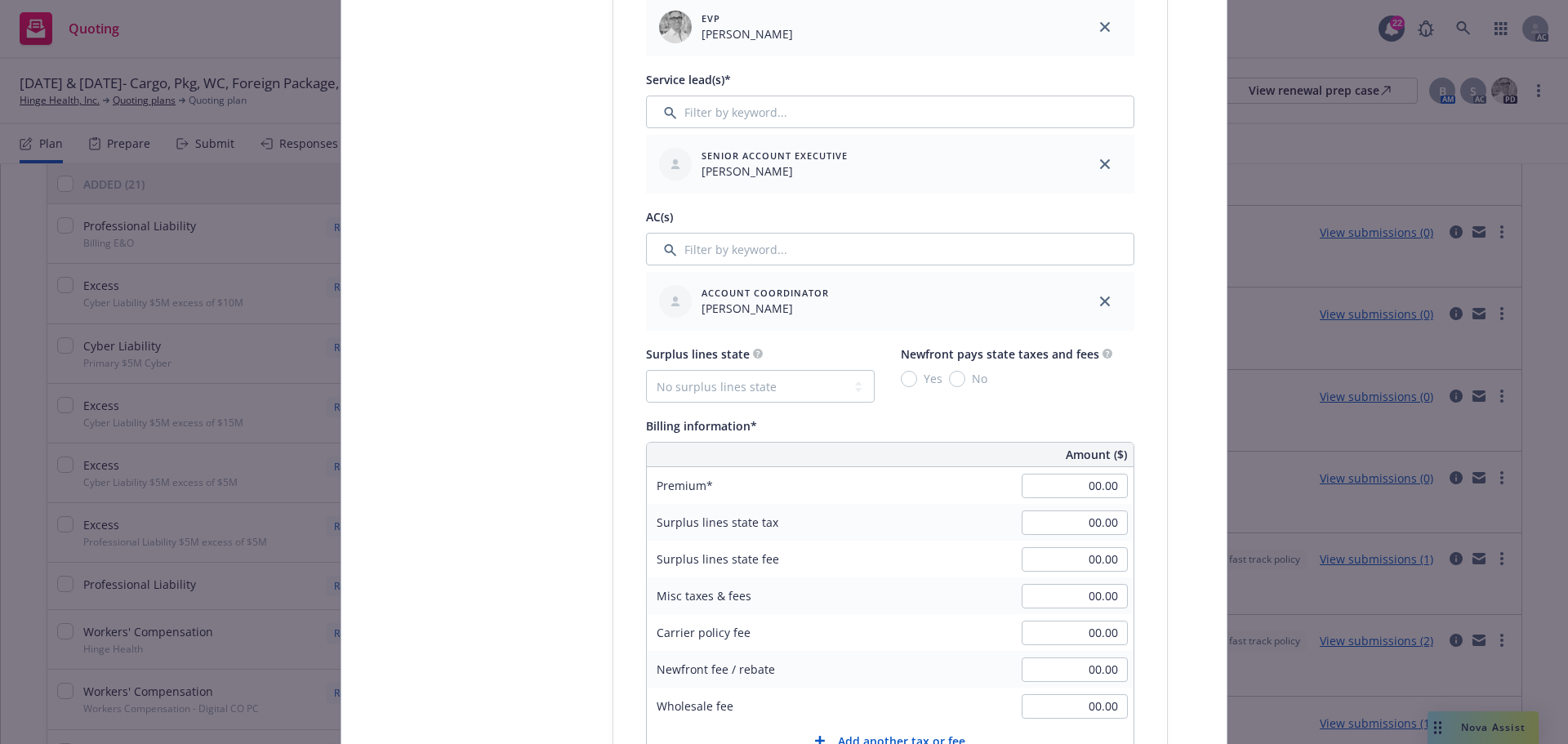
scroll to position [816, 0]
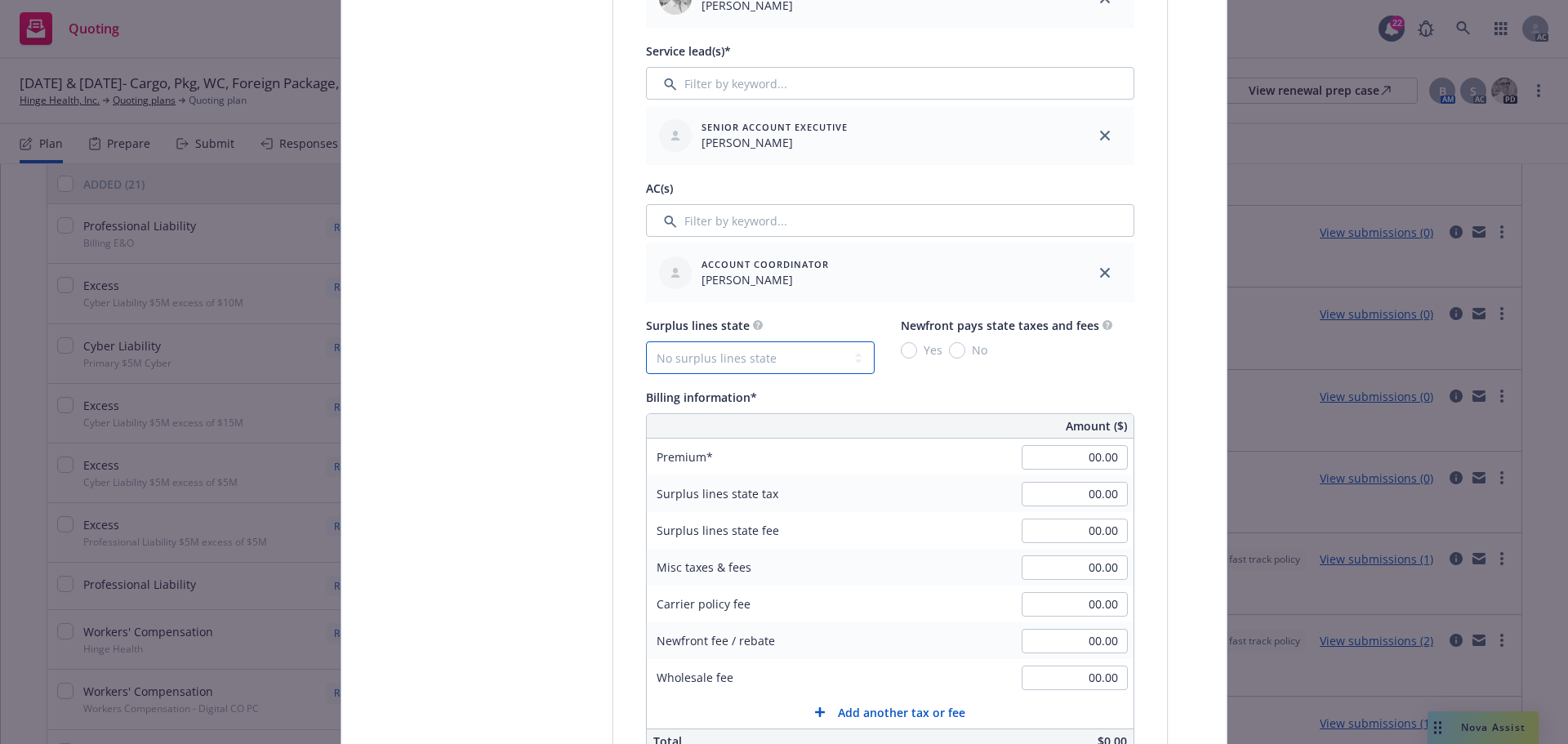
click at [857, 356] on select "No surplus lines state [US_STATE] [US_STATE] [US_STATE] [US_STATE] [US_STATE] […" at bounding box center [760, 358] width 229 height 33
select select "CA"
click at [647, 342] on select "No surplus lines state [US_STATE] [US_STATE] [US_STATE] [US_STATE] [US_STATE] […" at bounding box center [760, 358] width 229 height 33
click at [949, 346] on input "No" at bounding box center [958, 350] width 16 height 16
radio input "true"
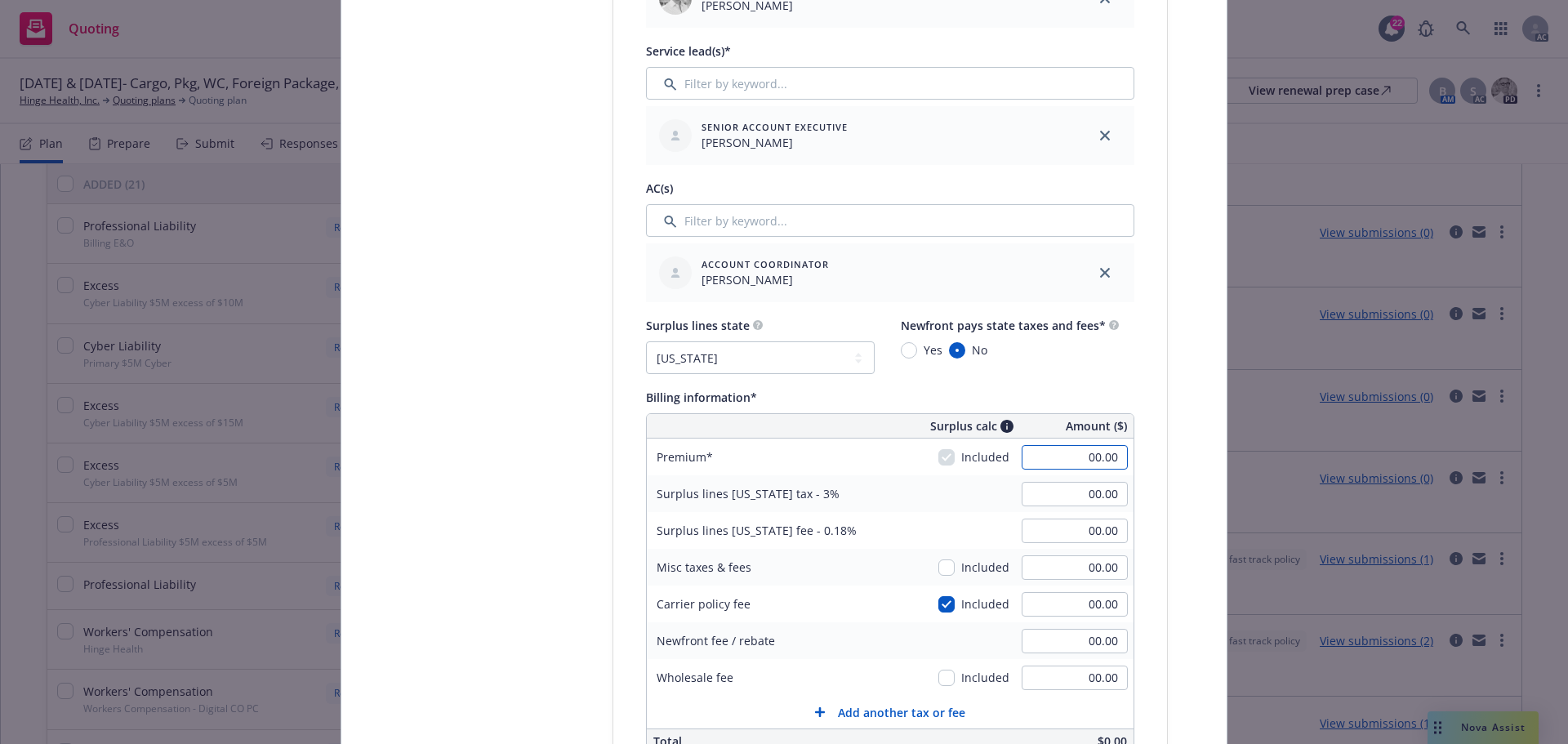
click at [1071, 453] on input "00.00" at bounding box center [1074, 457] width 106 height 24
type input "129,644.00"
type input "3,889.32"
type input "233.36"
click at [1009, 627] on div "Newfront fee / rebate 00.00" at bounding box center [890, 640] width 486 height 37
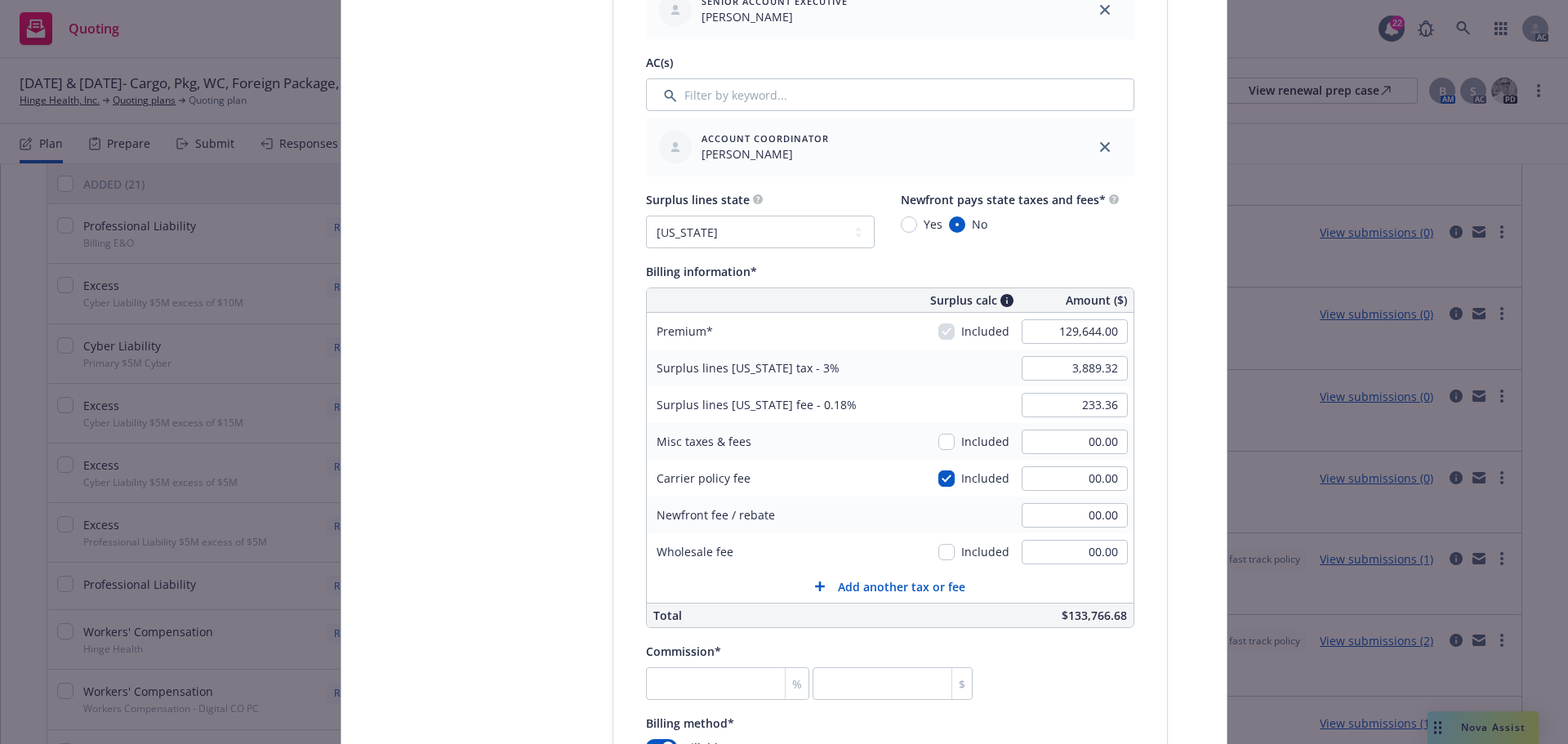
scroll to position [980, 0]
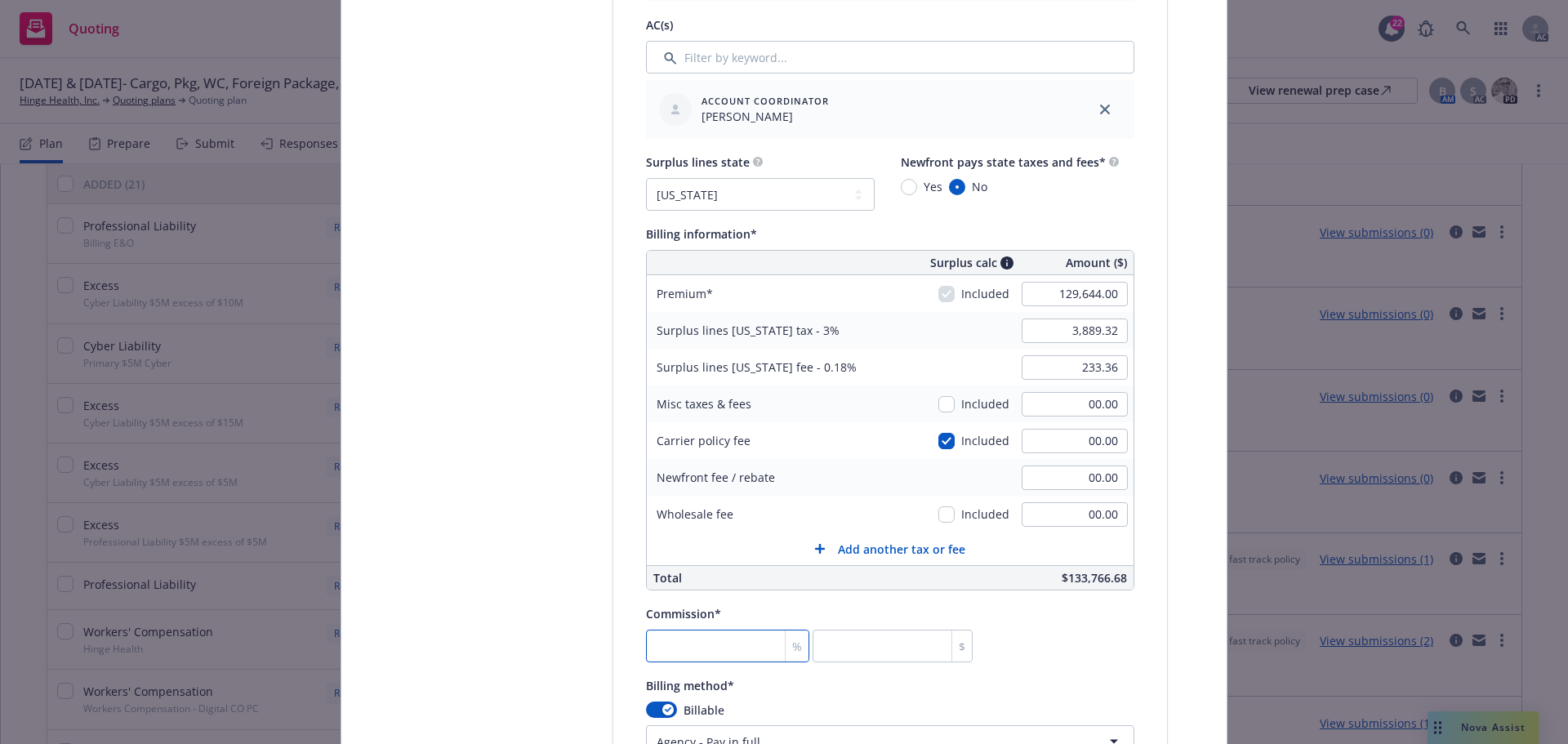
click at [694, 650] on input "number" at bounding box center [728, 645] width 164 height 33
type input "1"
type input "1296.44"
type input "11"
type input "14260.84"
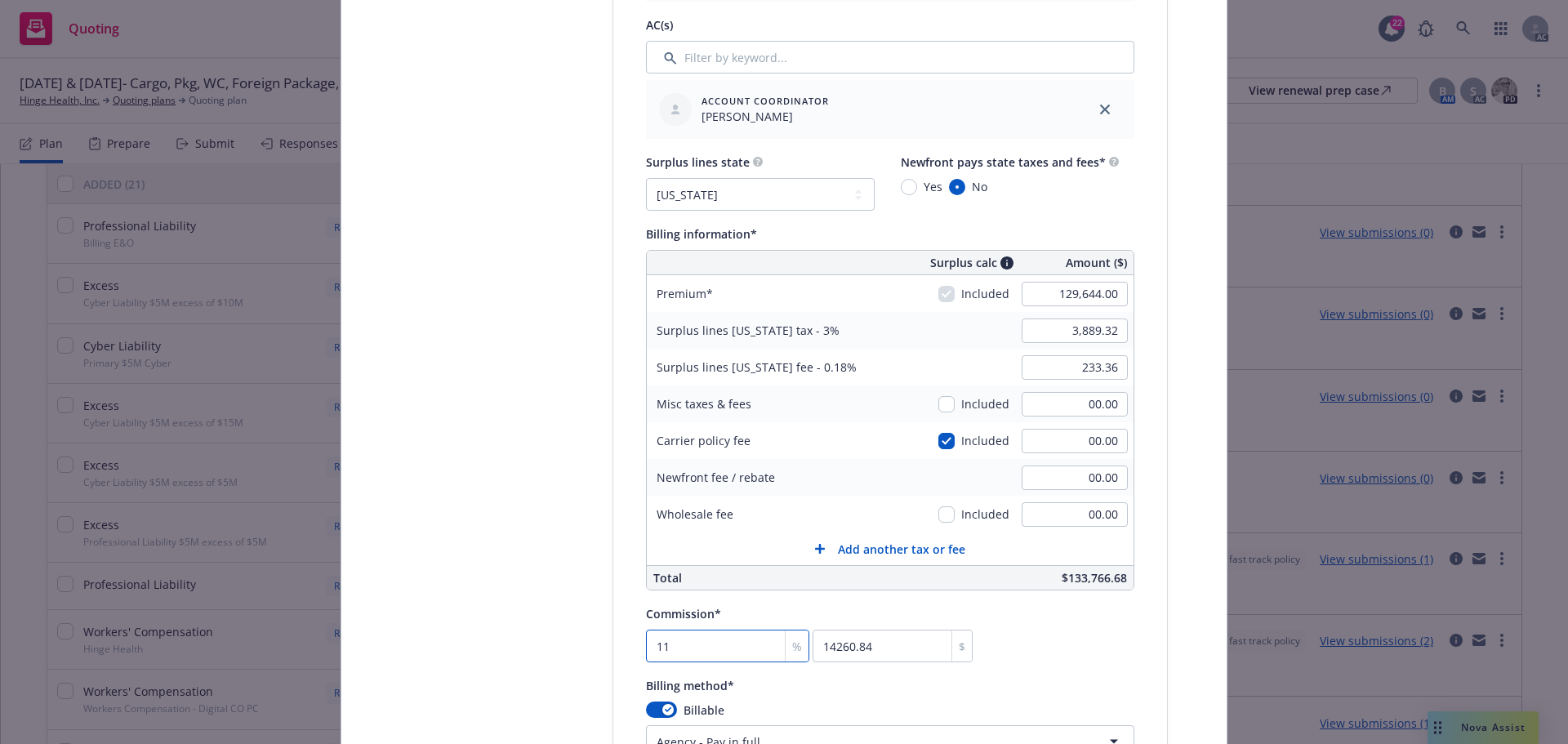
type input "11"
click at [1073, 663] on div "Commission* 11 % 14260.84 $" at bounding box center [891, 633] width 488 height 59
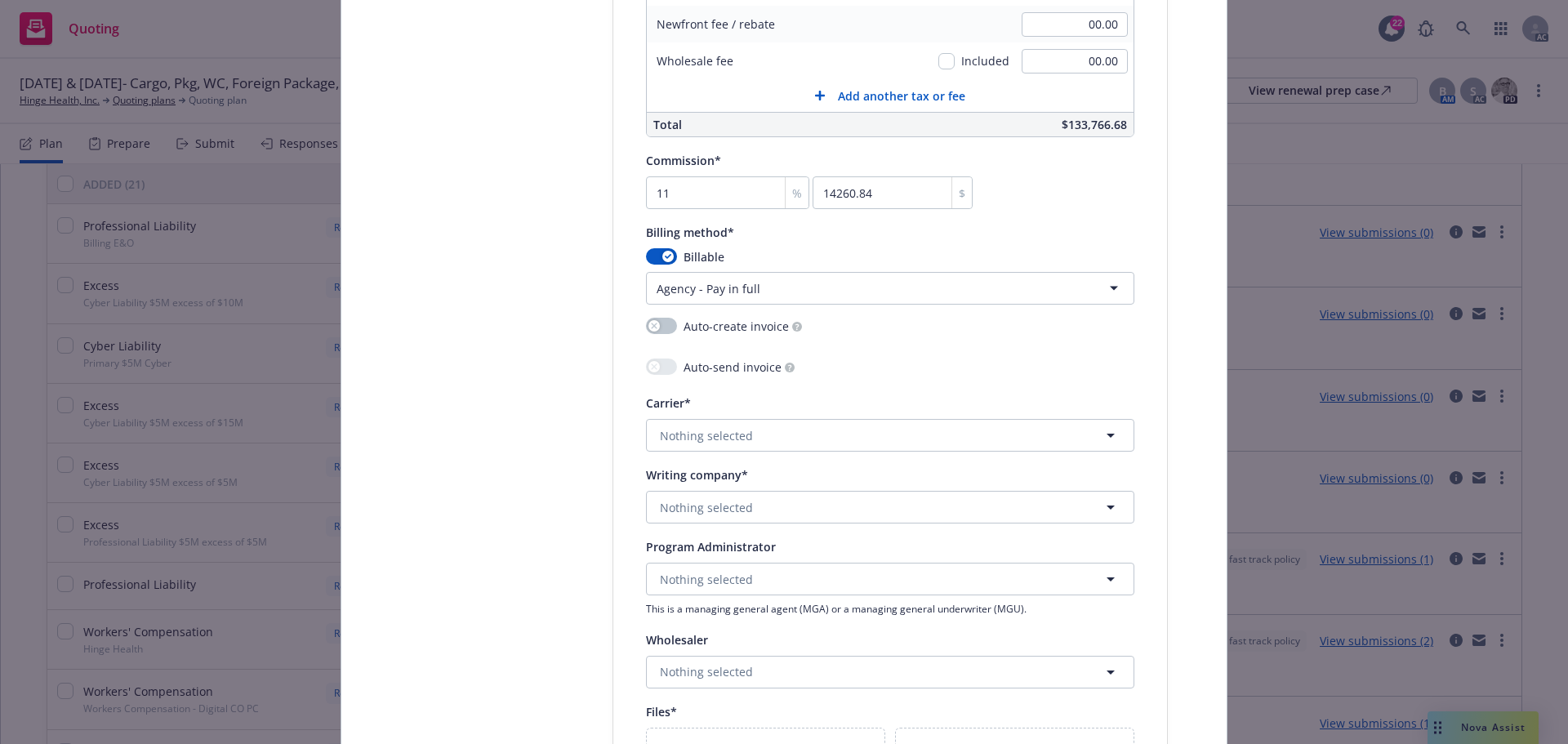
scroll to position [1470, 0]
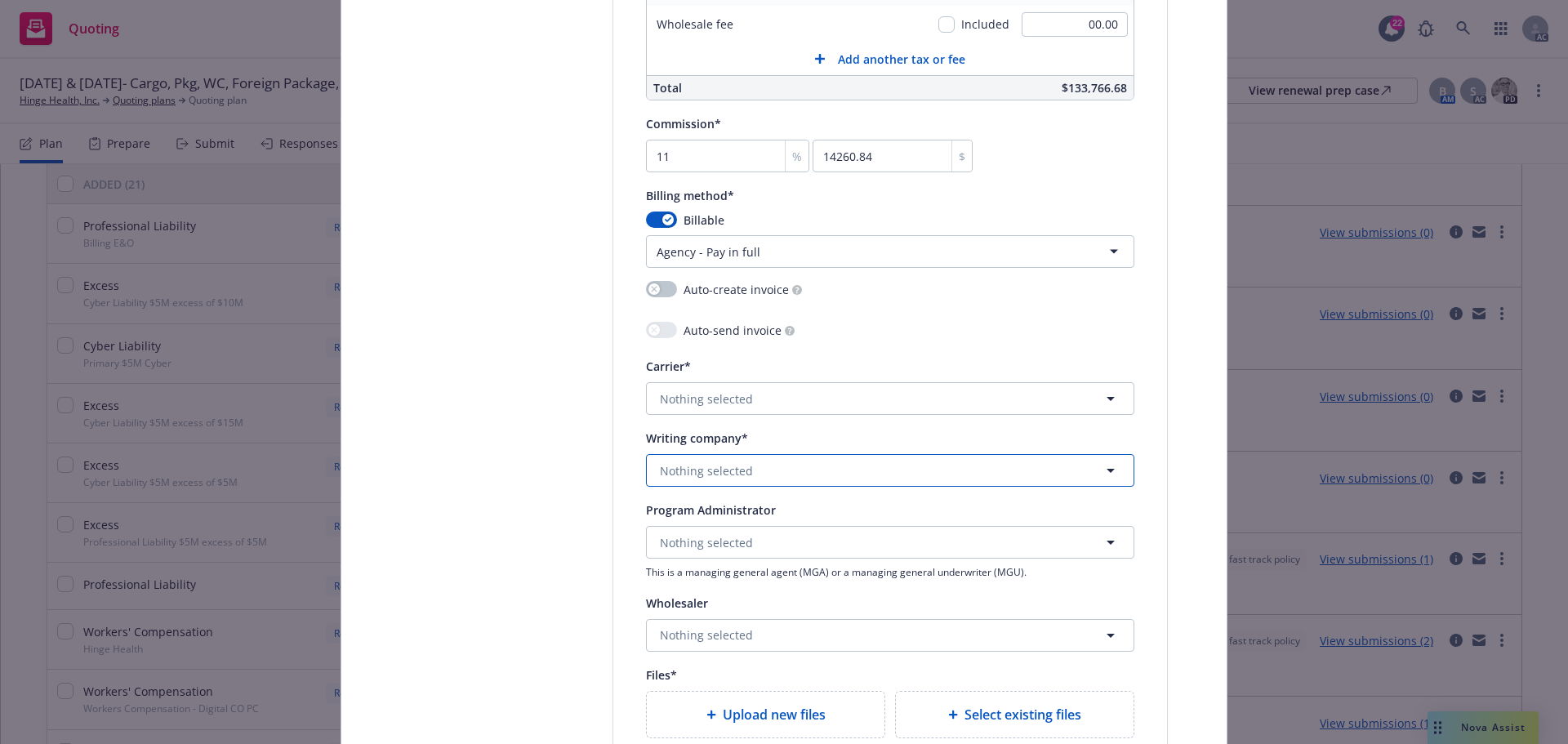
click at [716, 477] on span "Nothing selected" at bounding box center [706, 470] width 93 height 17
type input "Ironsho"
click at [732, 403] on strong "Ironshore Specialty Insurance Company" at bounding box center [775, 407] width 223 height 15
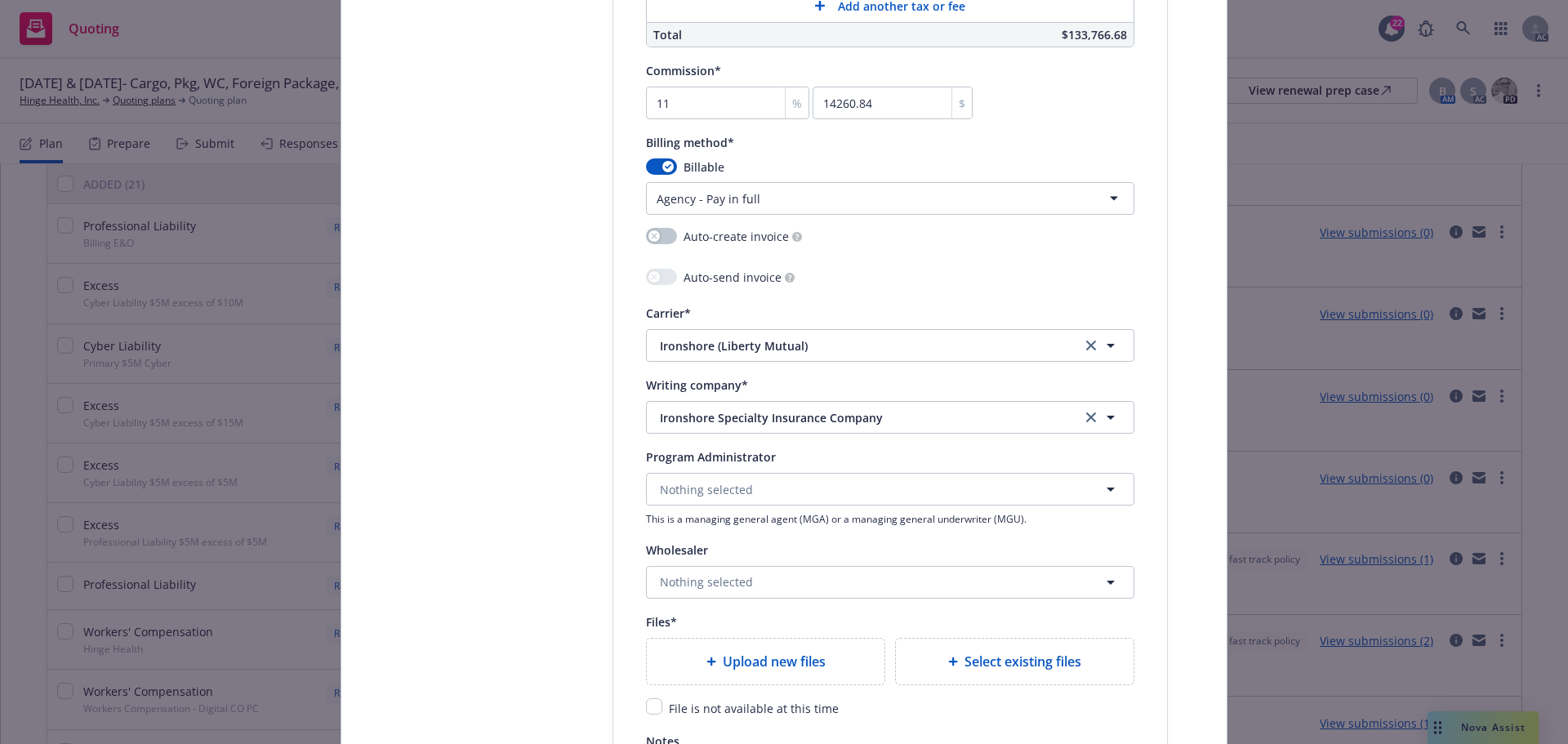
scroll to position [1551, 0]
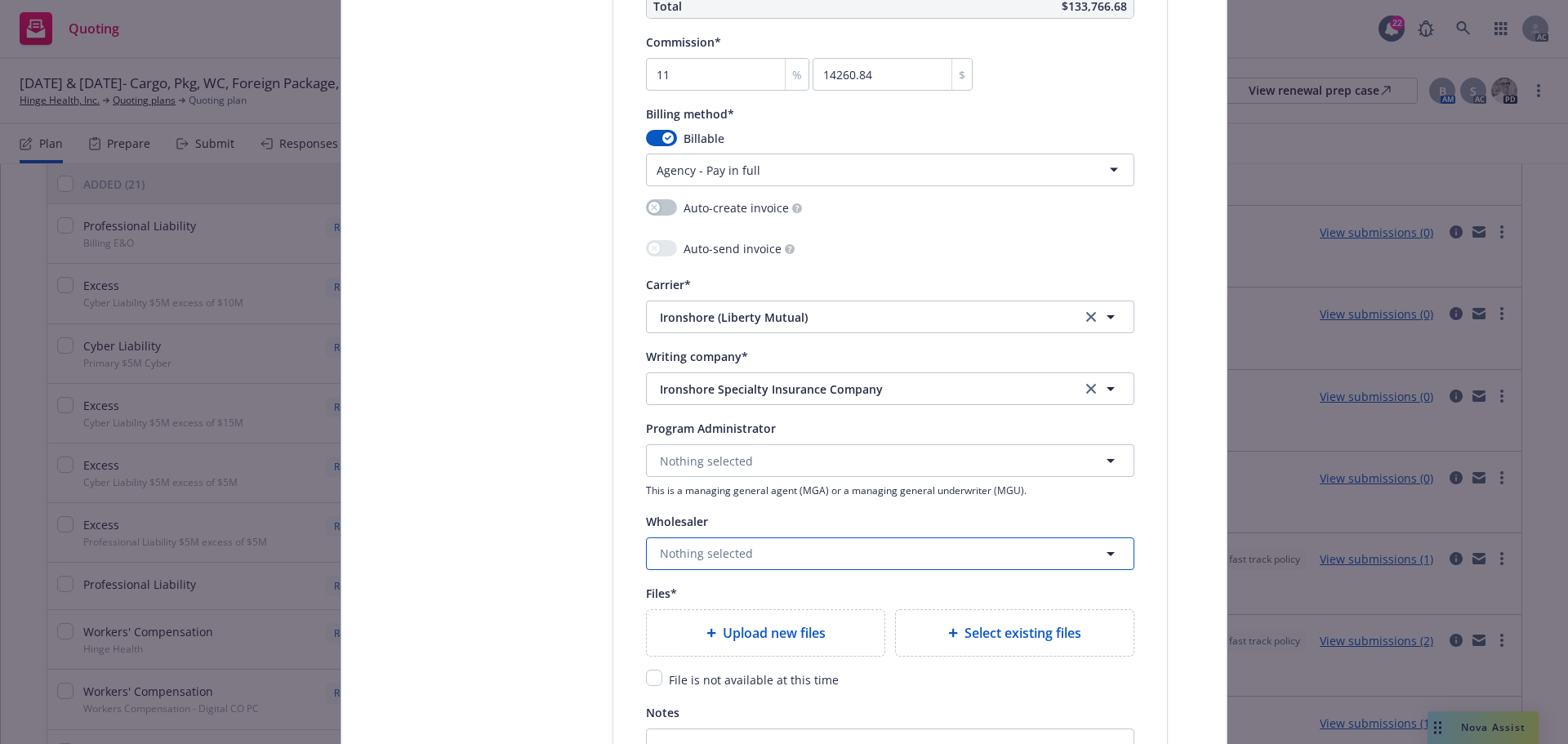
click at [759, 558] on button "Nothing selected" at bounding box center [891, 553] width 488 height 33
type input "Amwin"
click at [721, 445] on div "Amwins Wholesaler" at bounding box center [693, 437] width 71 height 41
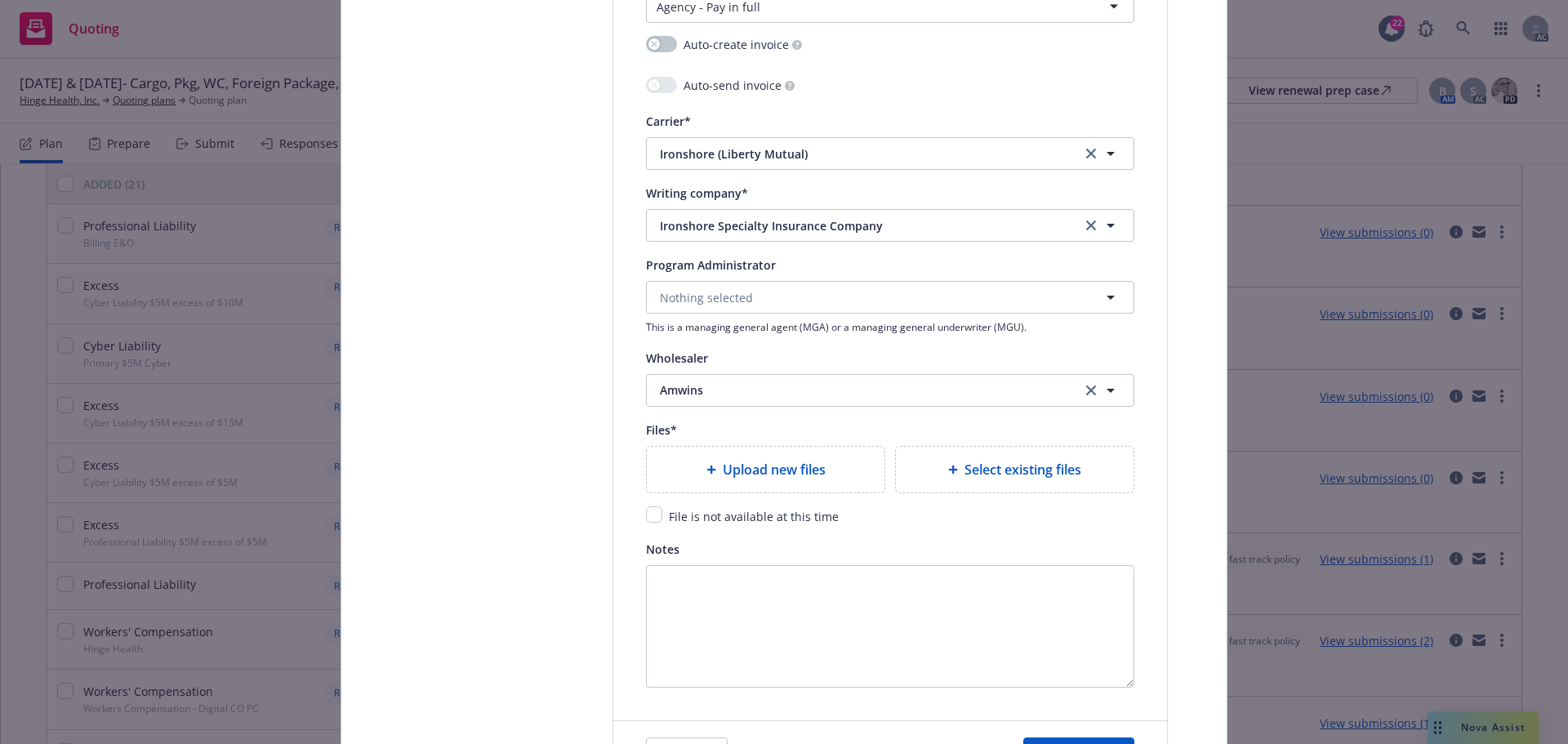
scroll to position [1796, 0]
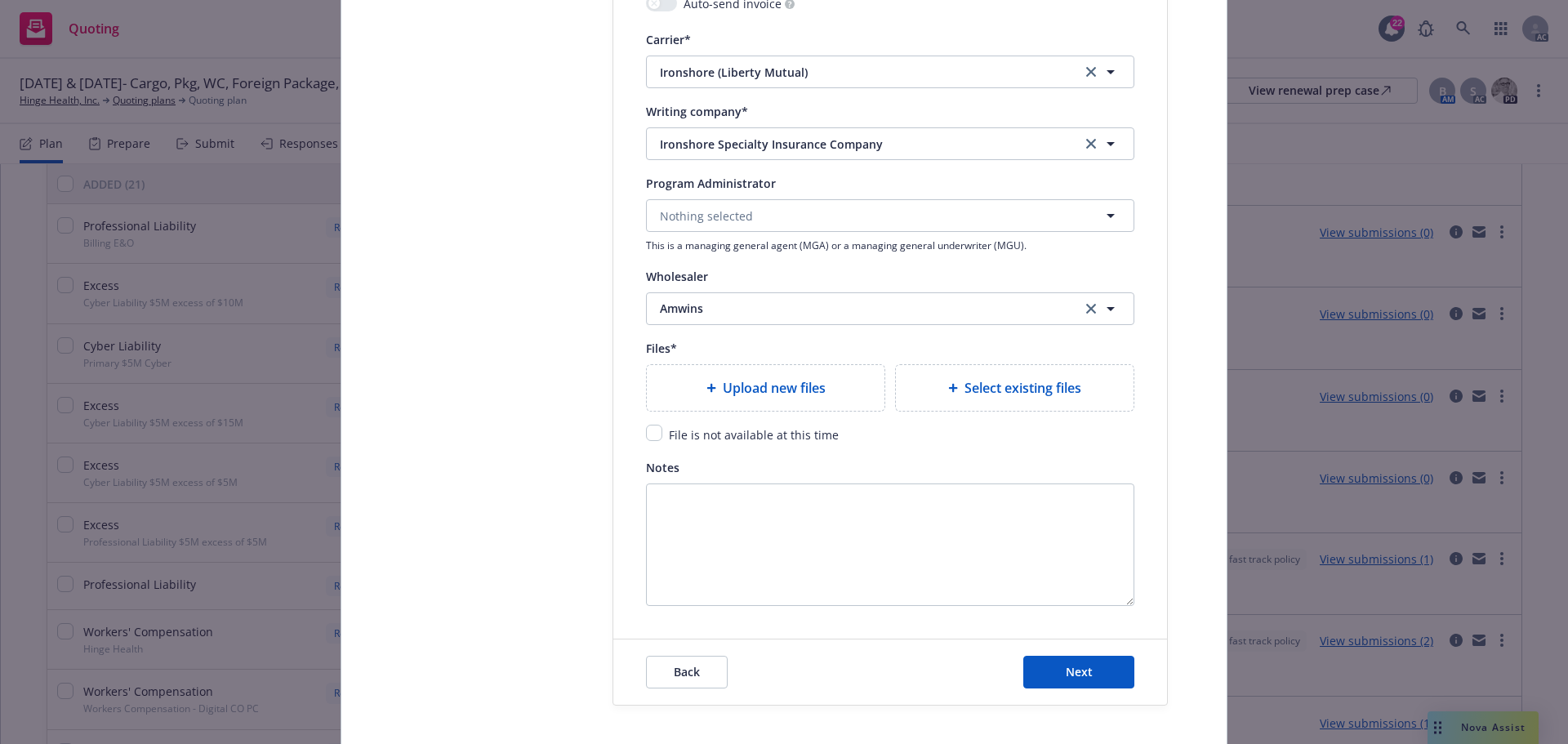
click at [760, 390] on span "Upload new files" at bounding box center [774, 388] width 103 height 20
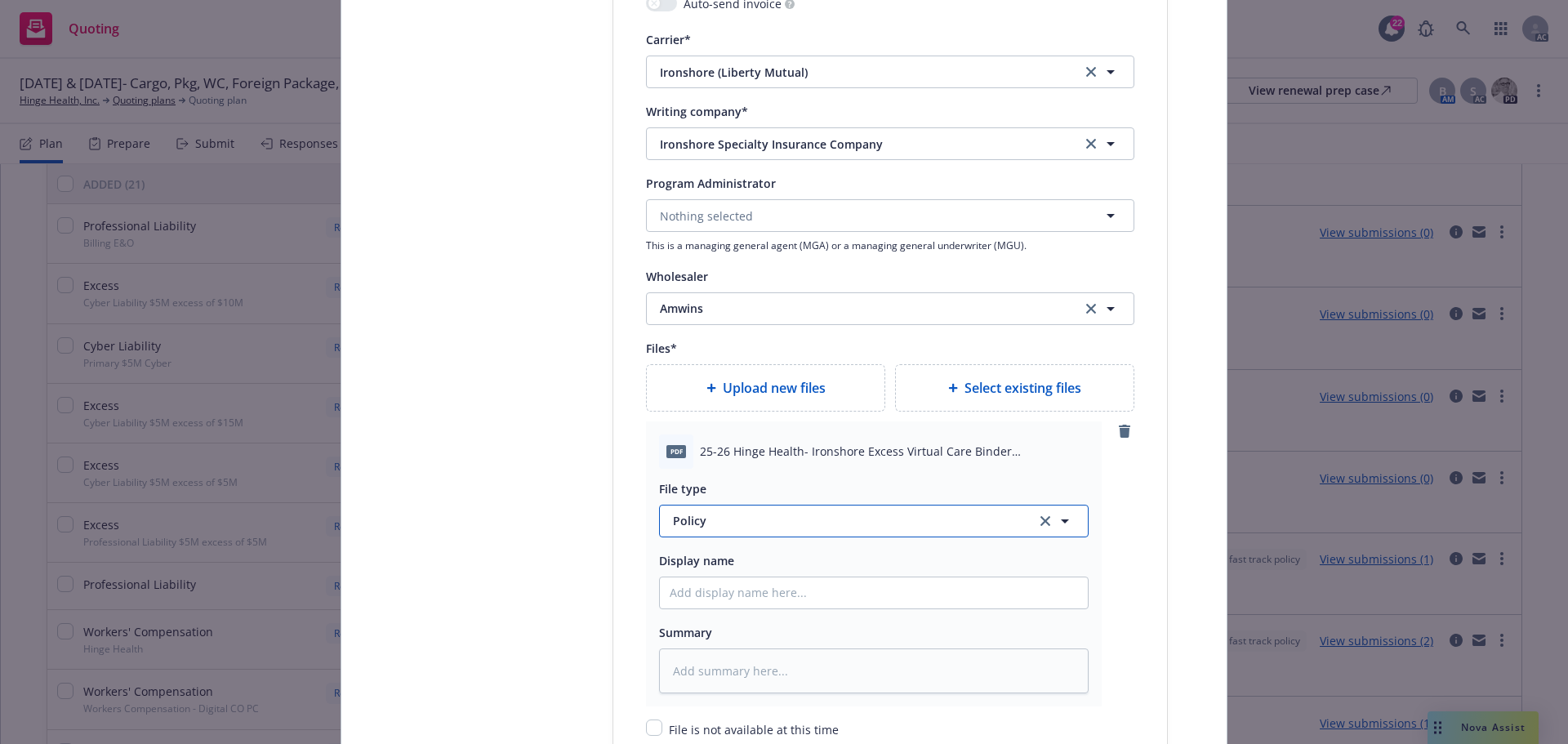
click at [704, 514] on span "Policy" at bounding box center [845, 520] width 344 height 17
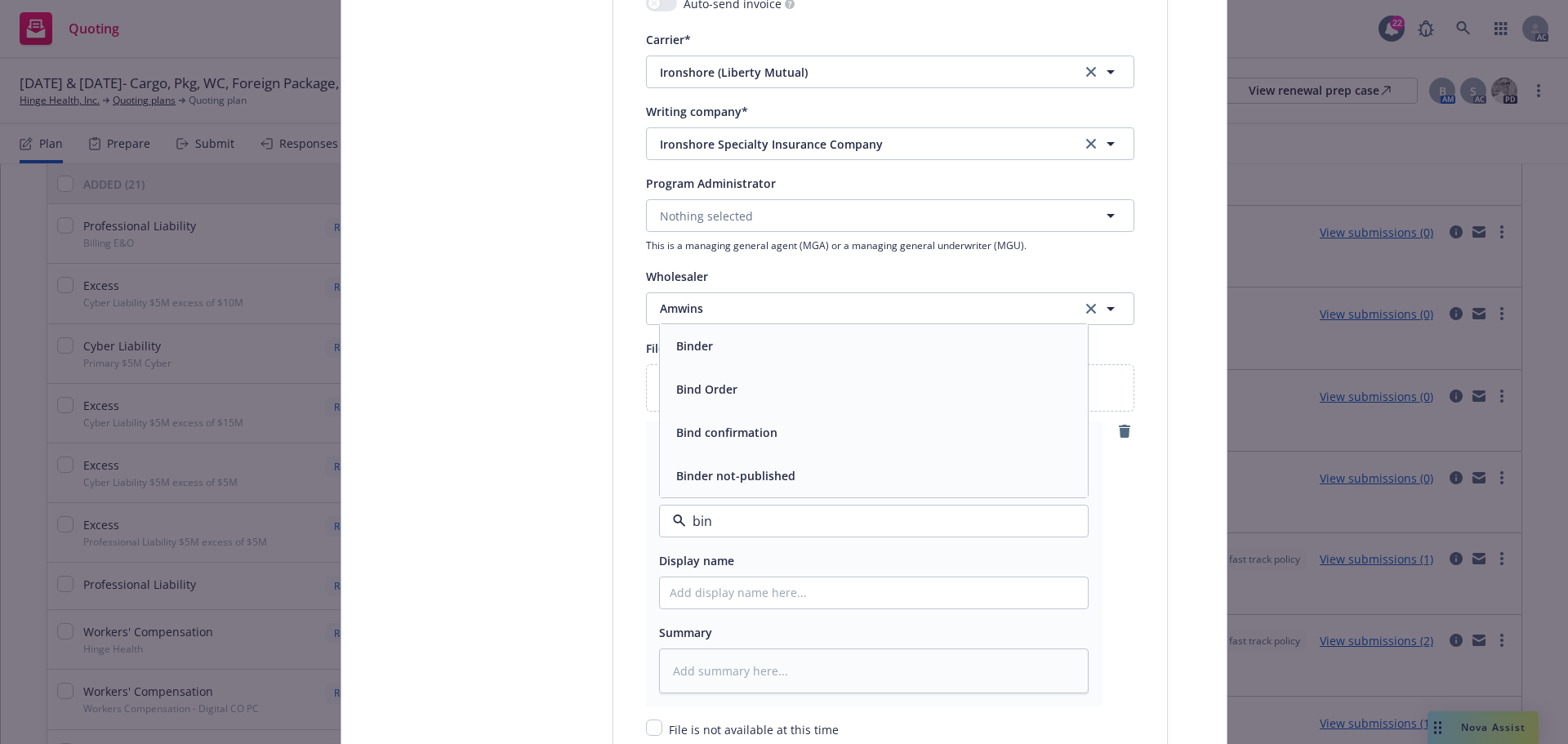
type input "bind"
click at [697, 351] on span "Binder" at bounding box center [694, 345] width 37 height 17
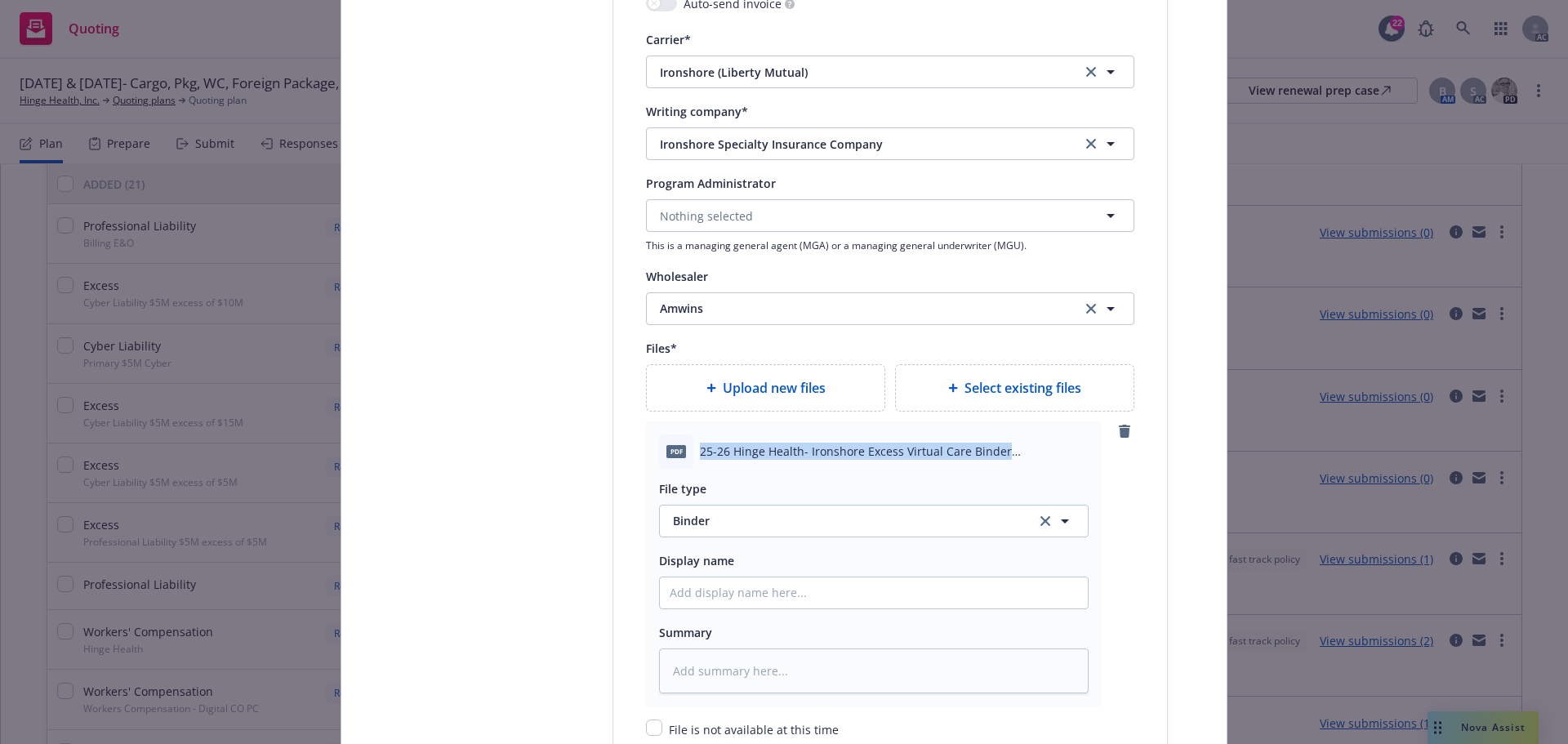
drag, startPoint x: 692, startPoint y: 449, endPoint x: 997, endPoint y: 452, distance: 305.0
click at [997, 452] on div "pdf 25-26 Hinge Health- Ironshore Excess Virtual Care Binder HC7CACVYHM003.pdf" at bounding box center [874, 452] width 430 height 34
copy span "25-26 Hinge Health- Ironshore Excess Virtual Care Binder"
click at [748, 585] on input "Policy display name" at bounding box center [874, 593] width 428 height 31
paste input "25-26 Hinge Health- Ironshore Excess Virtual Care Binder"
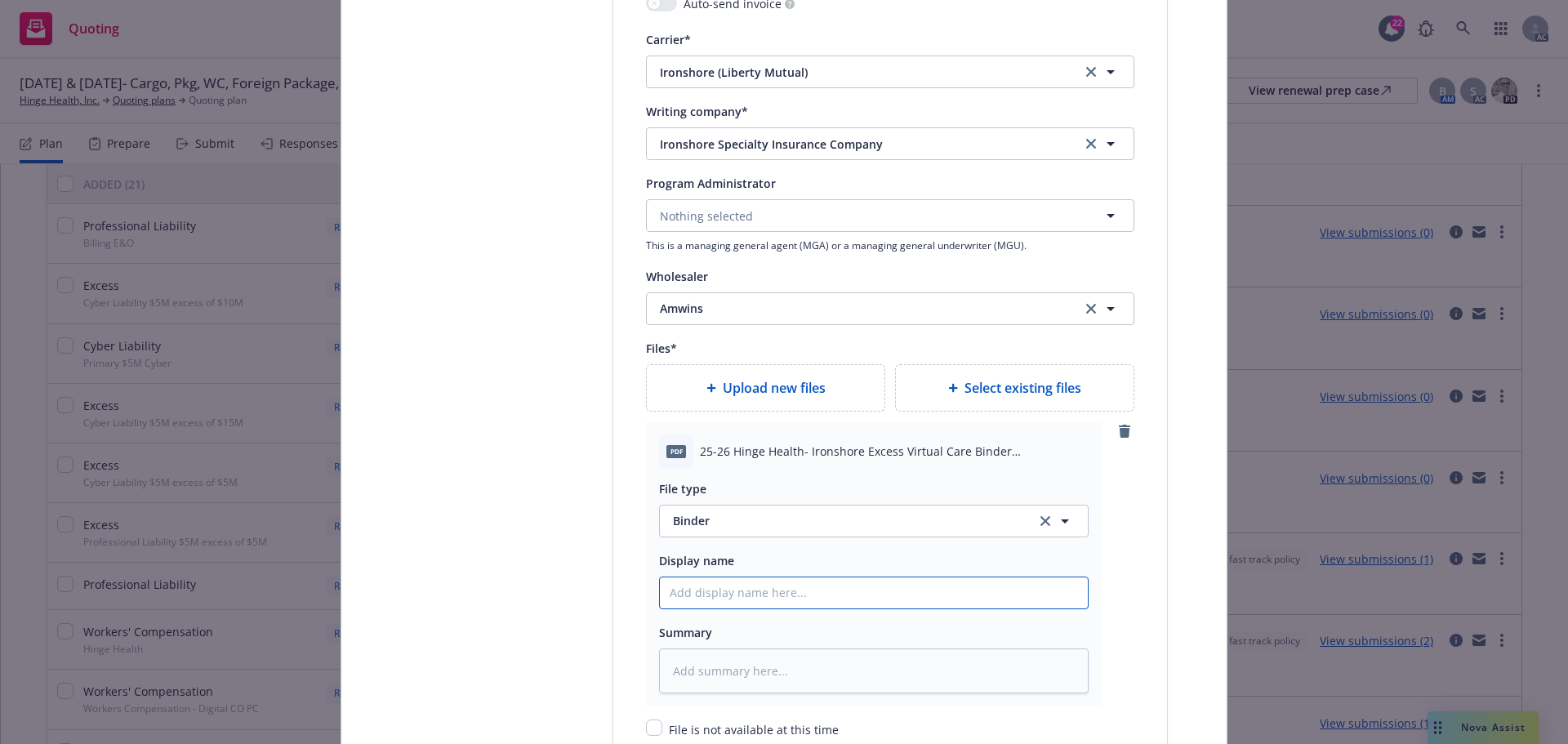
type textarea "x"
type input "25-26 Hinge Health- Ironshore Excess Virtual Care Binder"
click at [712, 666] on textarea at bounding box center [874, 671] width 430 height 45
paste textarea "25-26 Hinge Health- Ironshore Excess Virtual Care Binder"
type textarea "x"
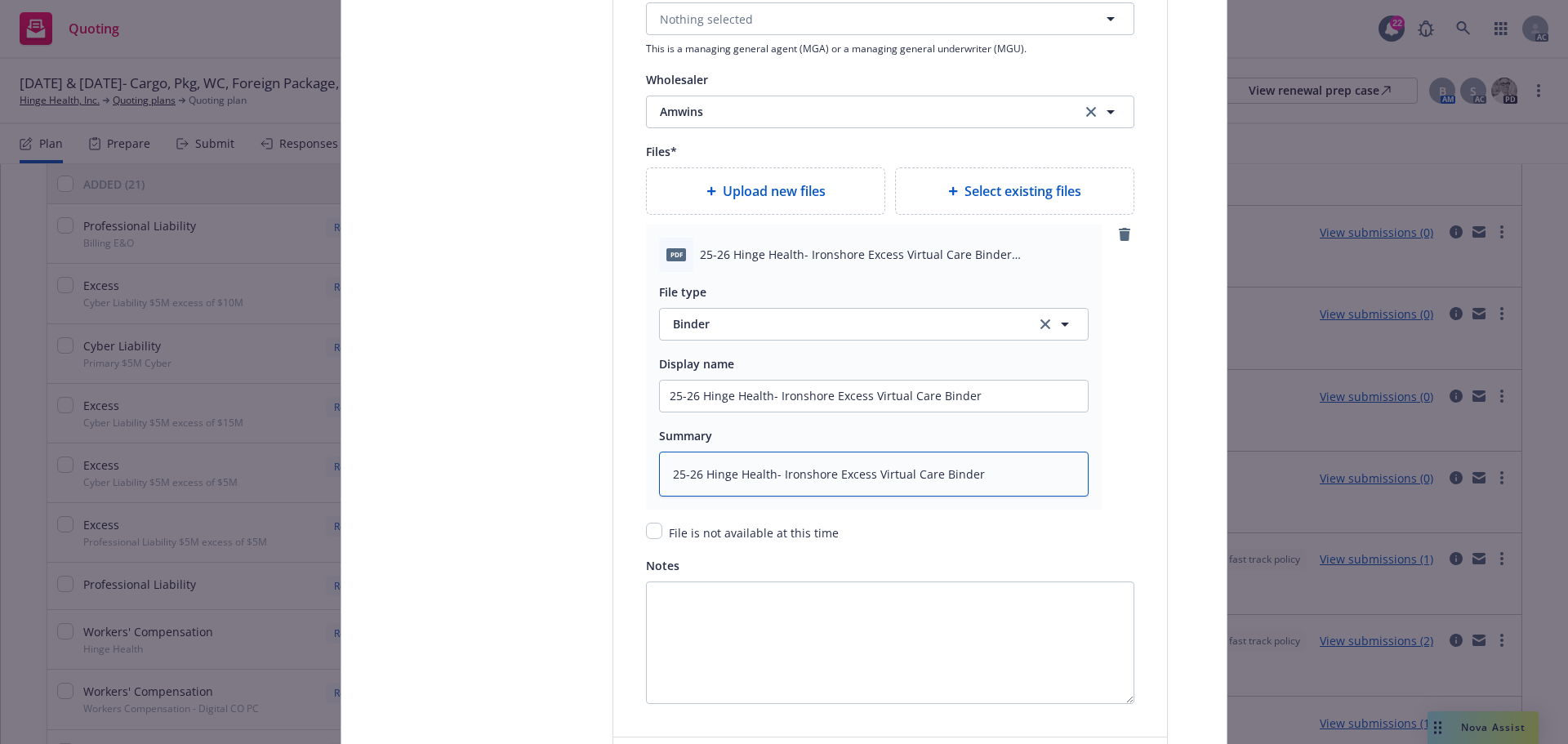
scroll to position [2041, 0]
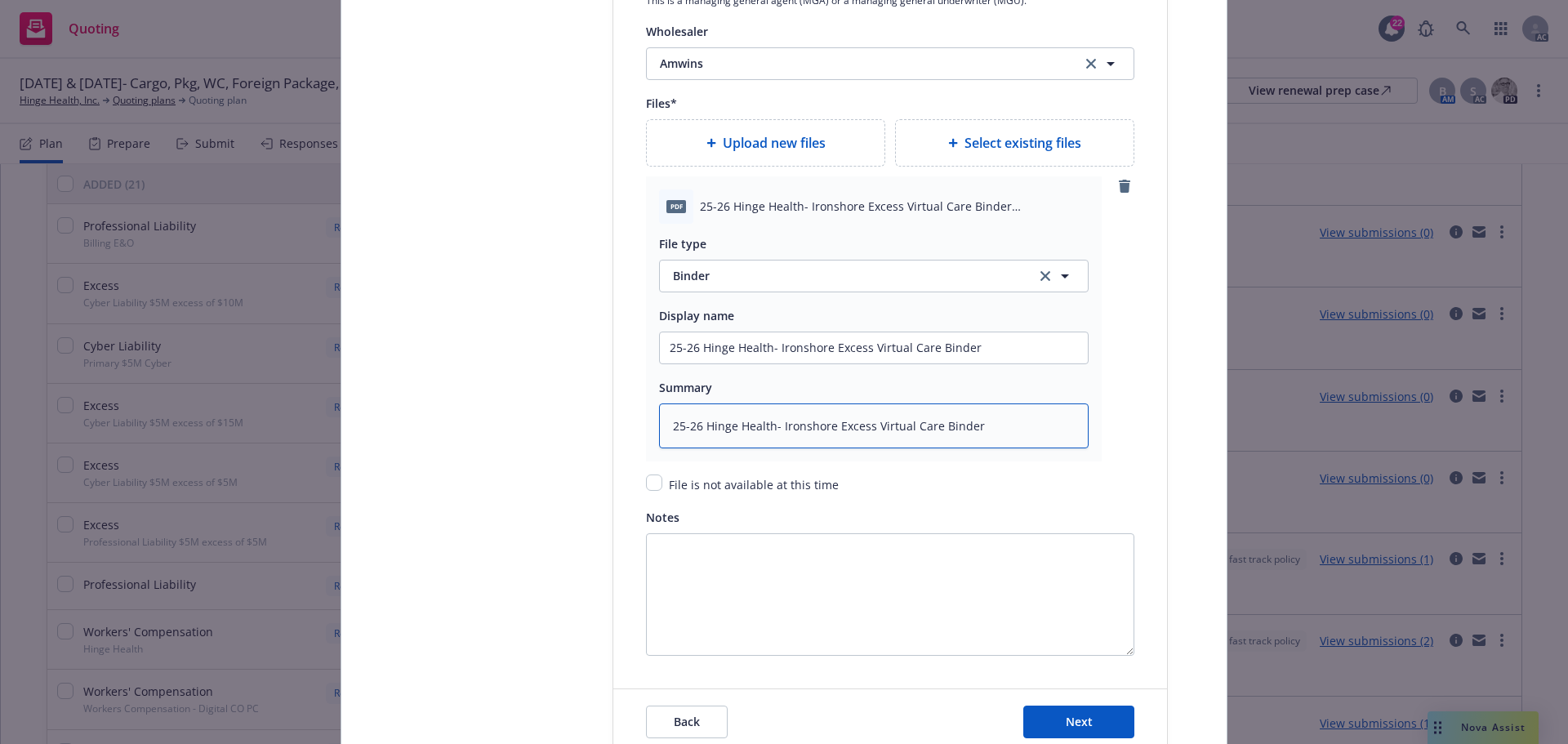
type textarea "25-26 Hinge Health- Ironshore Excess Virtual Care Binder"
click at [748, 137] on span "Upload new files" at bounding box center [774, 143] width 103 height 20
type textarea "x"
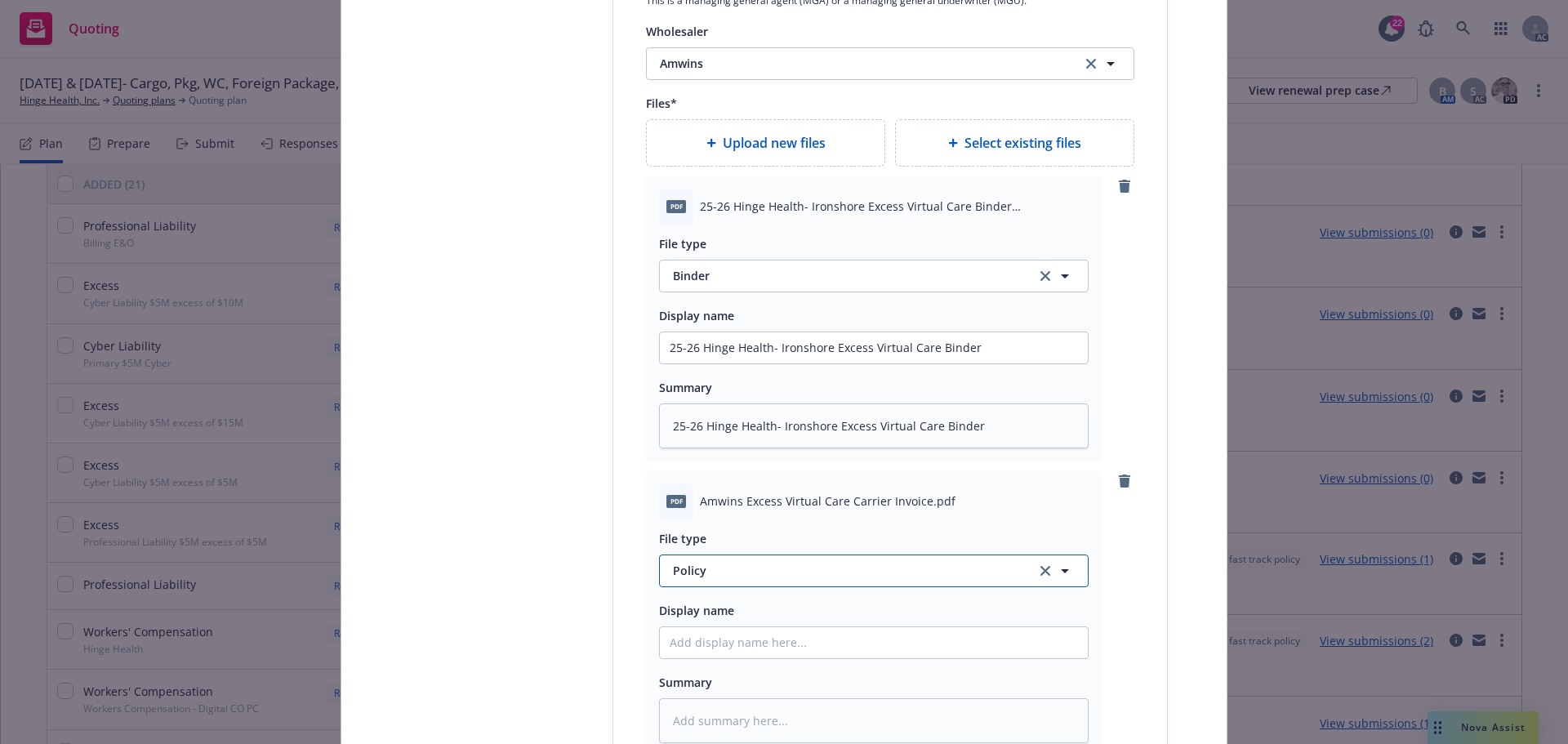
click at [760, 578] on span "Policy" at bounding box center [845, 570] width 344 height 17
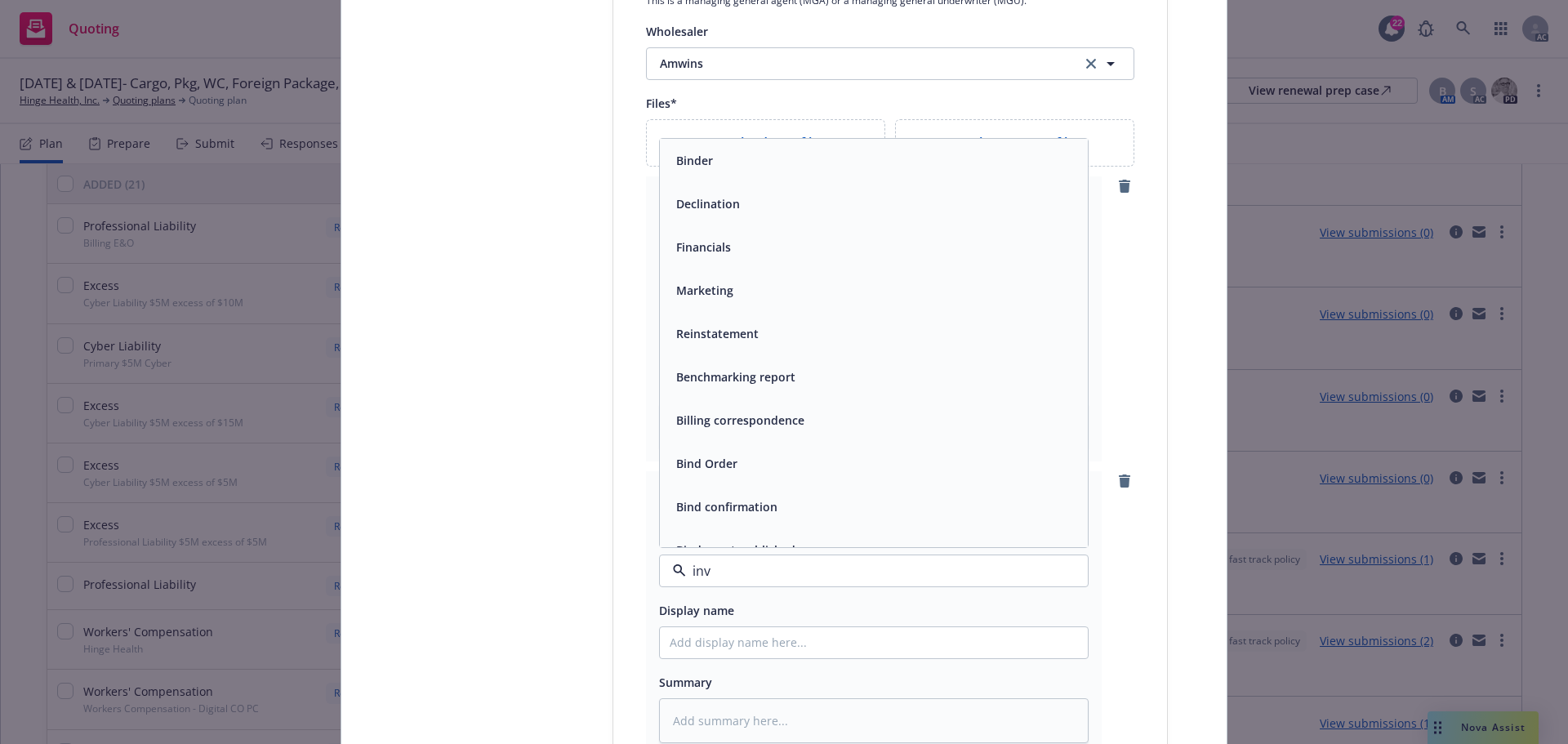
type input "invo"
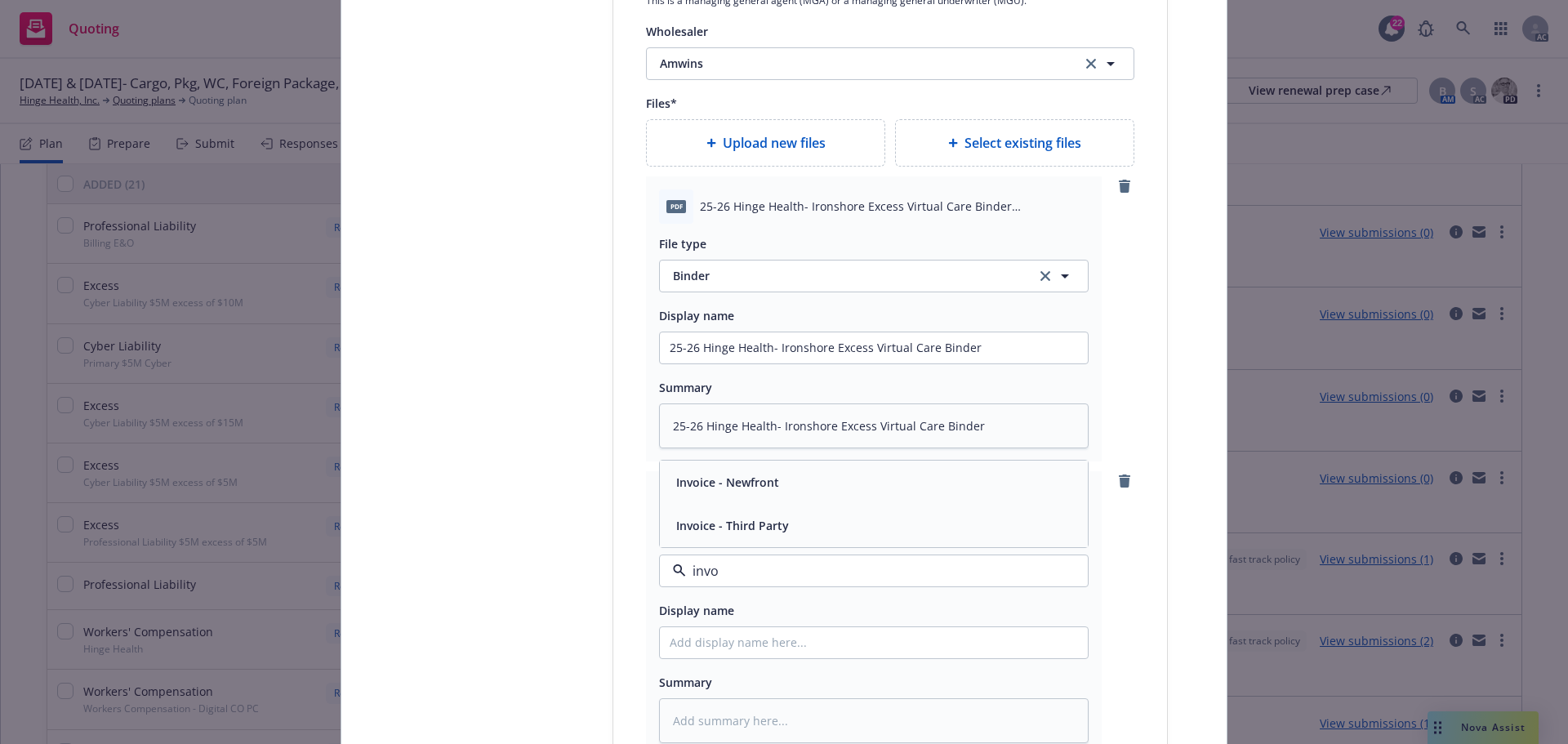
click at [842, 512] on div "Invoice - Third Party" at bounding box center [874, 525] width 428 height 43
drag, startPoint x: 697, startPoint y: 498, endPoint x: 917, endPoint y: 499, distance: 220.0
click at [917, 499] on span "Amwins Excess Virtual Care Carrier Invoice.pdf" at bounding box center [827, 501] width 256 height 17
copy span "Amwins Excess Virtual Care Carrier Invoice"
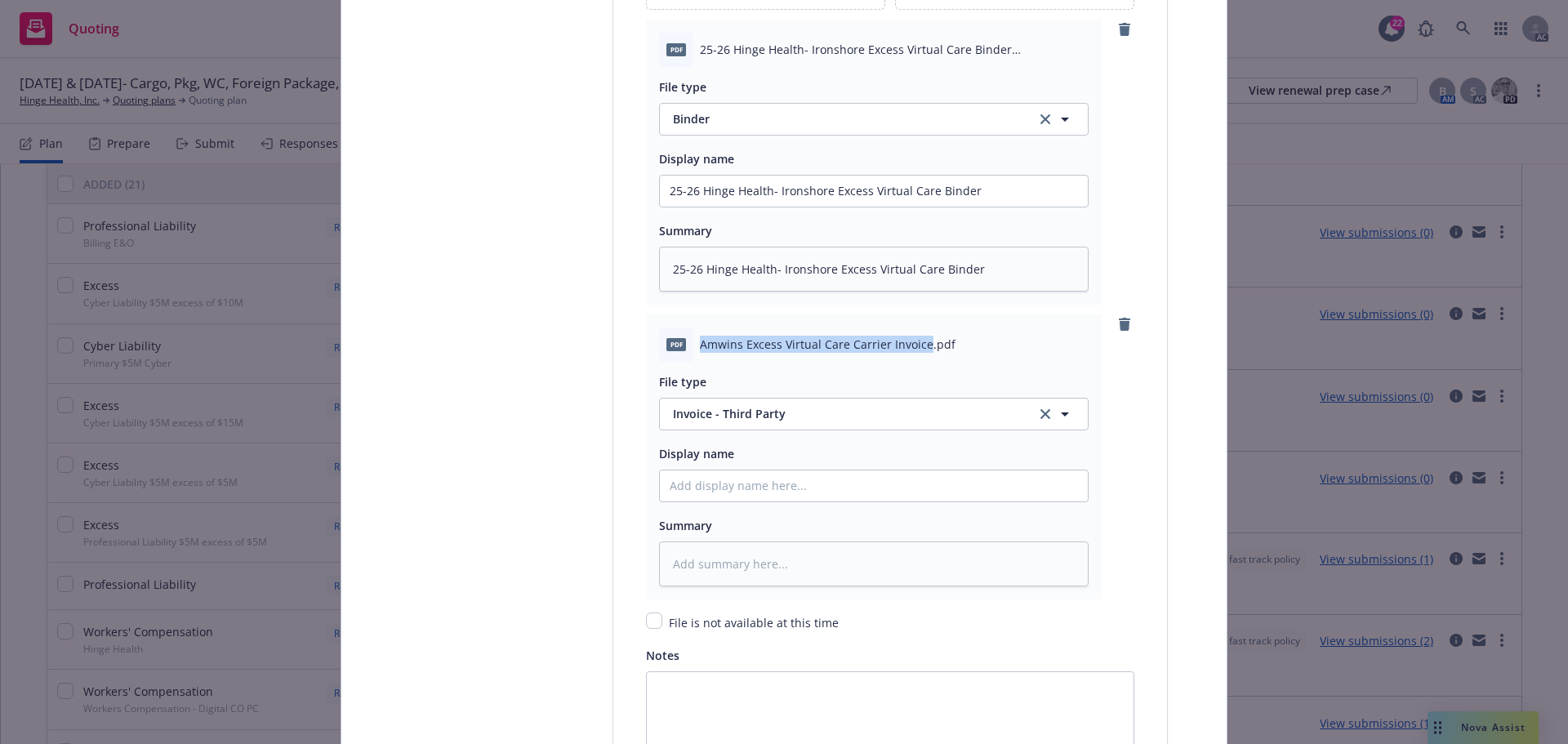
scroll to position [2205, 0]
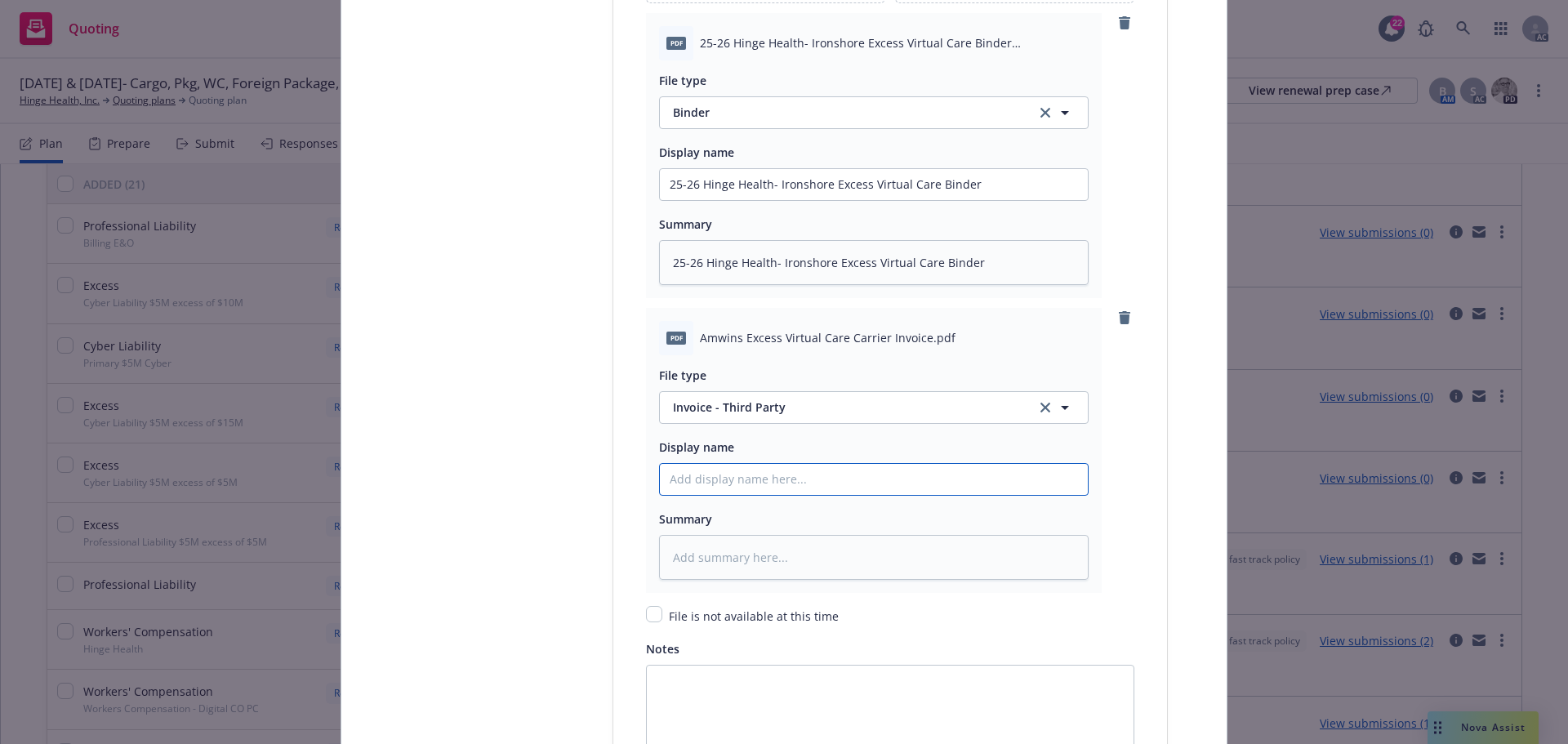
click at [685, 480] on input "Policy display name" at bounding box center [874, 479] width 428 height 31
paste input "Amwins Excess Virtual Care Carrier Invoice"
type textarea "x"
type input "Amwins Excess Virtual Care Carrier Invoice"
click at [718, 565] on textarea at bounding box center [874, 558] width 430 height 45
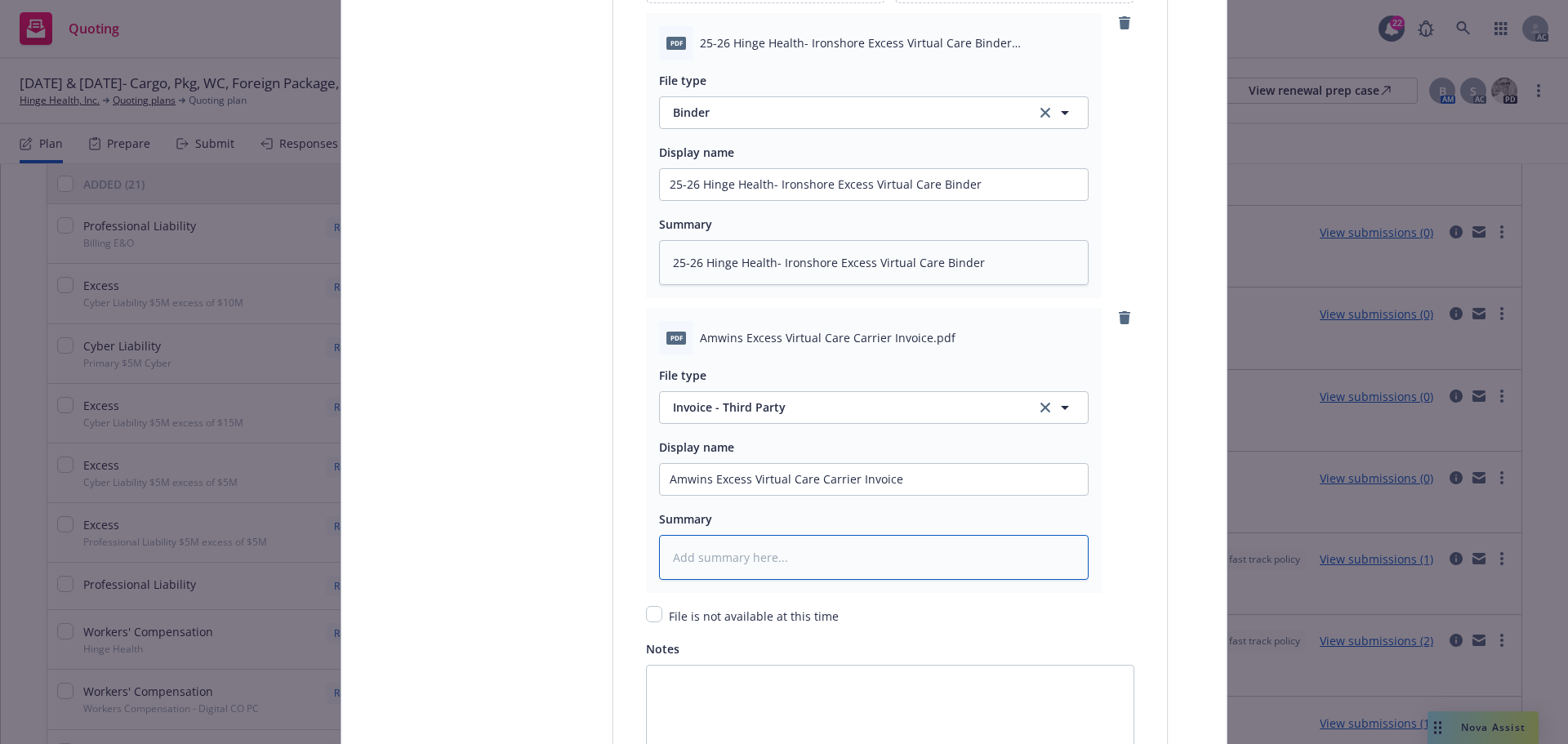
paste textarea "Amwins Excess Virtual Care Carrier Invoice"
type textarea "x"
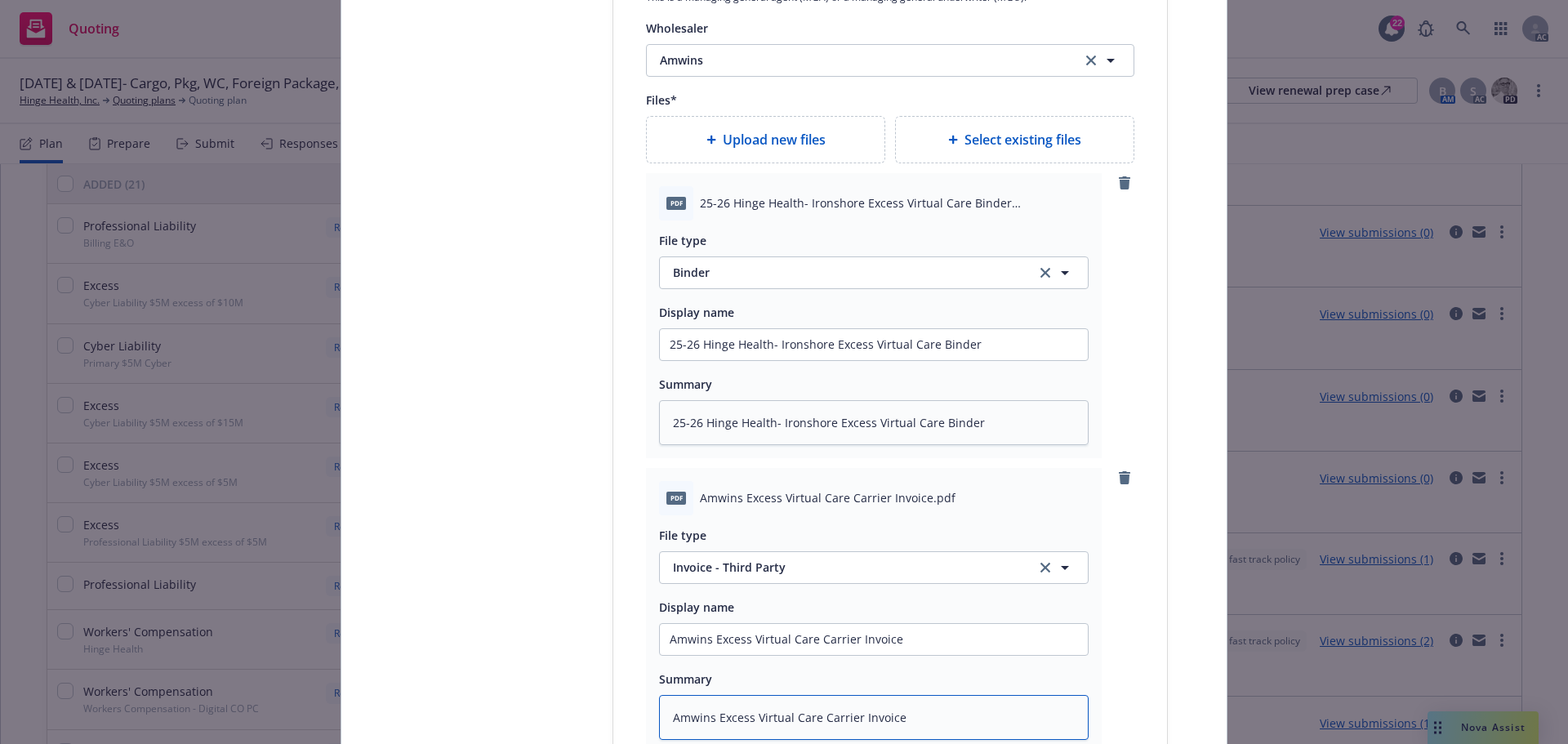
scroll to position [2041, 0]
type textarea "Amwins Excess Virtual Care Carrier Invoice"
click at [770, 152] on span "Upload new files" at bounding box center [774, 143] width 103 height 20
type textarea "x"
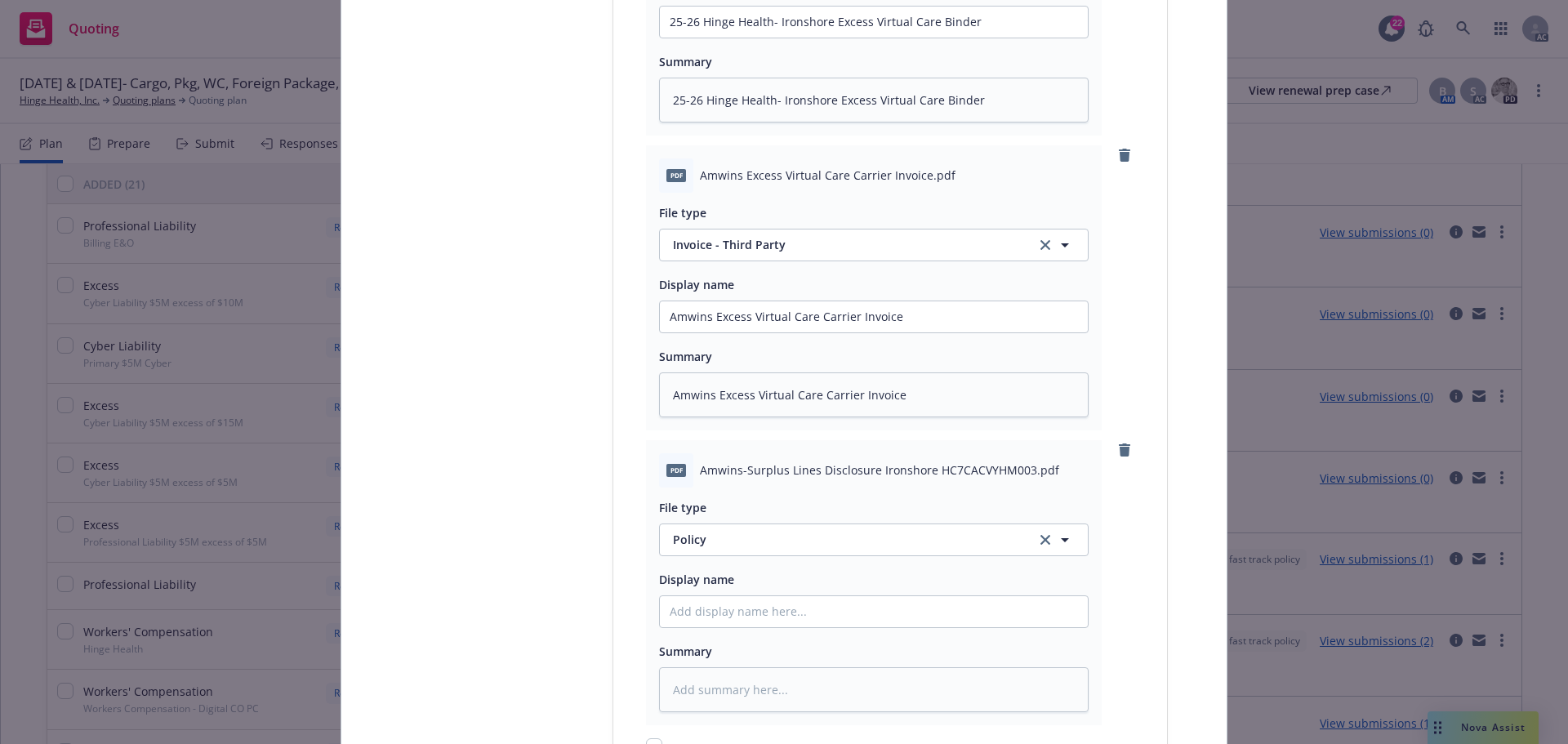
scroll to position [2369, 0]
click at [720, 542] on span "Policy" at bounding box center [845, 538] width 344 height 17
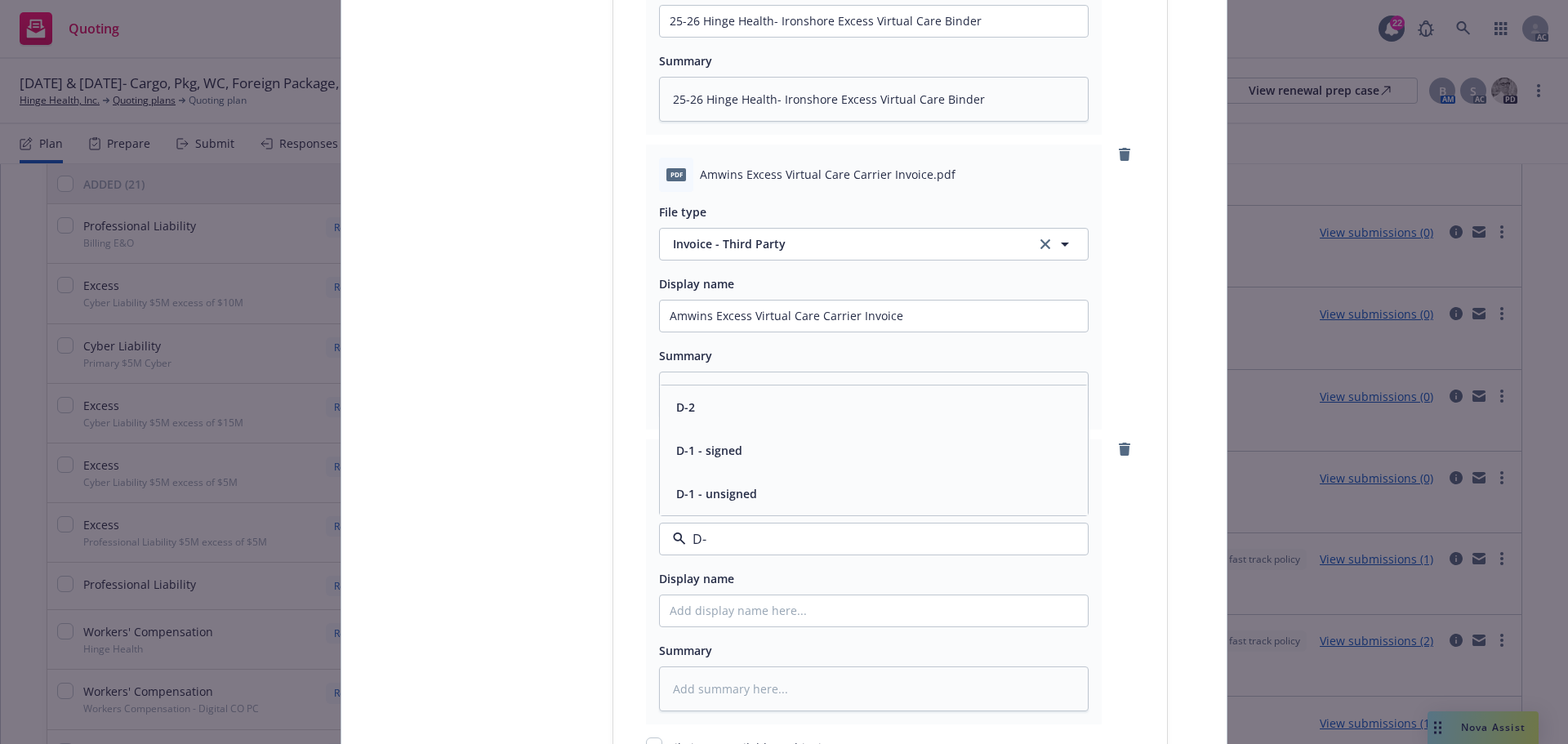
type input "D-2"
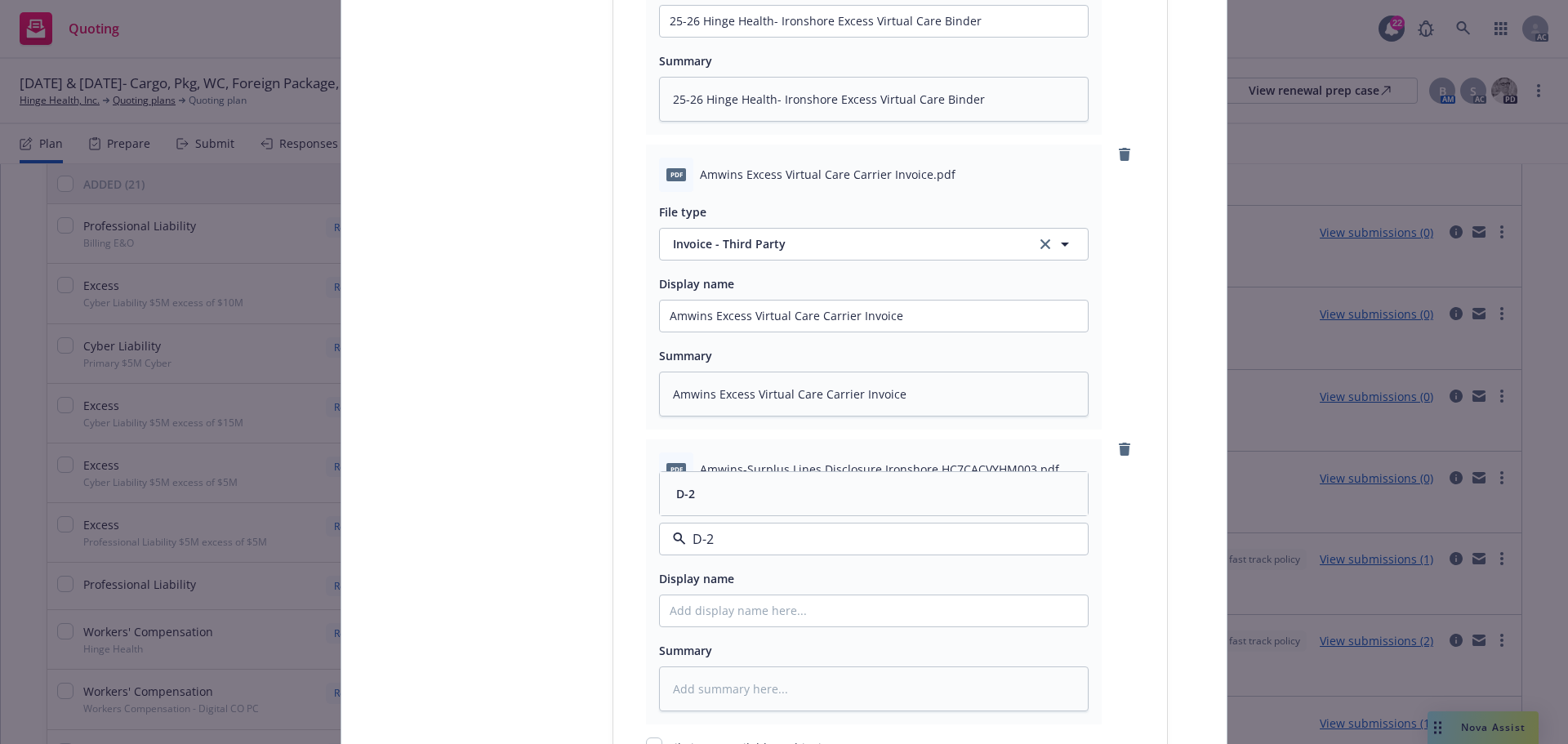
click at [739, 494] on div "D-2" at bounding box center [874, 494] width 409 height 24
drag, startPoint x: 694, startPoint y: 467, endPoint x: 1021, endPoint y: 467, distance: 327.0
click at [1021, 467] on span "Amwins-Surplus Lines Disclosure Ironshore HC7CACVYHM003.pdf" at bounding box center [879, 468] width 359 height 17
copy span "Amwins-Surplus Lines Disclosure Ironshore HC7CACVYHM003"
click at [738, 604] on input "Policy display name" at bounding box center [874, 610] width 428 height 31
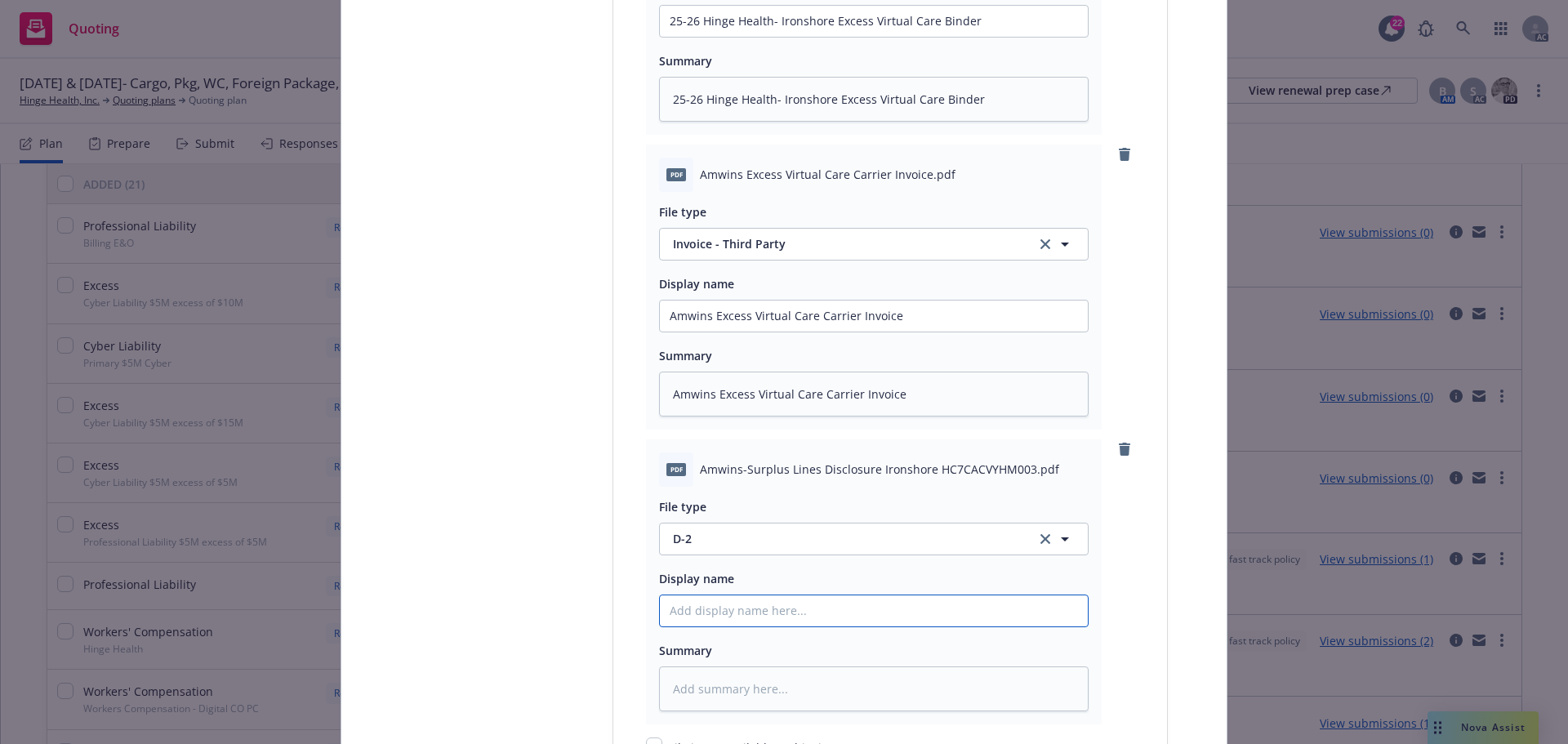
paste input "Amwins-Surplus Lines Disclosure Ironshore HC7CACVYHM003"
type textarea "x"
type input "Amwins-Surplus Lines Disclosure Ironshore HC7CACVYHM003"
click at [734, 673] on textarea at bounding box center [874, 689] width 430 height 45
paste textarea "Amwins-Surplus Lines Disclosure Ironshore HC7CACVYHM003"
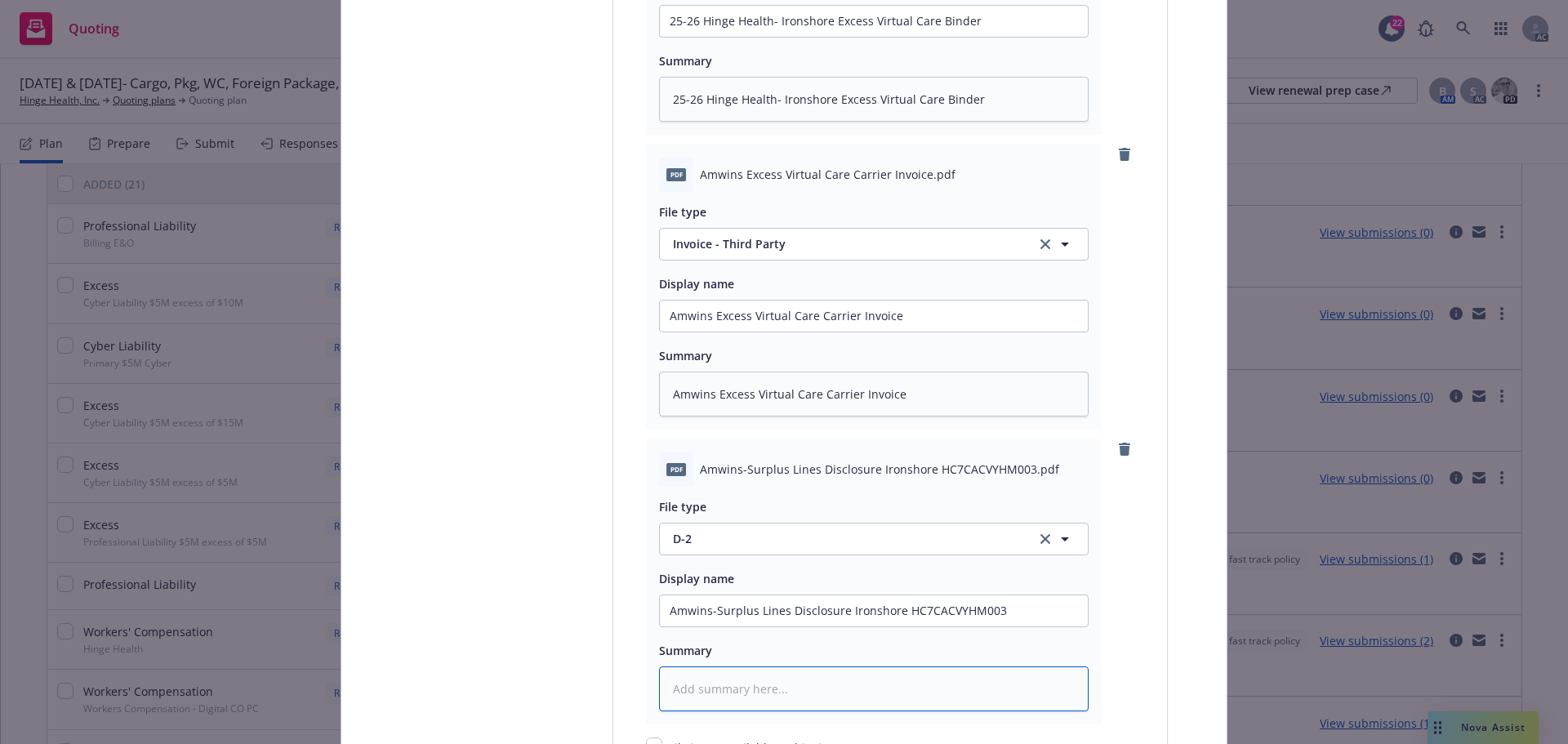
type textarea "x"
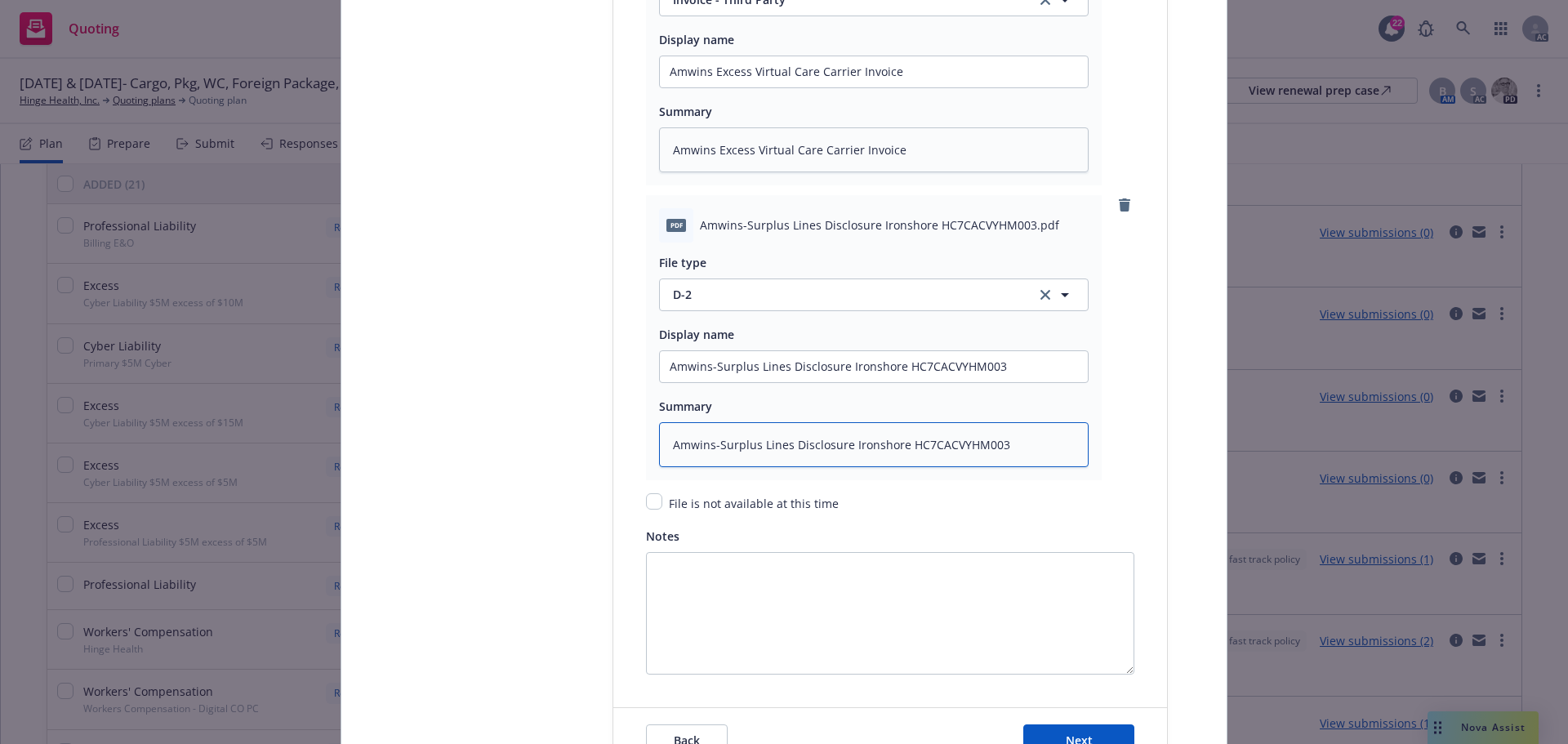
scroll to position [2764, 0]
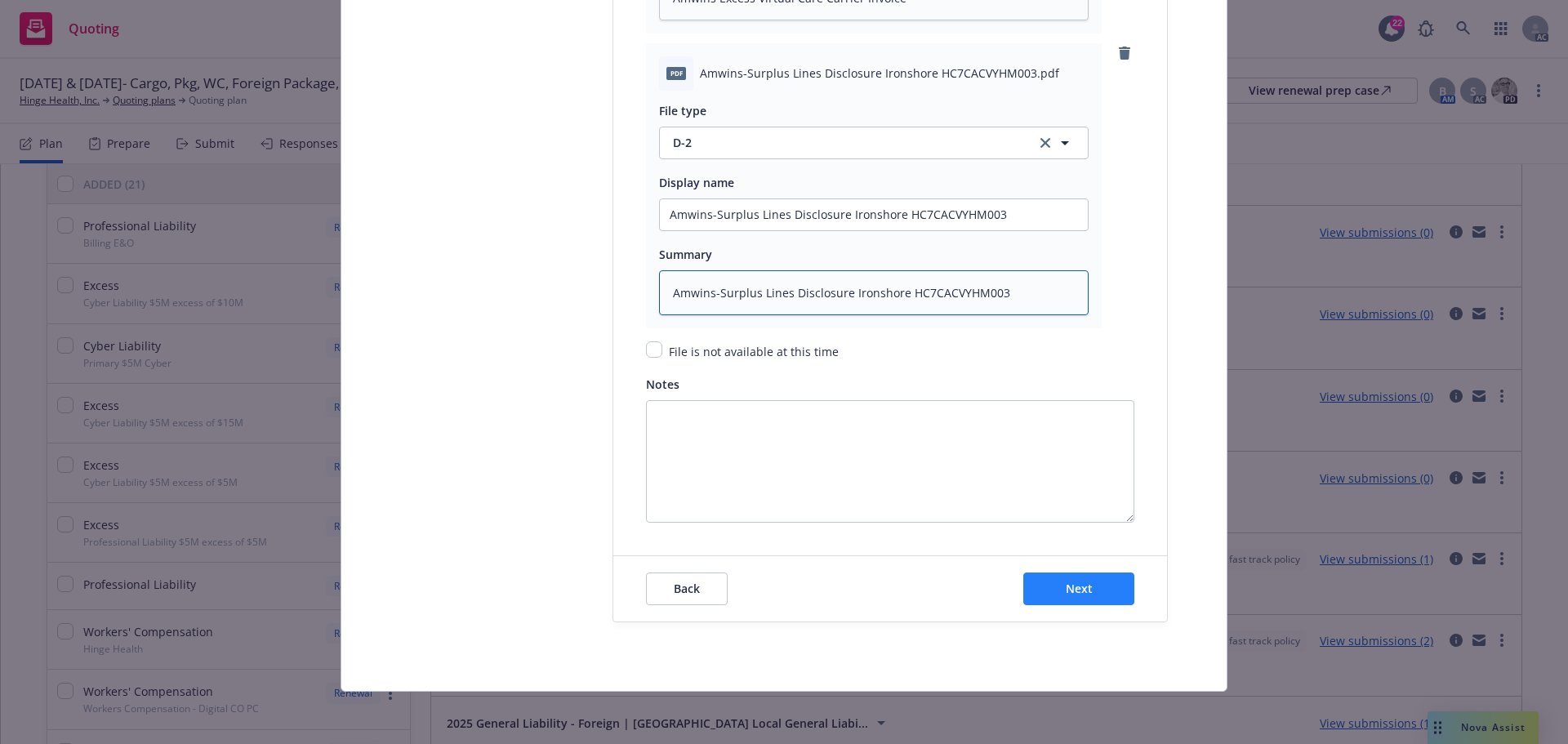
type textarea "Amwins-Surplus Lines Disclosure Ironshore HC7CACVYHM003"
click at [1072, 589] on span "Next" at bounding box center [1080, 588] width 27 height 15
type textarea "x"
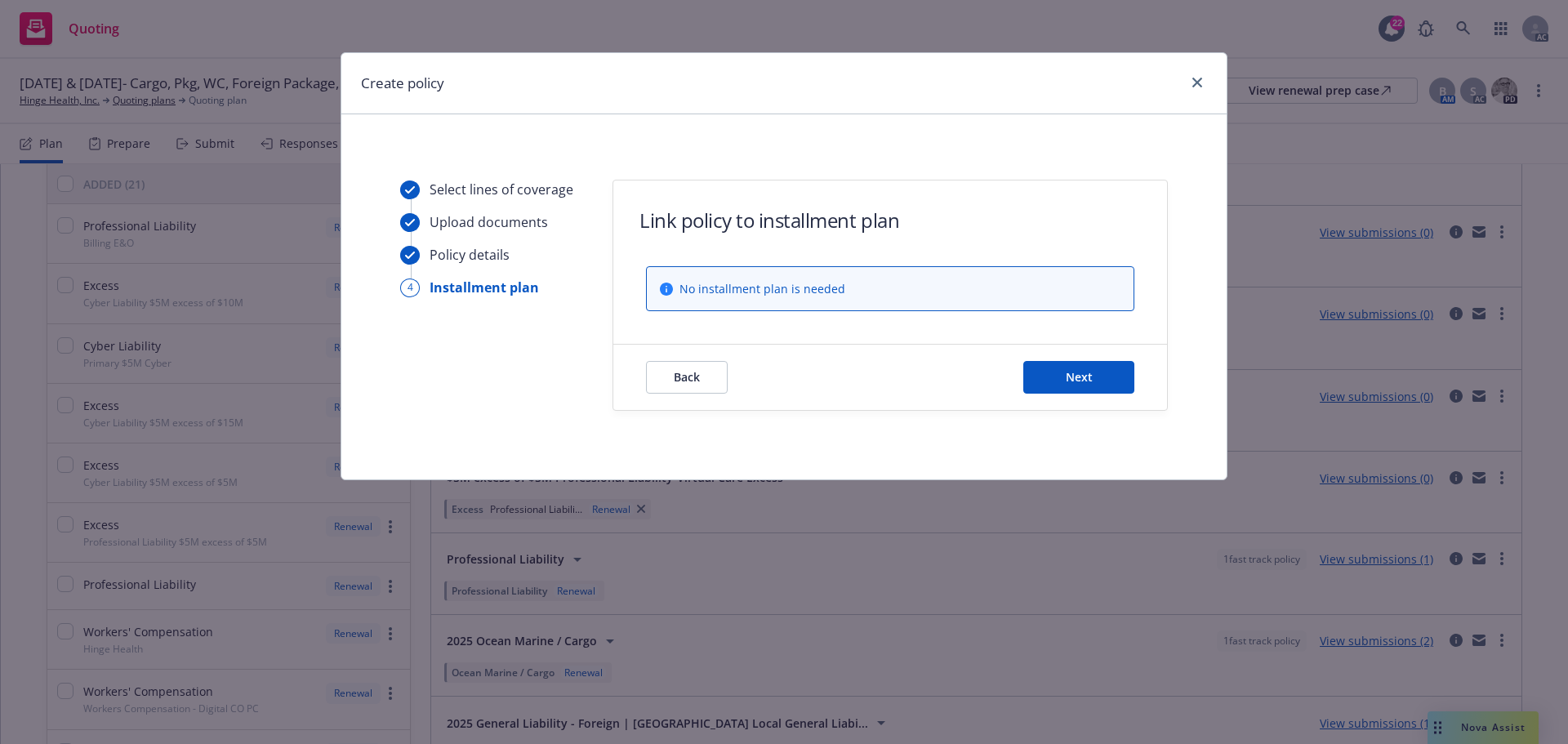
scroll to position [0, 0]
click at [1067, 381] on span "Next" at bounding box center [1080, 376] width 27 height 15
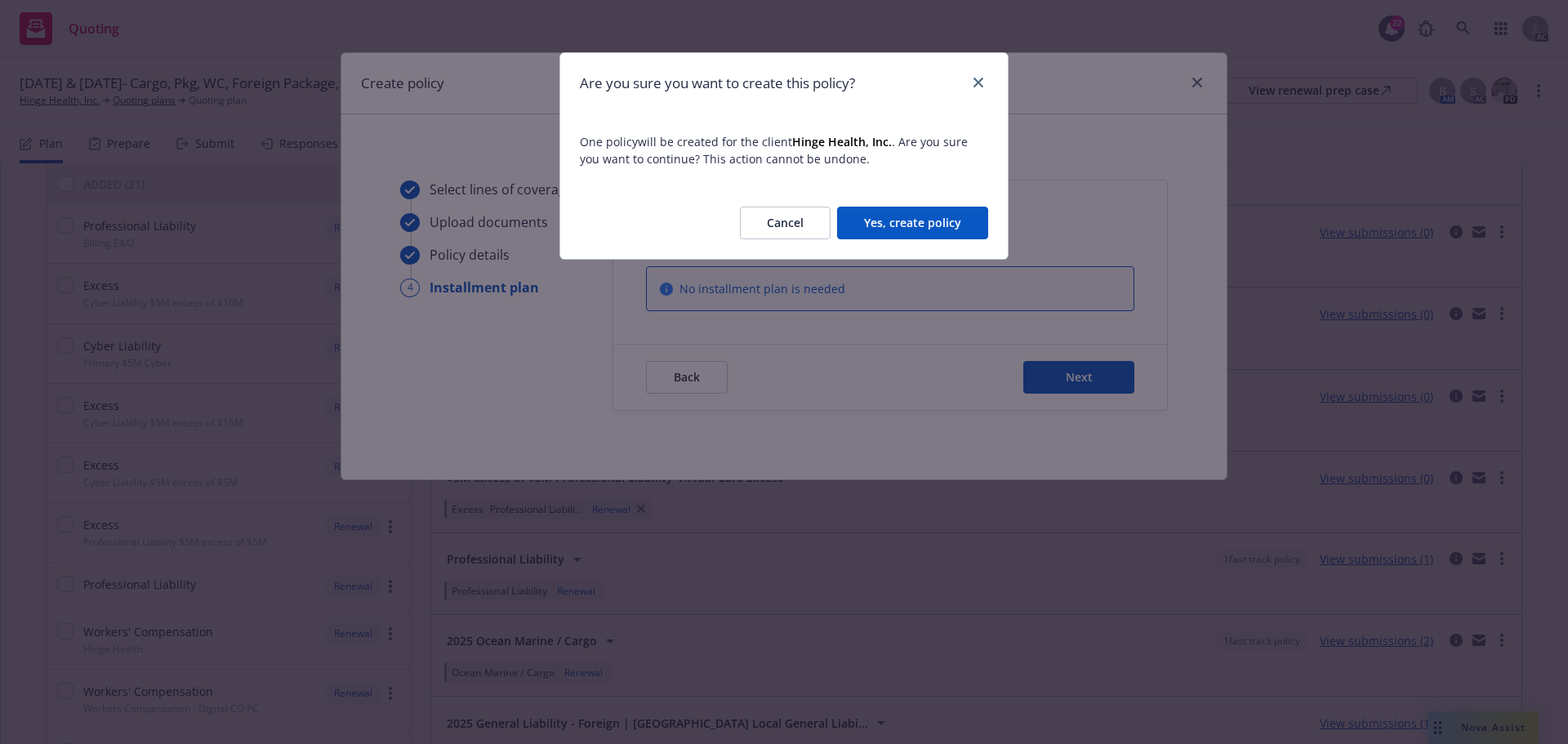
click at [907, 229] on button "Yes, create policy" at bounding box center [912, 223] width 151 height 33
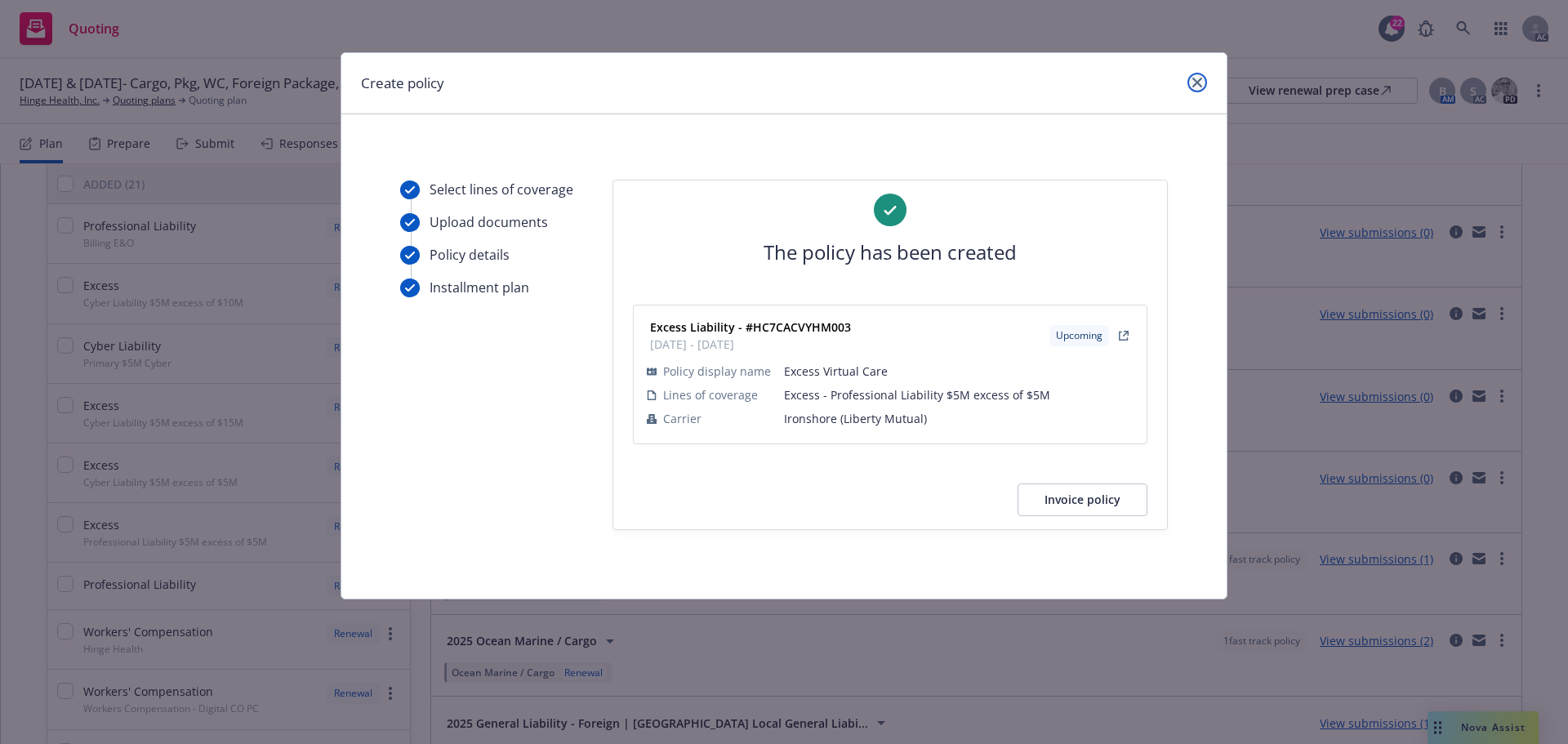
click at [1198, 81] on icon "close" at bounding box center [1197, 82] width 10 height 10
